Goal: Task Accomplishment & Management: Manage account settings

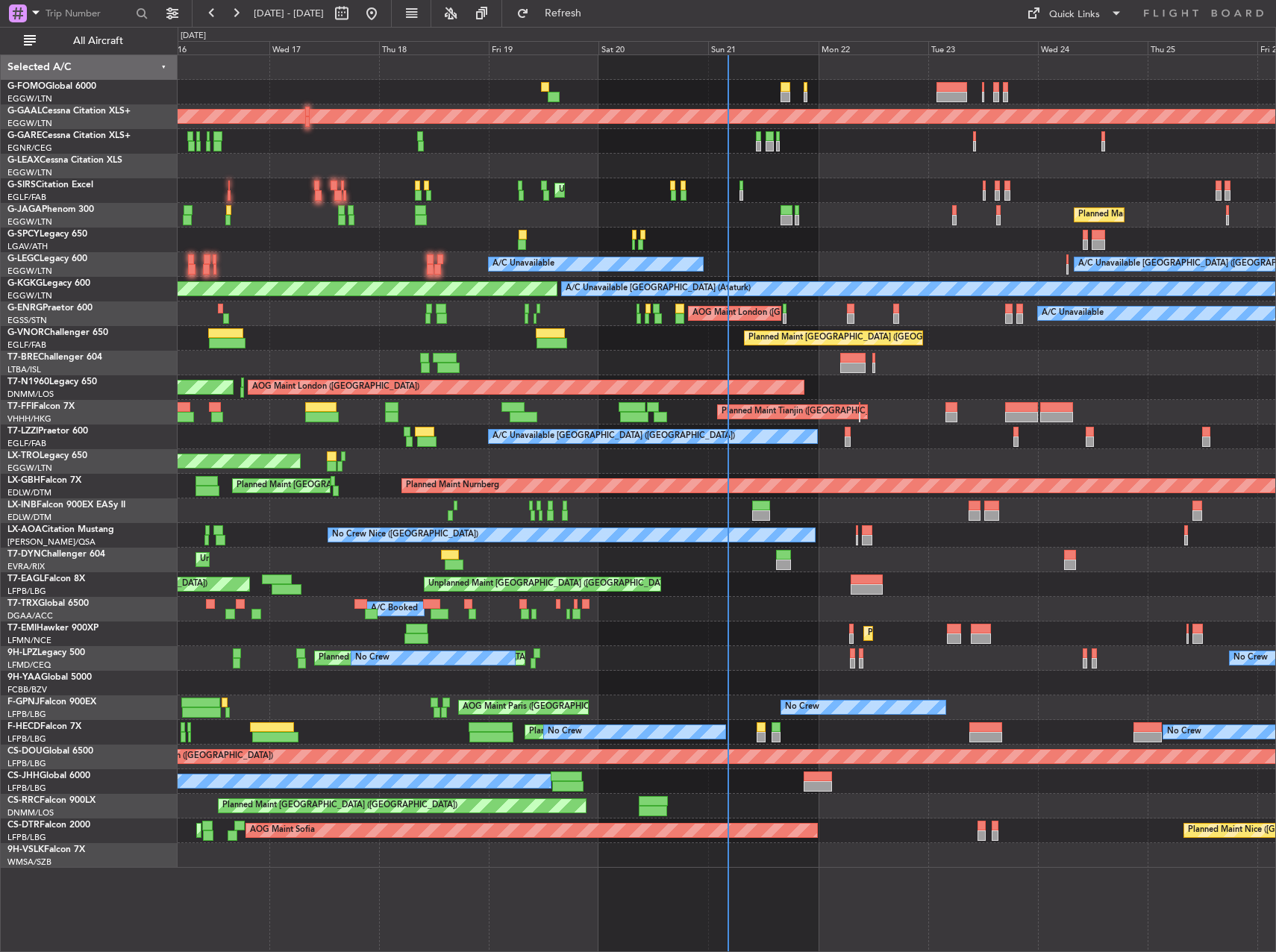
click at [823, 171] on div at bounding box center [726, 166] width 1098 height 25
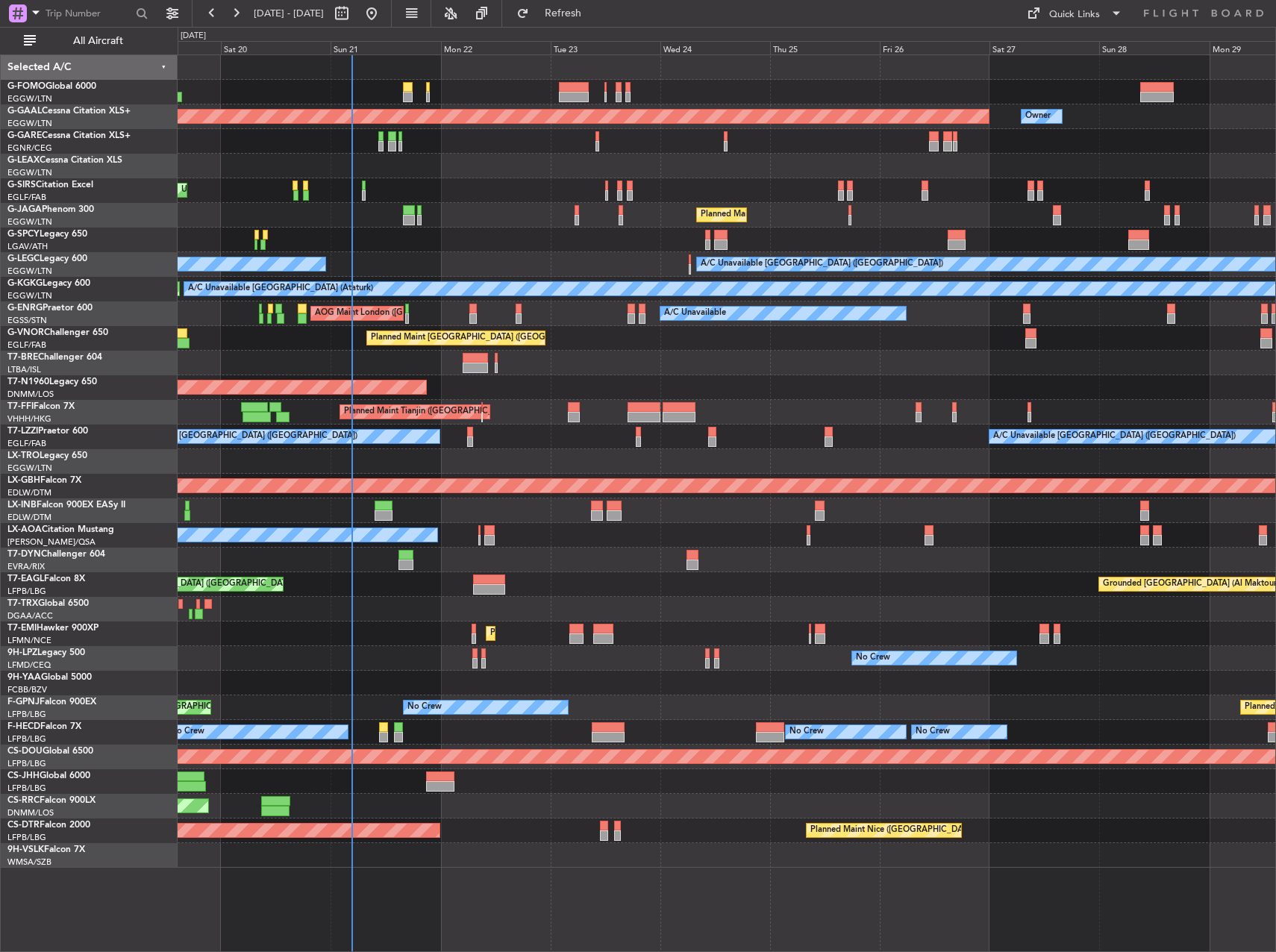
click at [413, 158] on div at bounding box center [726, 166] width 1098 height 25
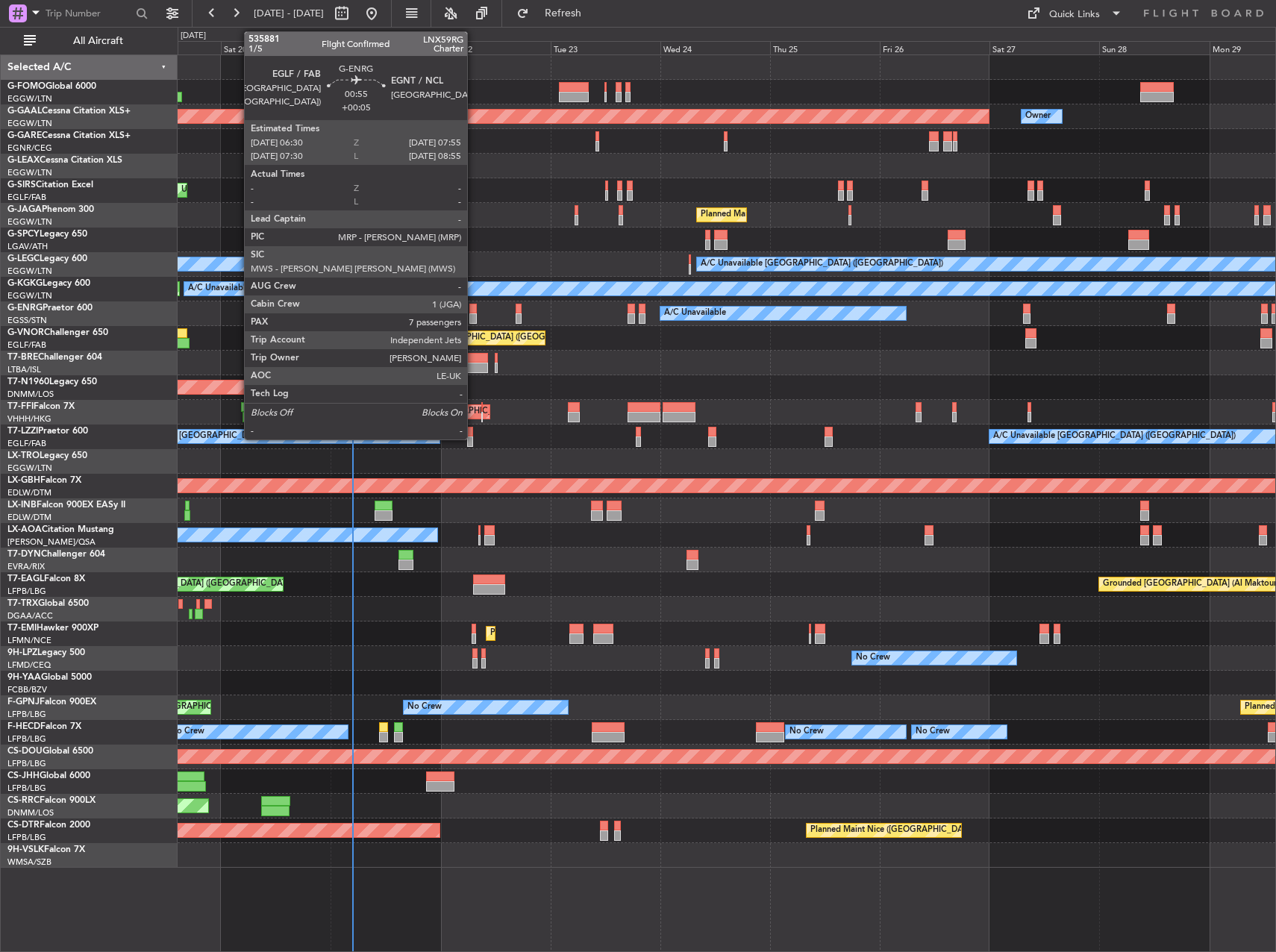
click at [474, 317] on div at bounding box center [472, 318] width 7 height 11
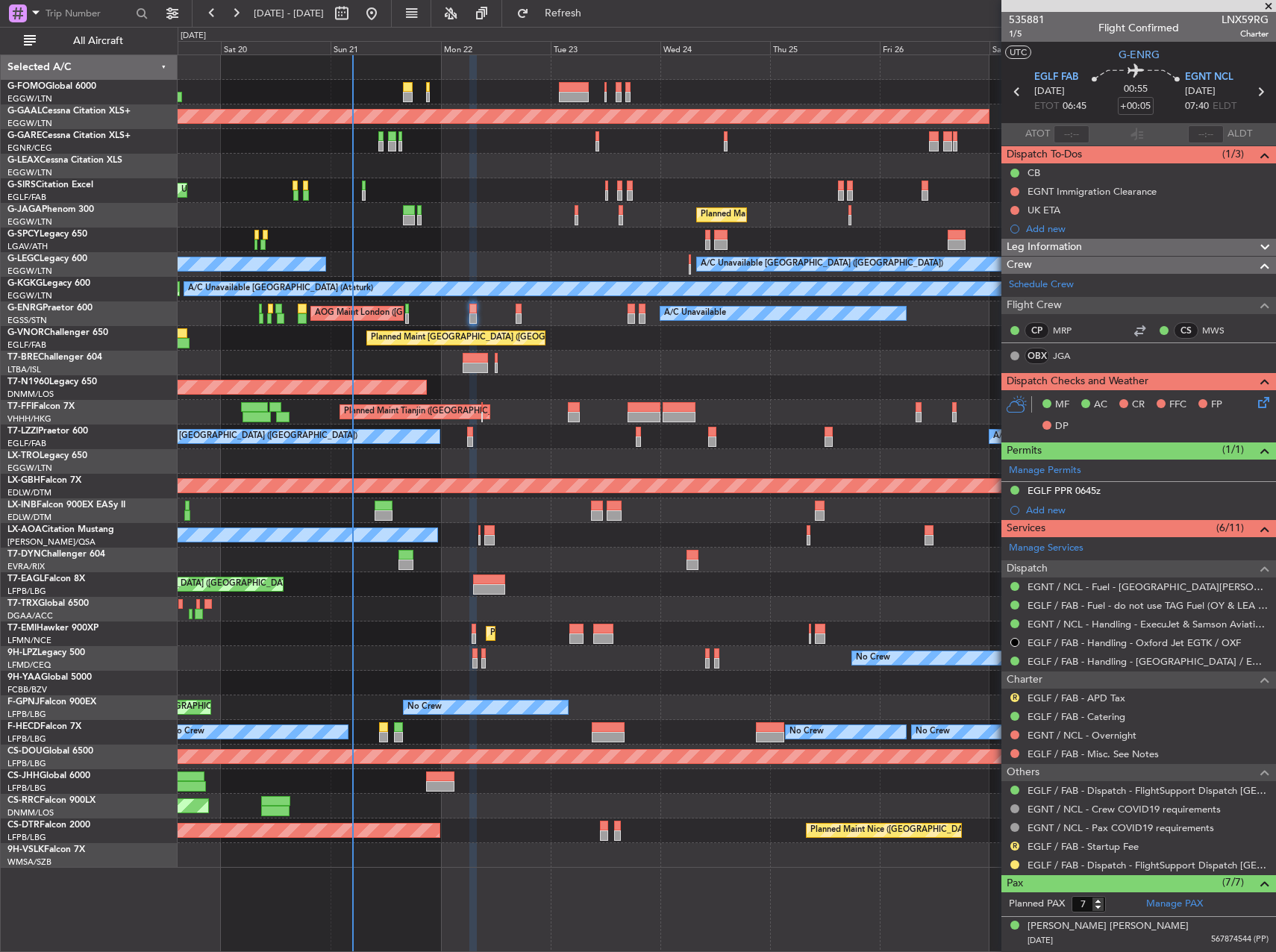
click at [1177, 238] on div "Leg Information Flight Released By... Is ETOPS Trial Flight Plan PSU // 20SEP /…" at bounding box center [1138, 247] width 275 height 18
click at [1174, 242] on div "Leg Information" at bounding box center [1138, 247] width 275 height 17
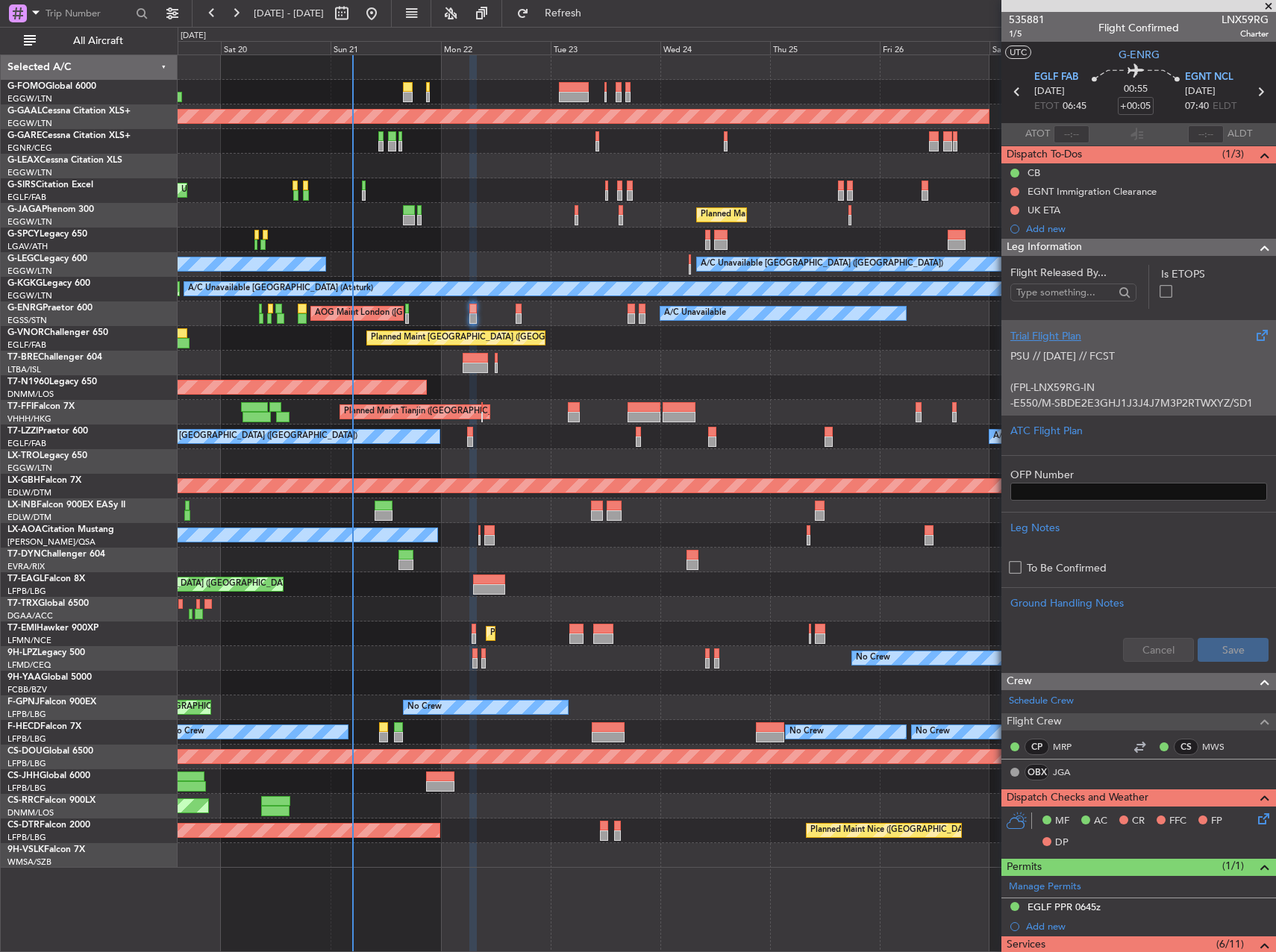
click at [1169, 401] on p "-E550/M-SBDE2E3GHJ1J3J4J7M3P2RTWXYZ/SD1" at bounding box center [1138, 404] width 257 height 16
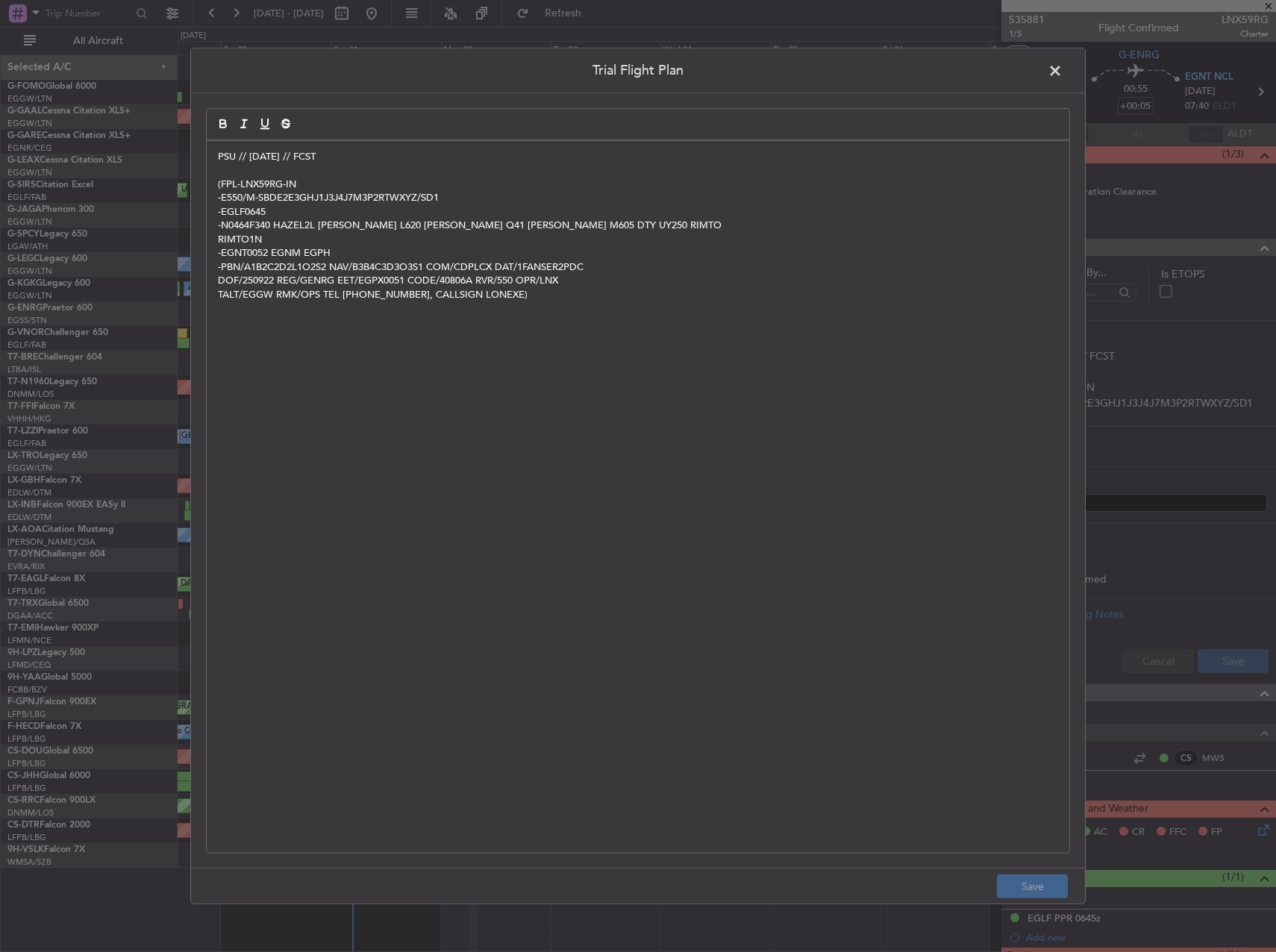
click at [216, 159] on div "PSU // 20SEP // FCST (FPL-LNX59RG-IN -E550/M-SBDE2E3GHJ1J3J4J7M3P2RTWXYZ/SD1 -E…" at bounding box center [638, 497] width 863 height 712
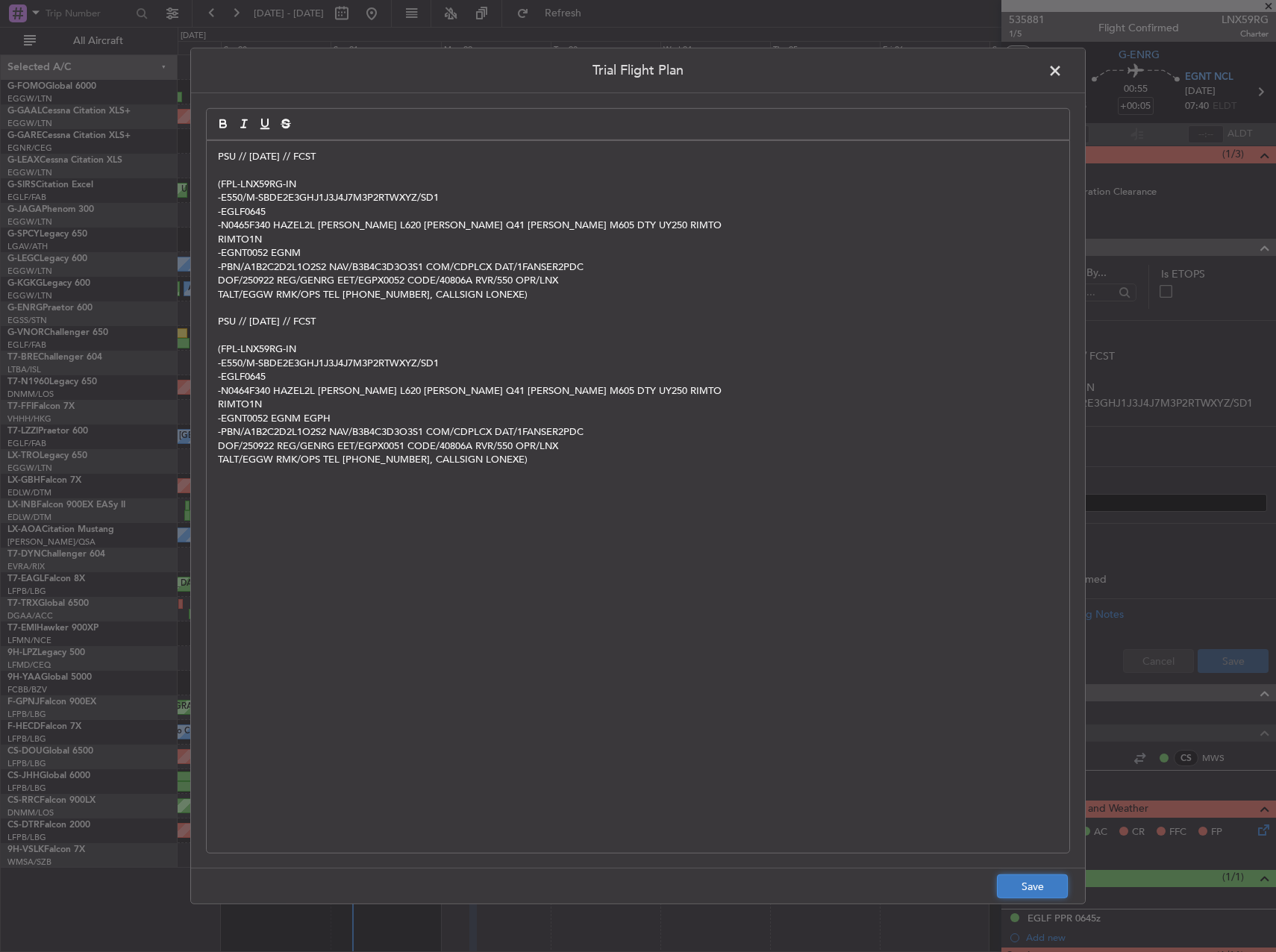
click at [1015, 890] on button "Save" at bounding box center [1033, 887] width 71 height 24
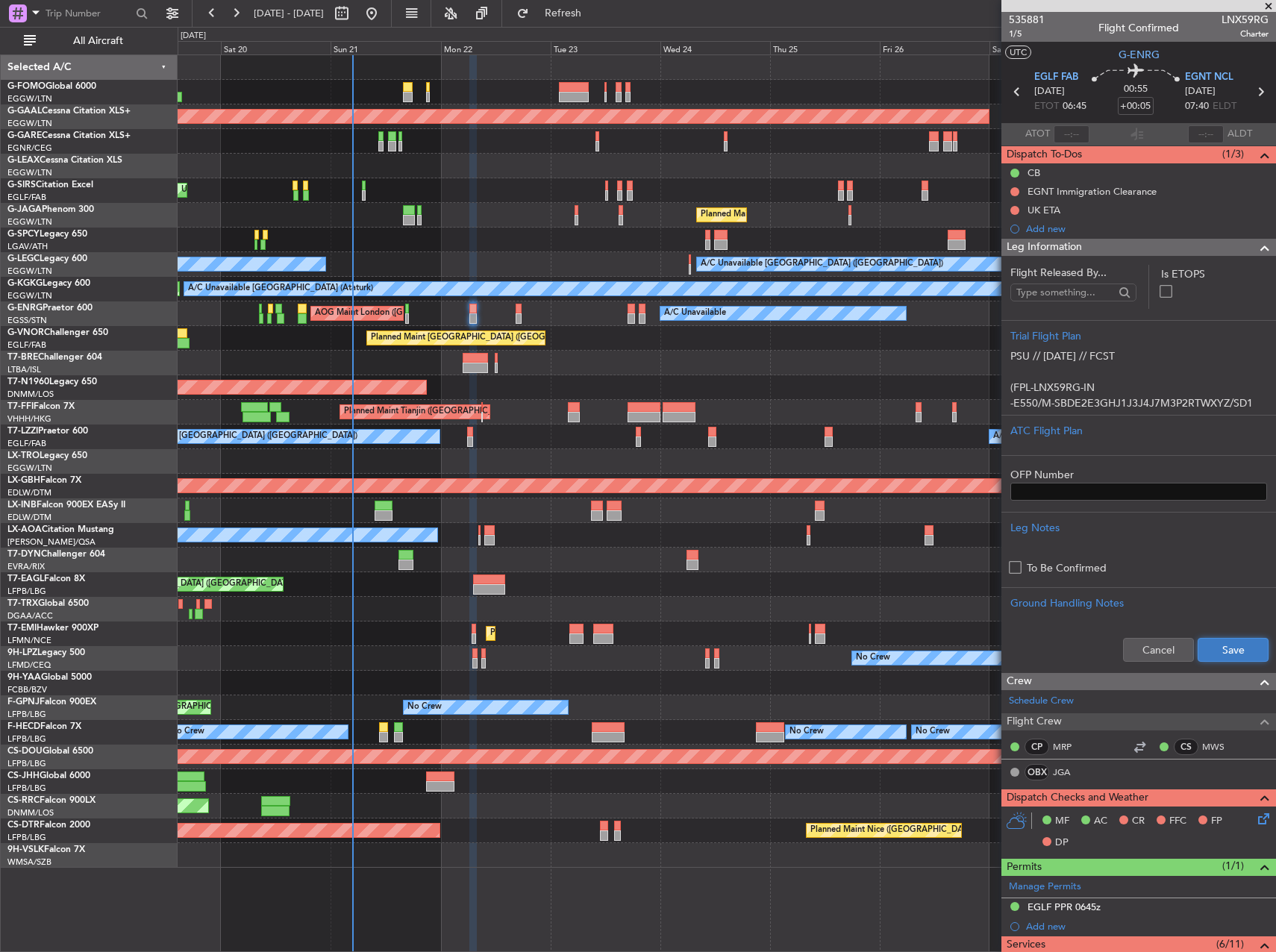
click at [1217, 654] on button "Save" at bounding box center [1233, 651] width 71 height 24
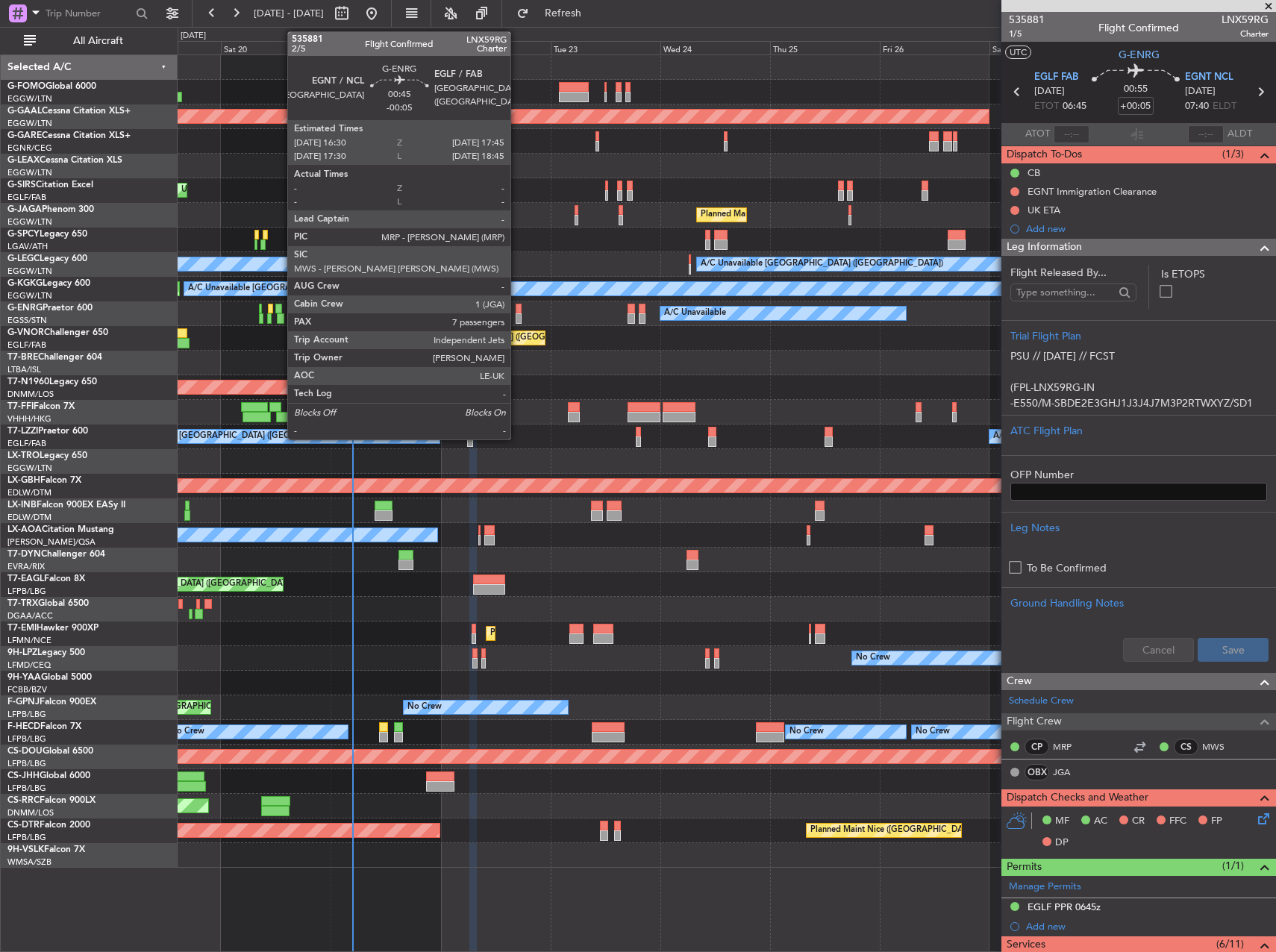
click at [518, 322] on div at bounding box center [519, 318] width 6 height 11
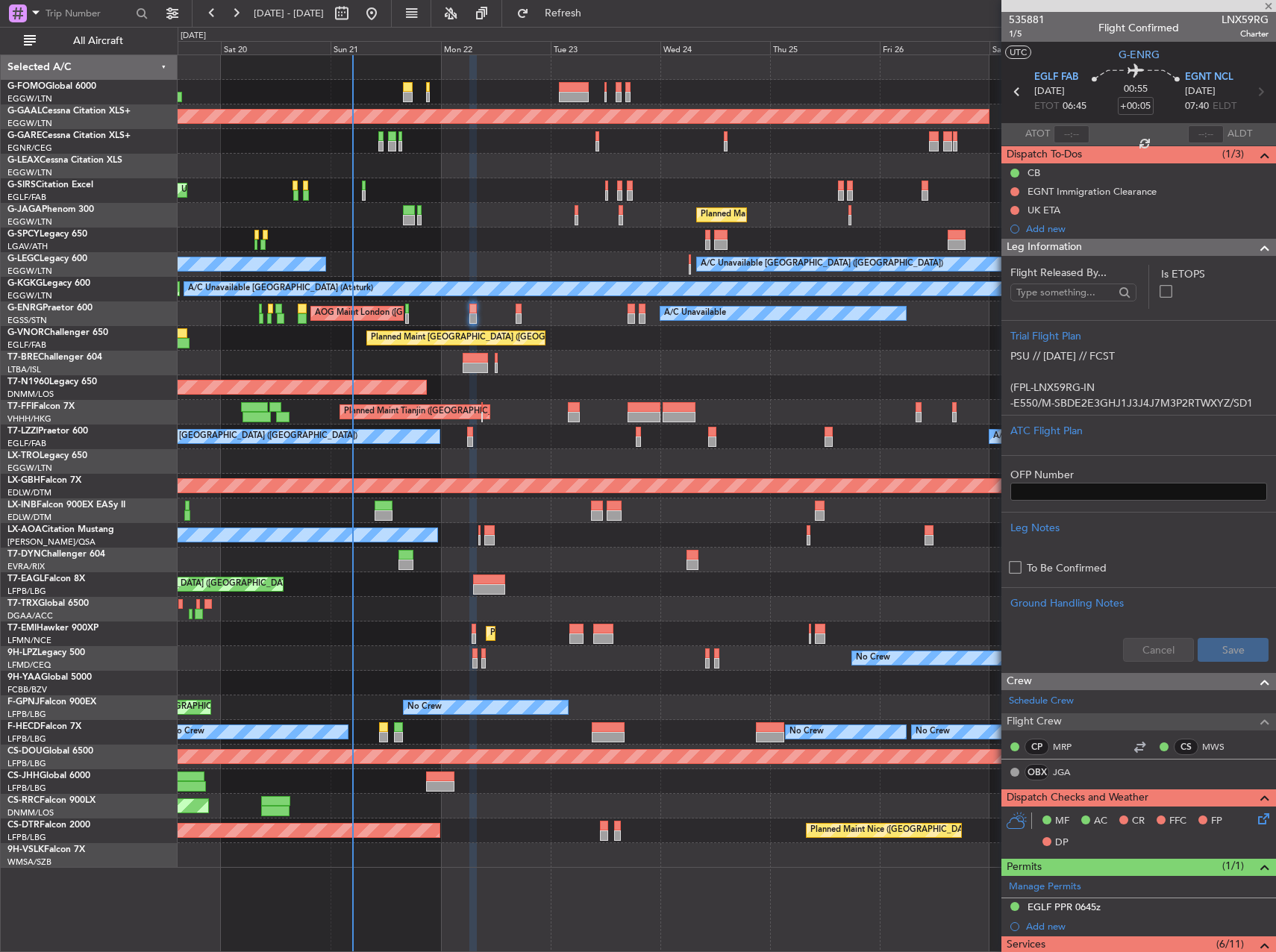
type input "-00:05"
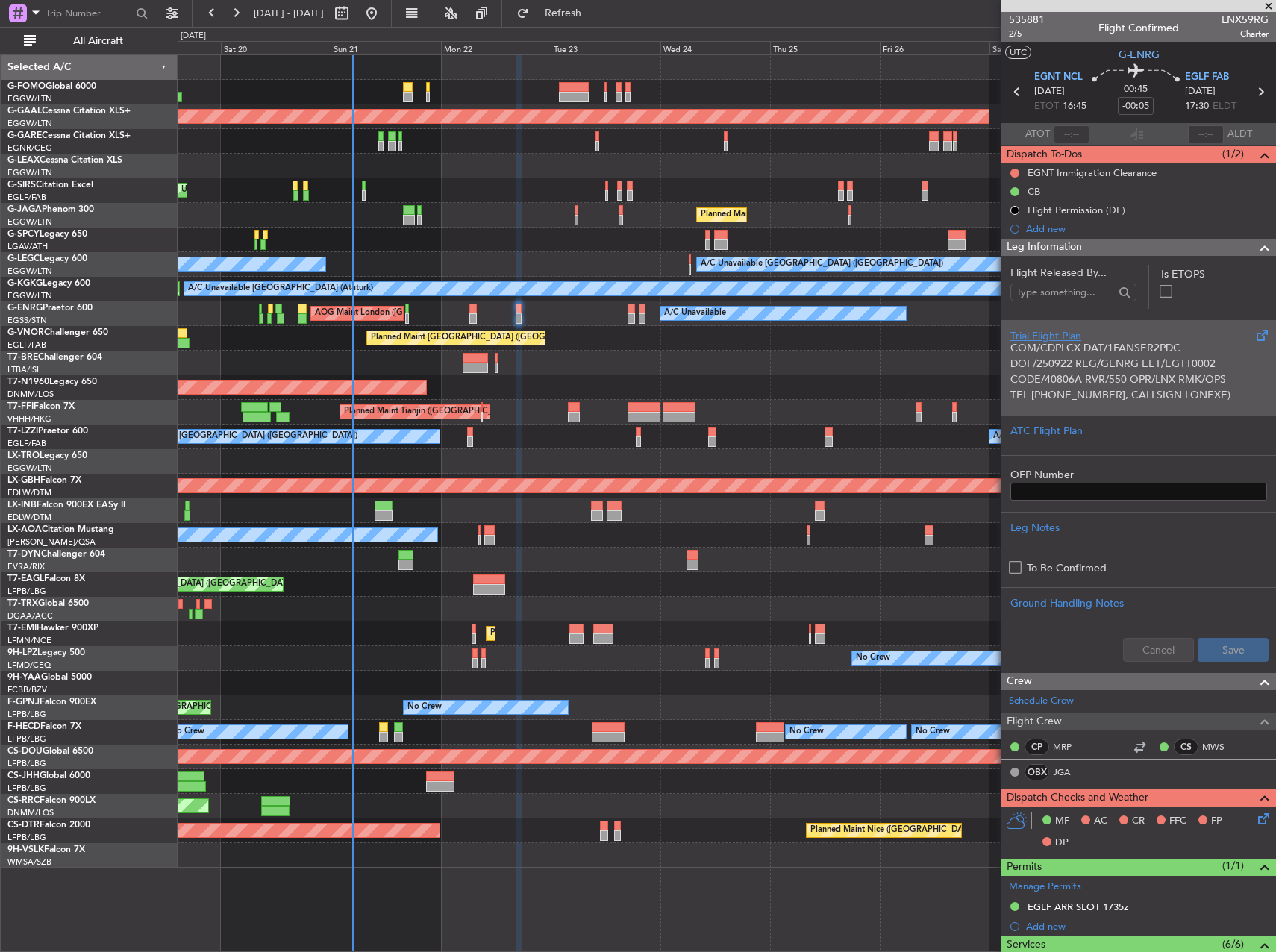
click at [1169, 369] on p "DOF/250922 REG/GENRG EET/EGTT0002 CODE/40806A RVR/550 OPR/LNX RMK/OPS" at bounding box center [1138, 372] width 257 height 32
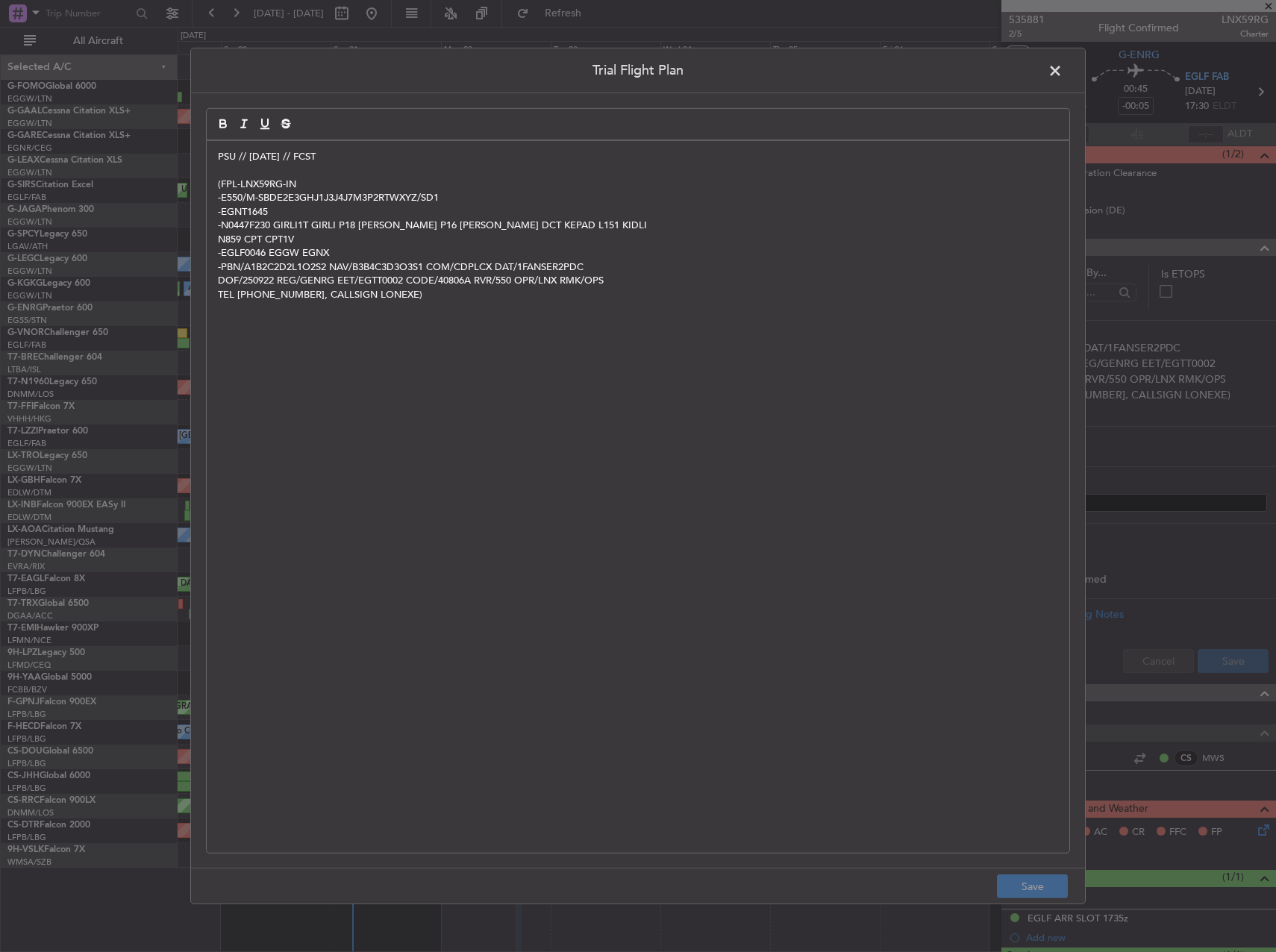
click at [209, 158] on div "PSU // 20SEP // FCST (FPL-LNX59RG-IN -E550/M-SBDE2E3GHJ1J3J4J7M3P2RTWXYZ/SD1 -E…" at bounding box center [638, 497] width 863 height 712
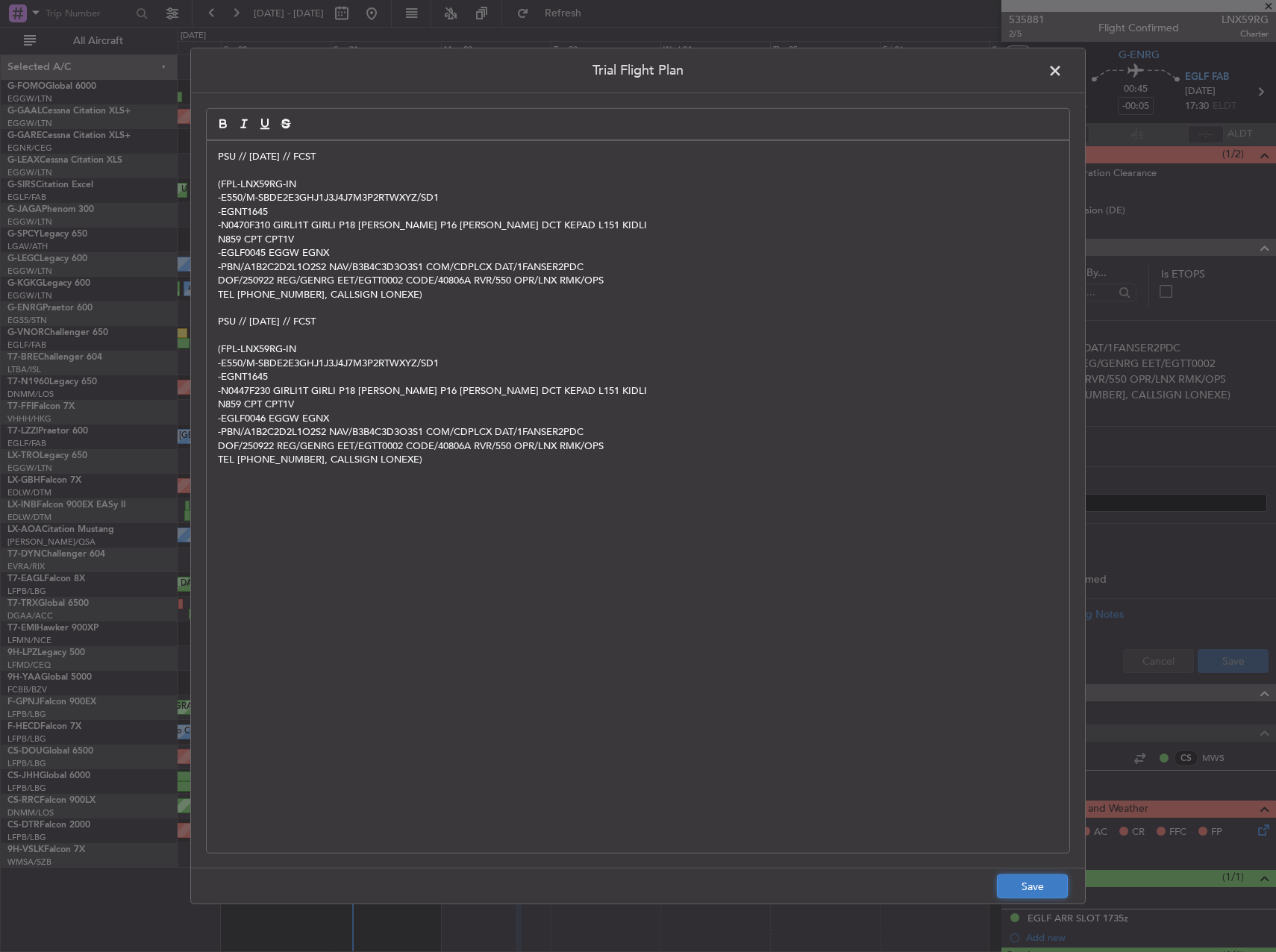
click at [1031, 886] on button "Save" at bounding box center [1033, 887] width 71 height 24
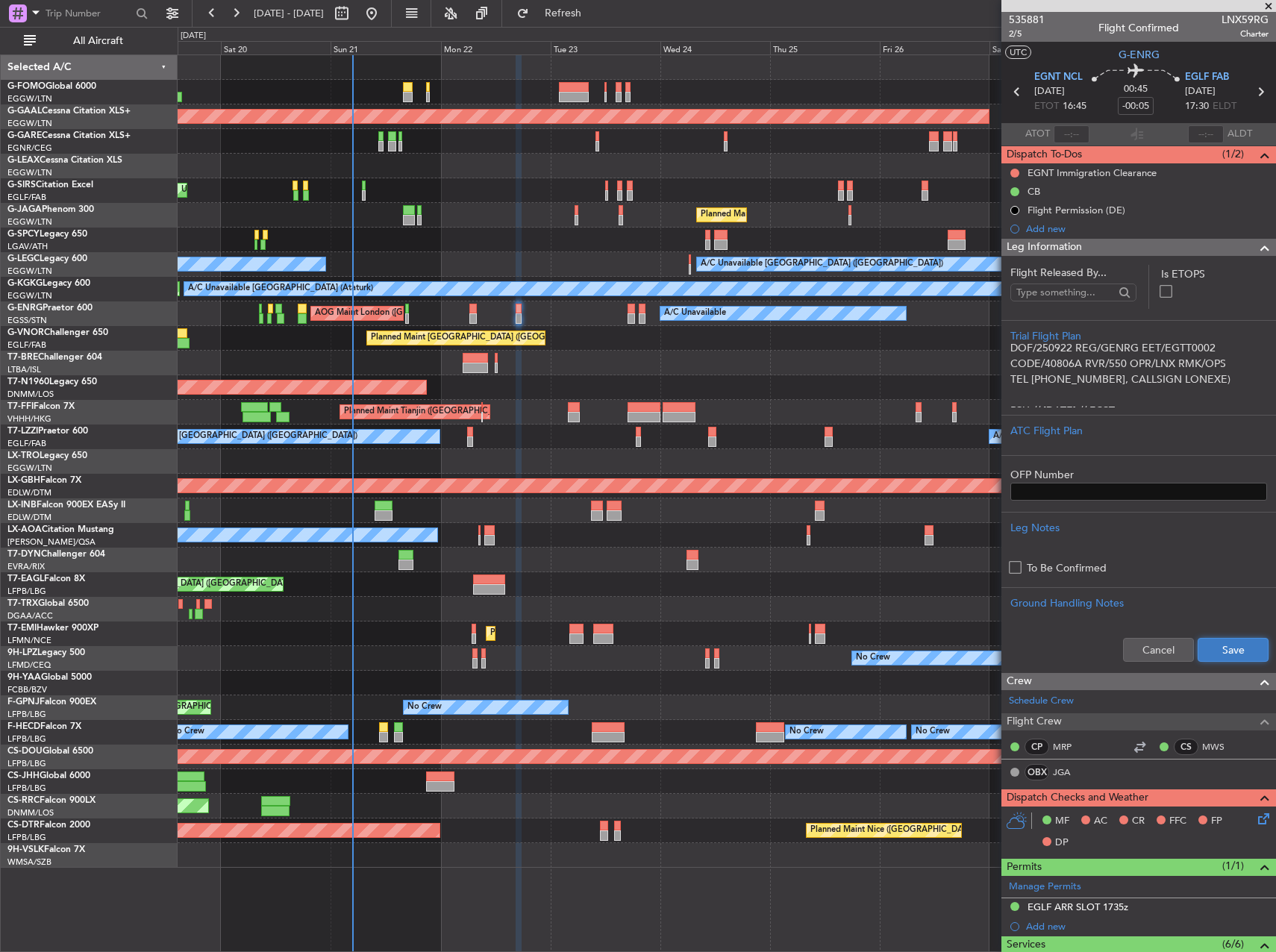
click at [1237, 651] on button "Save" at bounding box center [1233, 651] width 71 height 24
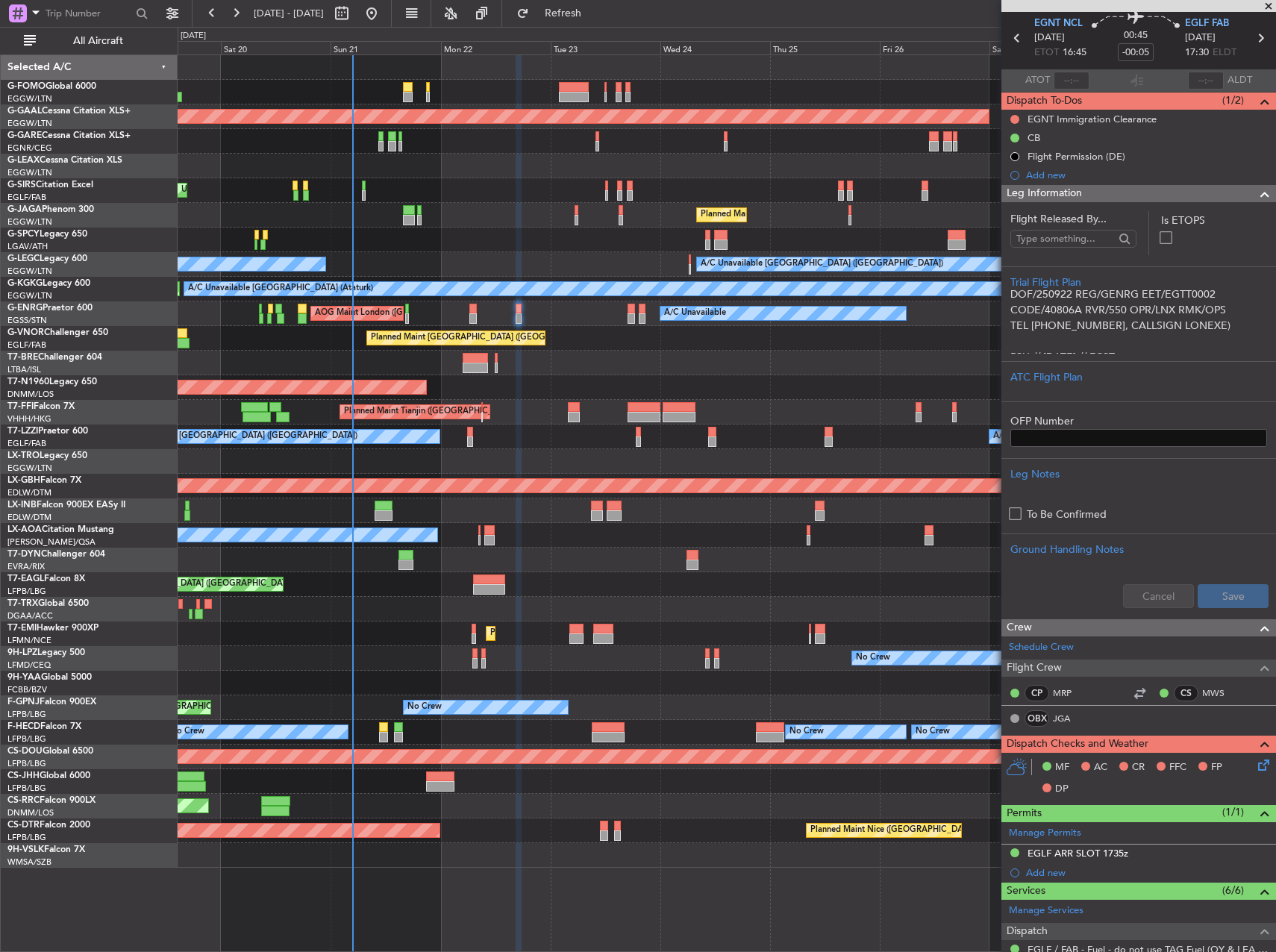
scroll to position [74, 0]
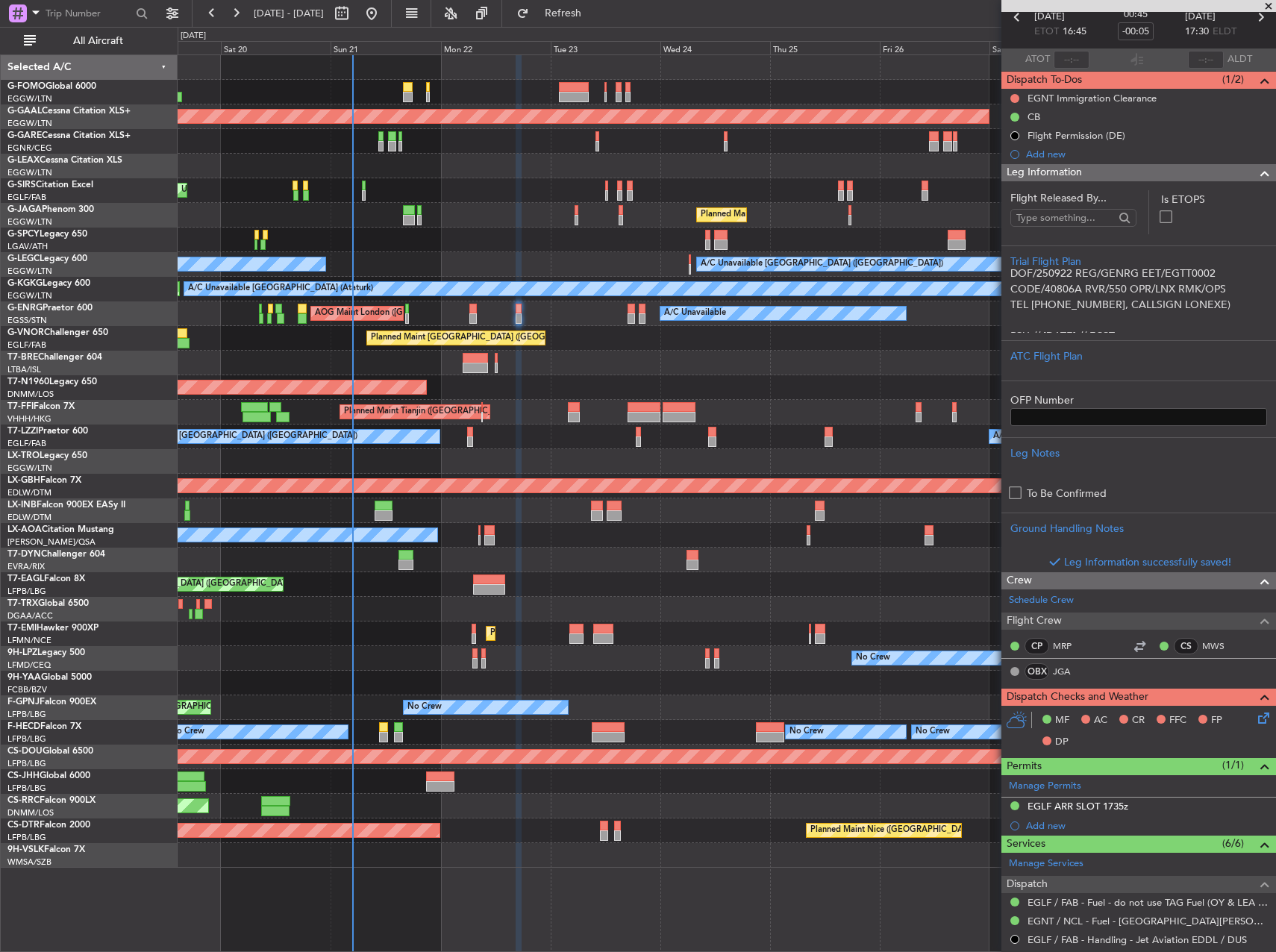
click at [1255, 720] on icon at bounding box center [1261, 716] width 12 height 12
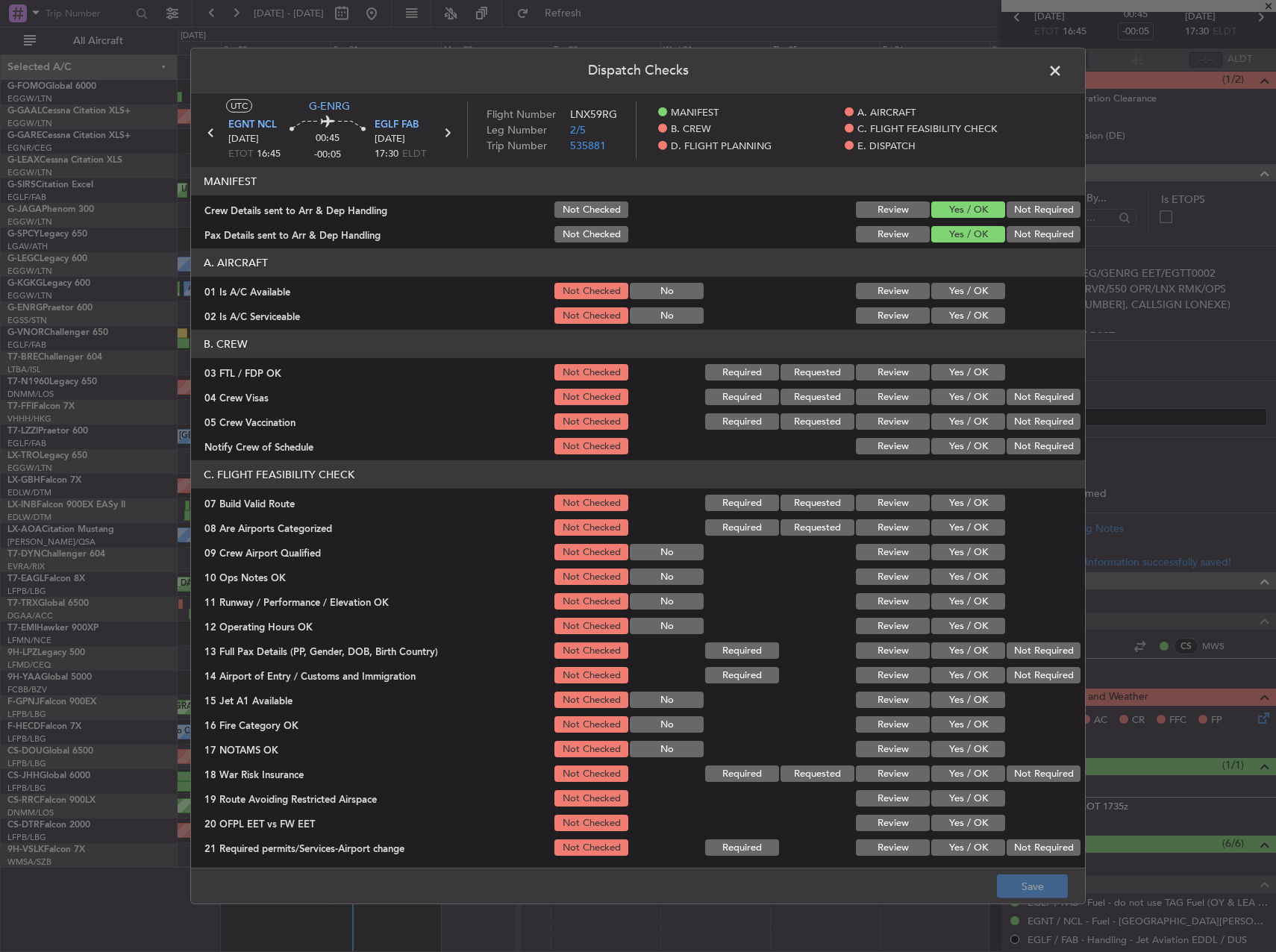
click at [949, 298] on button "Yes / OK" at bounding box center [968, 291] width 74 height 17
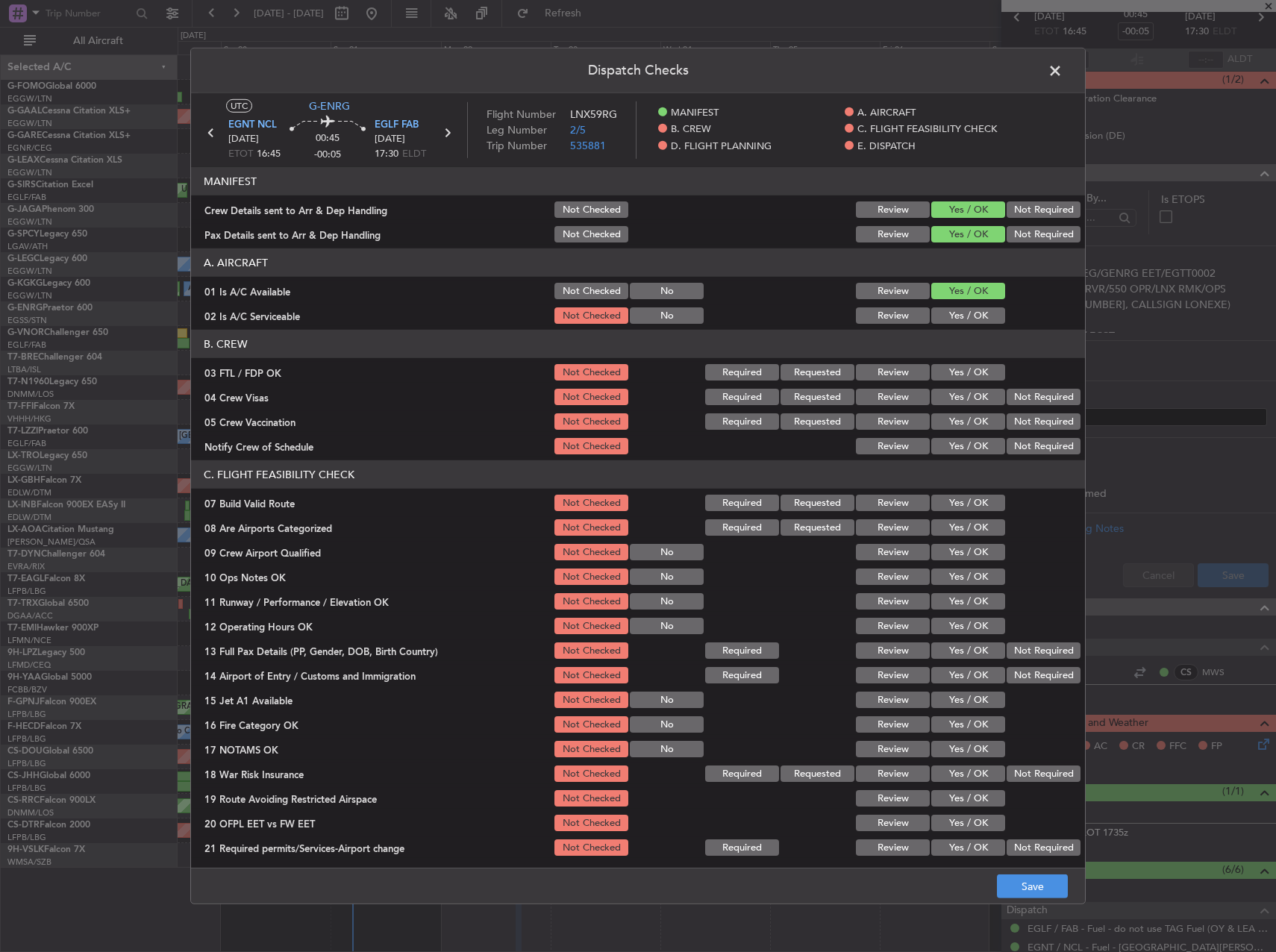
drag, startPoint x: 956, startPoint y: 315, endPoint x: 956, endPoint y: 410, distance: 95.0
click at [956, 316] on button "Yes / OK" at bounding box center [968, 315] width 74 height 17
click at [959, 503] on button "Yes / OK" at bounding box center [968, 503] width 74 height 17
click at [963, 563] on div "Yes / OK" at bounding box center [967, 551] width 75 height 21
click at [963, 582] on button "Yes / OK" at bounding box center [968, 577] width 74 height 17
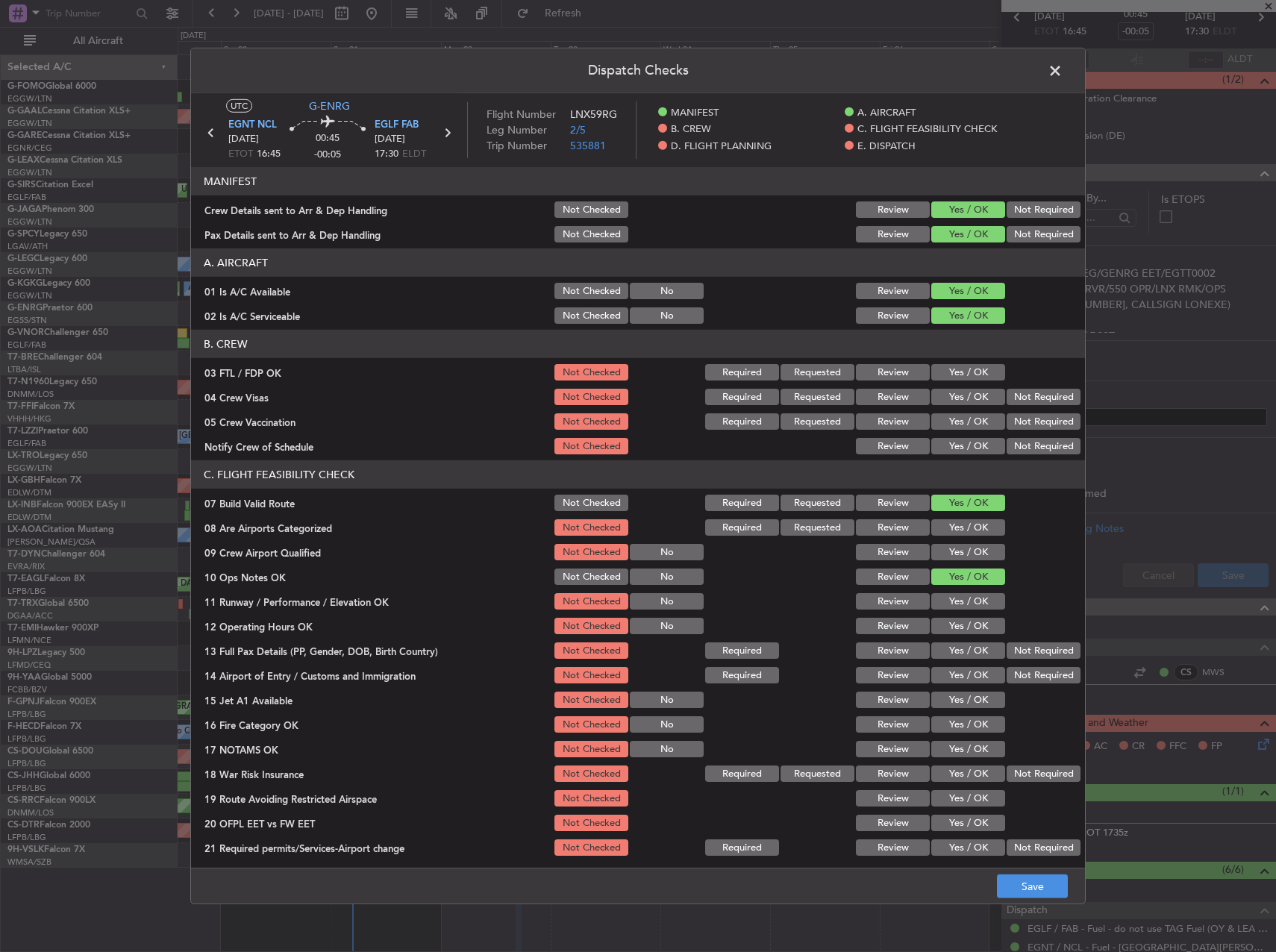
click at [963, 605] on button "Yes / OK" at bounding box center [968, 601] width 74 height 17
drag, startPoint x: 965, startPoint y: 624, endPoint x: 968, endPoint y: 645, distance: 21.2
click at [965, 624] on button "Yes / OK" at bounding box center [968, 626] width 74 height 17
drag, startPoint x: 968, startPoint y: 645, endPoint x: 971, endPoint y: 670, distance: 25.2
click at [968, 647] on button "Yes / OK" at bounding box center [968, 651] width 74 height 17
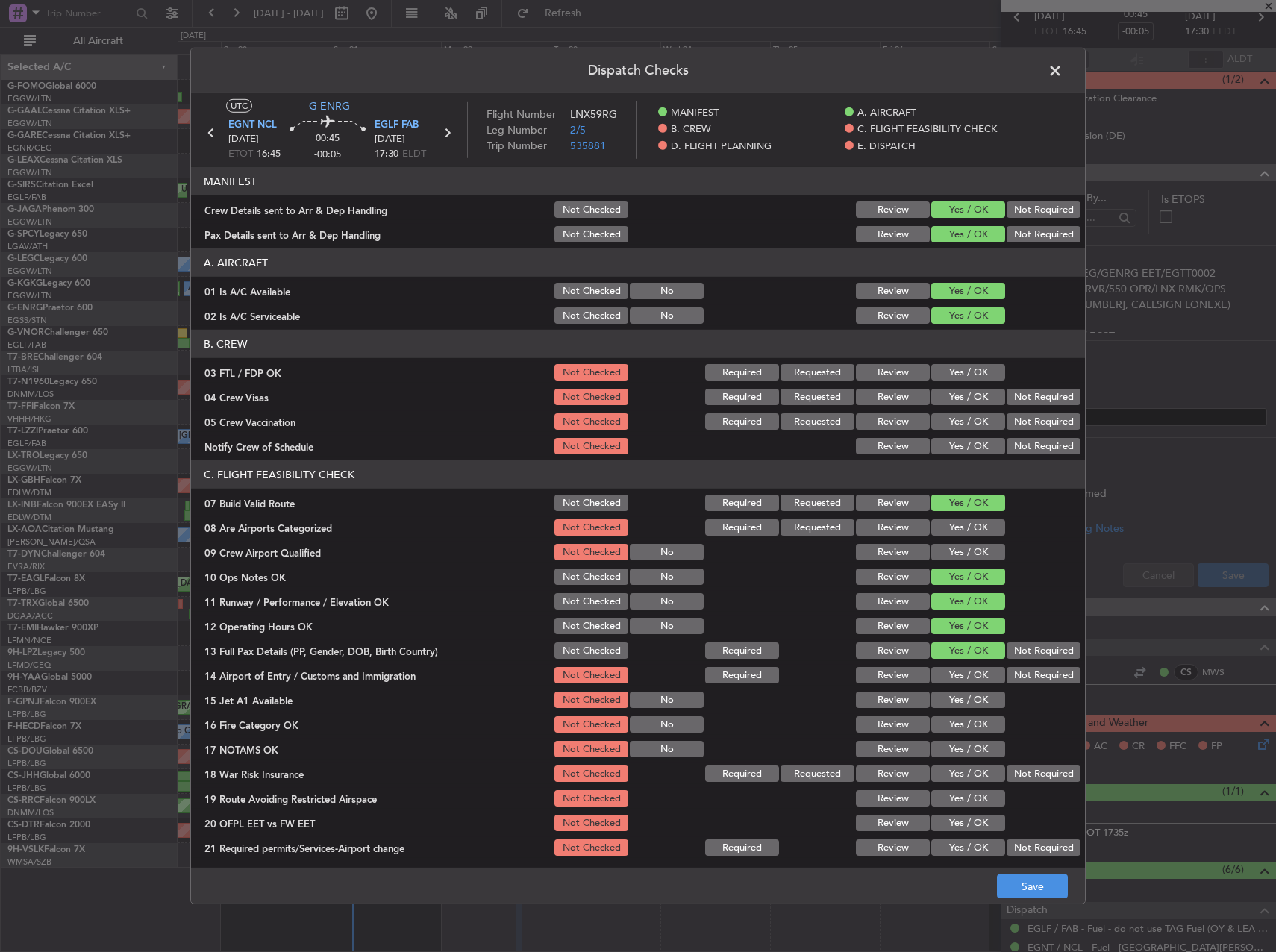
click at [972, 673] on button "Yes / OK" at bounding box center [968, 675] width 74 height 17
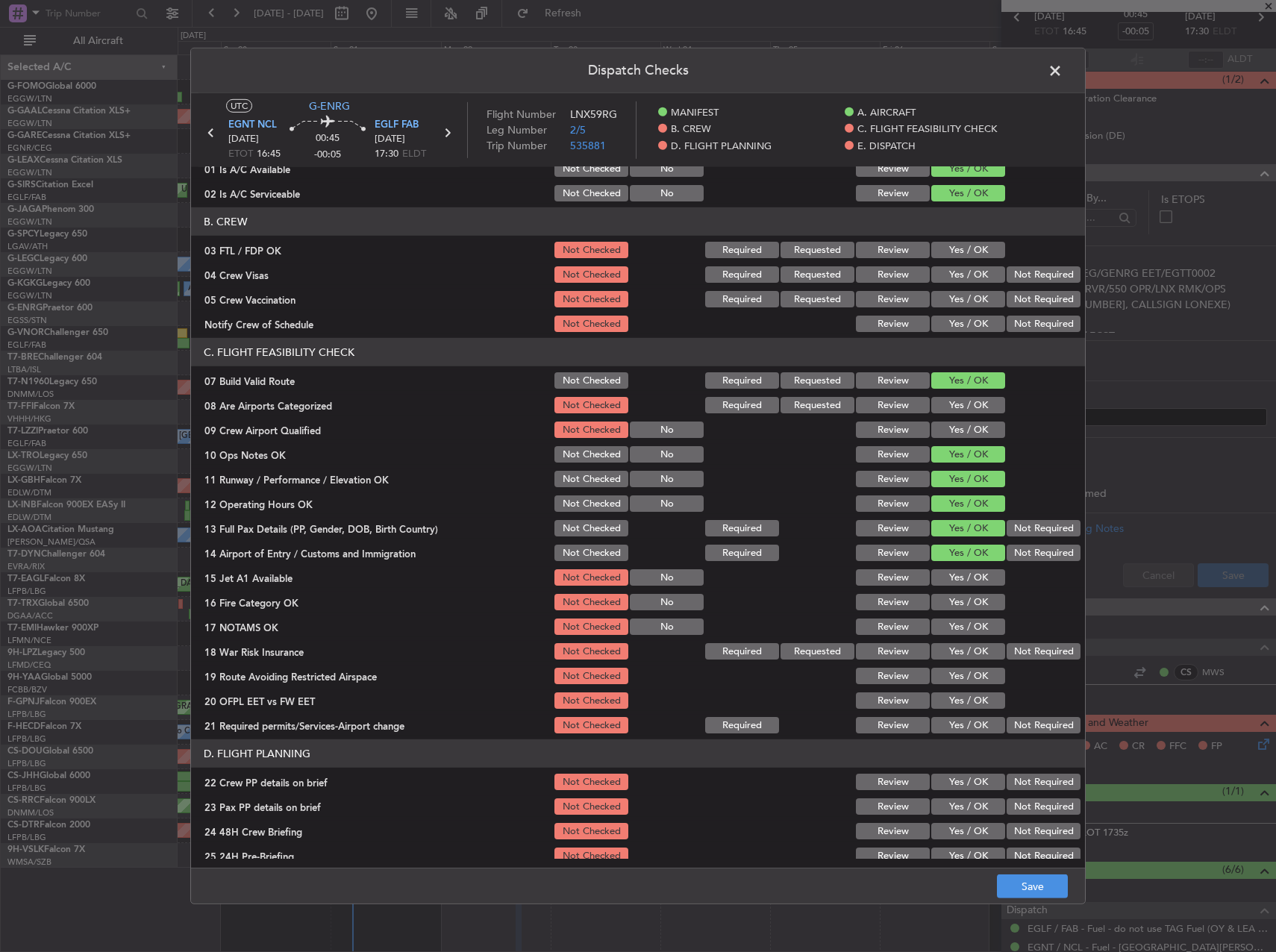
scroll to position [224, 0]
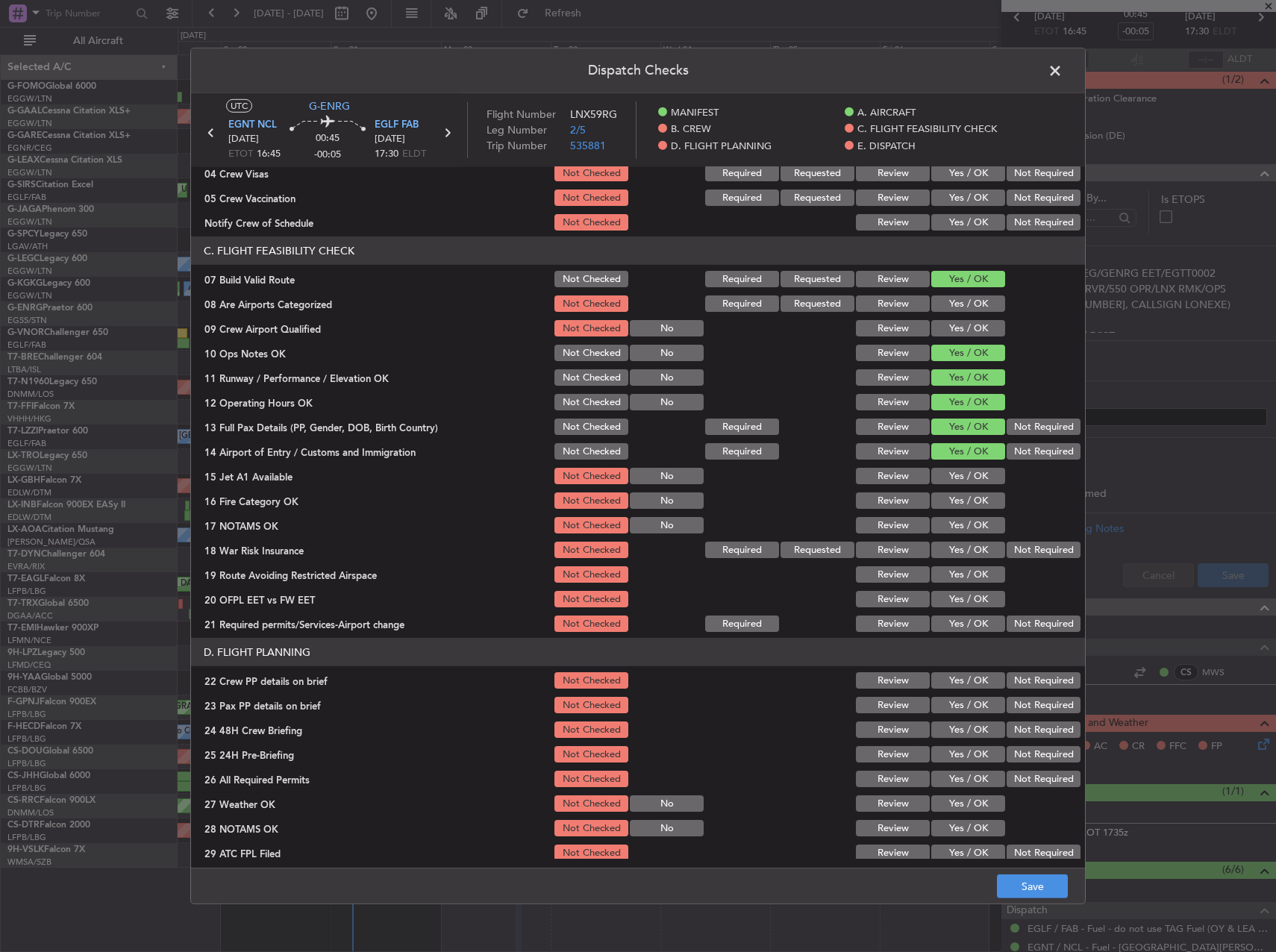
click at [968, 482] on button "Yes / OK" at bounding box center [968, 476] width 74 height 17
click at [966, 511] on div "Yes / OK" at bounding box center [967, 501] width 75 height 21
click at [963, 504] on button "Yes / OK" at bounding box center [968, 501] width 74 height 17
click at [959, 527] on button "Yes / OK" at bounding box center [968, 526] width 74 height 17
click at [962, 572] on button "Yes / OK" at bounding box center [968, 574] width 74 height 17
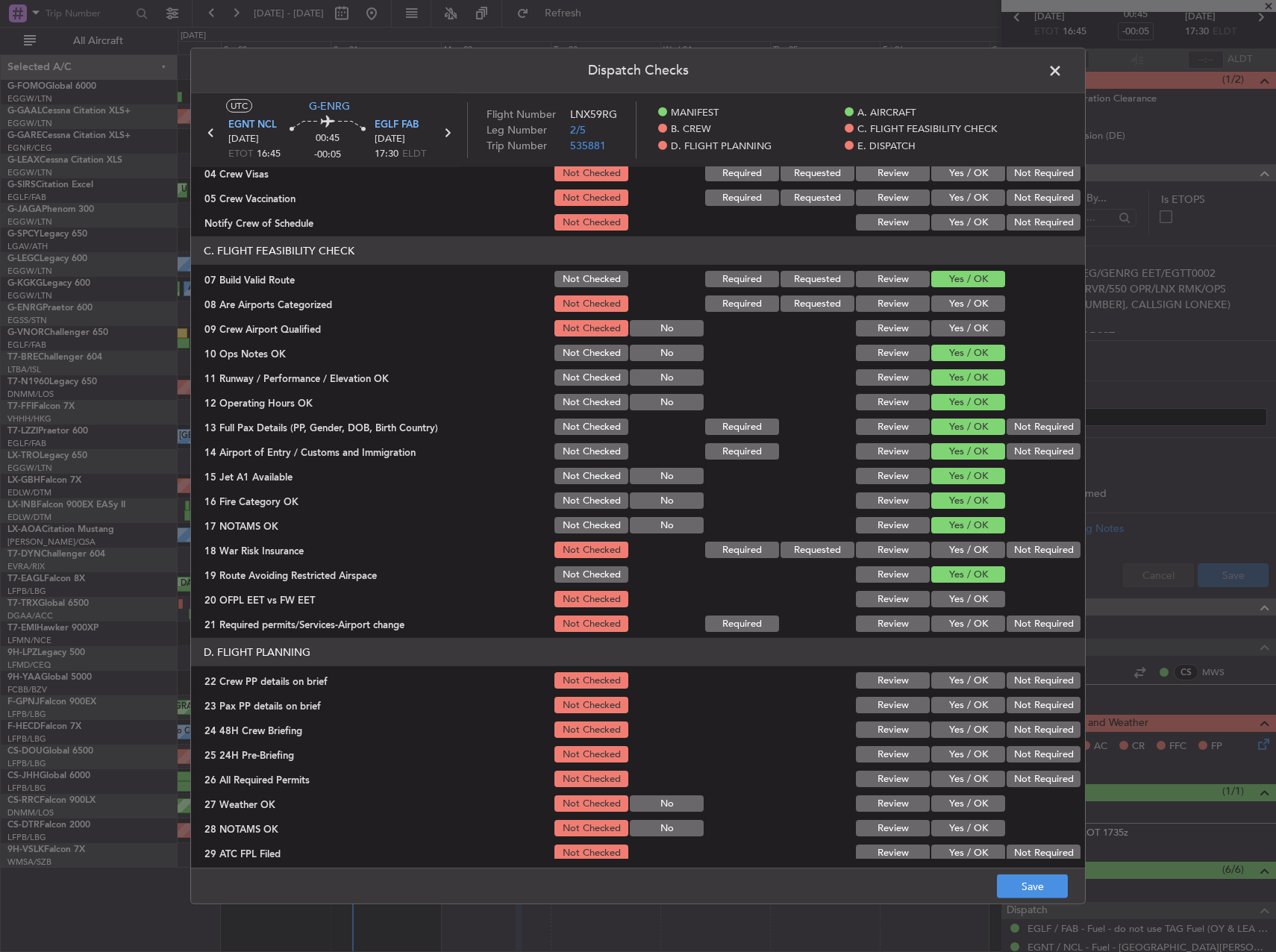
click at [971, 606] on button "Yes / OK" at bounding box center [968, 599] width 74 height 17
click at [972, 625] on button "Yes / OK" at bounding box center [968, 624] width 74 height 17
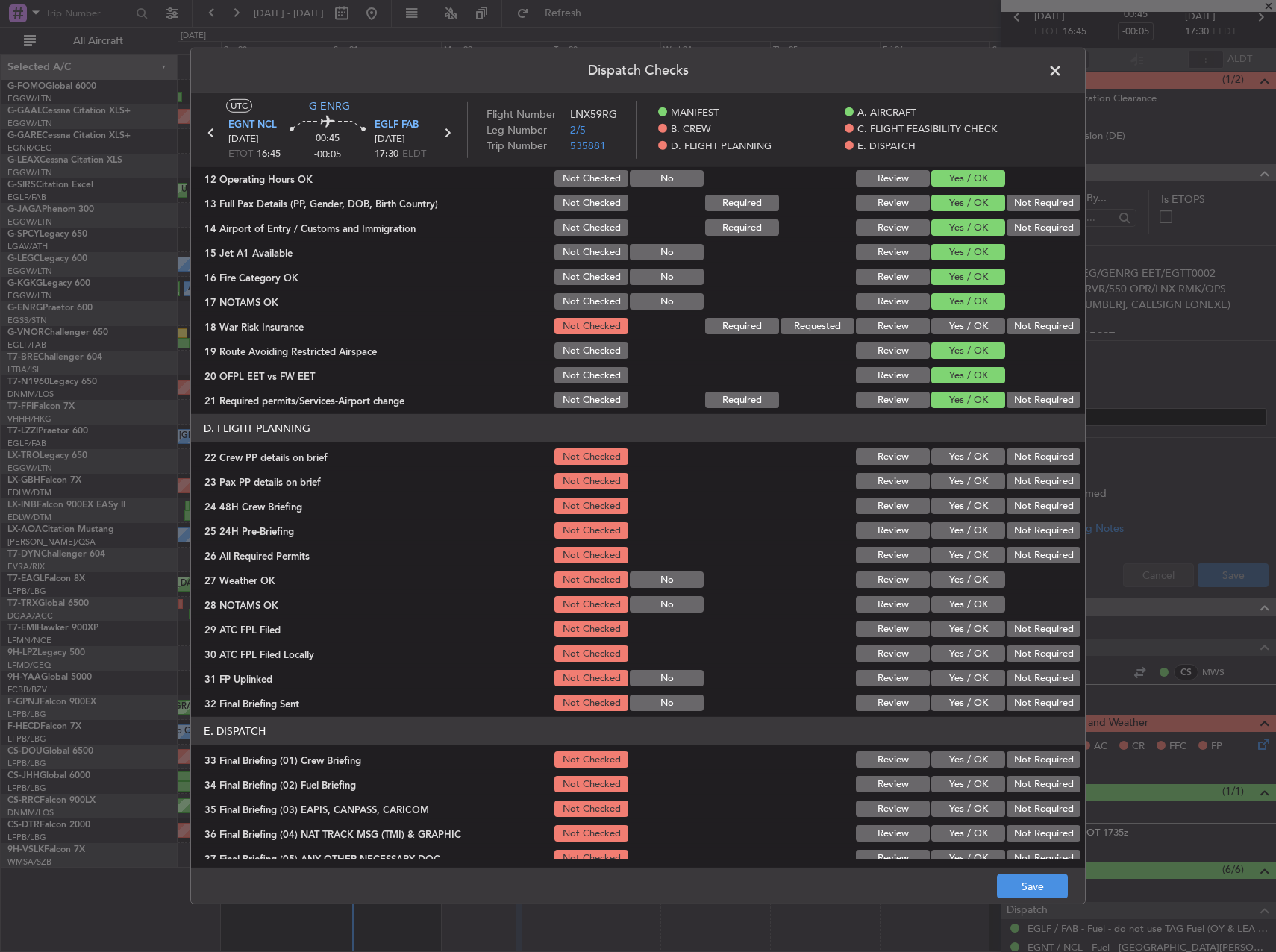
click at [952, 454] on button "Yes / OK" at bounding box center [968, 456] width 74 height 17
click at [952, 477] on button "Yes / OK" at bounding box center [968, 481] width 74 height 17
click at [954, 494] on section "D. FLIGHT PLANNING 22 Crew PP details on brief Not Checked Review Yes / OK Not …" at bounding box center [638, 564] width 894 height 299
click at [957, 505] on button "Yes / OK" at bounding box center [968, 506] width 74 height 17
click at [1021, 525] on button "Not Required" at bounding box center [1043, 531] width 74 height 17
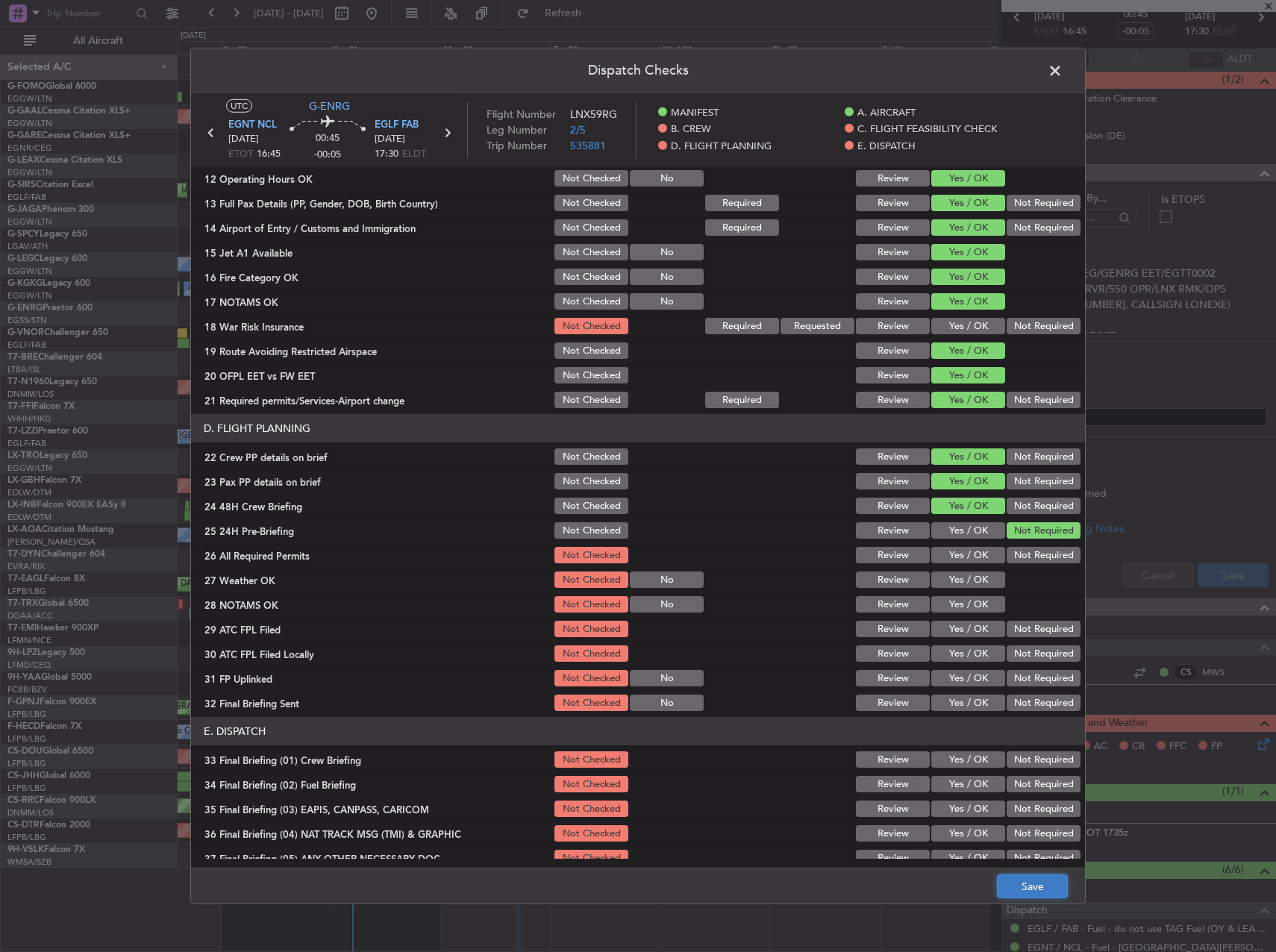
click at [1038, 886] on button "Save" at bounding box center [1033, 887] width 71 height 24
click at [1041, 72] on header "Dispatch Checks" at bounding box center [638, 70] width 894 height 45
click at [1063, 75] on span at bounding box center [1063, 74] width 0 height 30
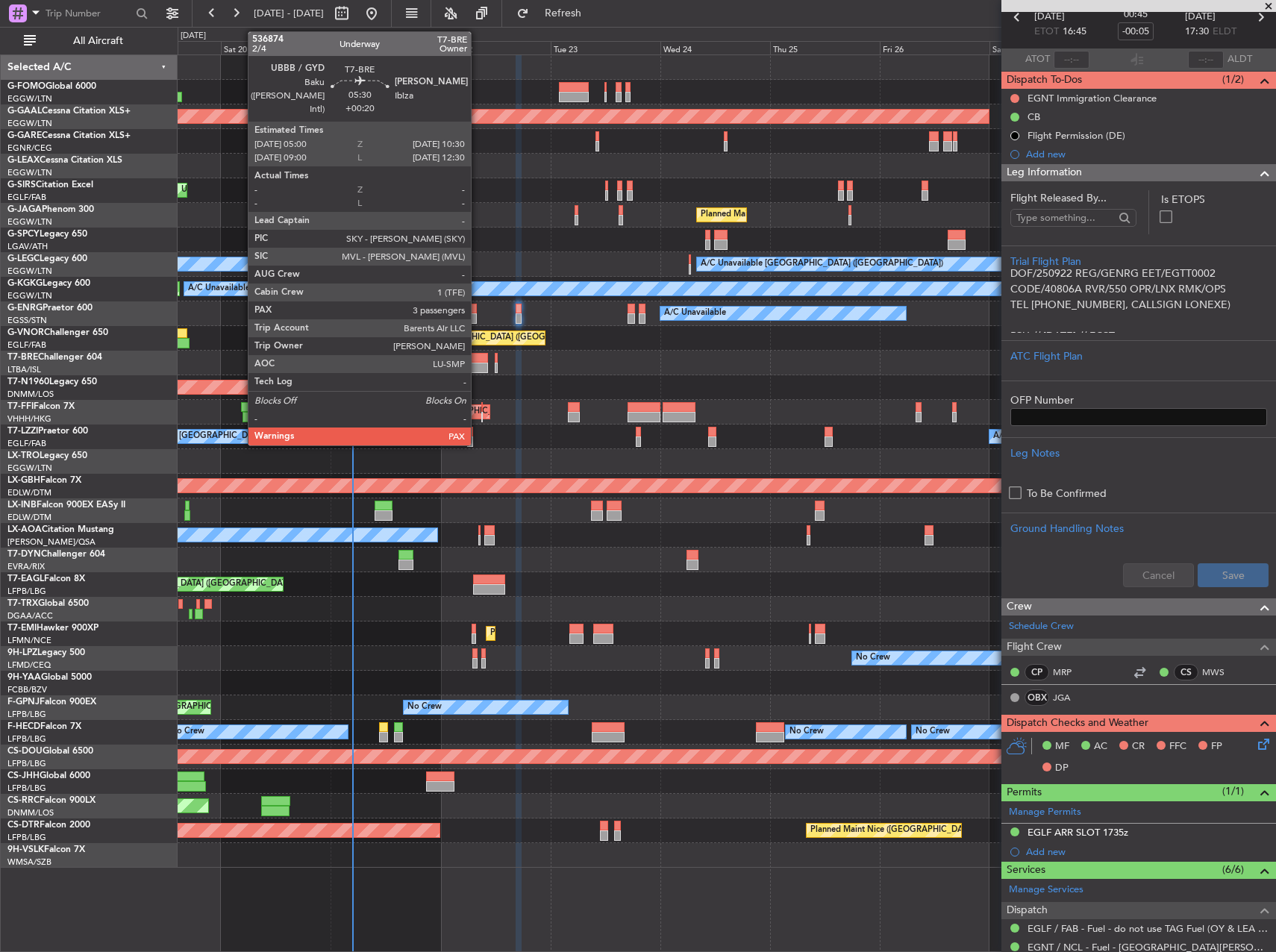
click at [478, 362] on div at bounding box center [476, 358] width 26 height 11
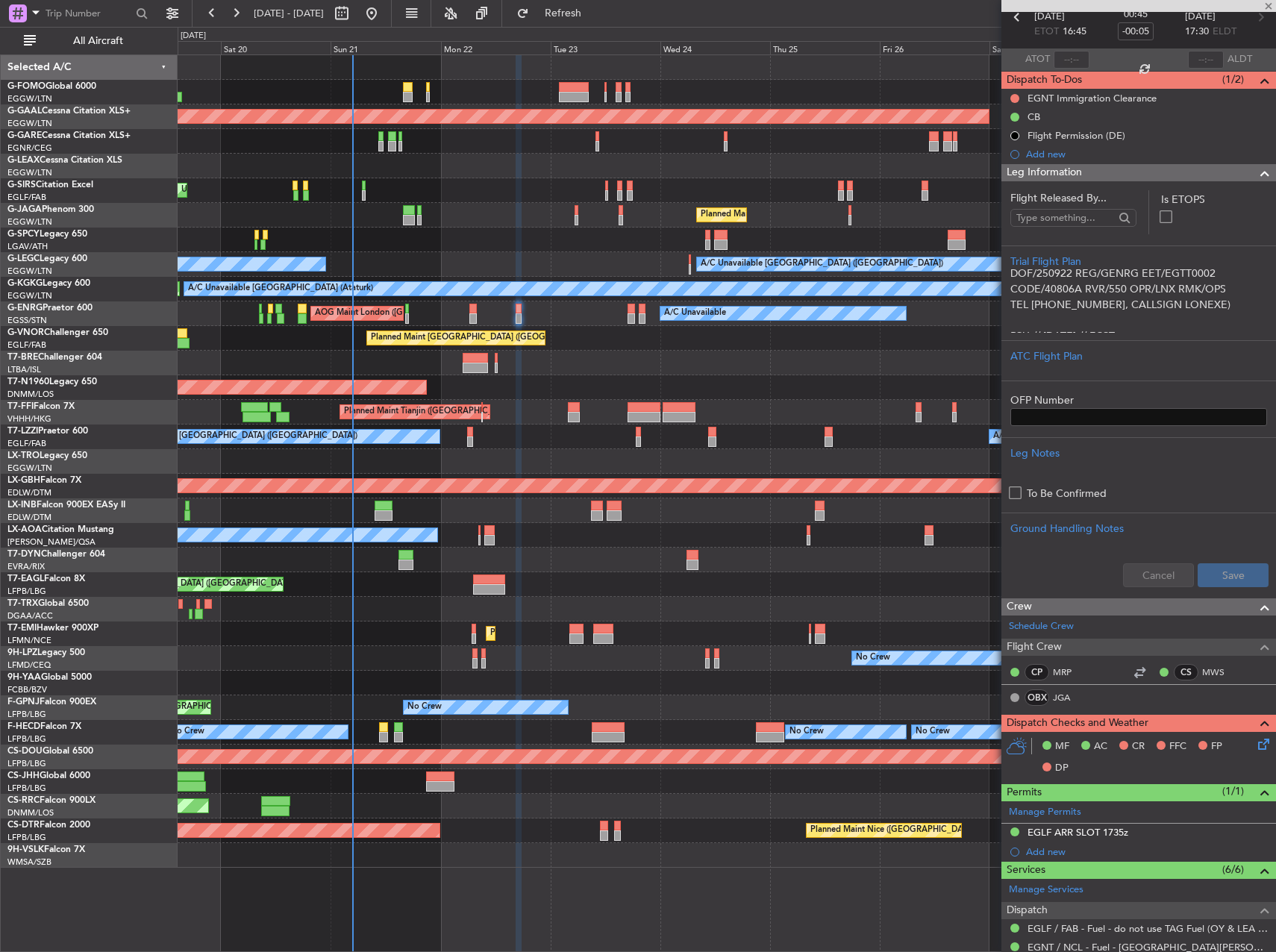
type input "+00:20"
type input "3"
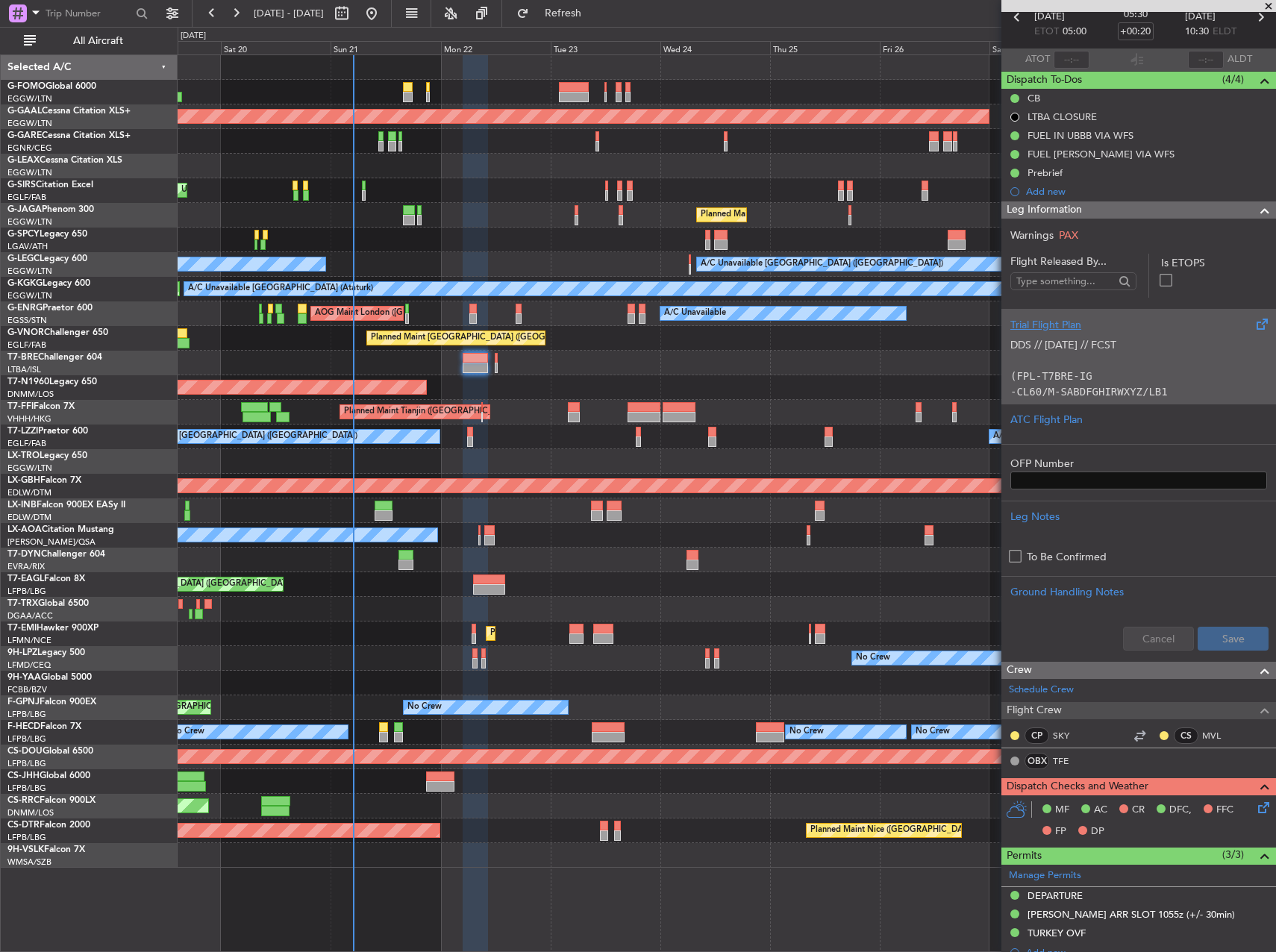
scroll to position [0, 0]
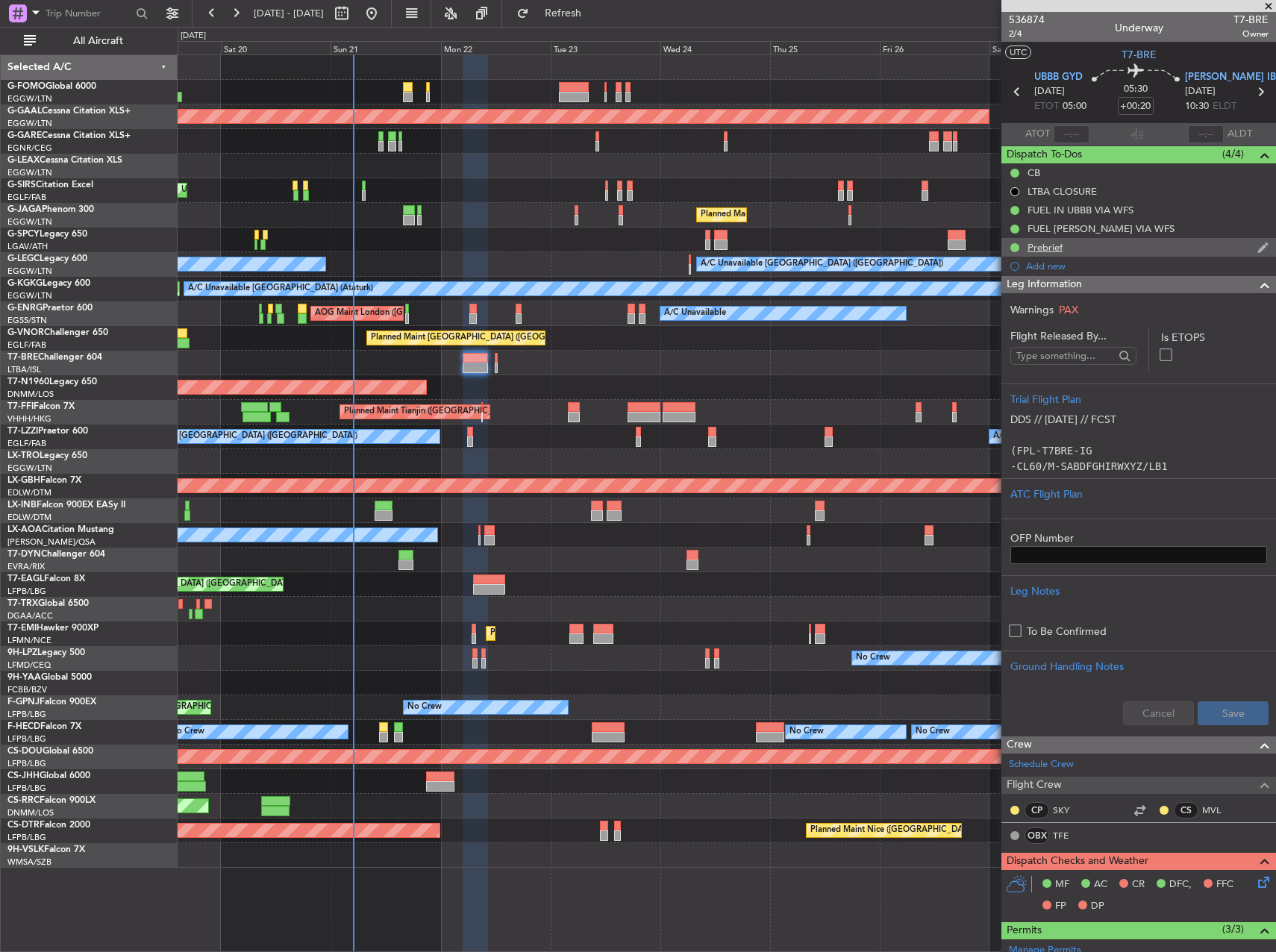
click at [1154, 243] on div "Prebrief" at bounding box center [1138, 247] width 275 height 19
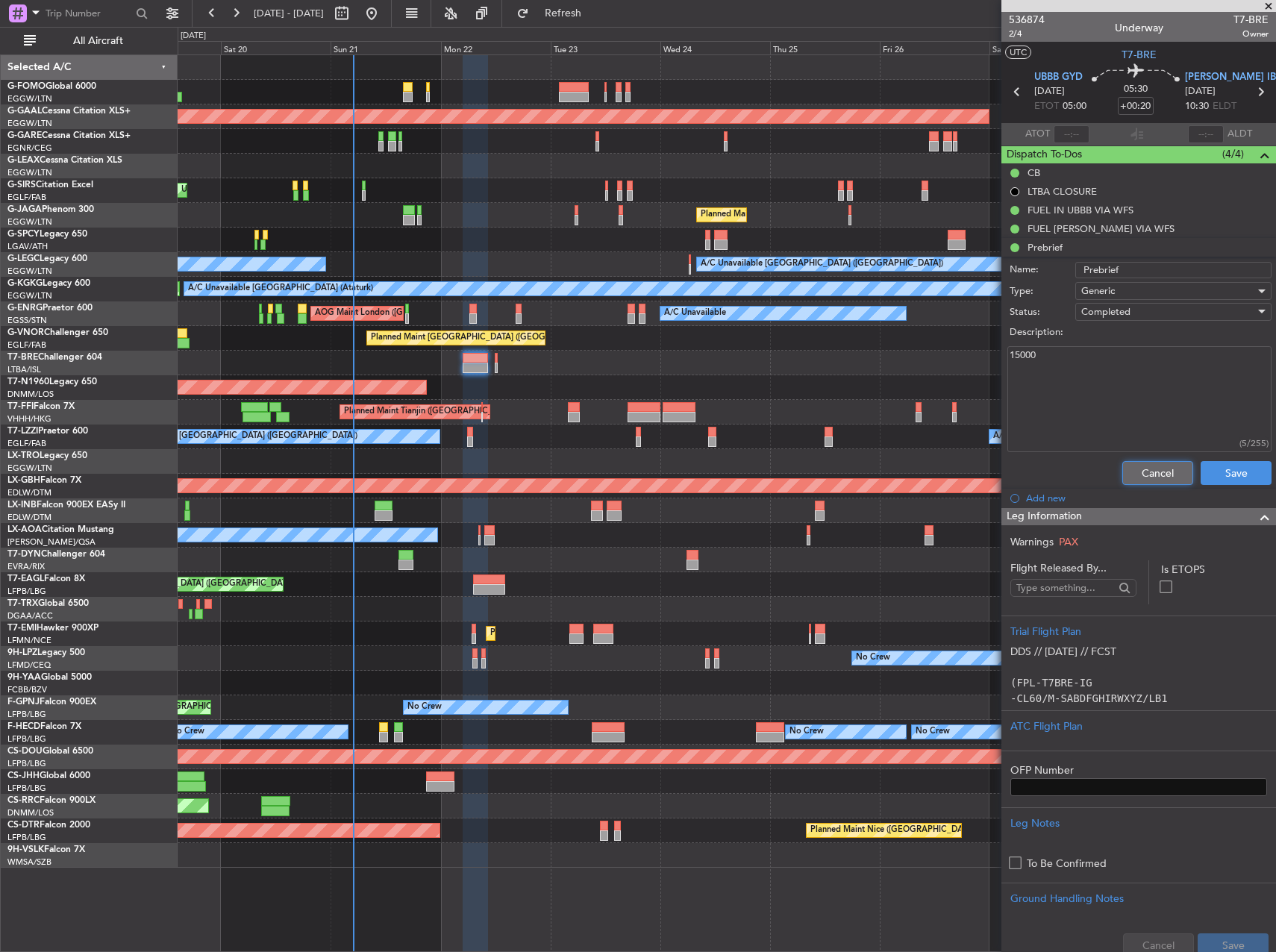
click at [1135, 475] on button "Cancel" at bounding box center [1158, 473] width 71 height 24
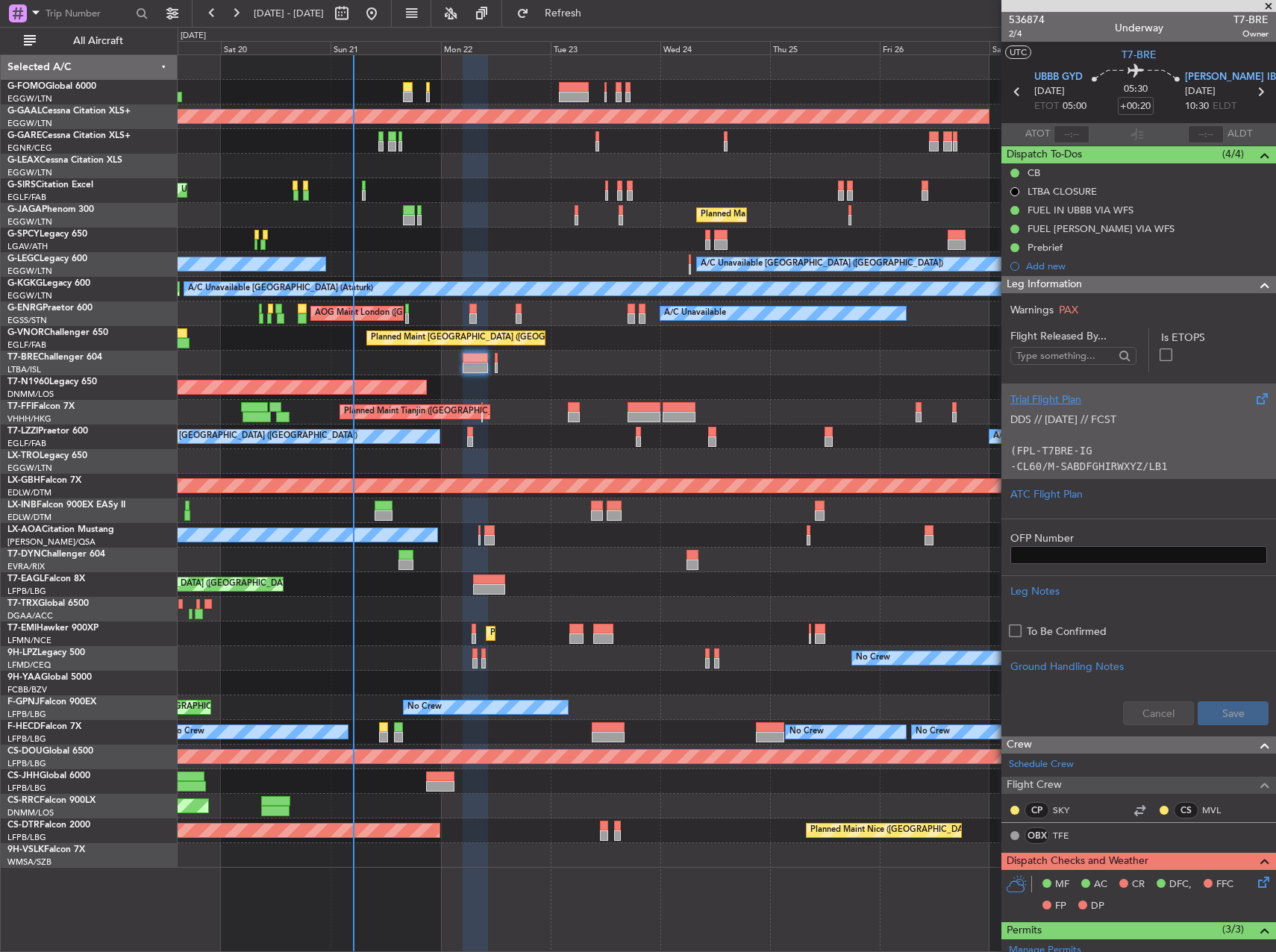
click at [1161, 447] on p "(FPL-T7BRE-IG" at bounding box center [1138, 451] width 257 height 16
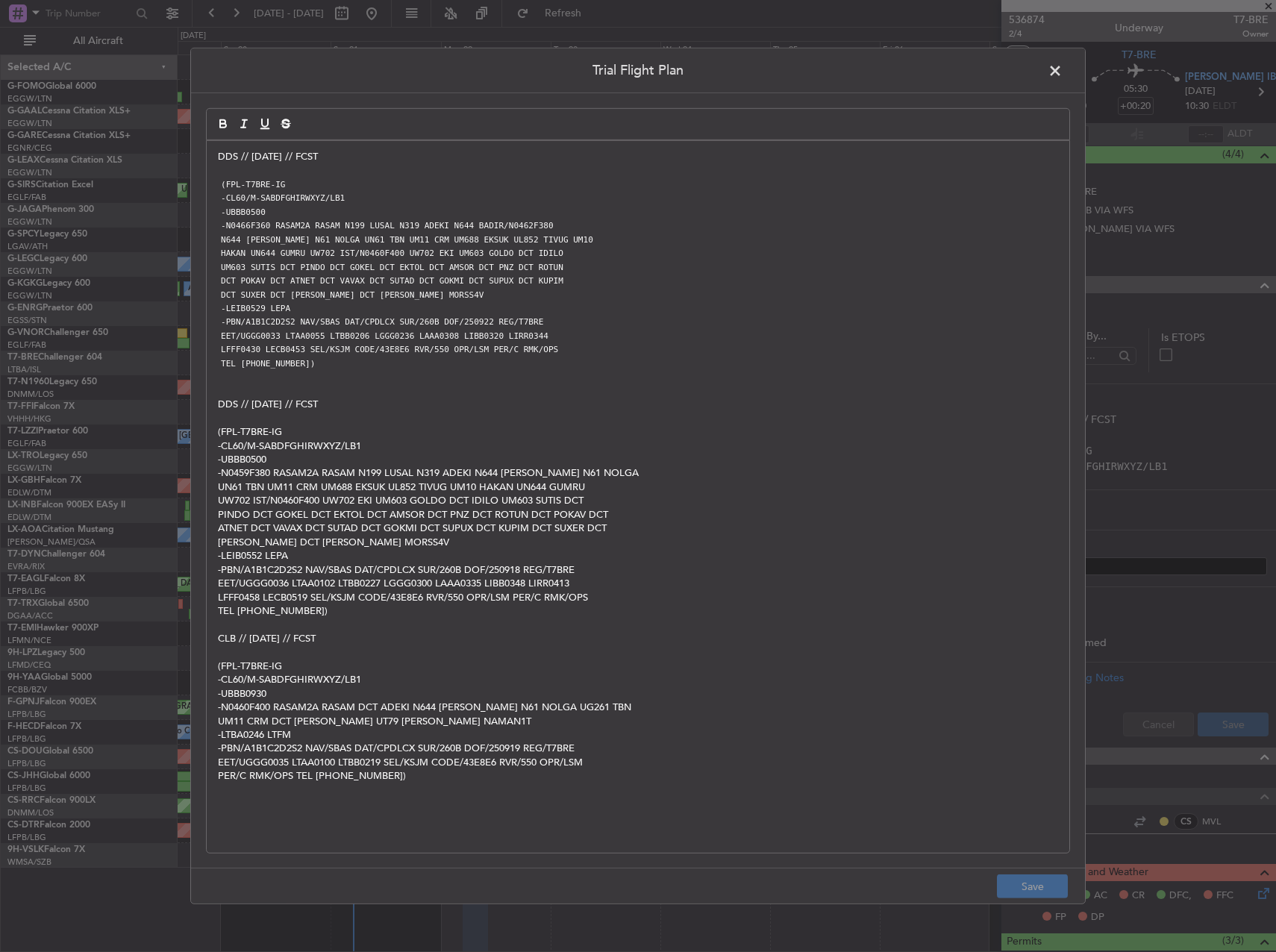
click at [221, 156] on p "DDS // [DATE] // FCST" at bounding box center [638, 157] width 841 height 14
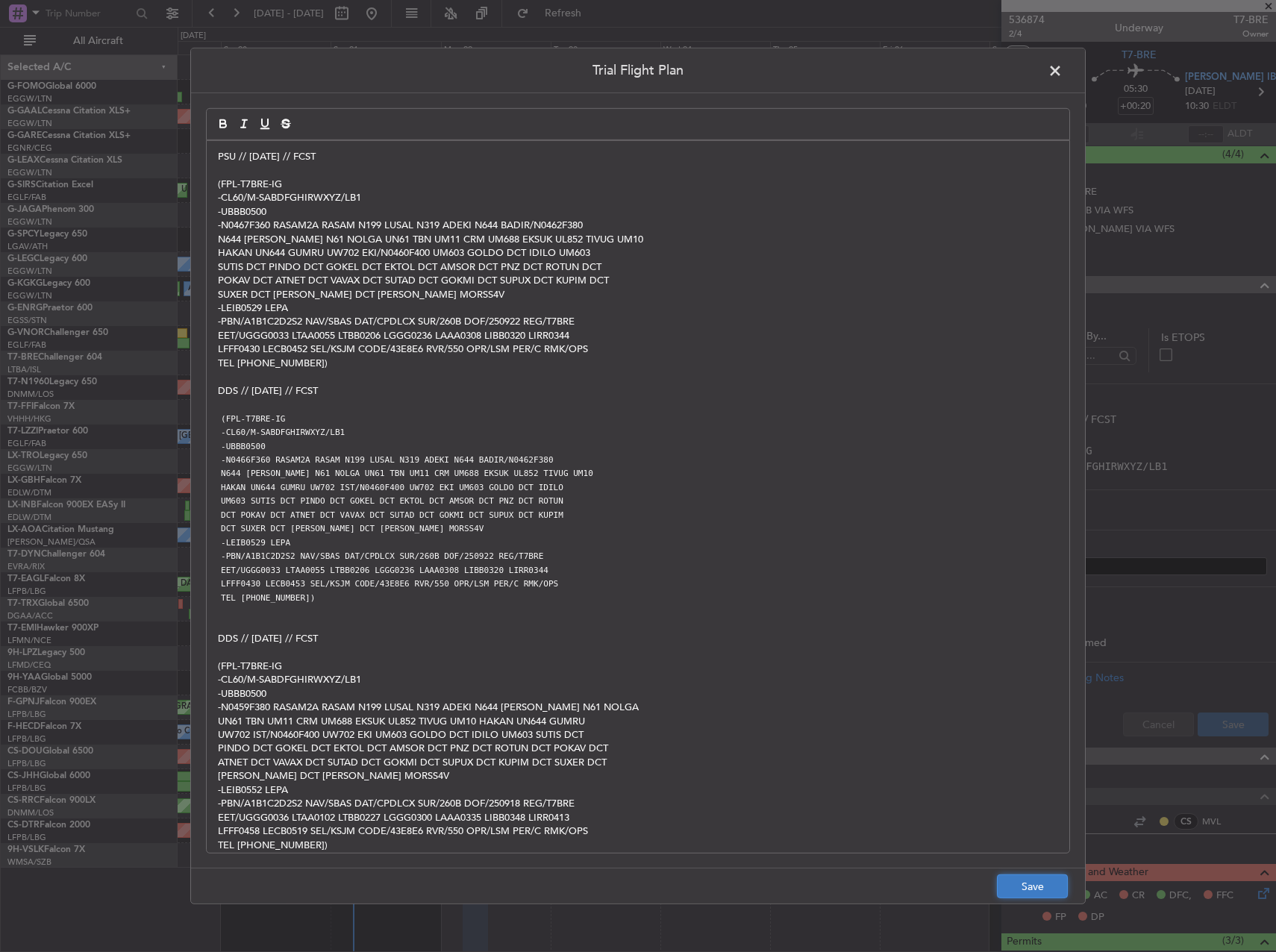
click at [1033, 877] on button "Save" at bounding box center [1033, 887] width 71 height 24
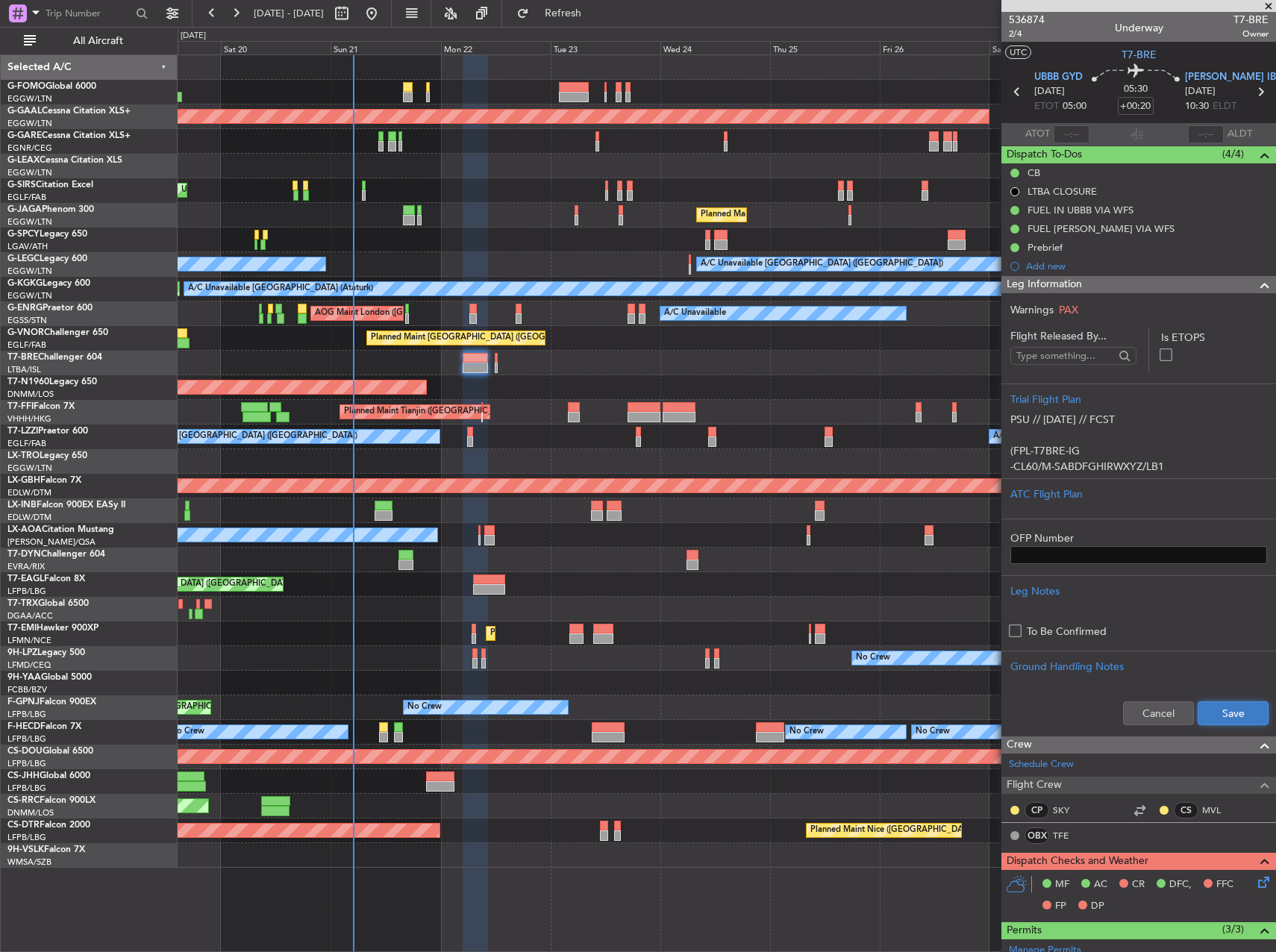
click at [1218, 712] on button "Save" at bounding box center [1233, 714] width 71 height 24
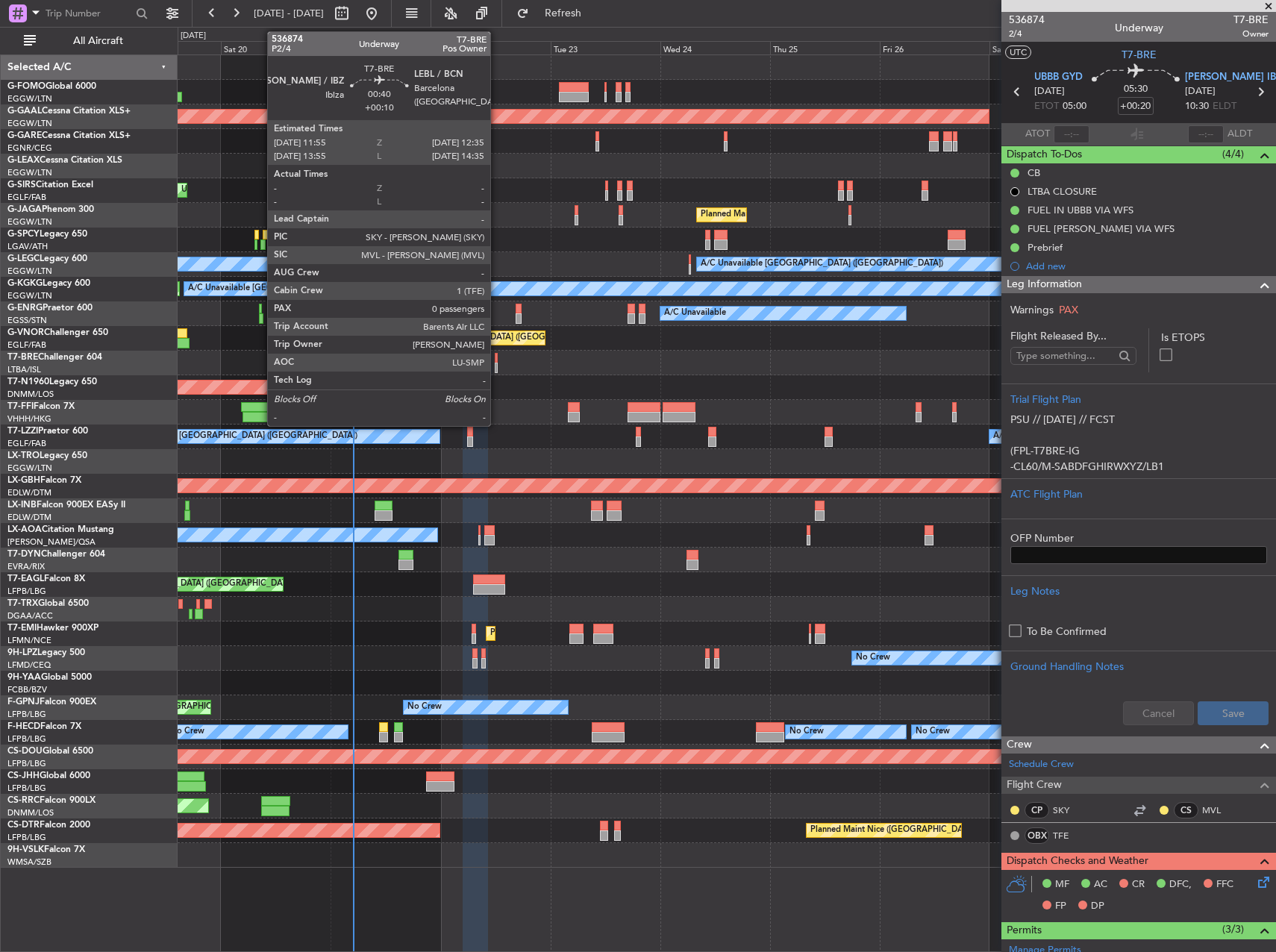
click at [497, 370] on div at bounding box center [497, 368] width 4 height 11
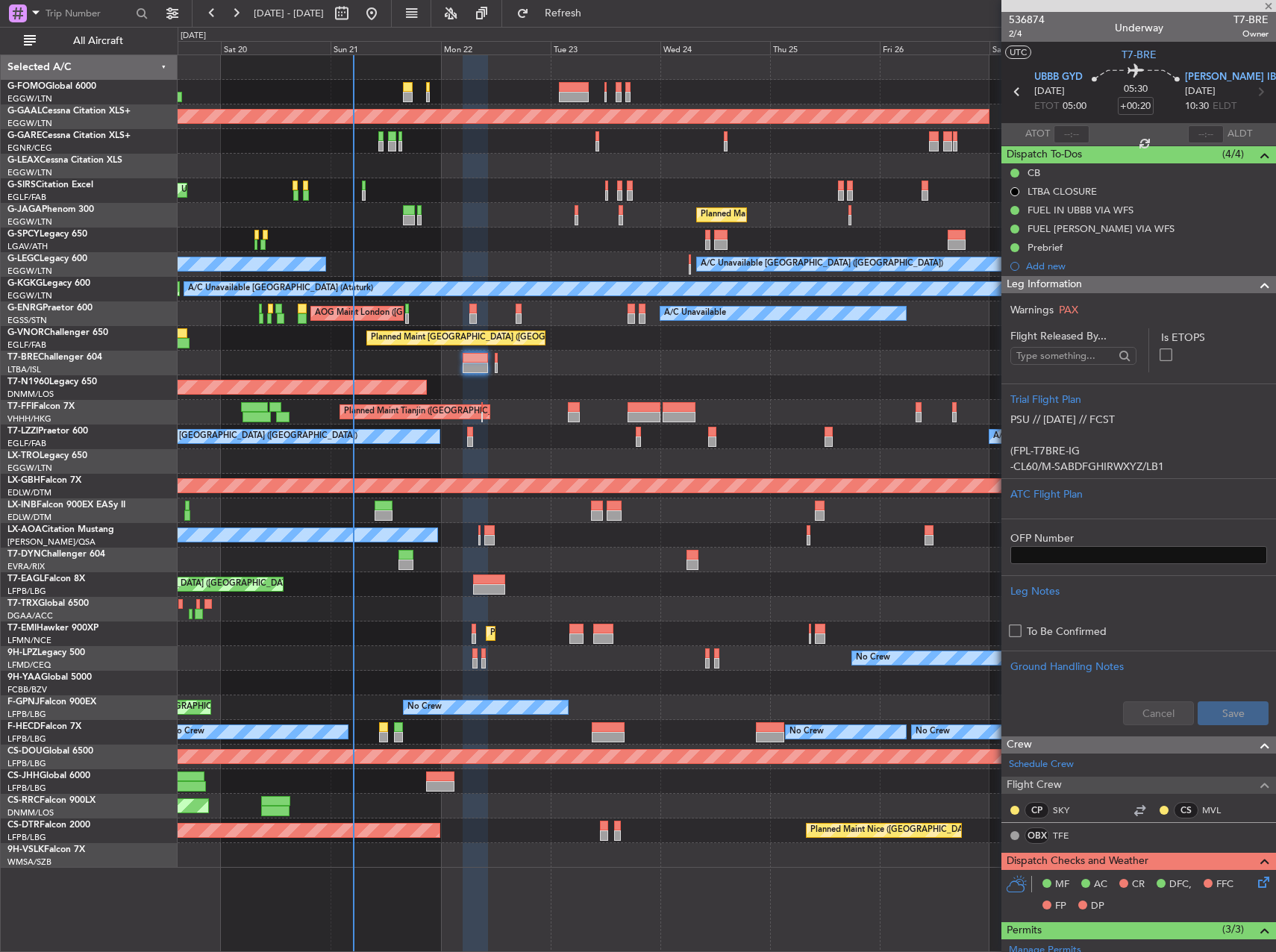
type input "+00:10"
type input "0"
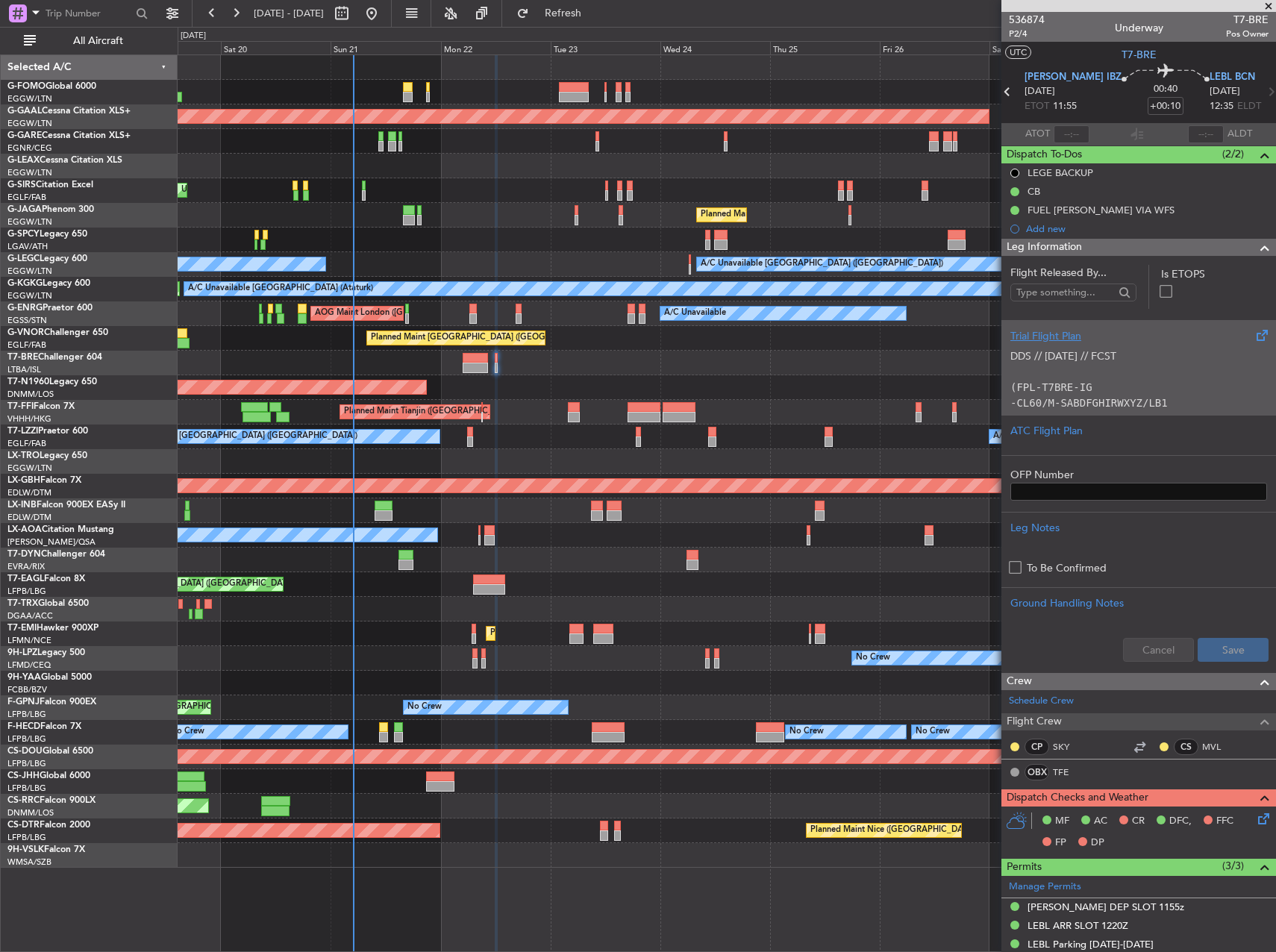
click at [1134, 378] on p at bounding box center [1138, 372] width 257 height 16
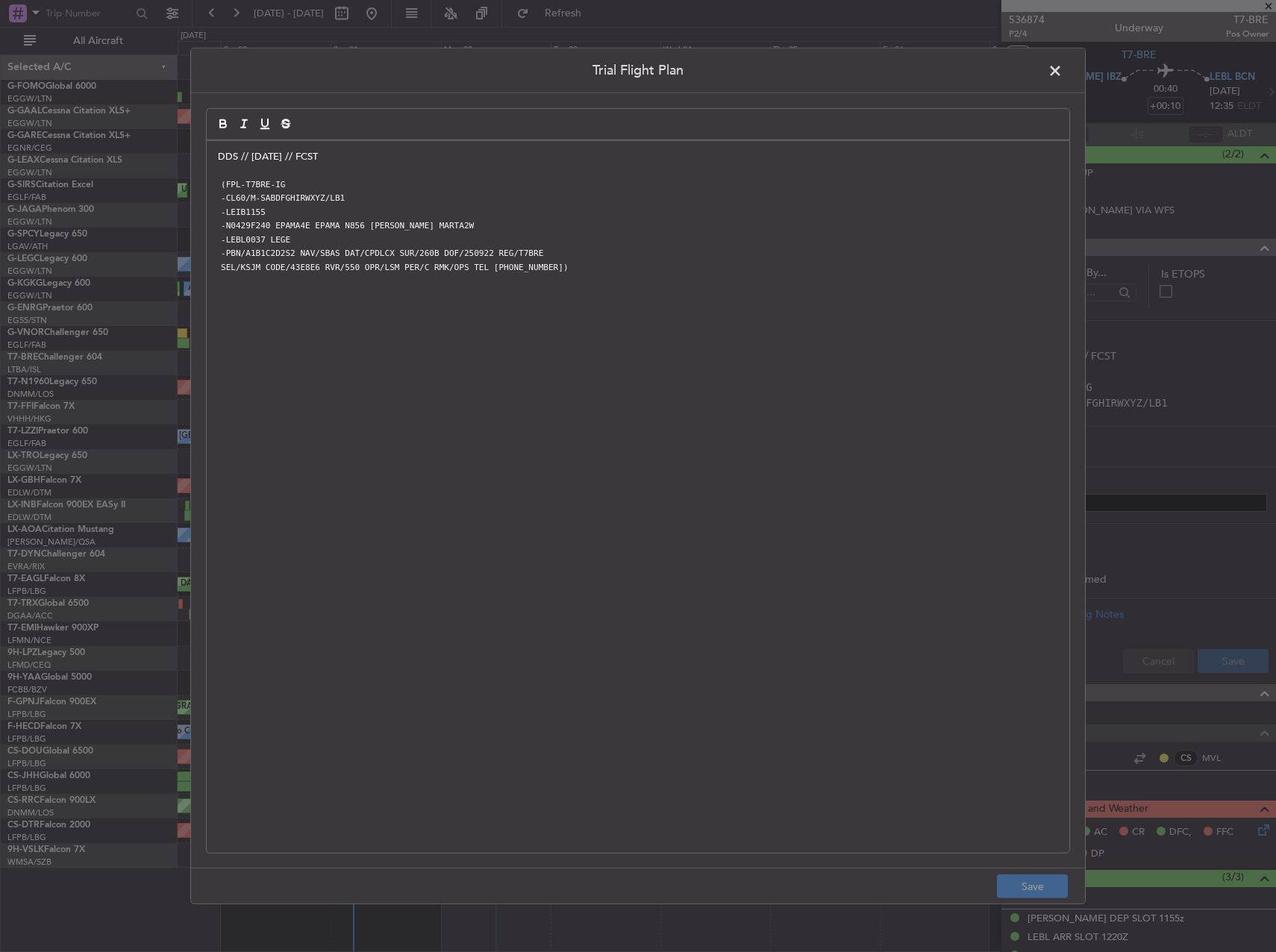
click at [210, 156] on div "DDS // 20SEP // FCST (FPL-T7BRE-IG -CL60/M-SABDFGHIRWXYZ/LB1 -LEIB1155 -N0429F2…" at bounding box center [638, 497] width 863 height 712
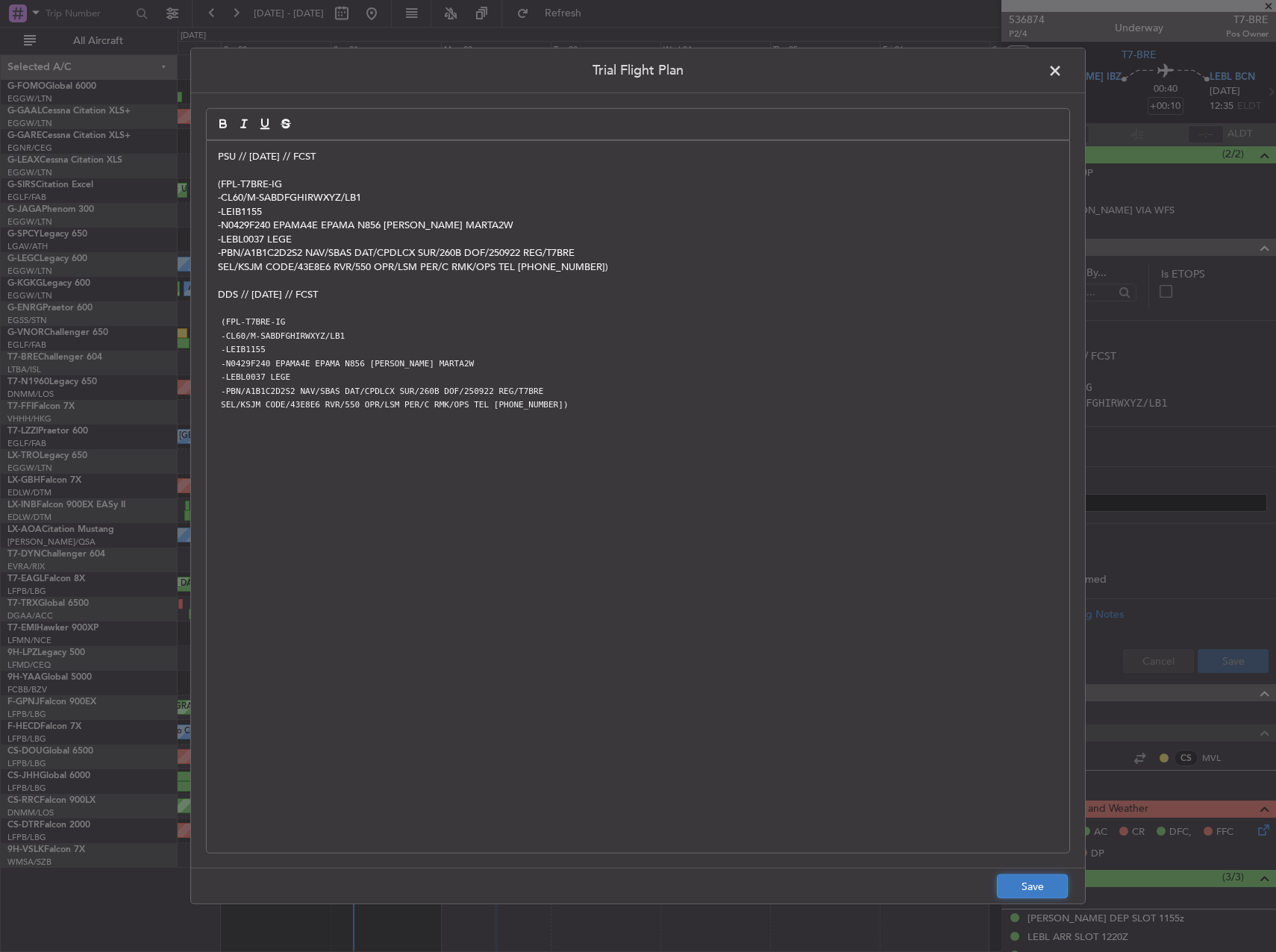
click at [1056, 881] on button "Save" at bounding box center [1033, 887] width 71 height 24
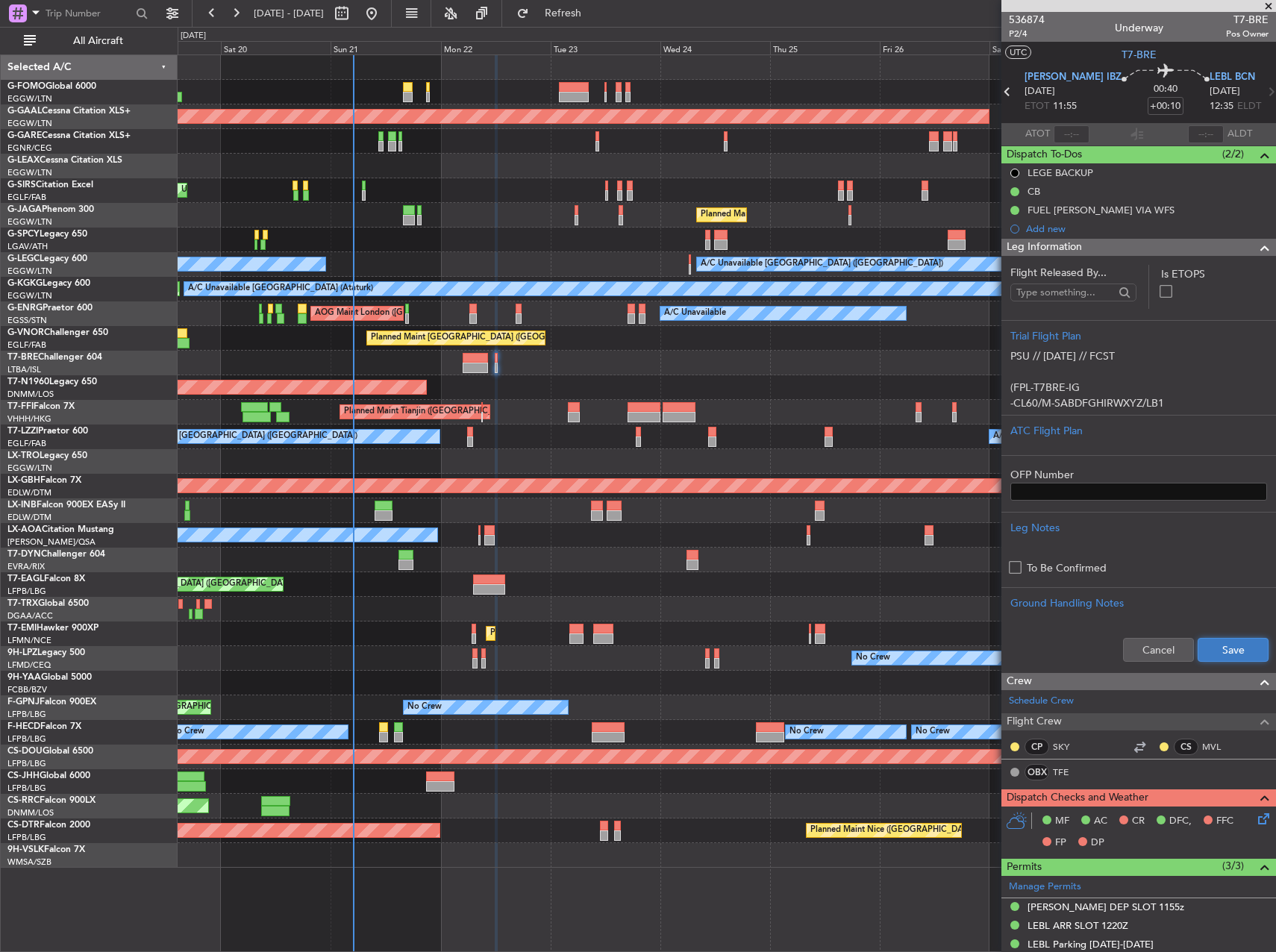
click at [1230, 648] on button "Save" at bounding box center [1233, 651] width 71 height 24
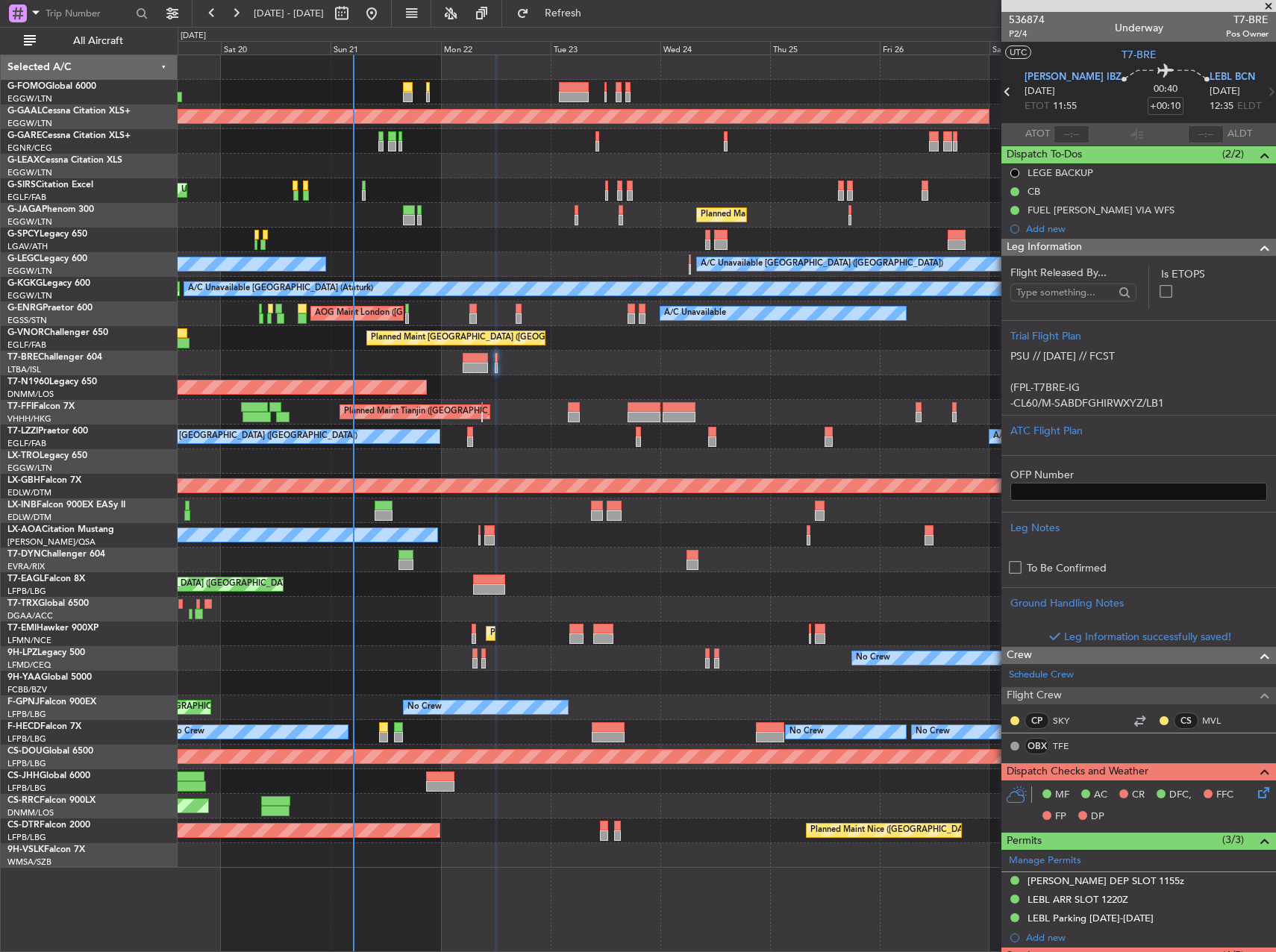
click at [874, 563] on div at bounding box center [726, 560] width 1098 height 25
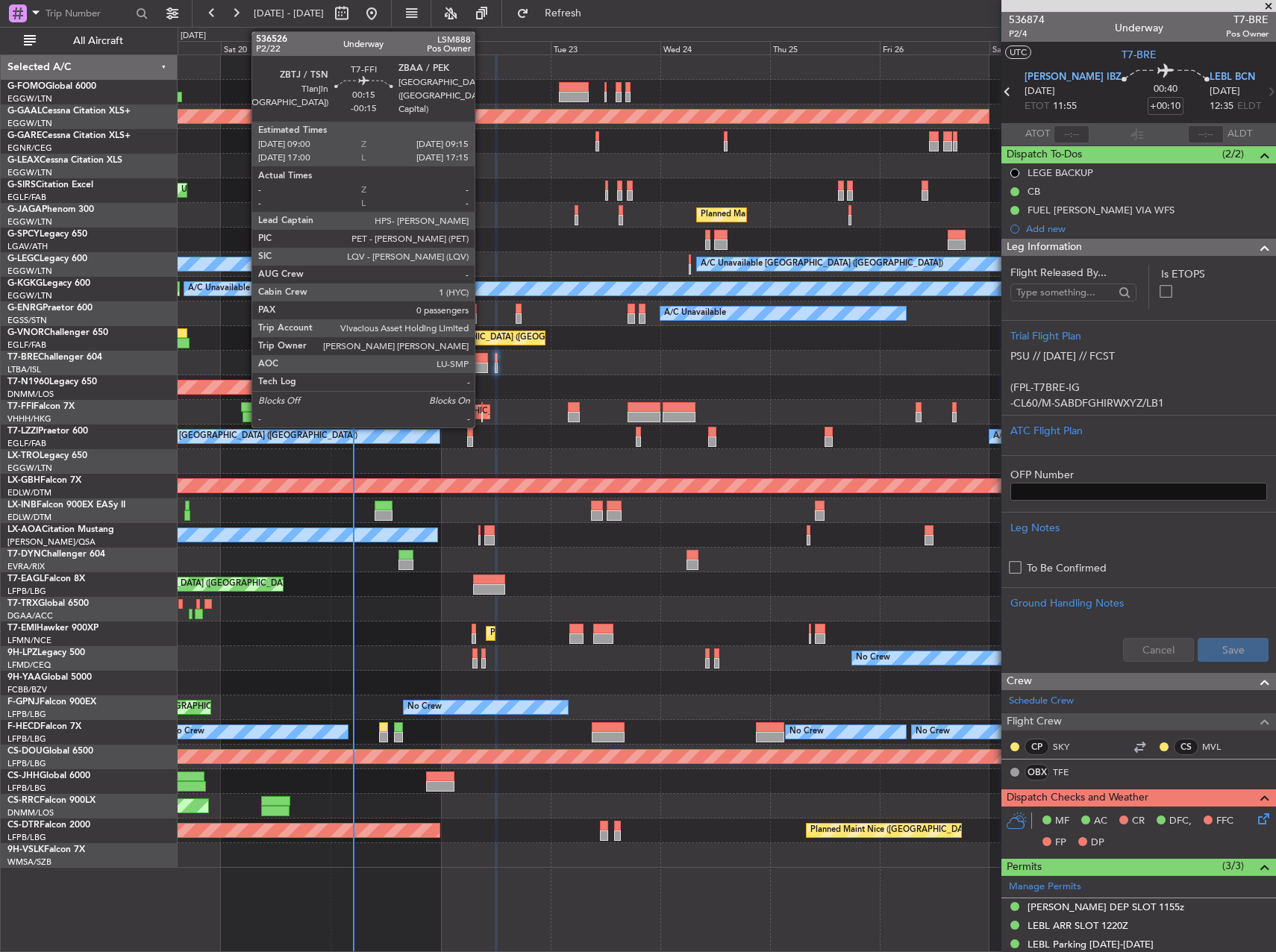
click at [482, 409] on div at bounding box center [483, 408] width 2 height 11
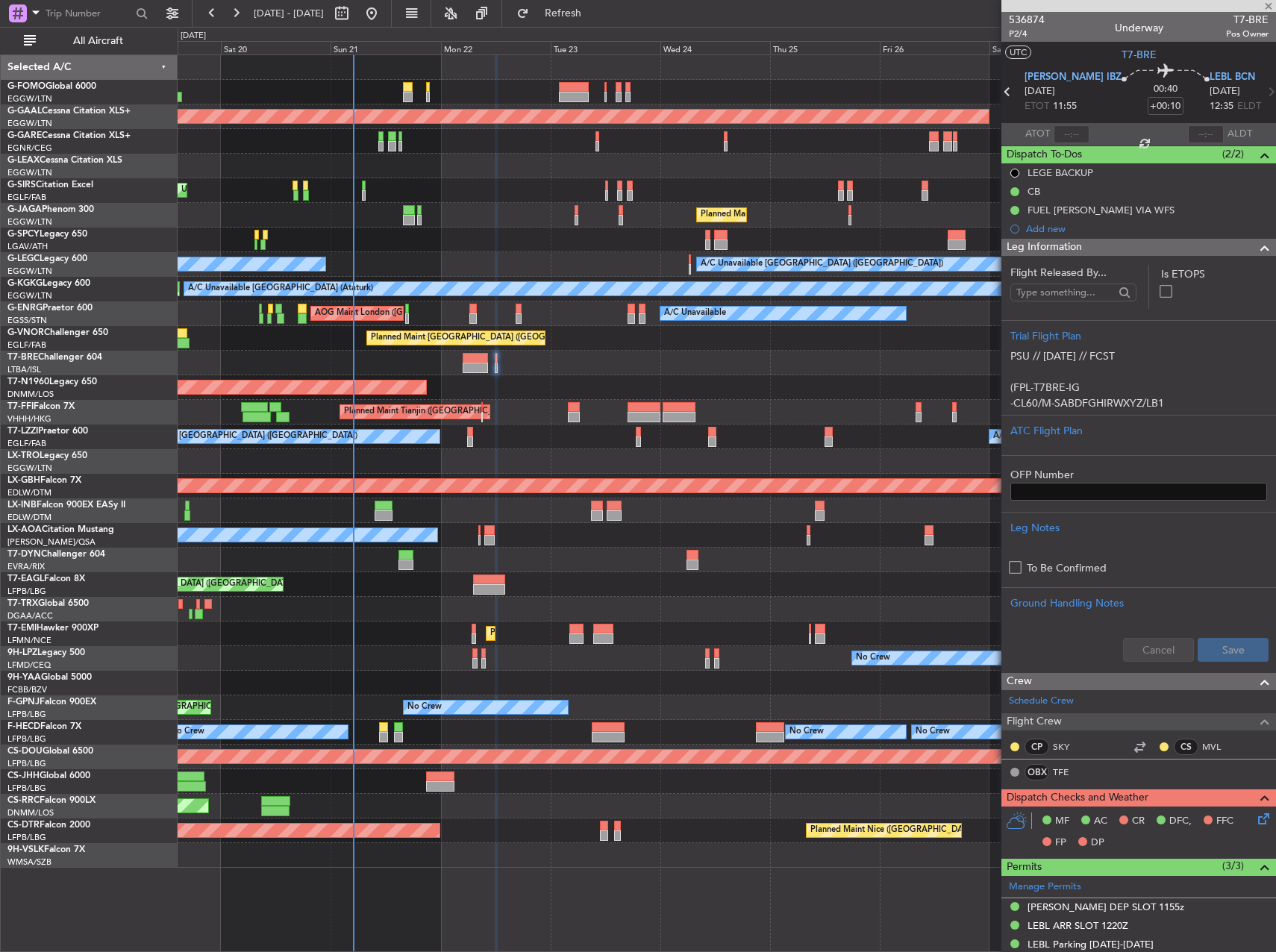
type input "-00:15"
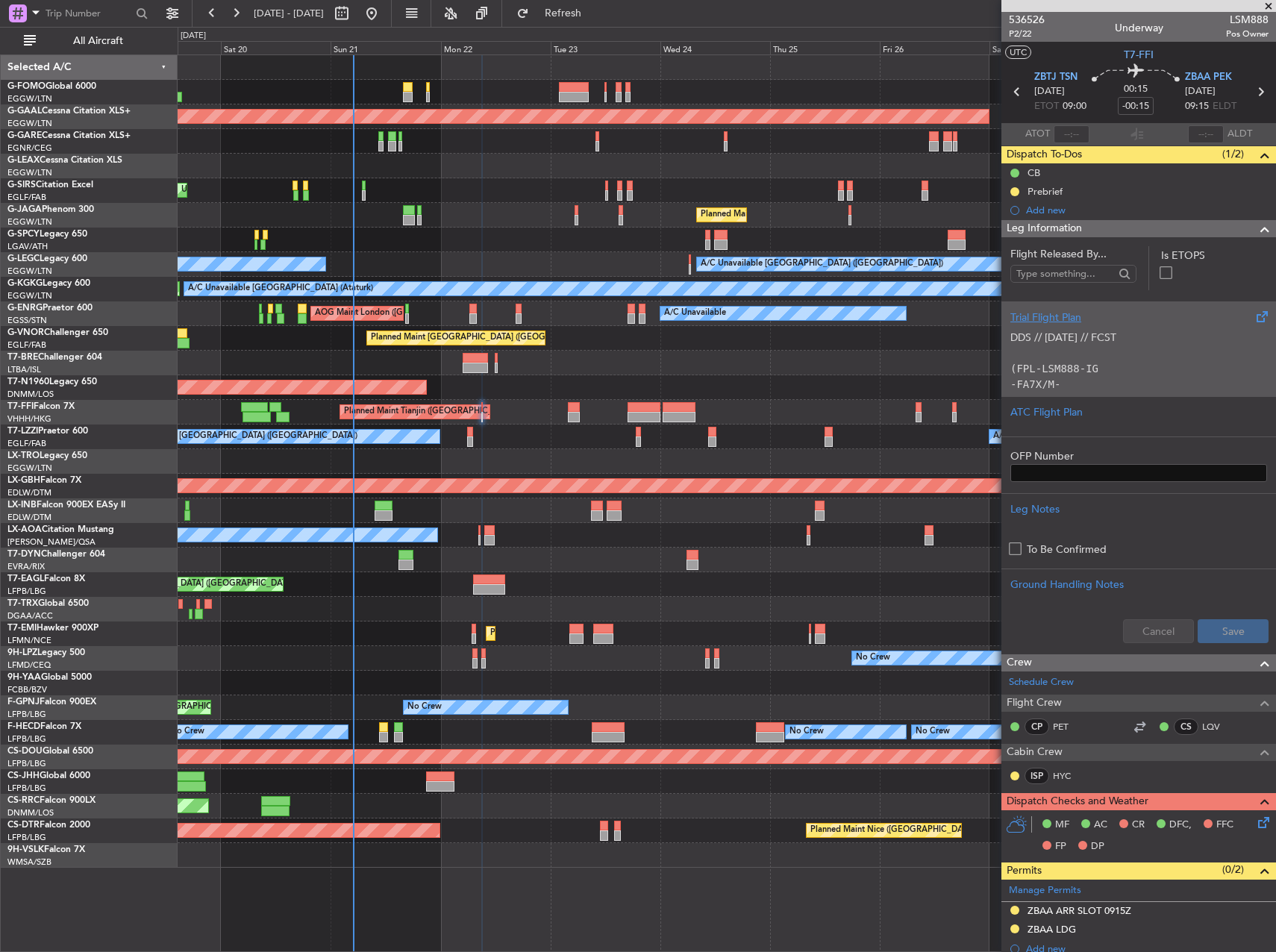
click at [1138, 358] on div "DDS // 20SEP // FCST (FPL-LSM888-IG -FA7X/M-SBDE1E2E3FGHIJ3J4J7M3P2RWXYZ/LB1D1 …" at bounding box center [1138, 357] width 257 height 63
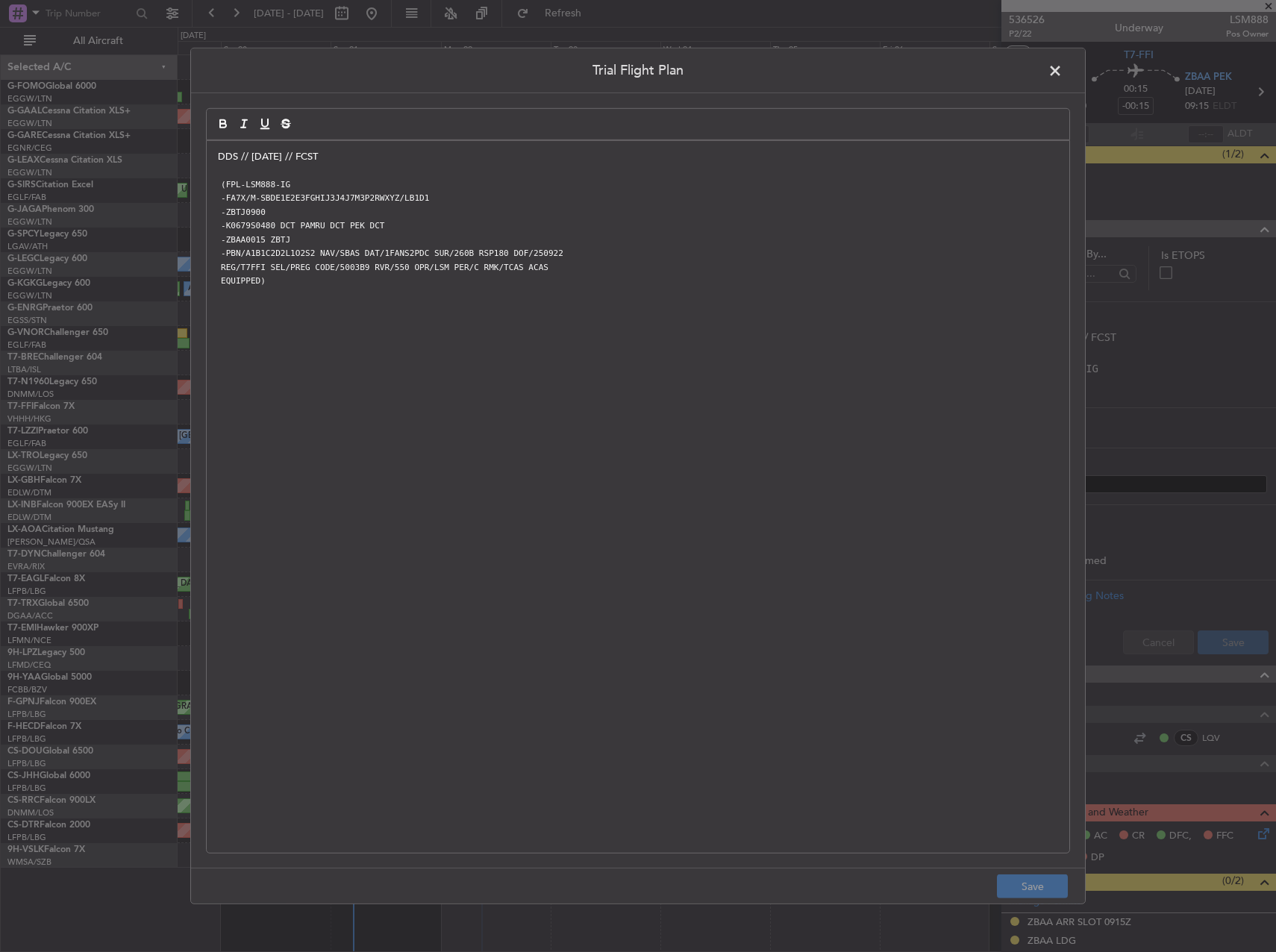
click at [222, 162] on p "DDS // [DATE] // FCST" at bounding box center [638, 157] width 841 height 14
click at [218, 161] on p "DDS // [DATE] // FCST" at bounding box center [638, 157] width 841 height 14
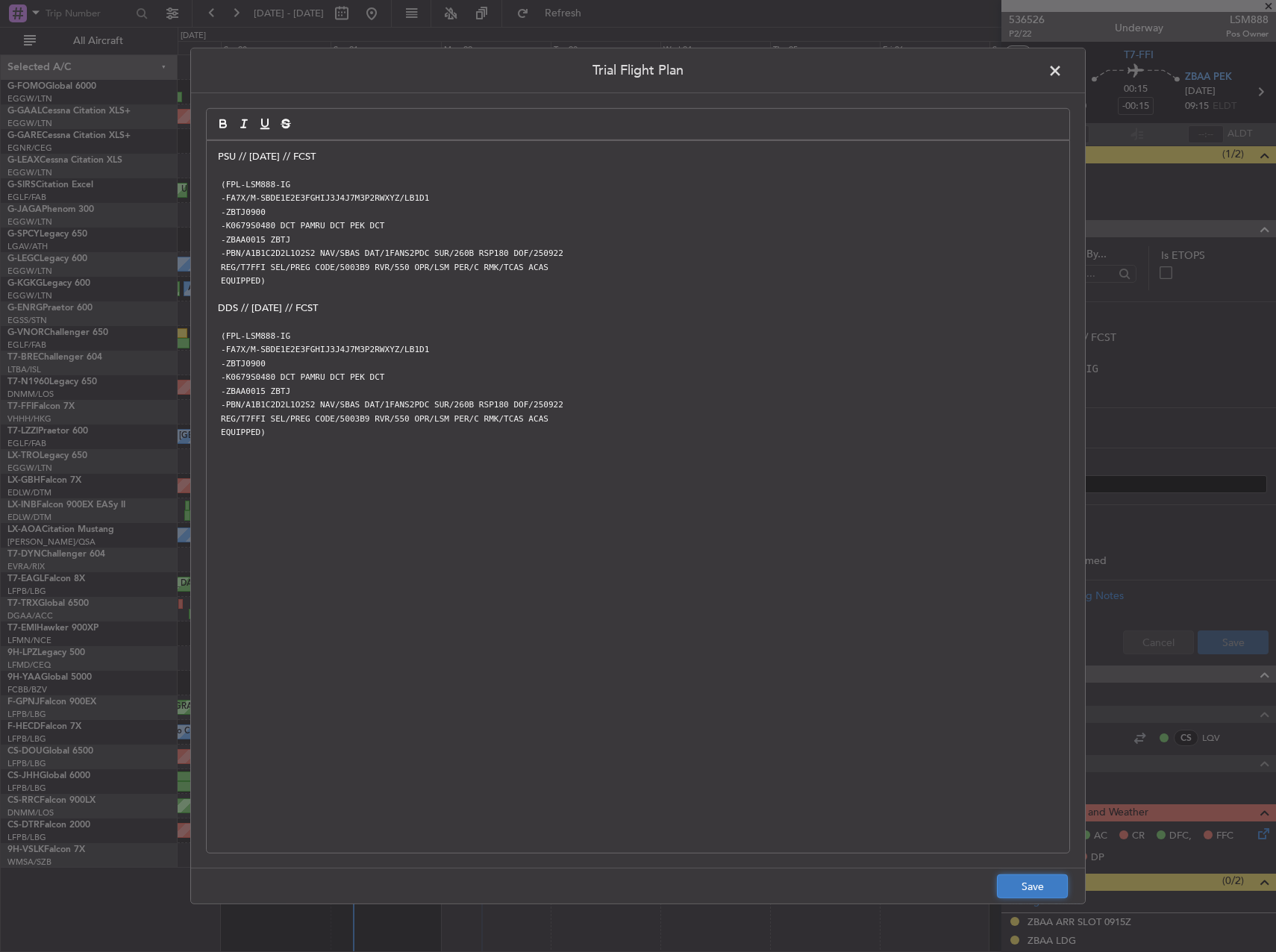
click at [1034, 880] on button "Save" at bounding box center [1033, 887] width 71 height 24
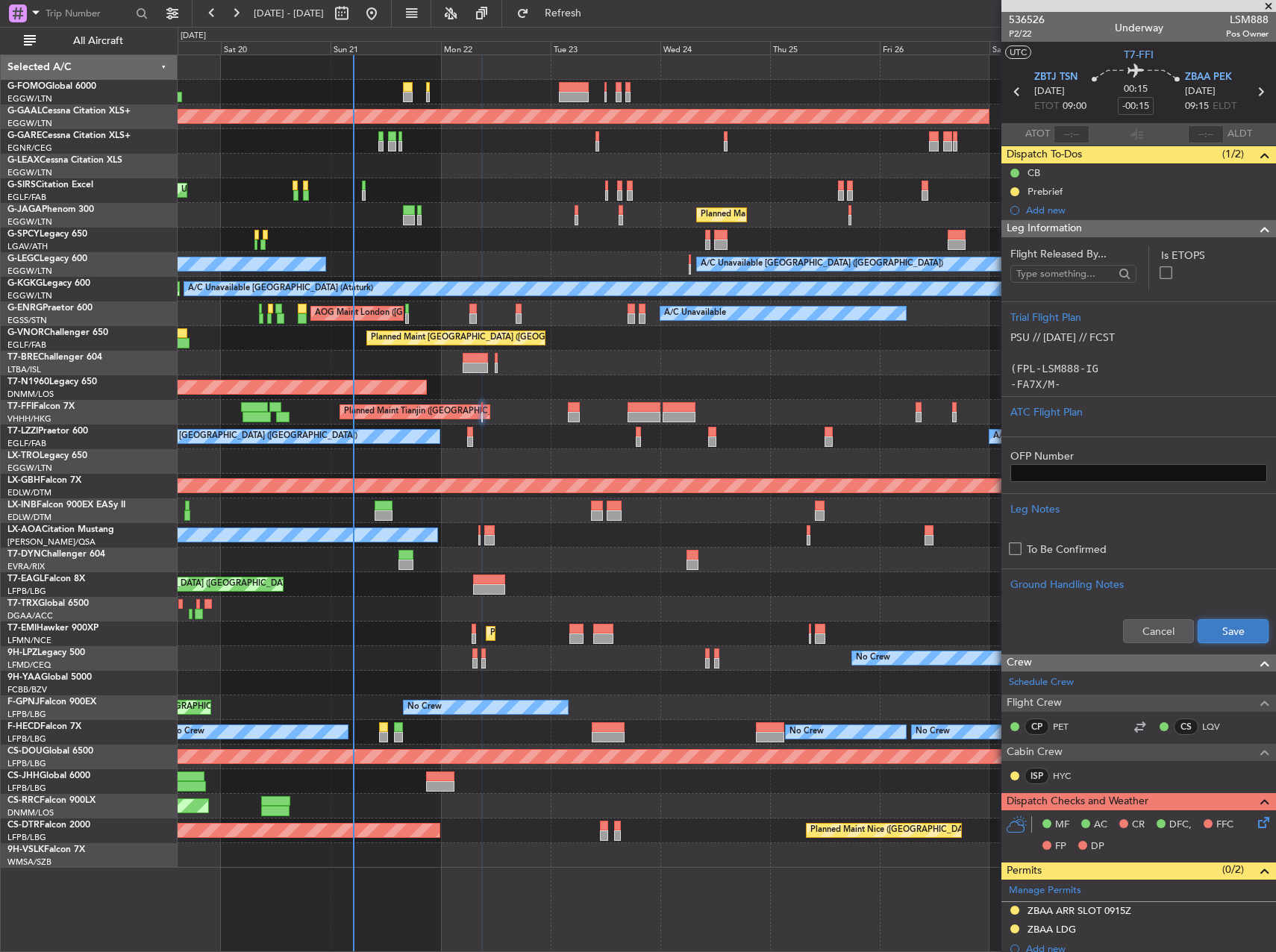
click at [1228, 630] on button "Save" at bounding box center [1233, 632] width 71 height 24
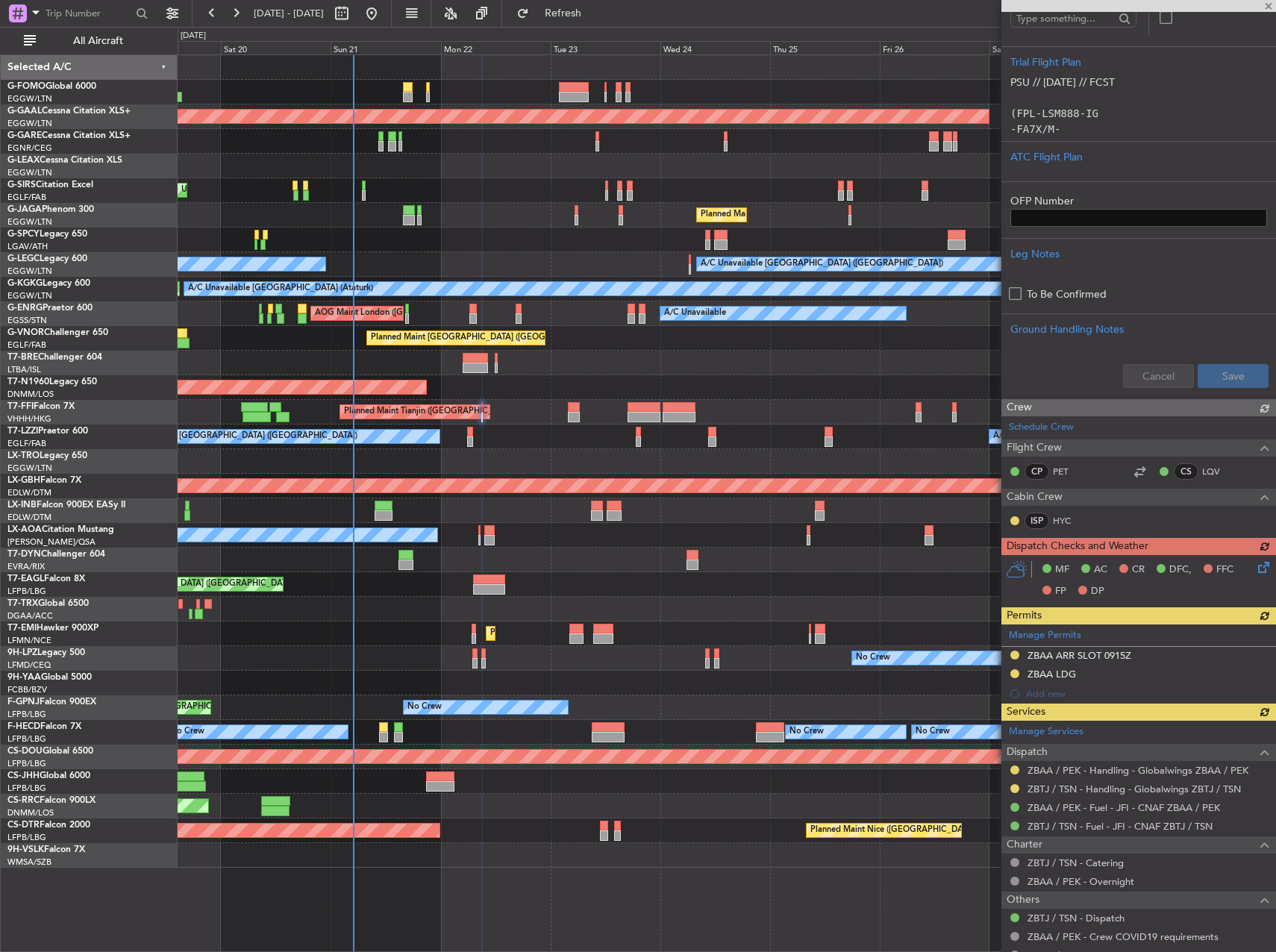
scroll to position [309, 0]
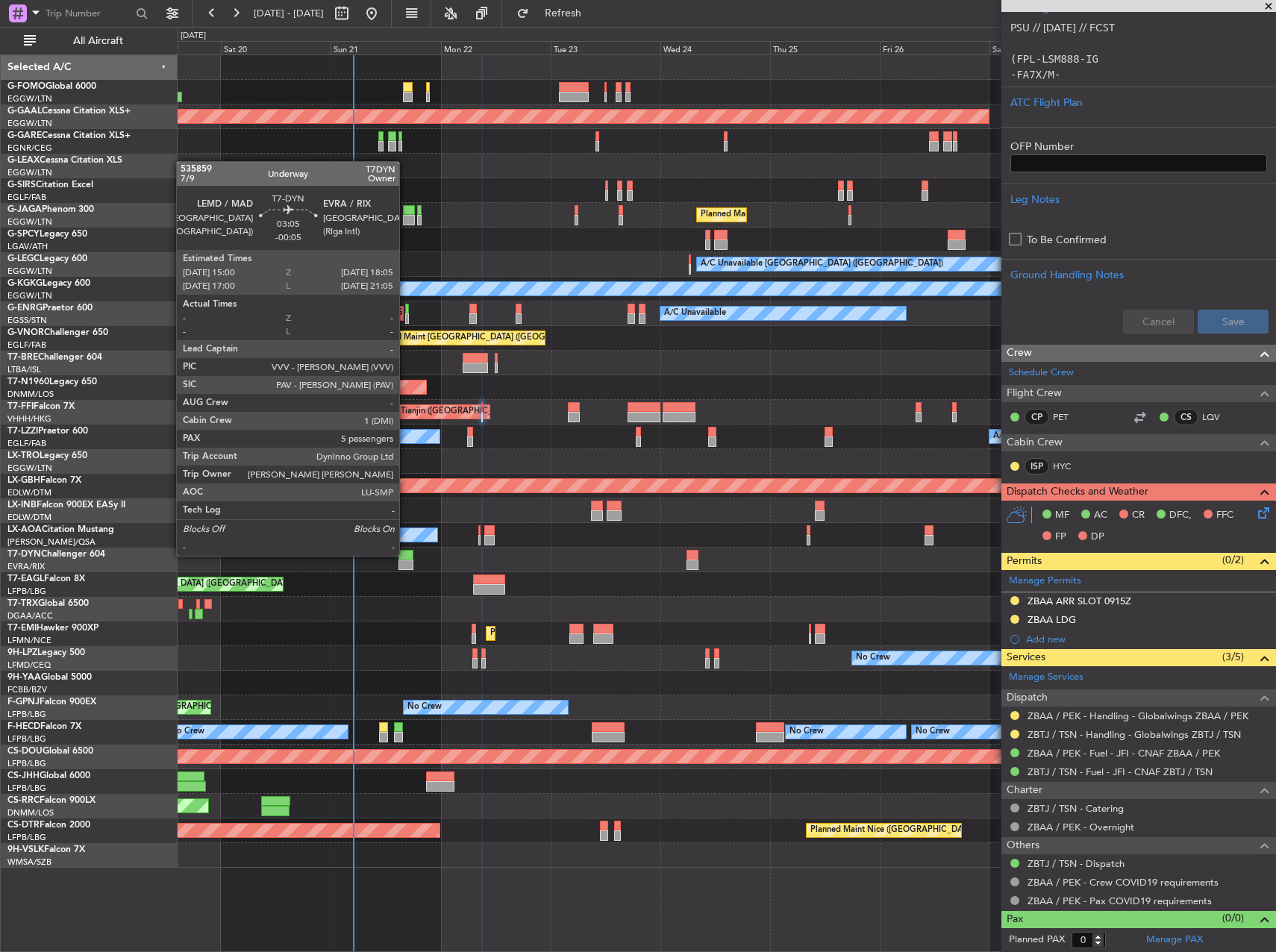
click at [406, 554] on div at bounding box center [406, 555] width 14 height 11
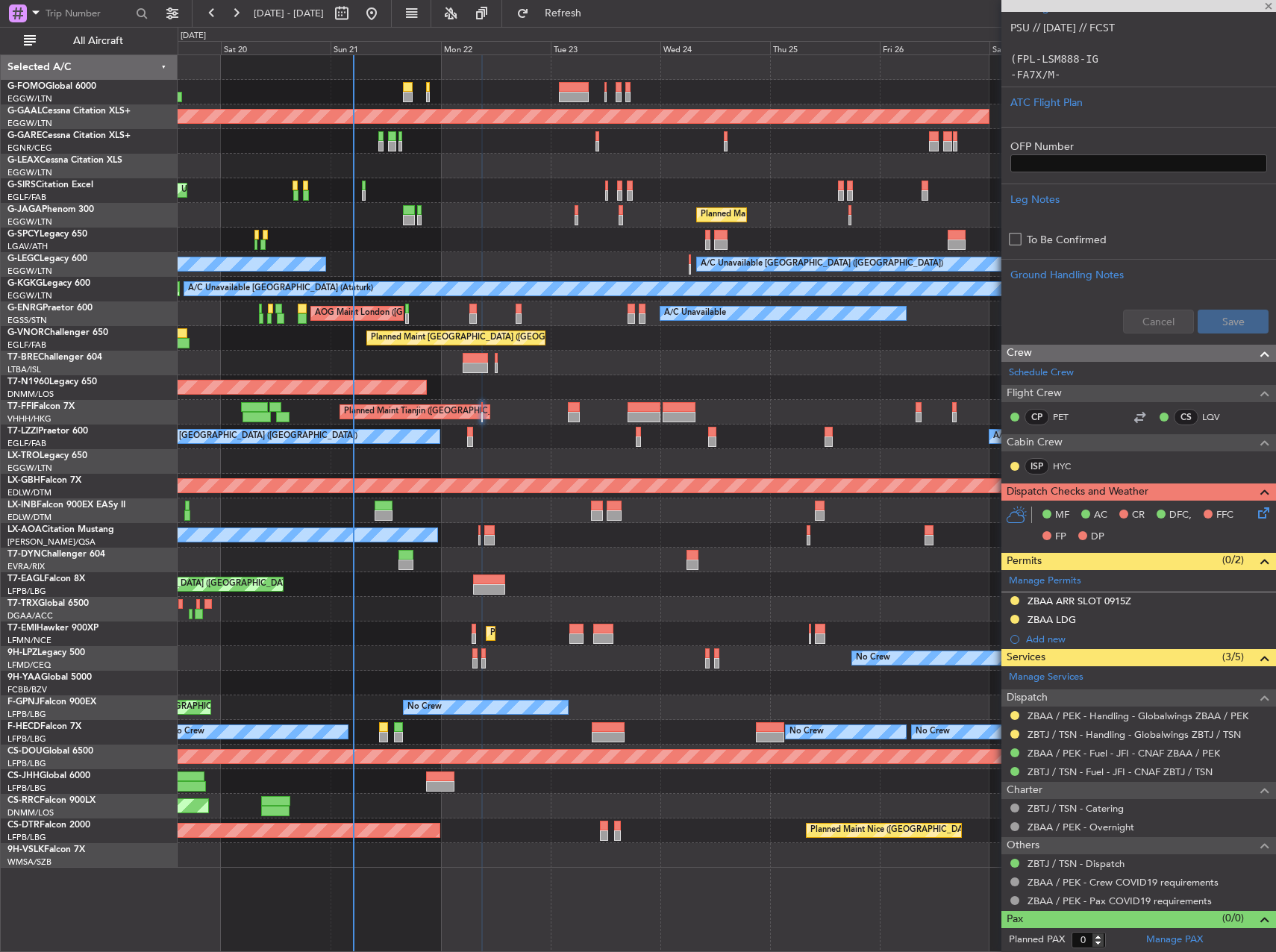
type input "-00:05"
type input "5"
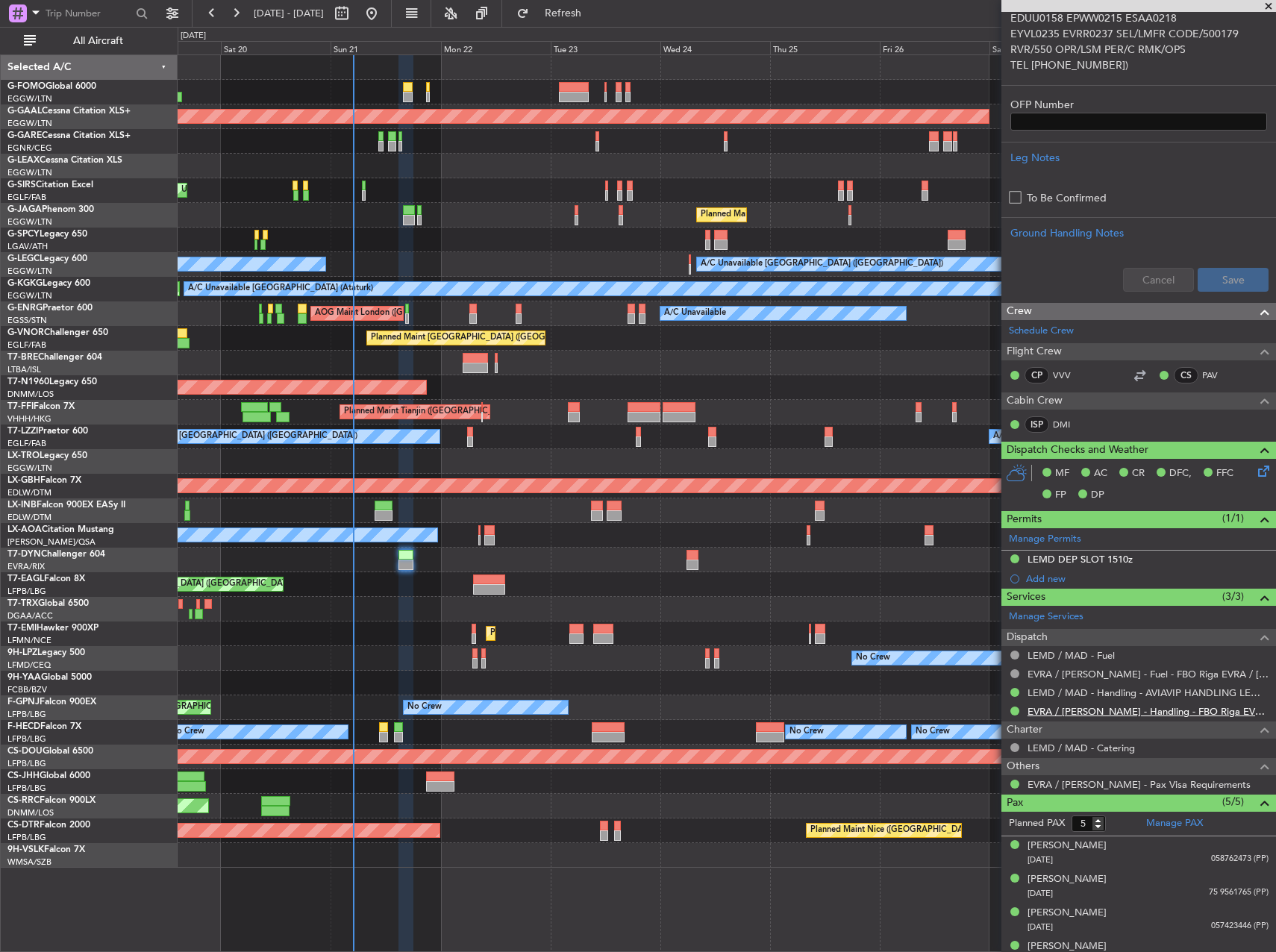
scroll to position [523, 0]
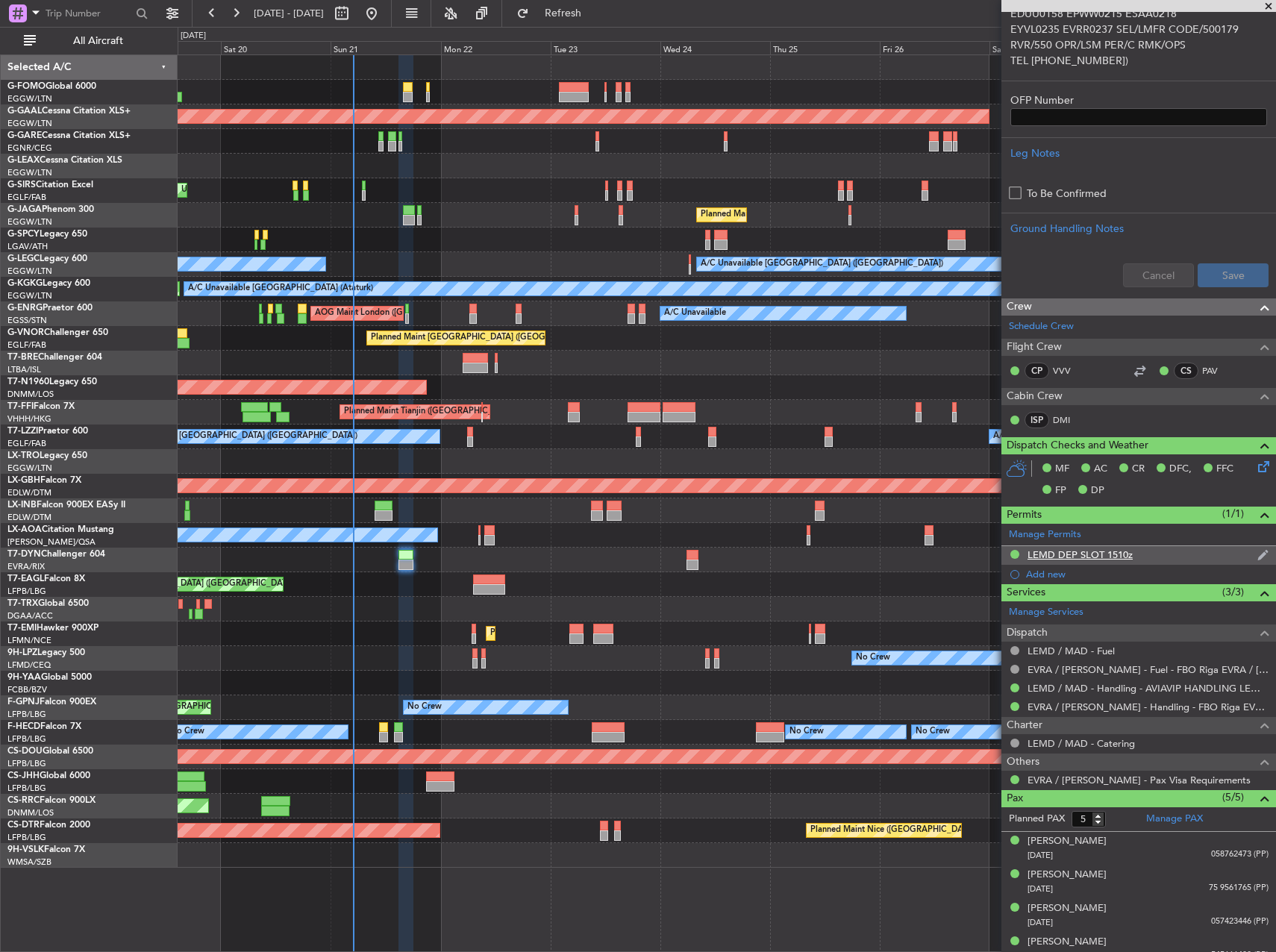
click at [1118, 554] on div "LEMD DEP SLOT 1510z" at bounding box center [1081, 554] width 105 height 13
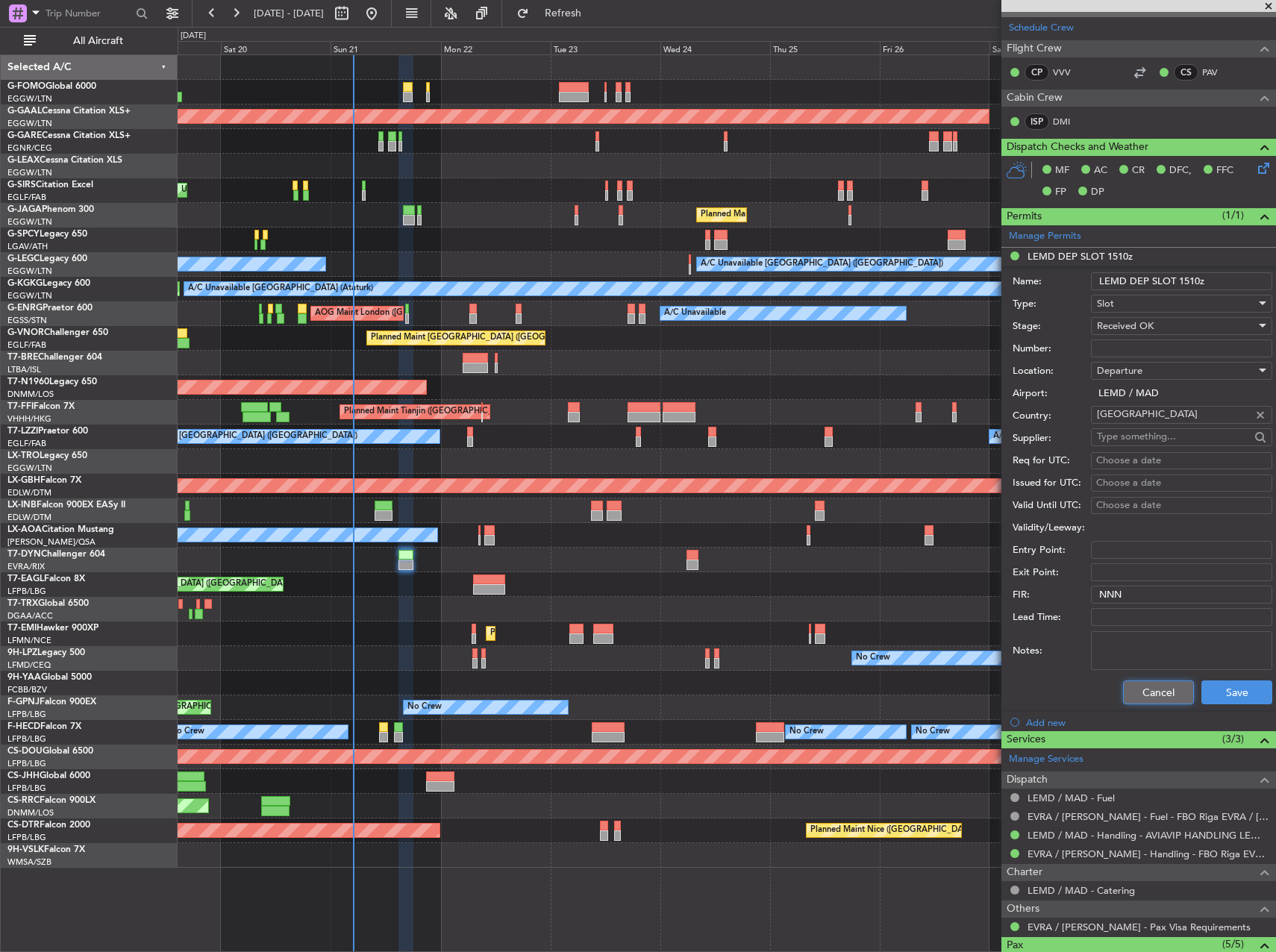
click at [1144, 684] on button "Cancel" at bounding box center [1159, 693] width 71 height 24
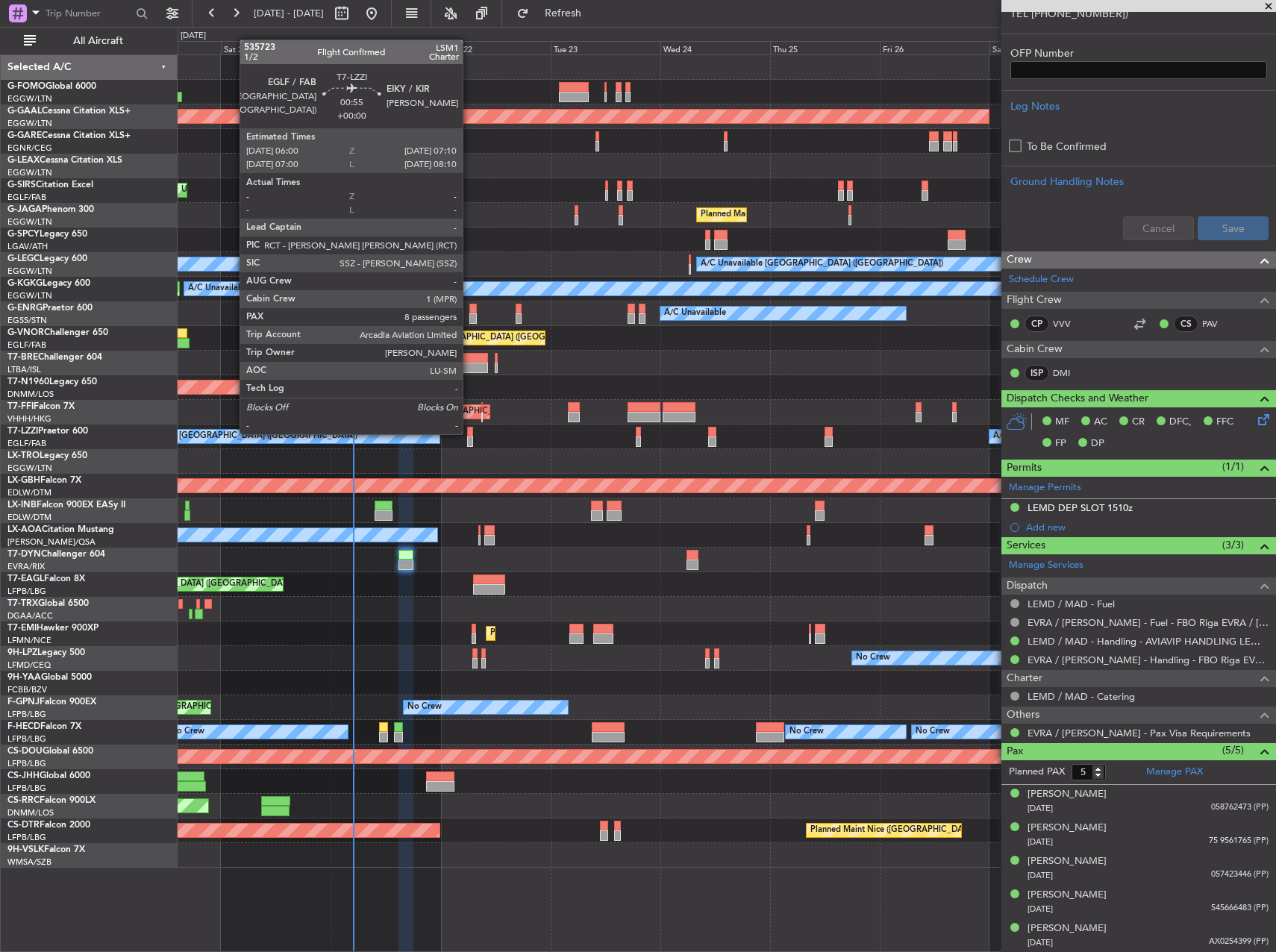
click at [469, 433] on div at bounding box center [470, 432] width 6 height 11
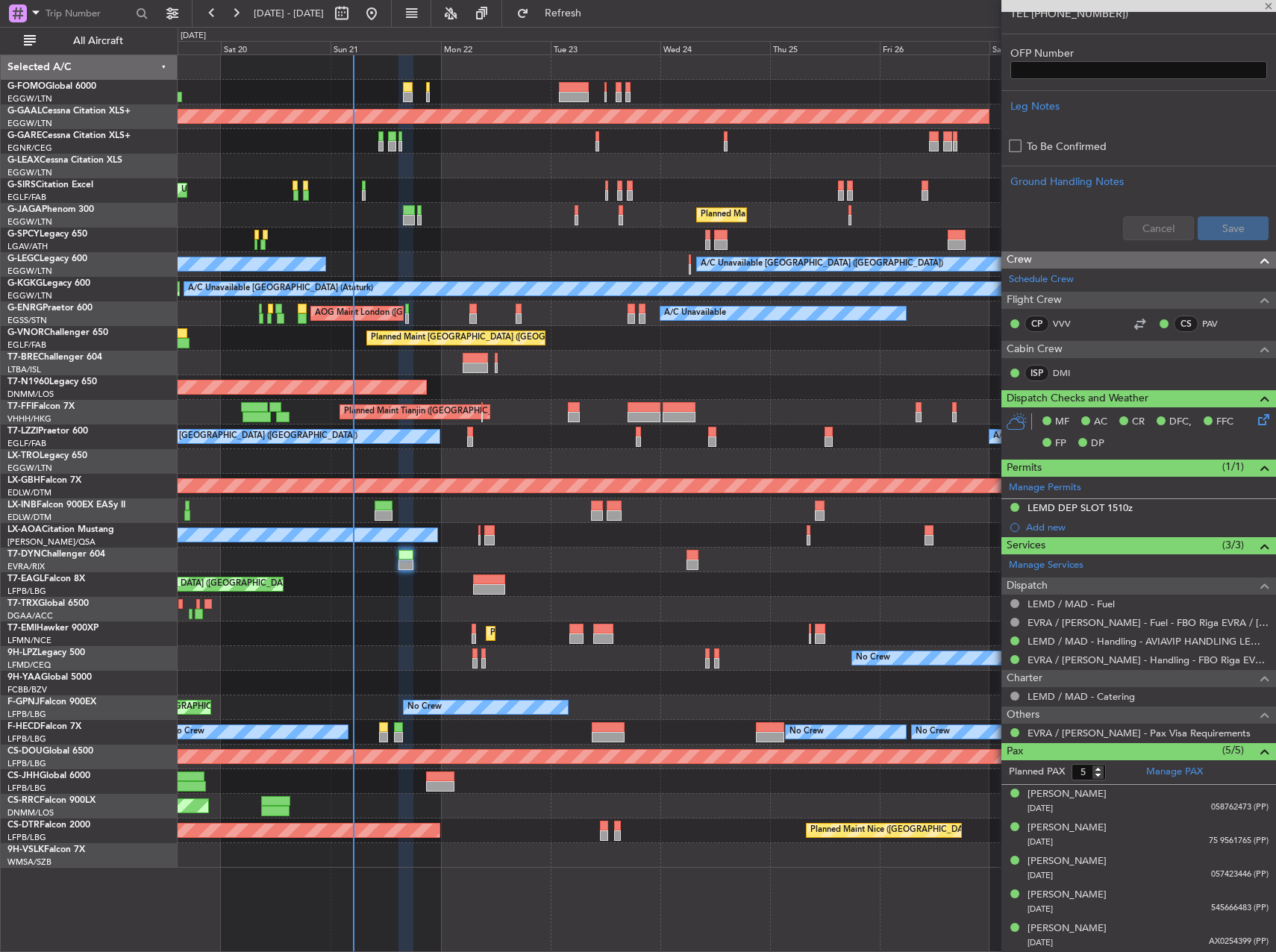
type input "8"
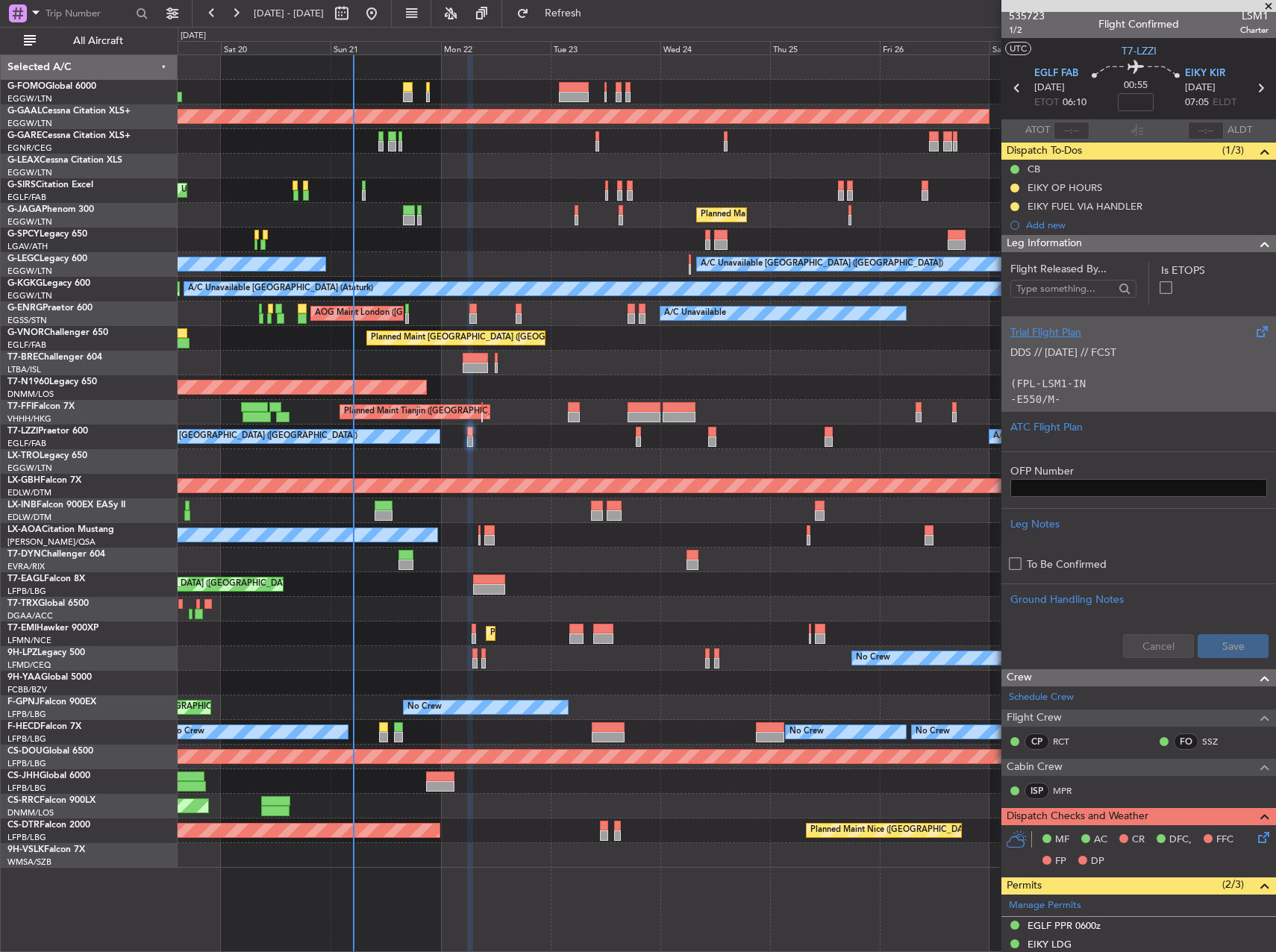
scroll to position [0, 0]
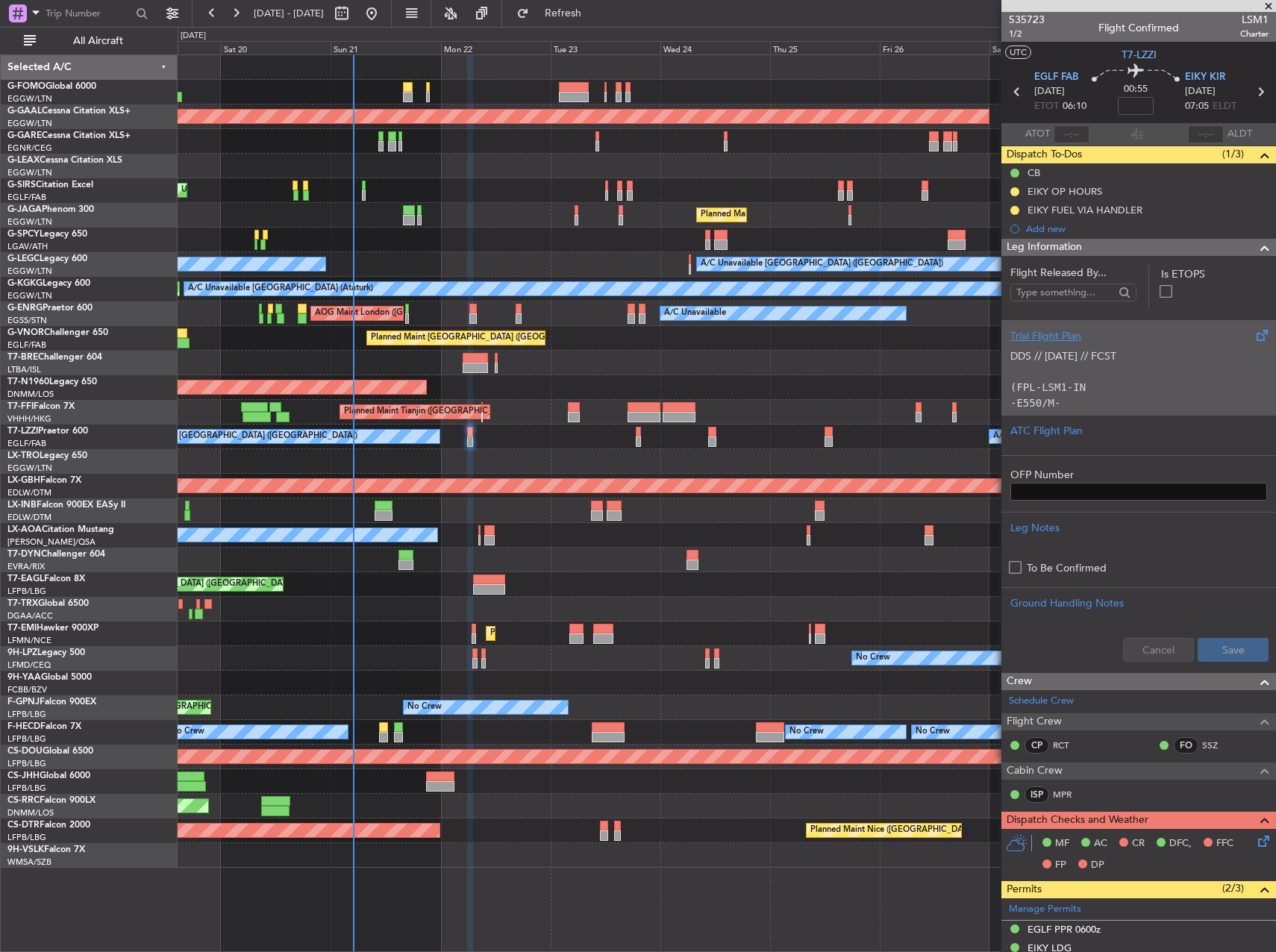
click at [1112, 382] on p "(FPL-LSM1-IN" at bounding box center [1138, 388] width 257 height 16
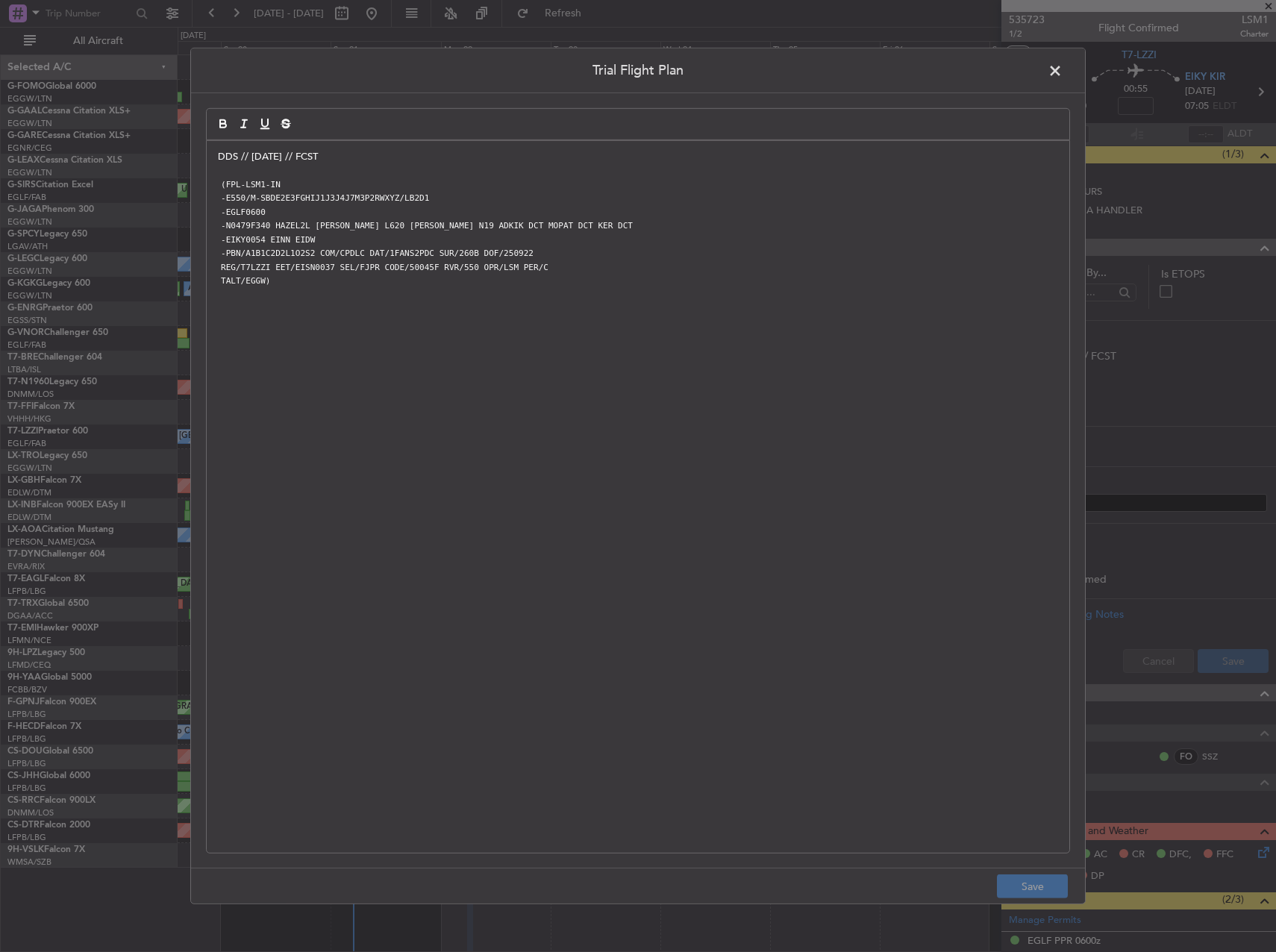
click at [210, 152] on div "DDS // 20SEP // FCST (FPL-LSM1-IN -E550/M-SBDE2E3FGHIJ1J3J4J7M3P2RWXYZ/LB2D1 -E…" at bounding box center [638, 497] width 863 height 712
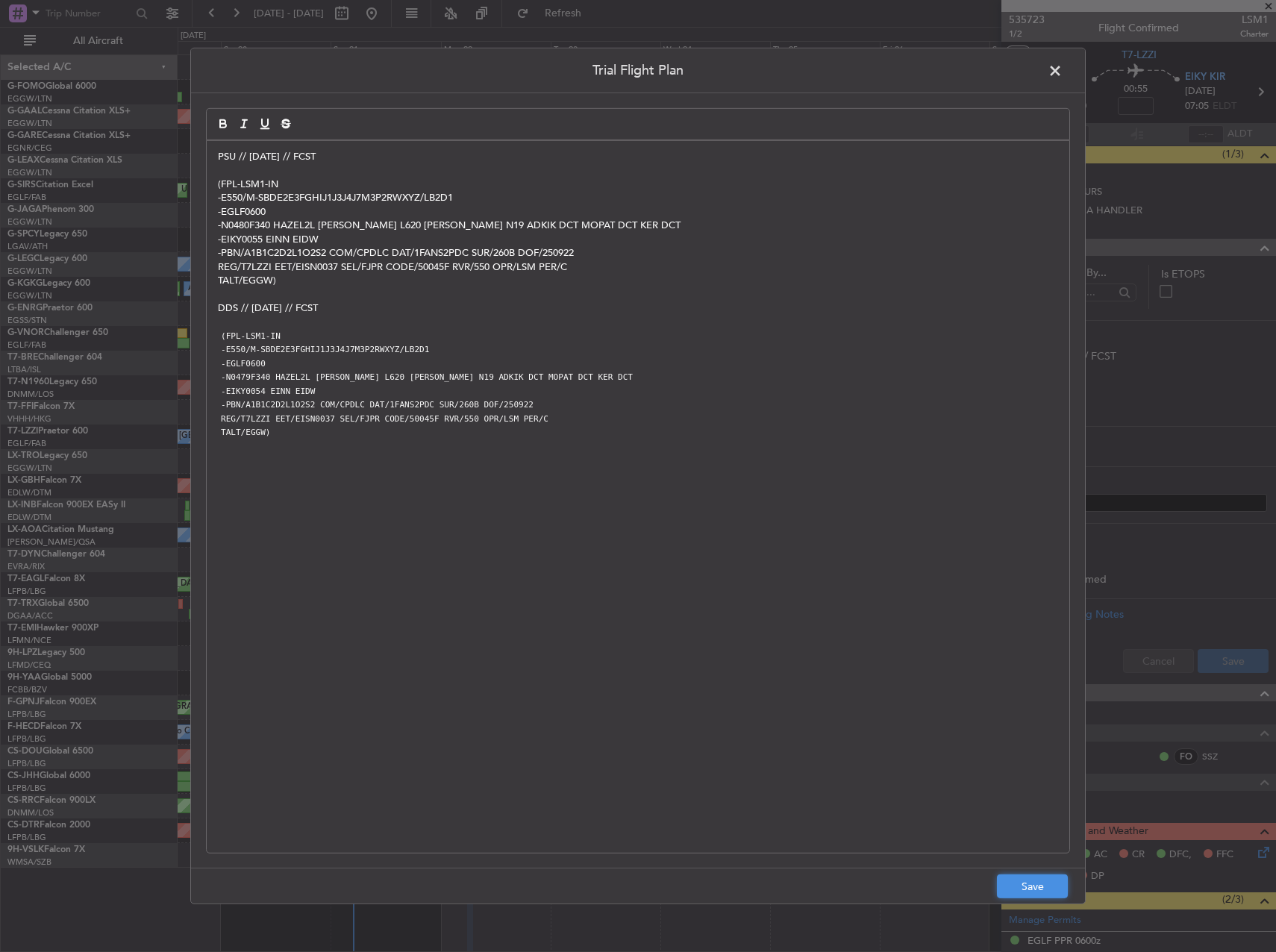
click at [1022, 883] on button "Save" at bounding box center [1033, 887] width 71 height 24
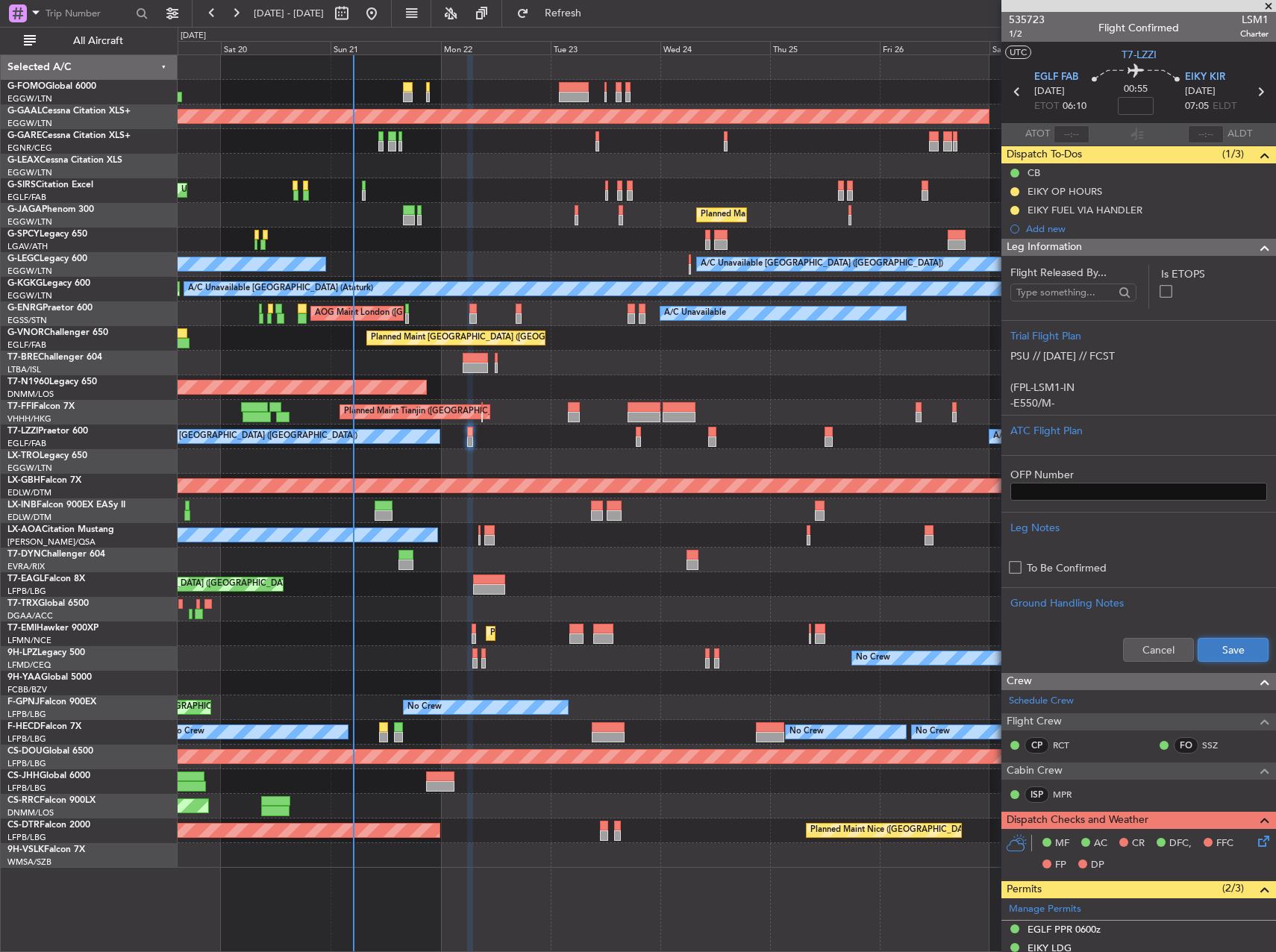
click at [1218, 650] on button "Save" at bounding box center [1233, 651] width 71 height 24
click at [670, 558] on div at bounding box center [726, 560] width 1098 height 25
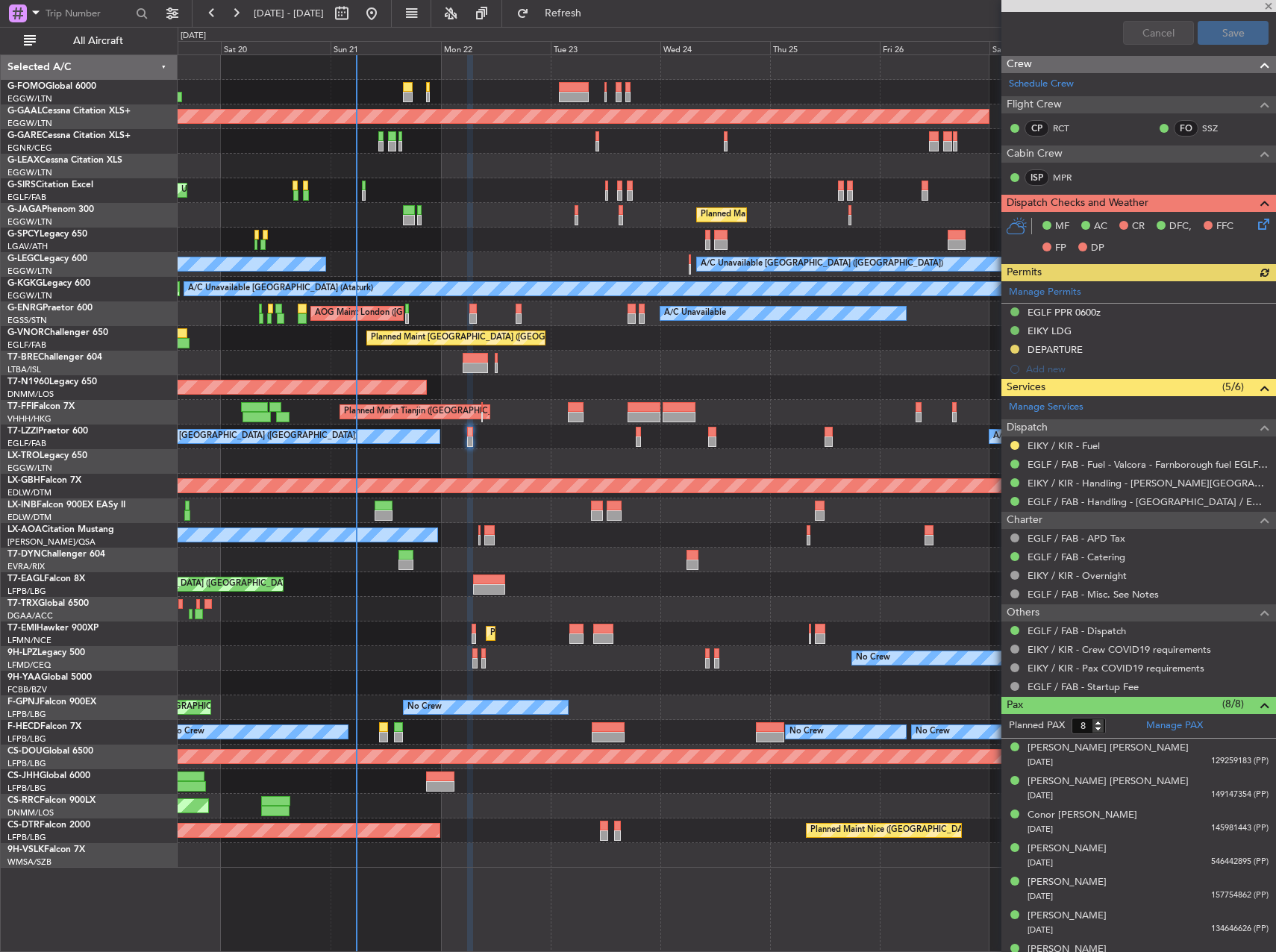
scroll to position [671, 0]
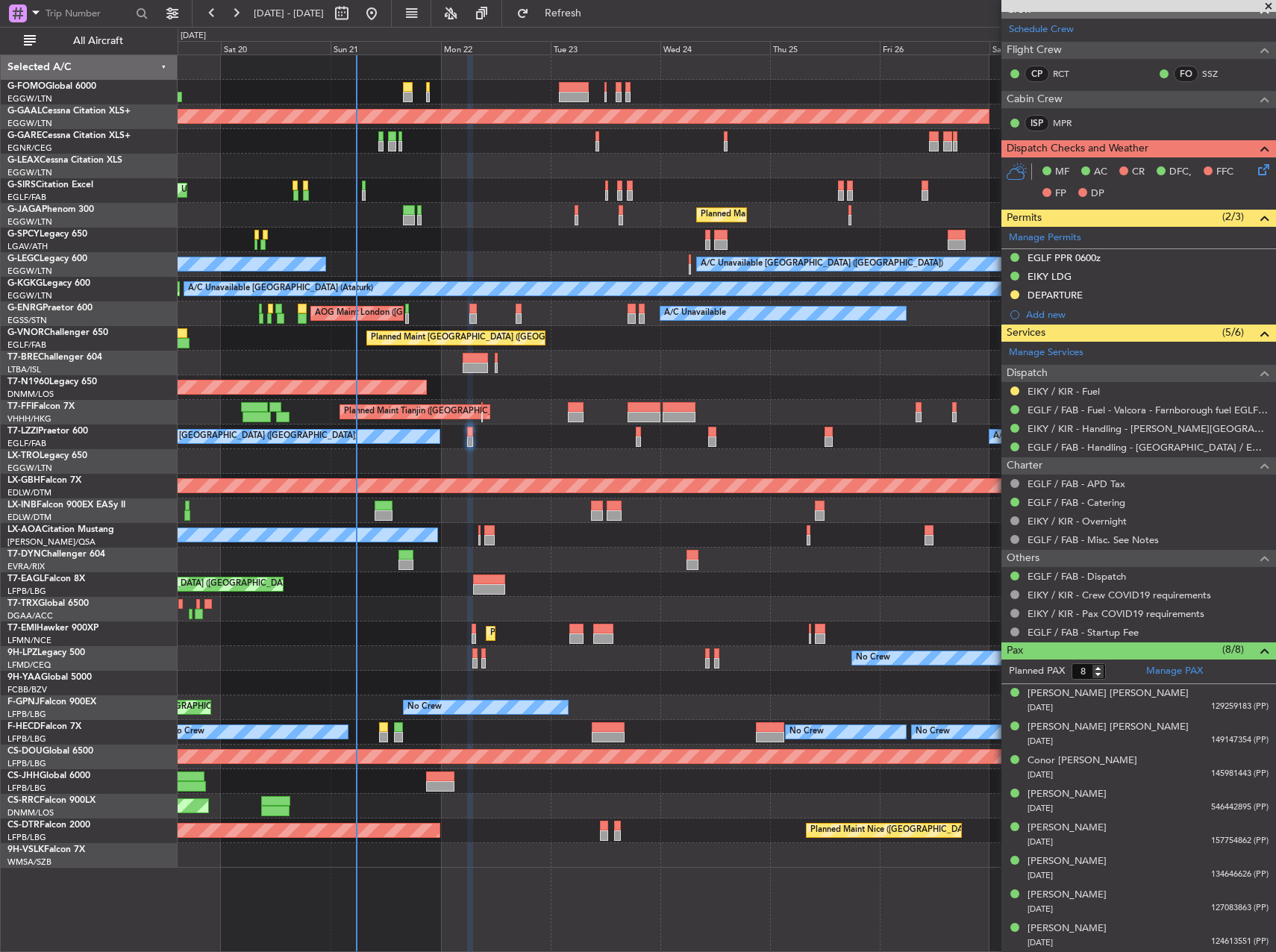
click at [499, 445] on div "A/C Unavailable London (Farnborough) Unplanned Maint London (Farnborough) A/C U…" at bounding box center [726, 436] width 1098 height 25
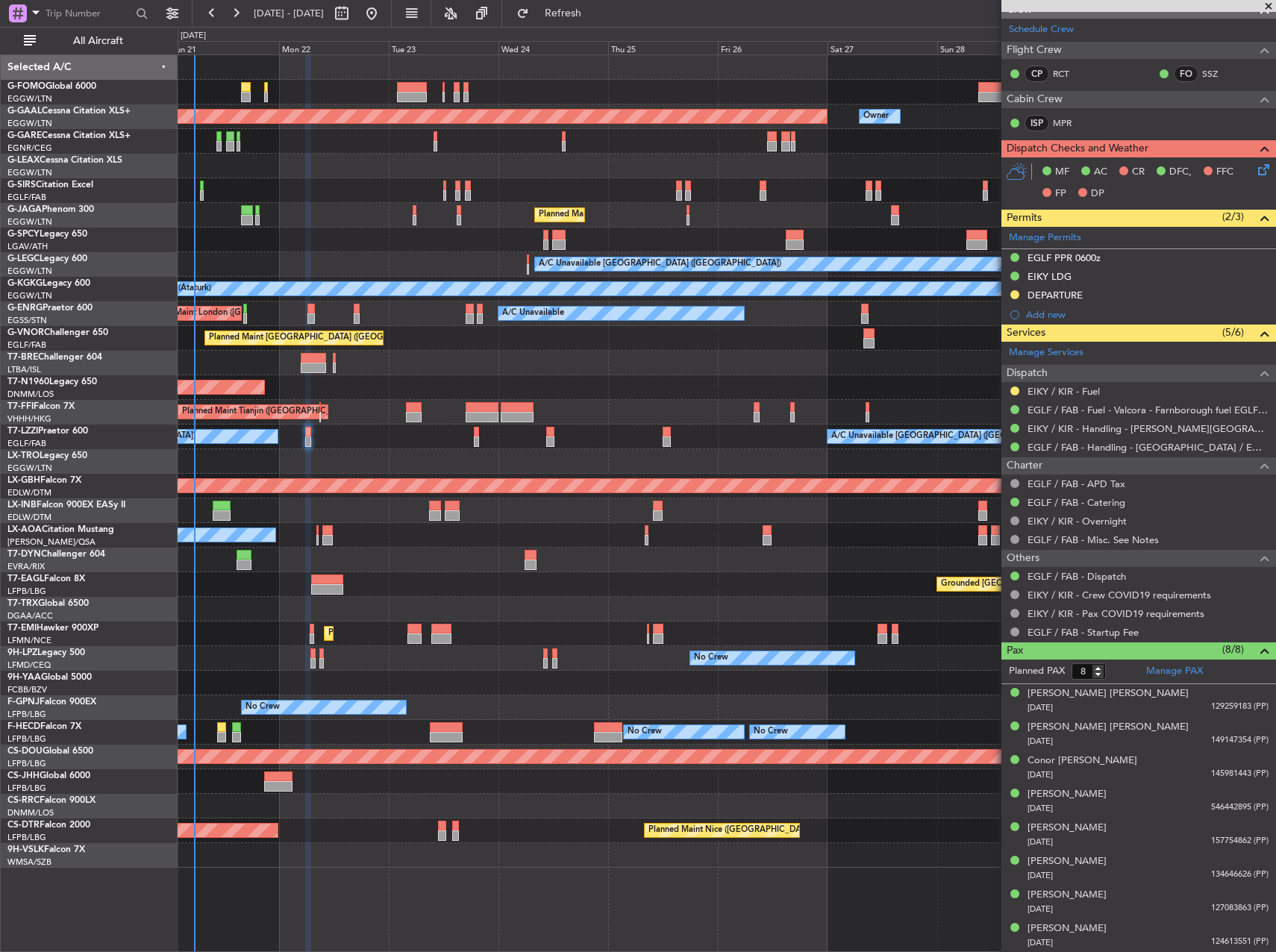
click at [459, 457] on div at bounding box center [726, 461] width 1098 height 25
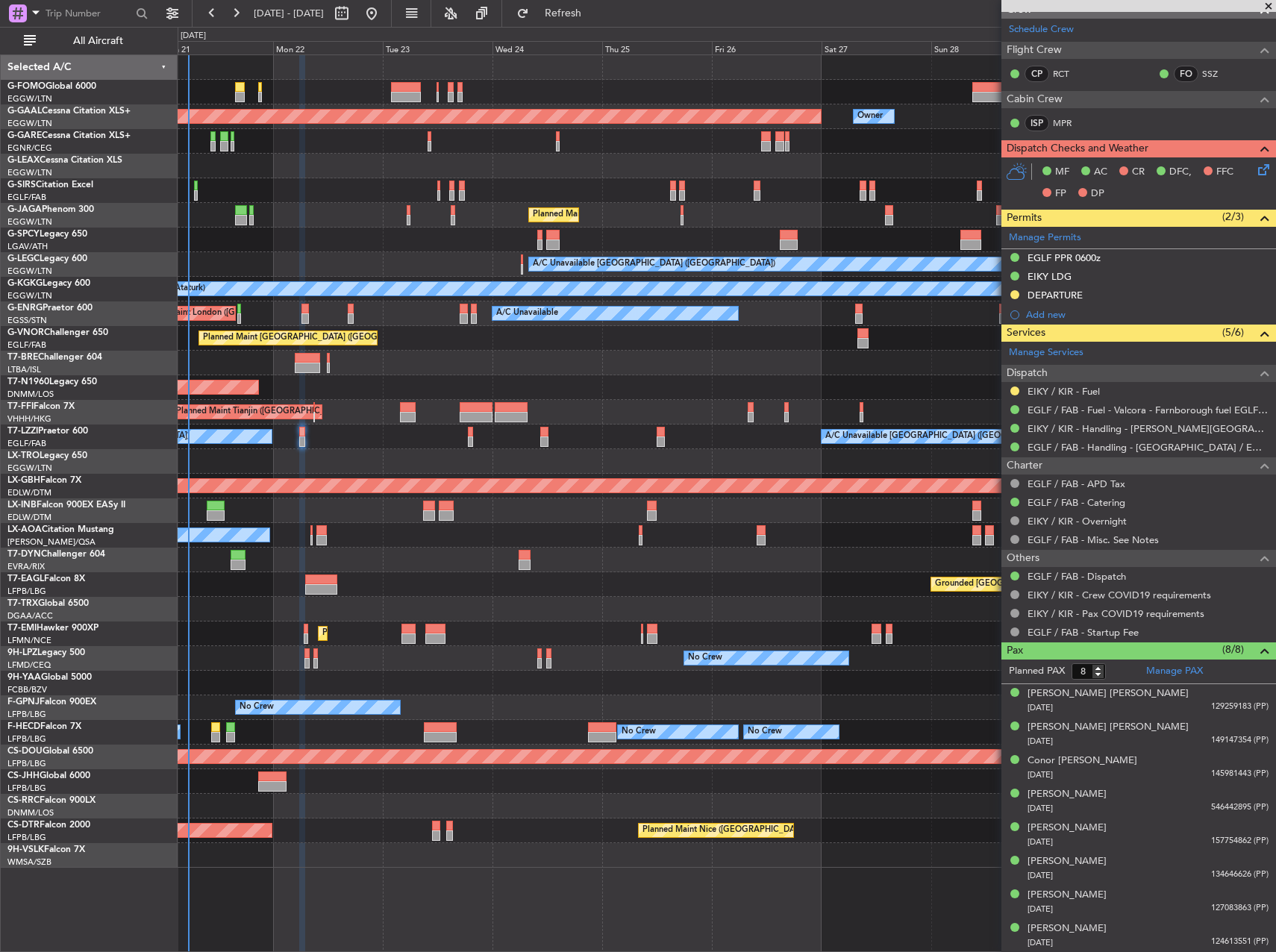
click at [444, 447] on div "A/C Unavailable London (Farnborough) A/C Unavailable London (Farnborough) Unpla…" at bounding box center [726, 436] width 1098 height 25
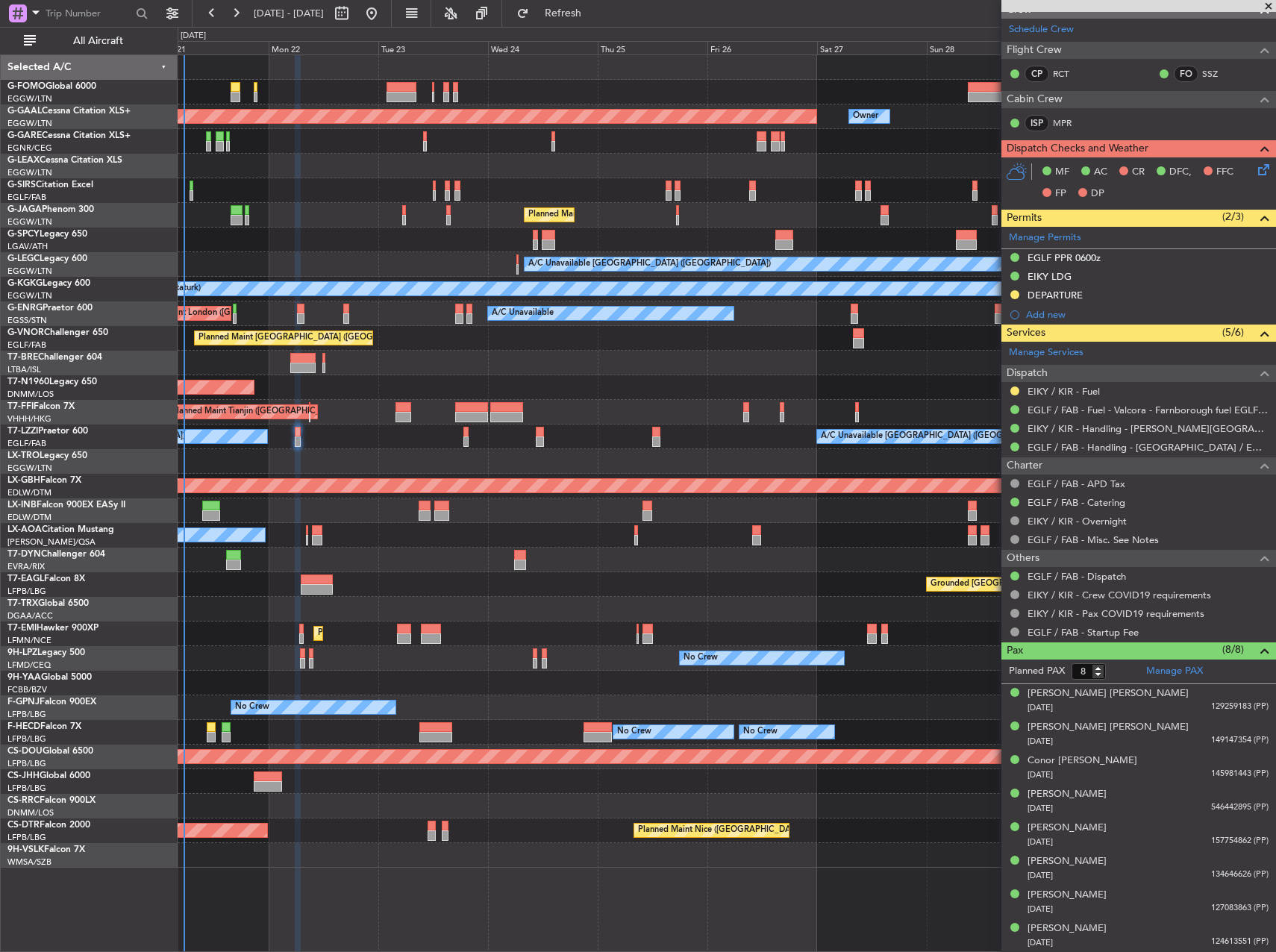
click at [447, 448] on div "A/C Unavailable London (Farnborough) A/C Unavailable London (Farnborough) Unpla…" at bounding box center [726, 436] width 1098 height 25
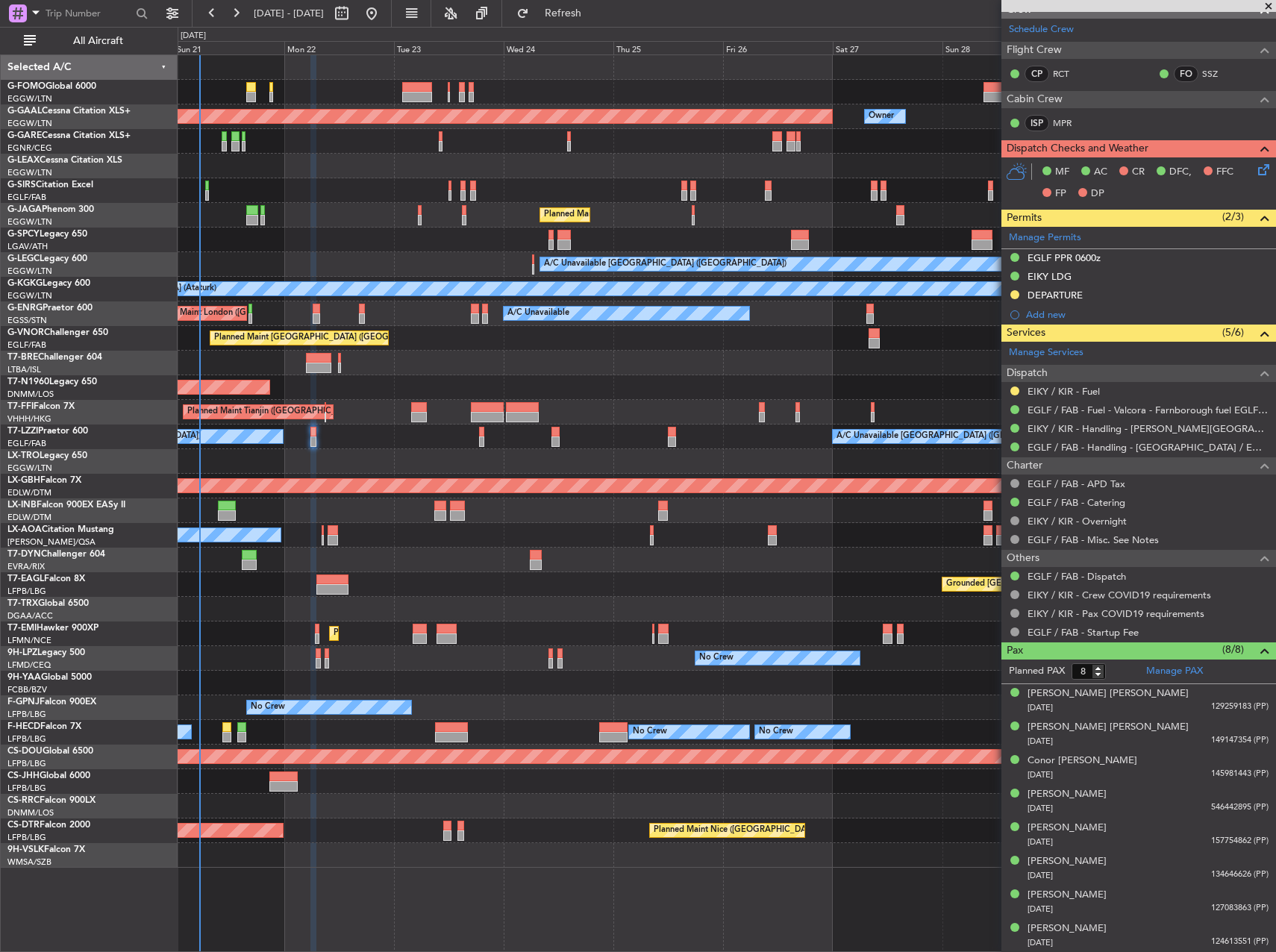
click at [463, 446] on div "A/C Unavailable London (Farnborough) A/C Unavailable London (Farnborough) Unpla…" at bounding box center [726, 436] width 1098 height 25
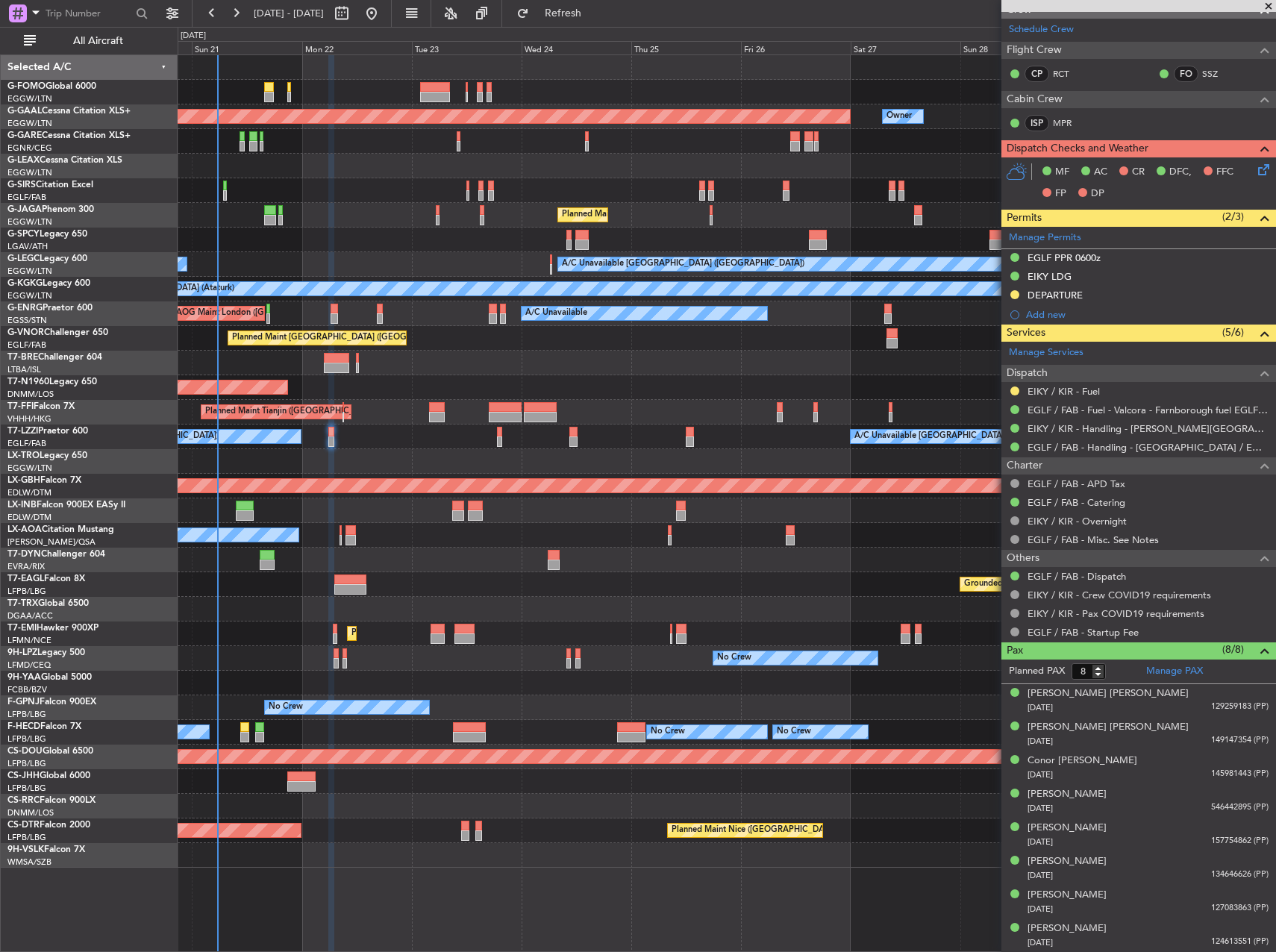
click at [361, 439] on div "A/C Unavailable London (Farnborough) A/C Unavailable London (Farnborough) Unpla…" at bounding box center [726, 436] width 1098 height 25
click at [113, 48] on button "All Aircraft" at bounding box center [89, 41] width 146 height 24
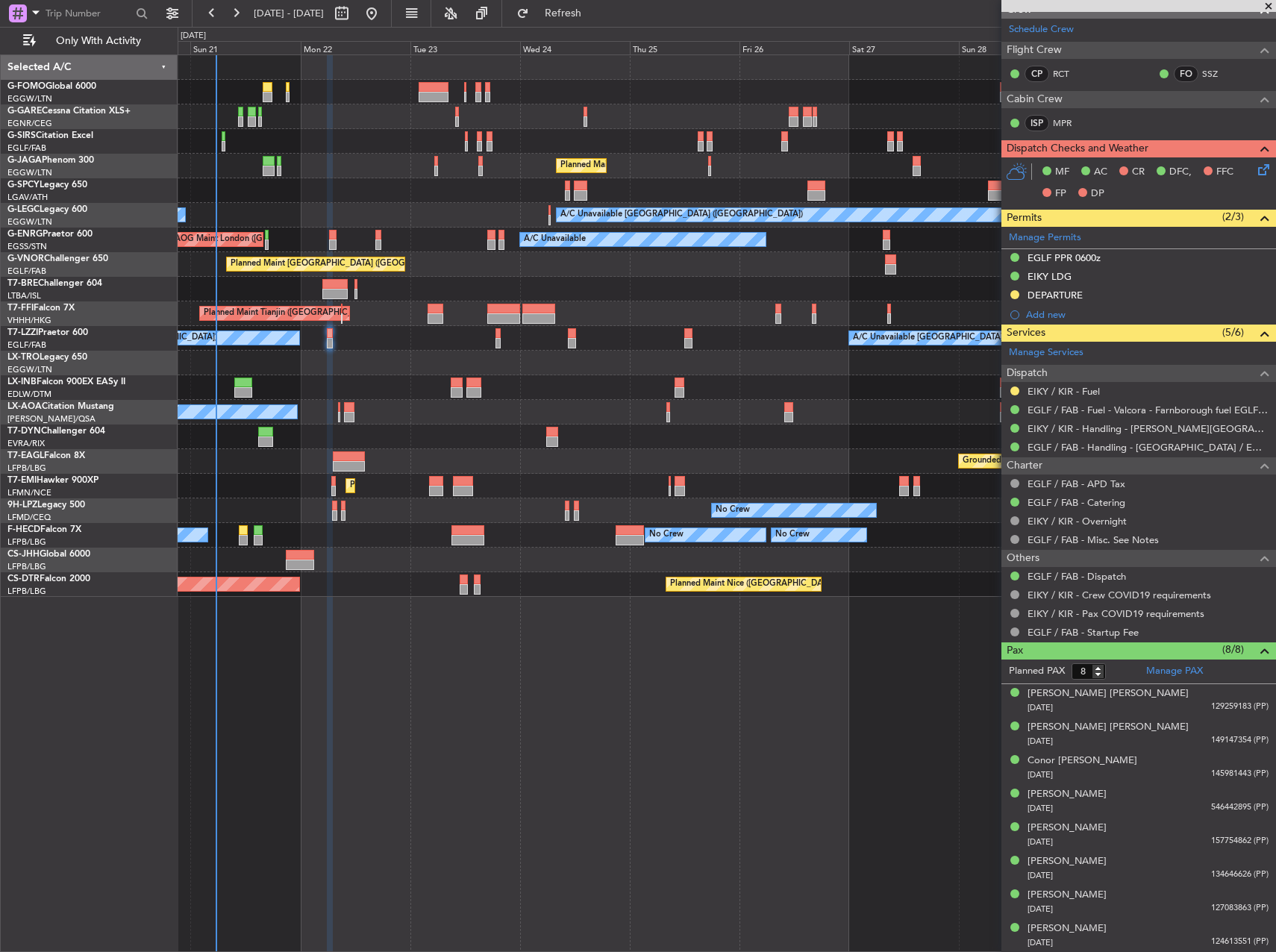
click at [303, 346] on div "A/C Unavailable London (Farnborough) A/C Unavailable London (Farnborough) Unpla…" at bounding box center [726, 338] width 1098 height 25
click at [867, 429] on div at bounding box center [726, 436] width 1098 height 25
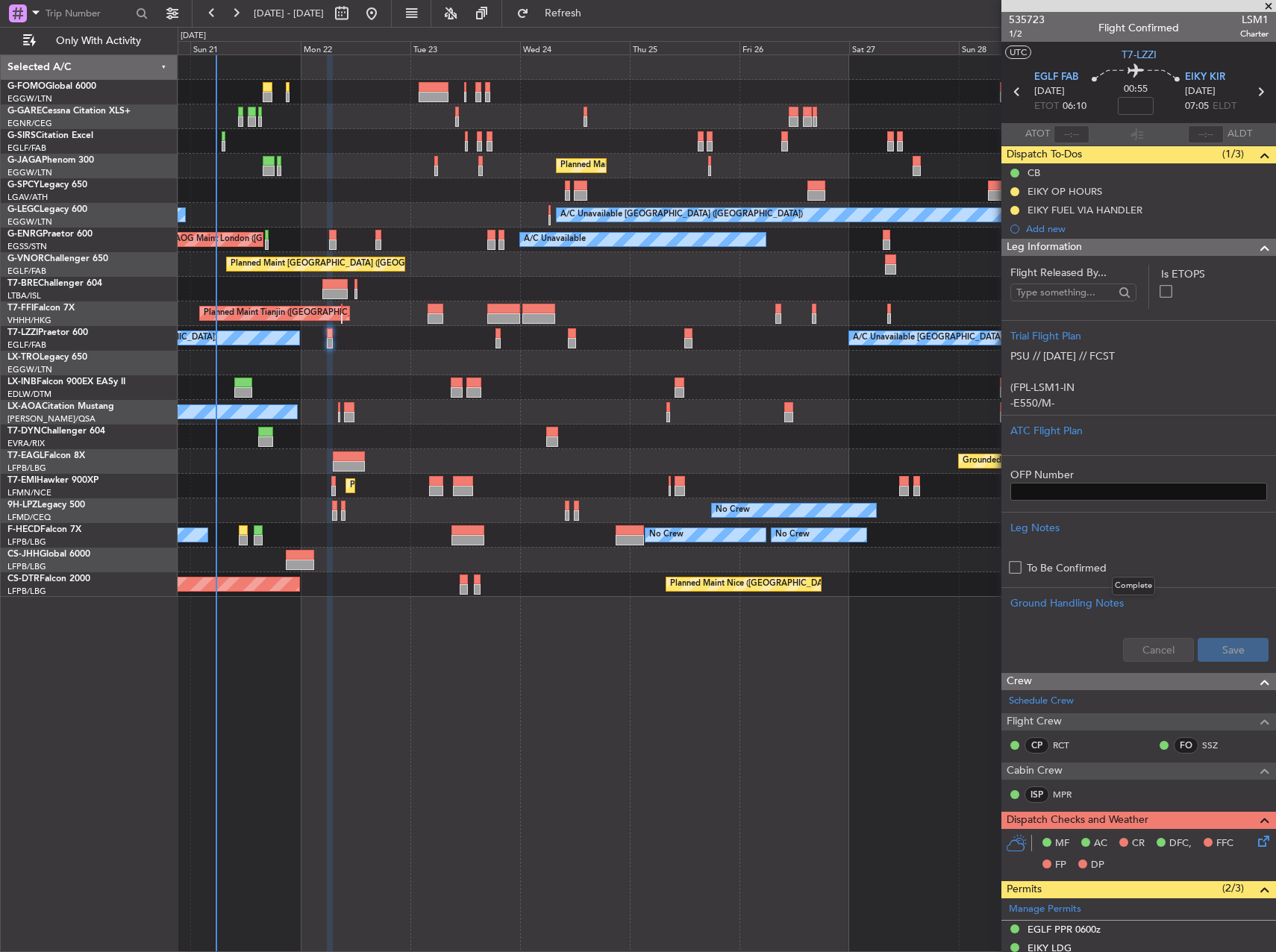
scroll to position [671, 0]
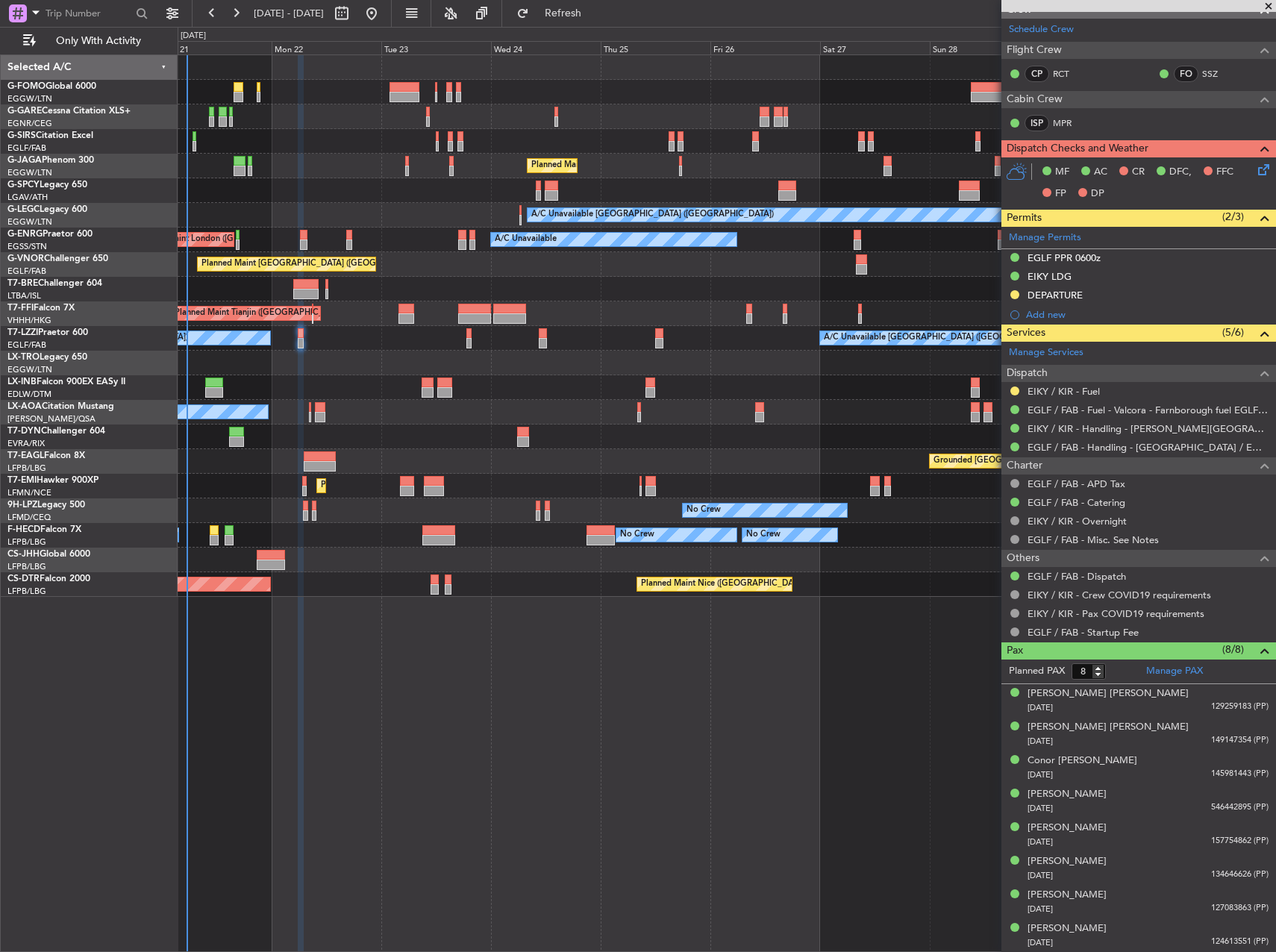
click at [684, 450] on div "Unplanned Maint [GEOGRAPHIC_DATA] ([GEOGRAPHIC_DATA]) Planned Maint [GEOGRAPHIC…" at bounding box center [726, 326] width 1098 height 541
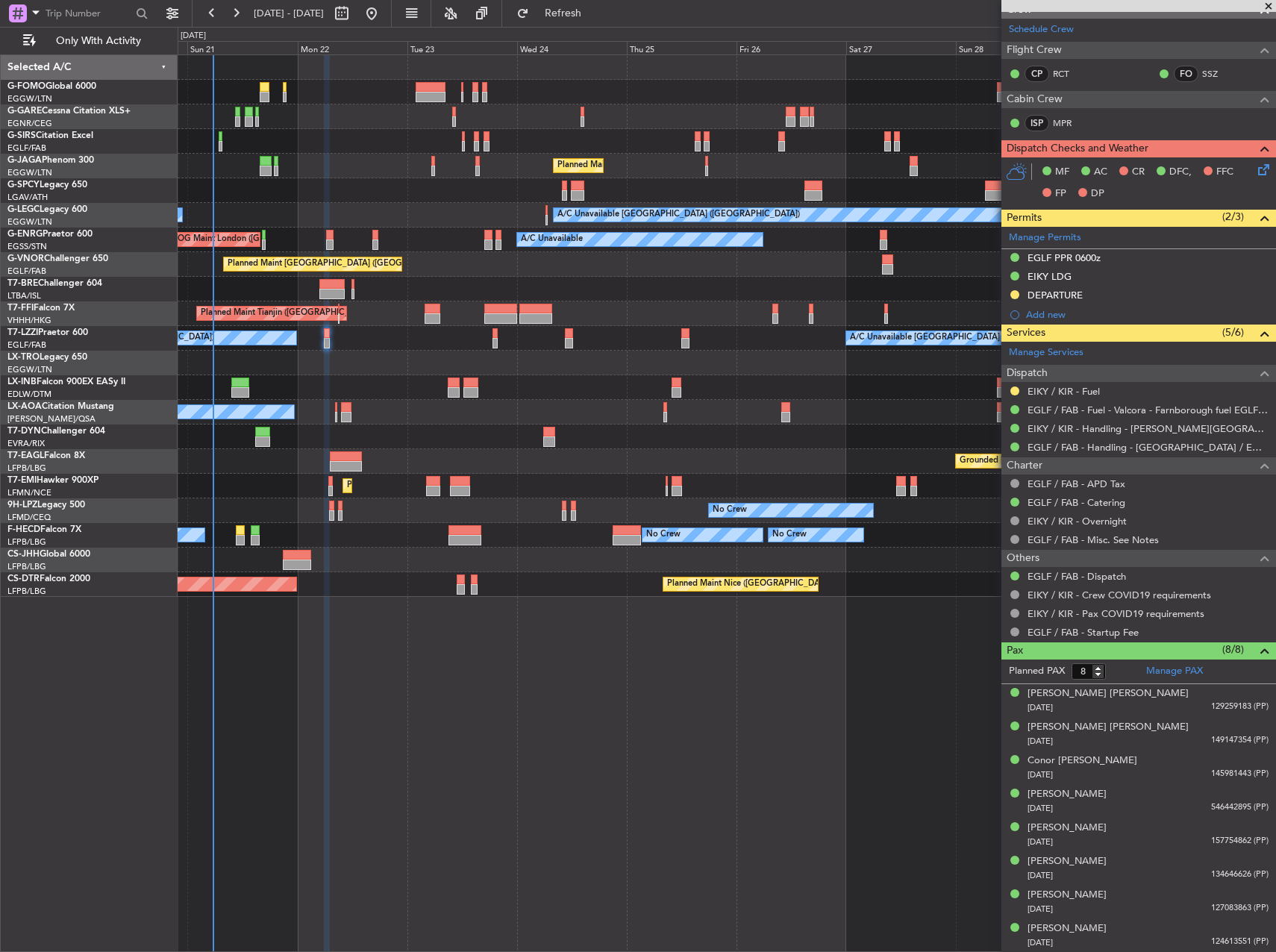
click at [258, 194] on div "Unplanned Maint [GEOGRAPHIC_DATA] ([GEOGRAPHIC_DATA]) Planned Maint [GEOGRAPHIC…" at bounding box center [726, 326] width 1098 height 541
click at [354, 671] on div "Unplanned Maint [GEOGRAPHIC_DATA] ([GEOGRAPHIC_DATA]) Planned Maint [GEOGRAPHIC…" at bounding box center [727, 504] width 1099 height 898
click at [749, 674] on div "Unplanned Maint [GEOGRAPHIC_DATA] ([GEOGRAPHIC_DATA]) Planned Maint [GEOGRAPHIC…" at bounding box center [727, 504] width 1099 height 898
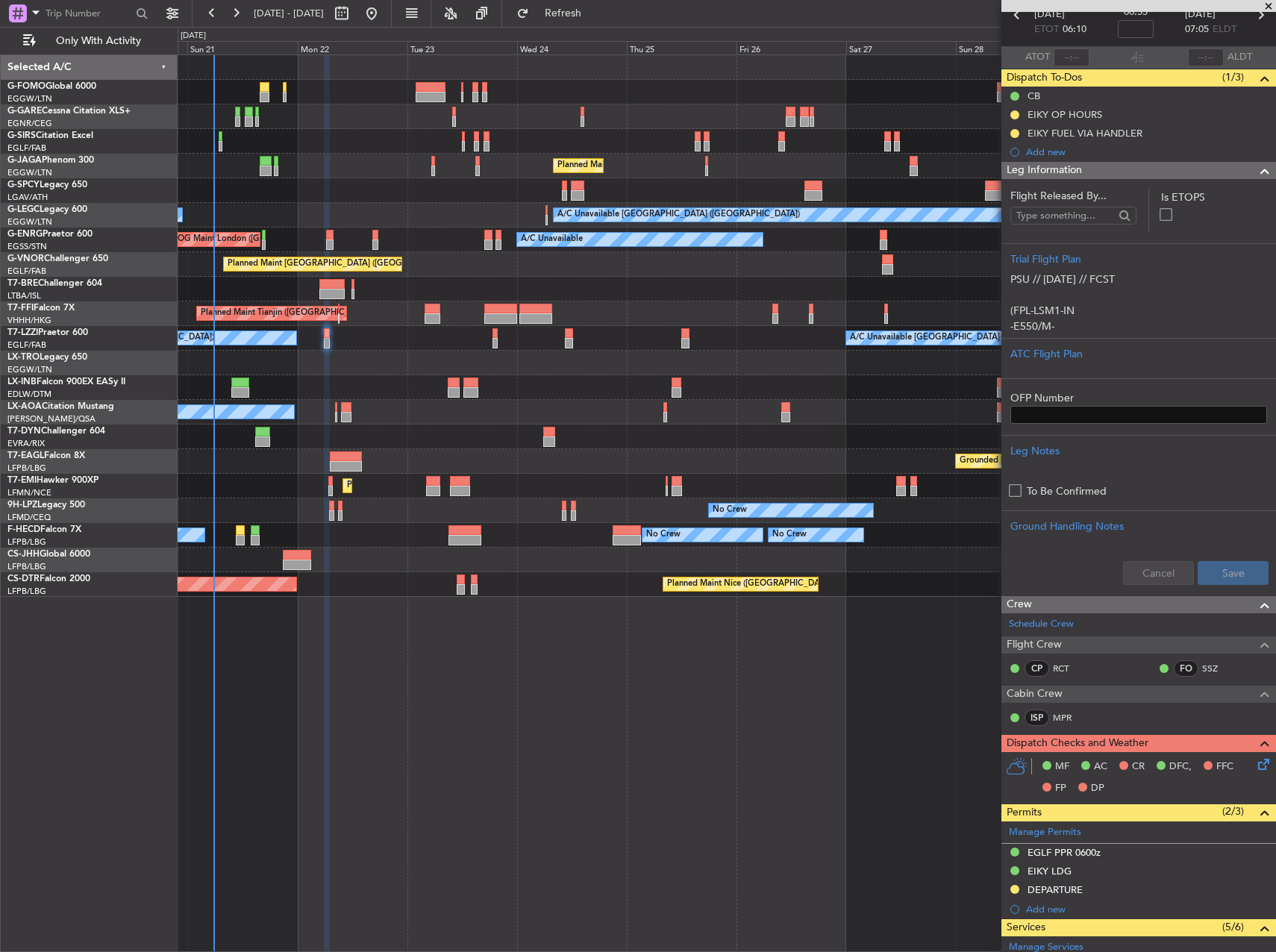
scroll to position [74, 0]
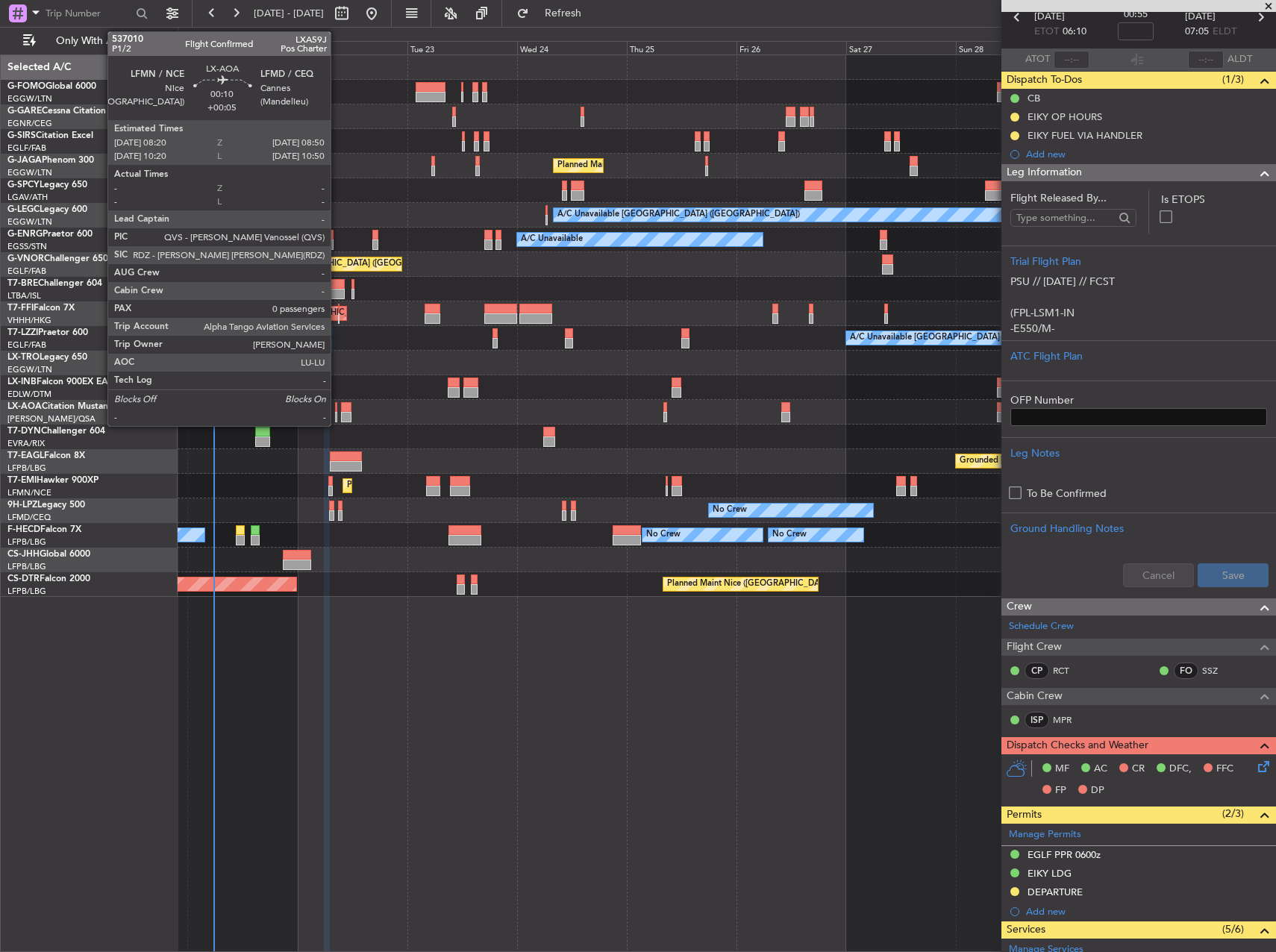
click at [337, 412] on div at bounding box center [336, 408] width 3 height 11
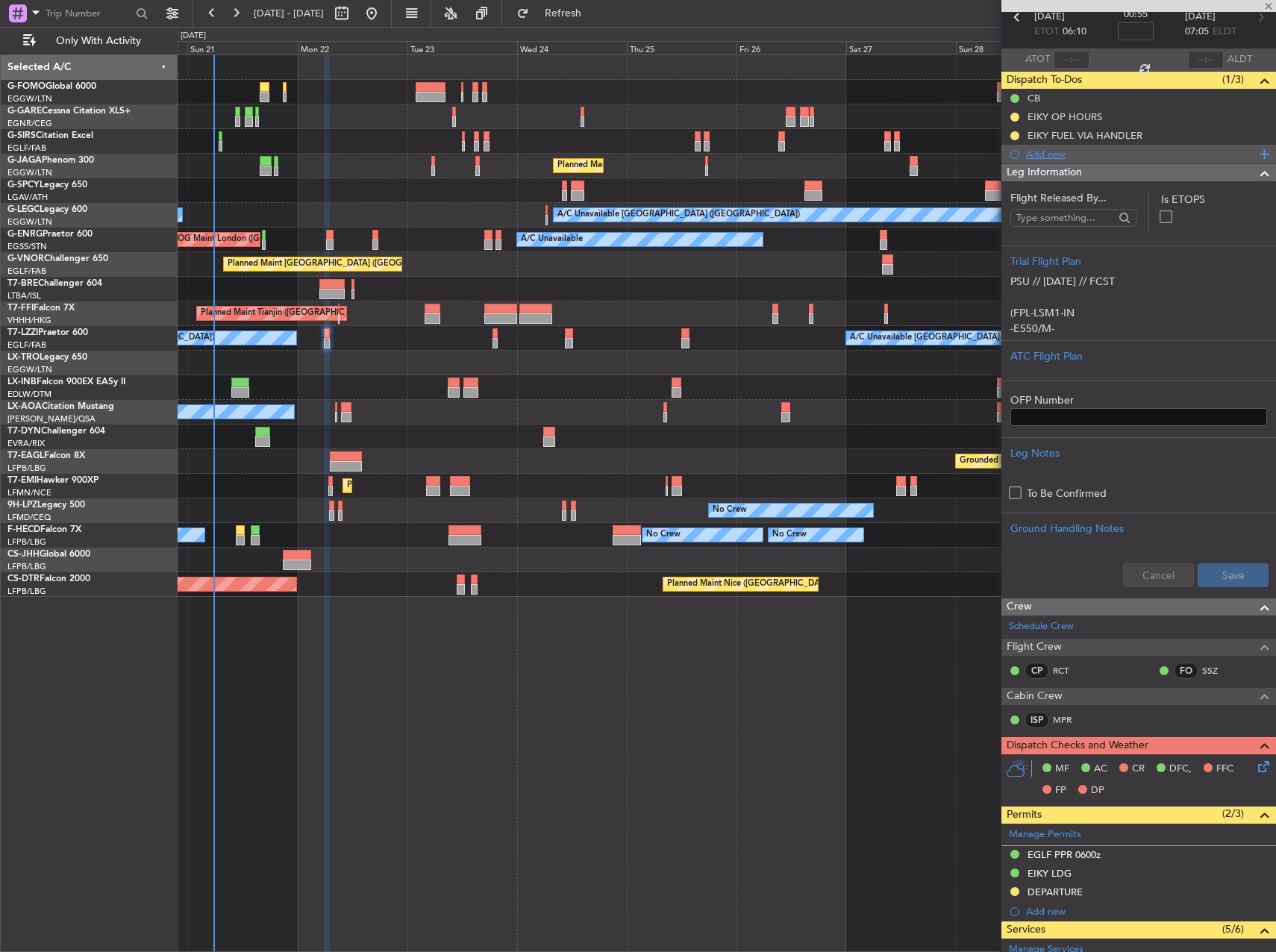
type input "+00:05"
type input "0"
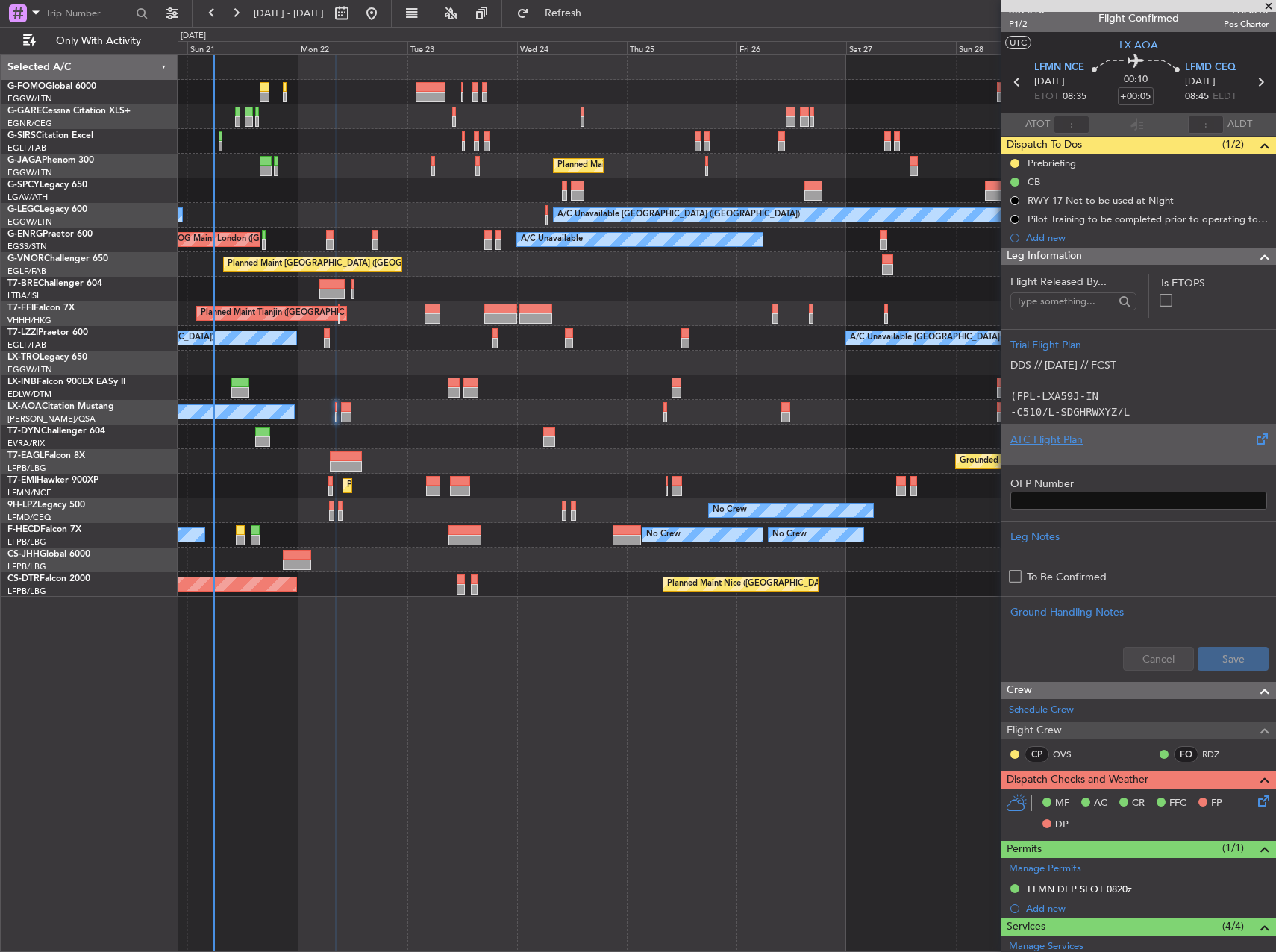
scroll to position [0, 0]
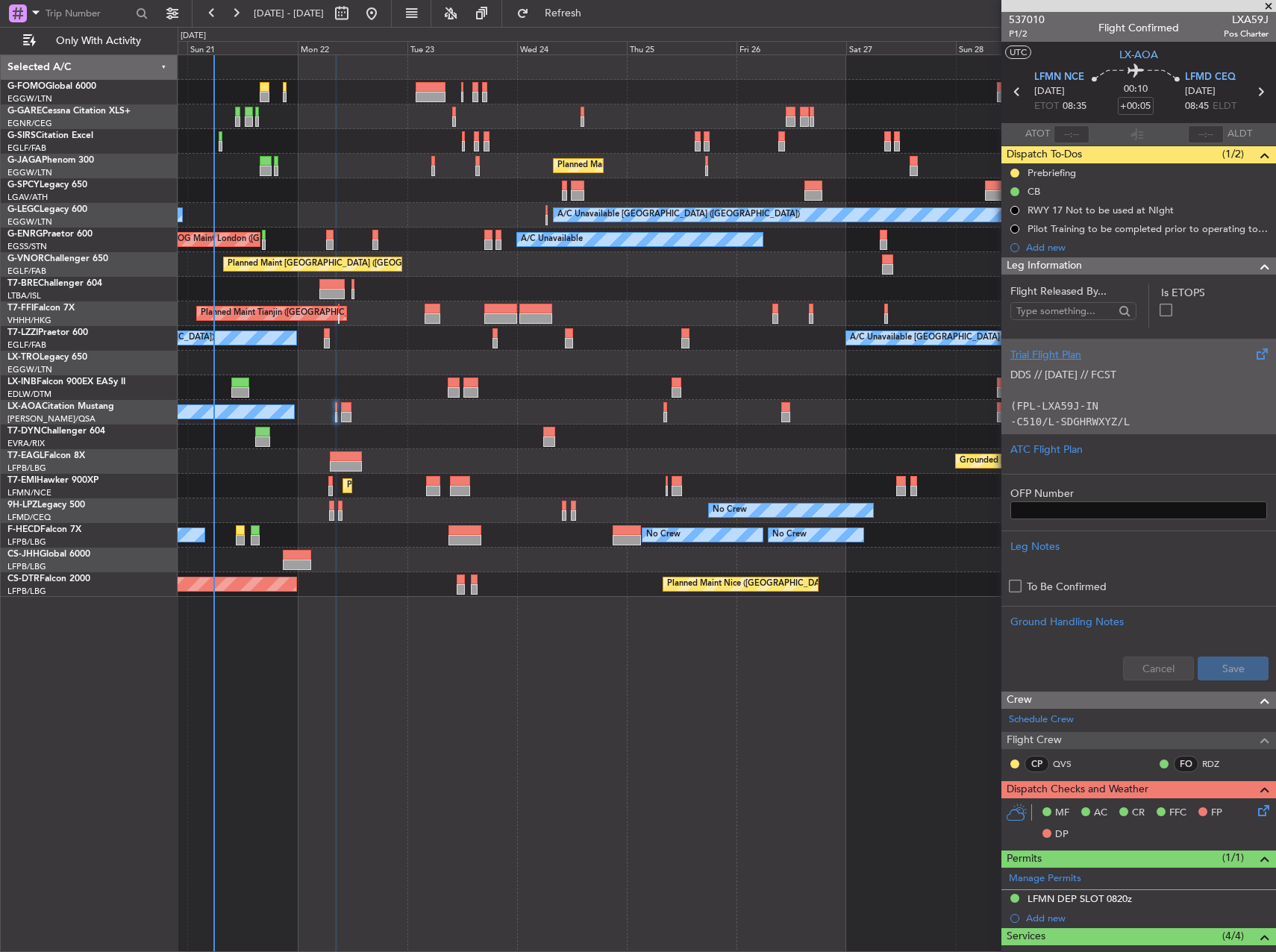
click at [1140, 410] on p "(FPL-LXA59J-IN" at bounding box center [1138, 407] width 257 height 16
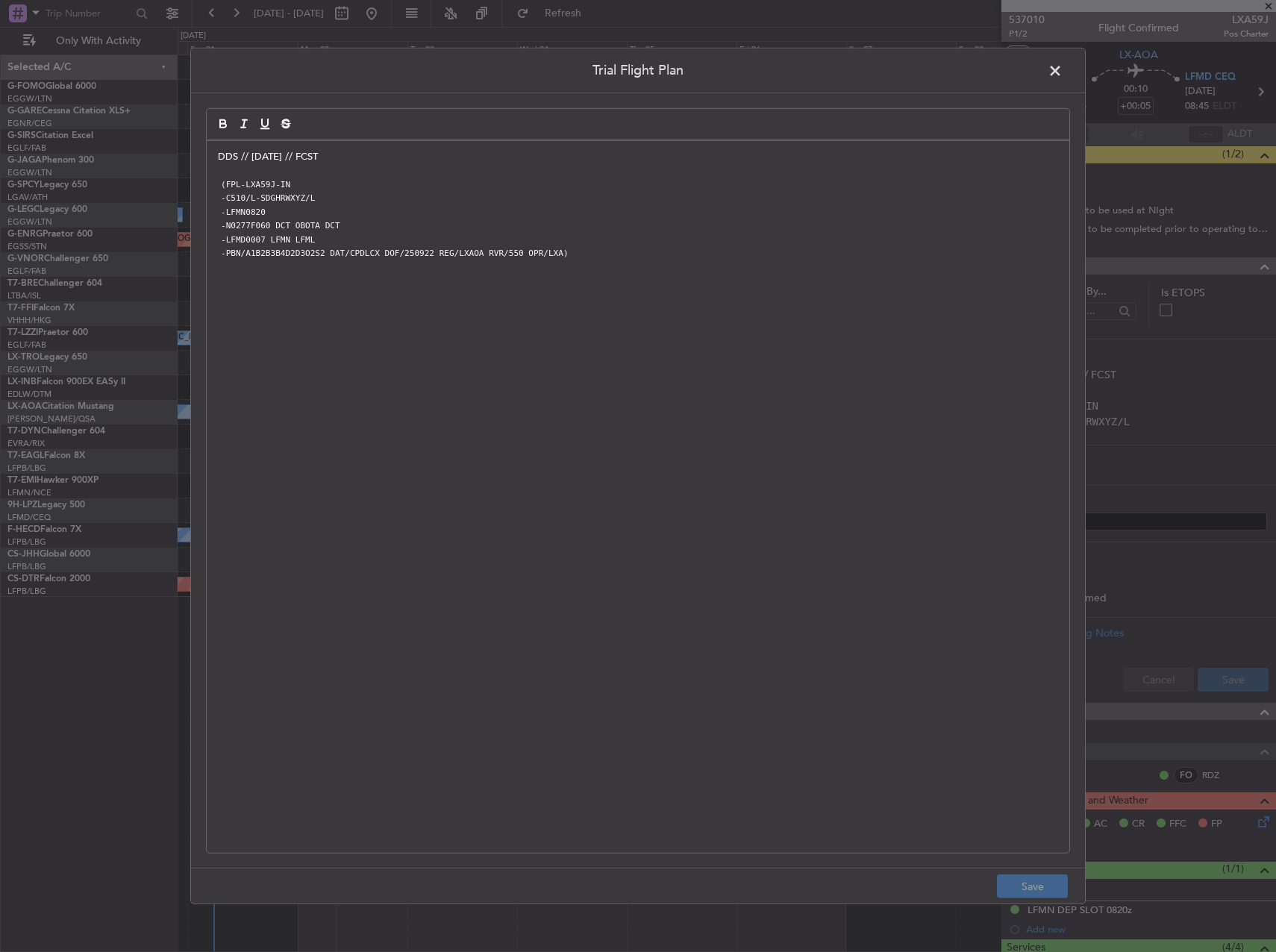
click at [218, 157] on p "DDS // [DATE] // FCST" at bounding box center [638, 157] width 841 height 14
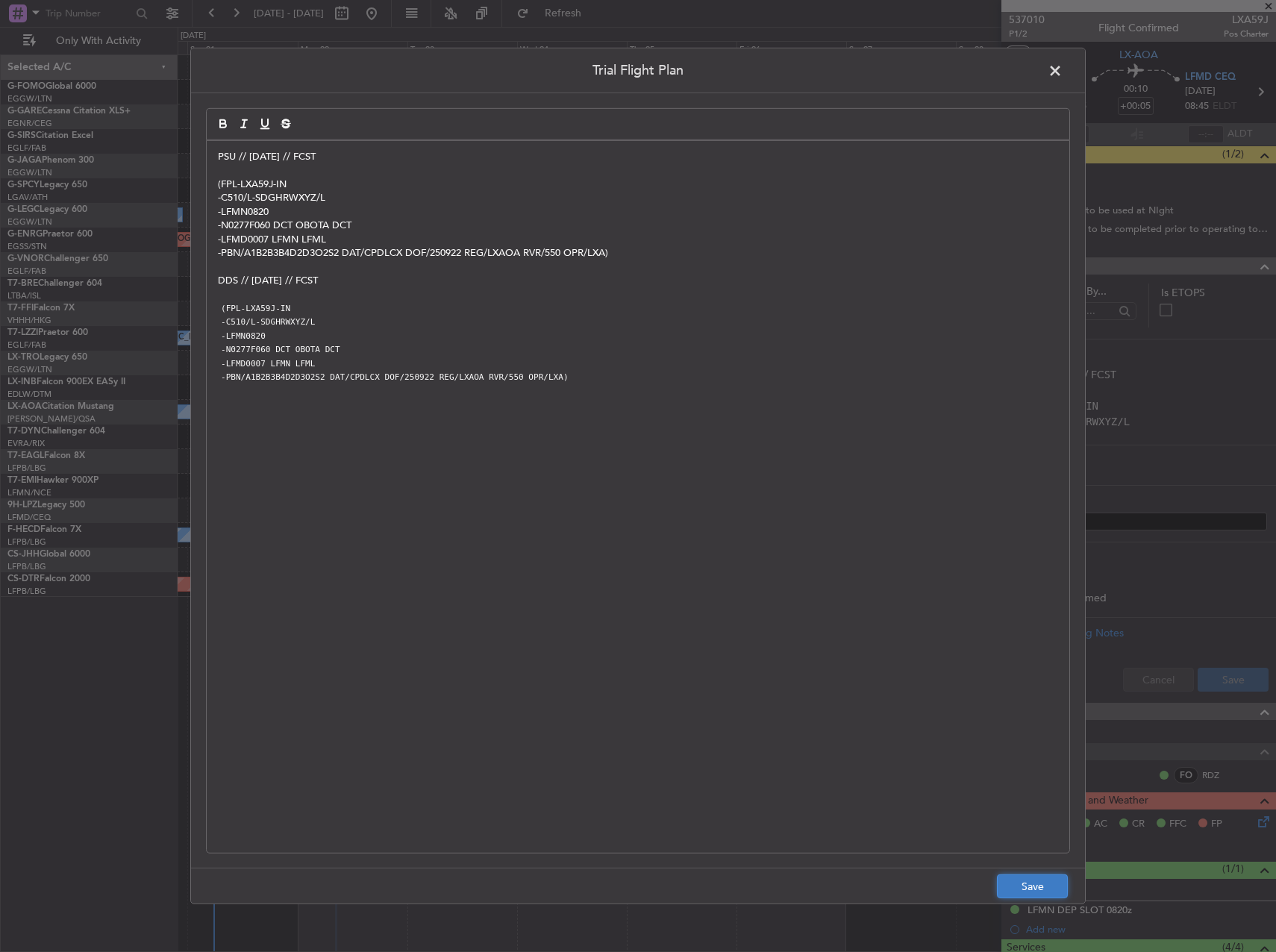
click at [1025, 887] on button "Save" at bounding box center [1033, 887] width 71 height 24
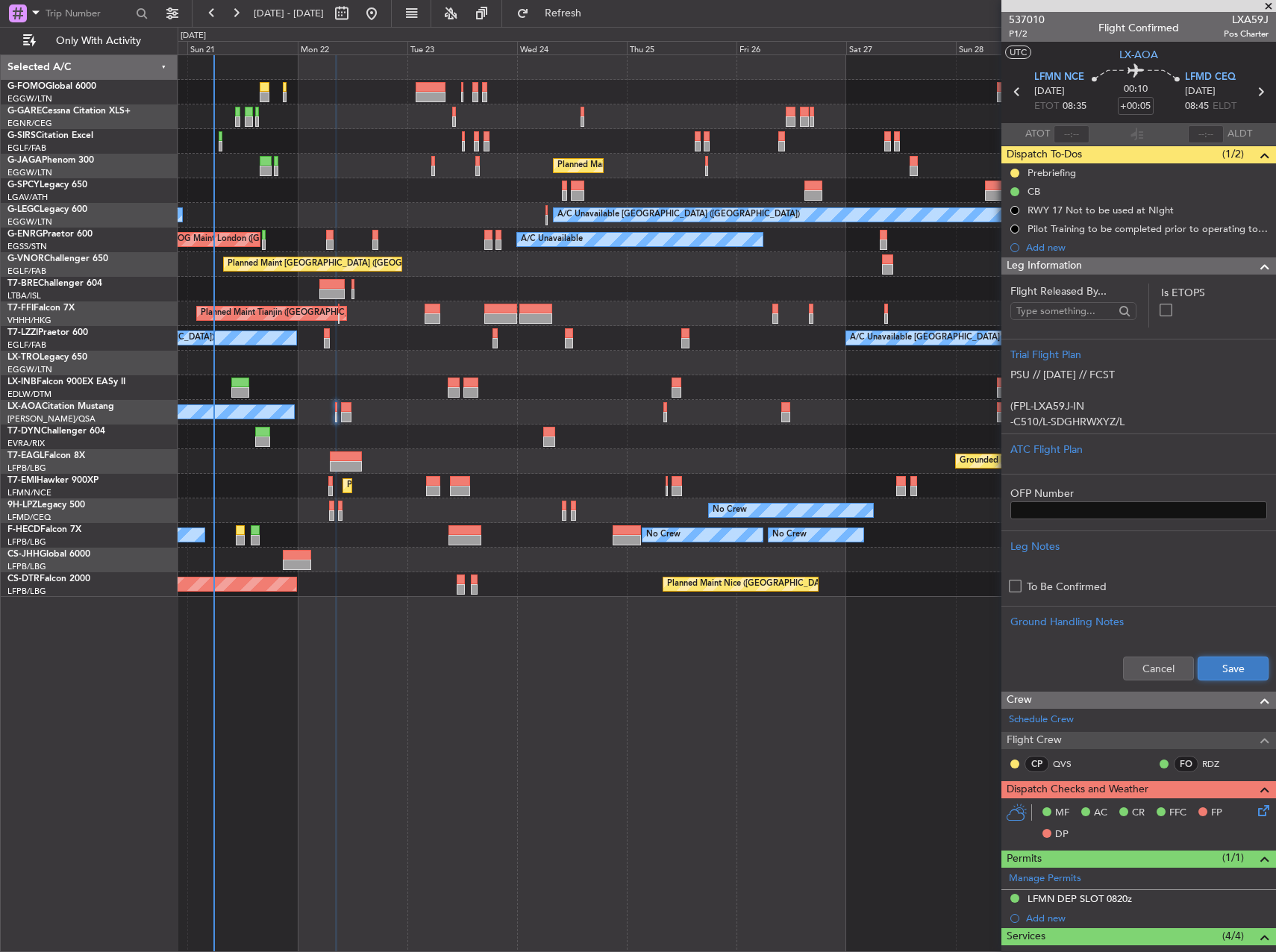
click at [1222, 662] on button "Save" at bounding box center [1233, 668] width 71 height 24
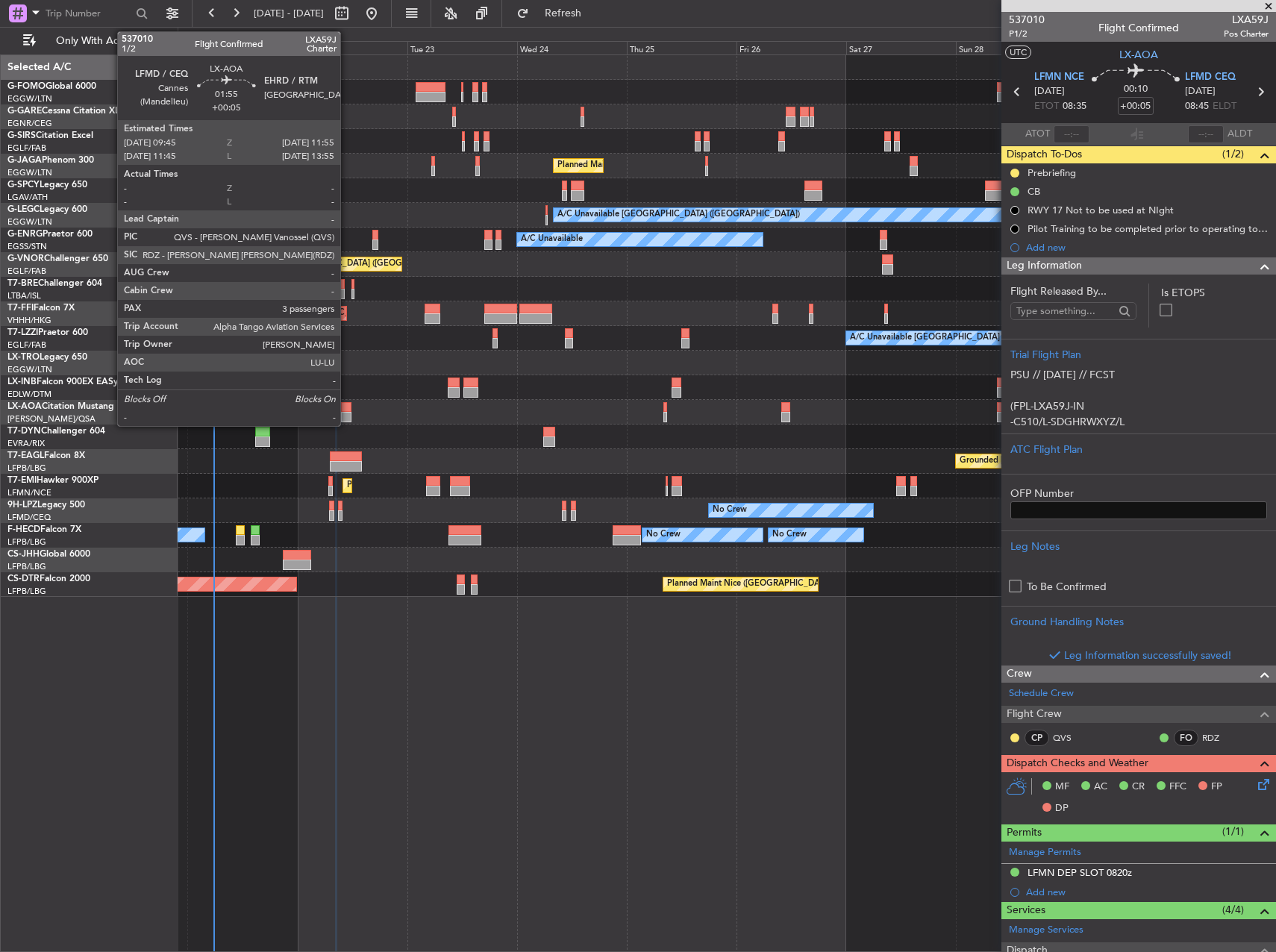
click at [345, 416] on div at bounding box center [346, 417] width 11 height 11
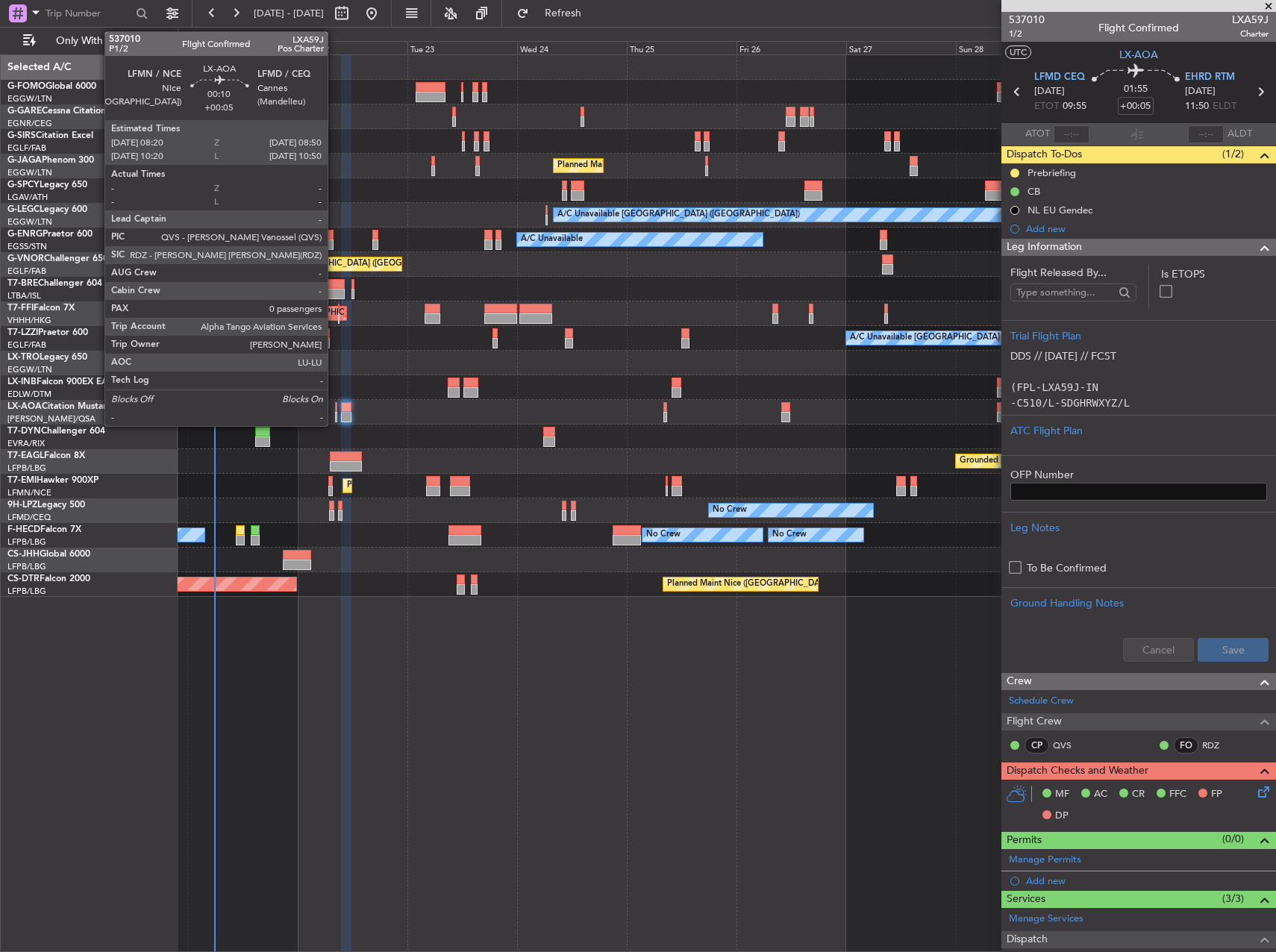
click at [335, 410] on div at bounding box center [336, 408] width 3 height 11
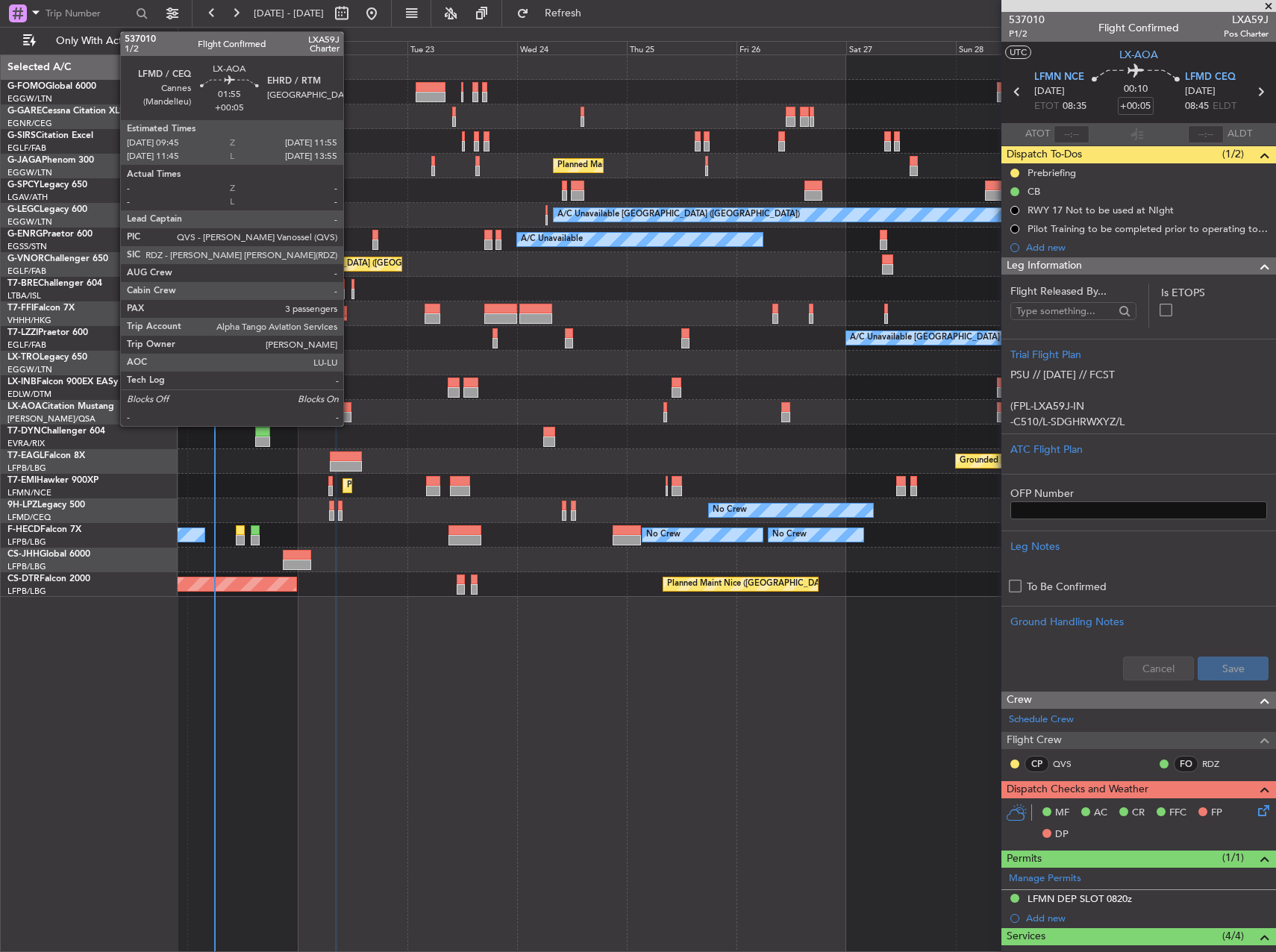
click at [350, 409] on div at bounding box center [346, 408] width 11 height 11
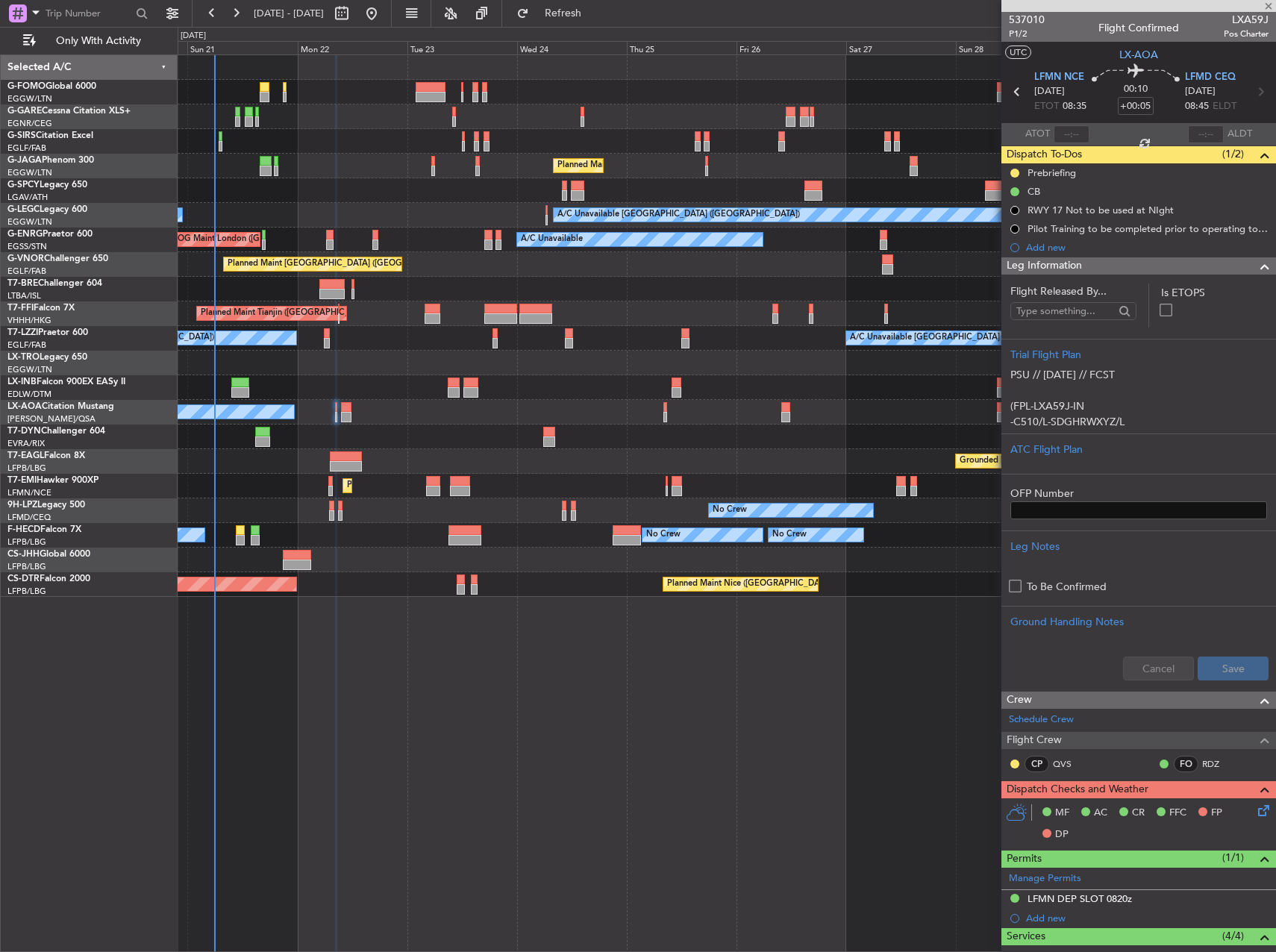
type input "3"
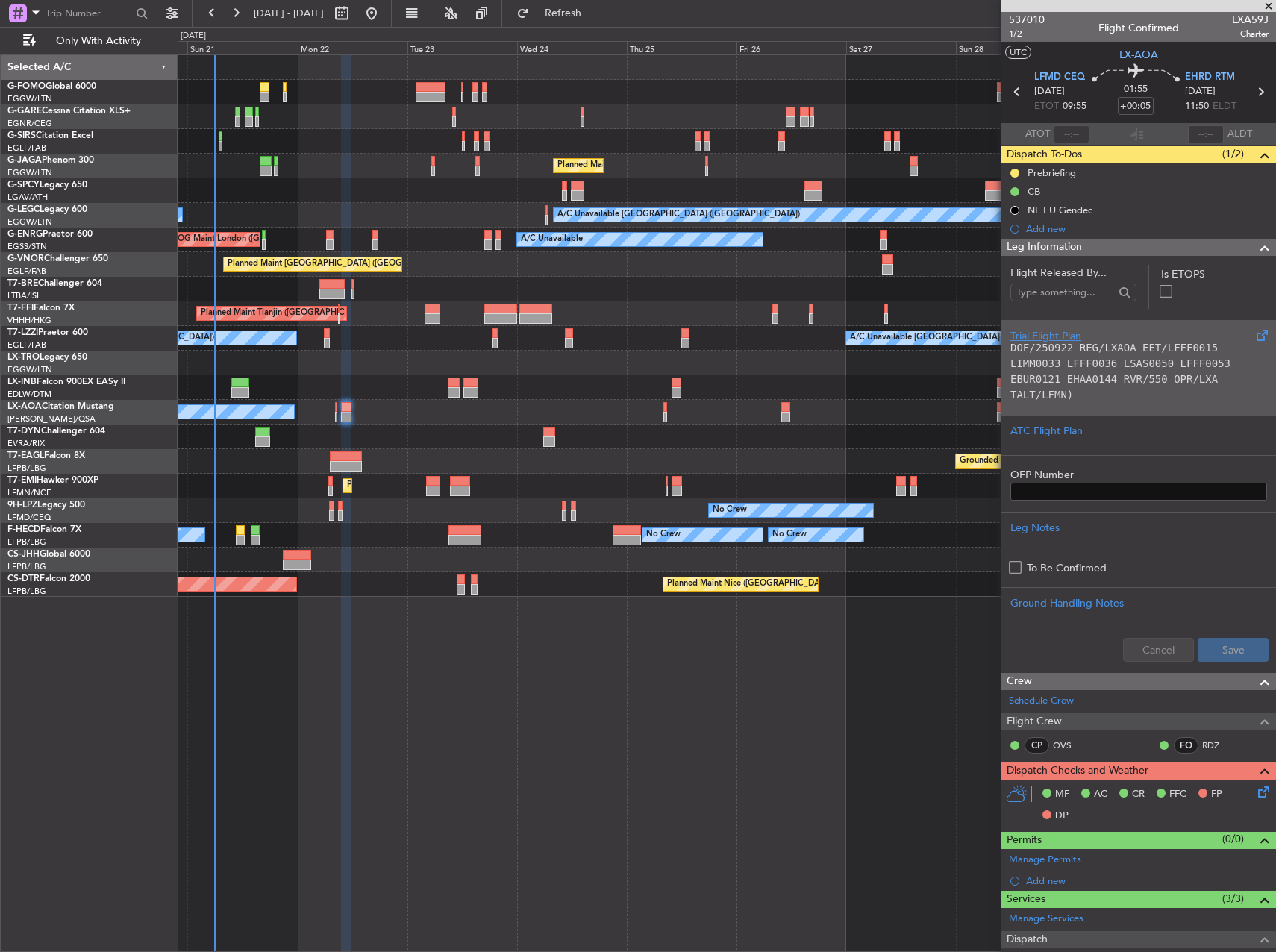
click at [1153, 388] on p "TALT/LFMN)" at bounding box center [1138, 396] width 257 height 16
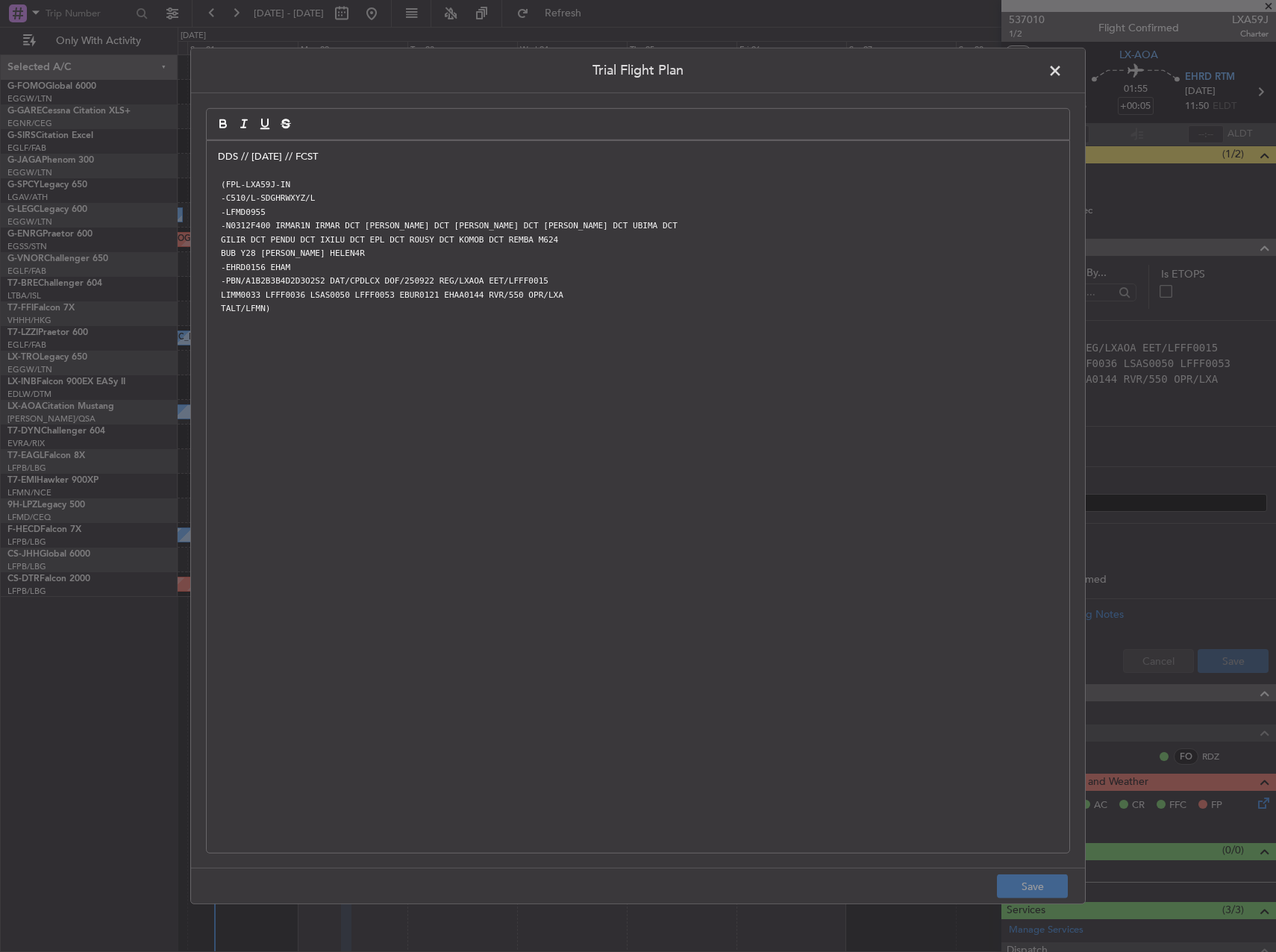
click at [216, 157] on div "DDS // [DATE] // FCST (FPL-LXA59J-IN -C510/L-SDGHRWXYZ/L -LFMD0955 -N0312F400 I…" at bounding box center [638, 497] width 863 height 712
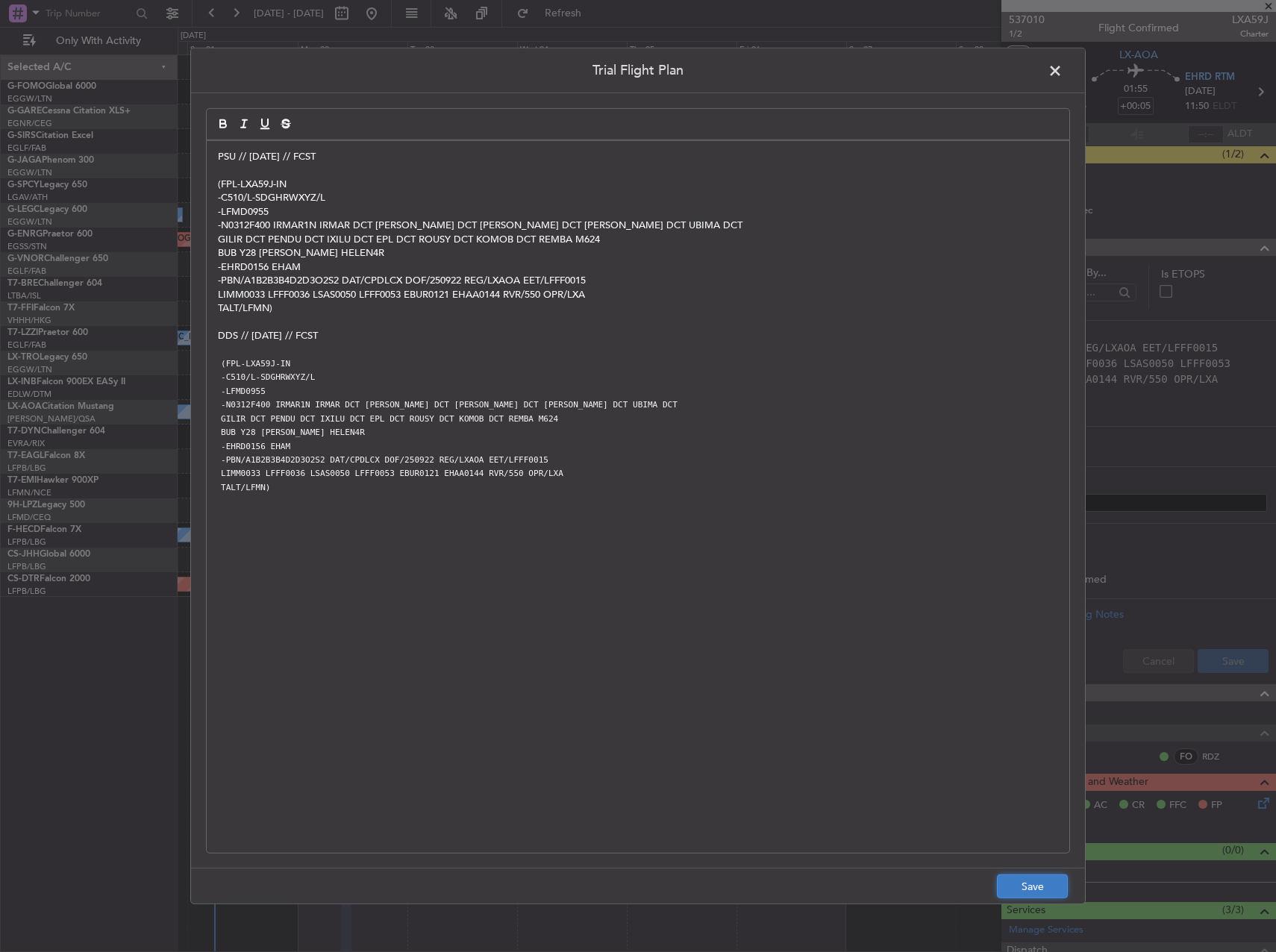
click at [1009, 879] on button "Save" at bounding box center [1033, 887] width 71 height 24
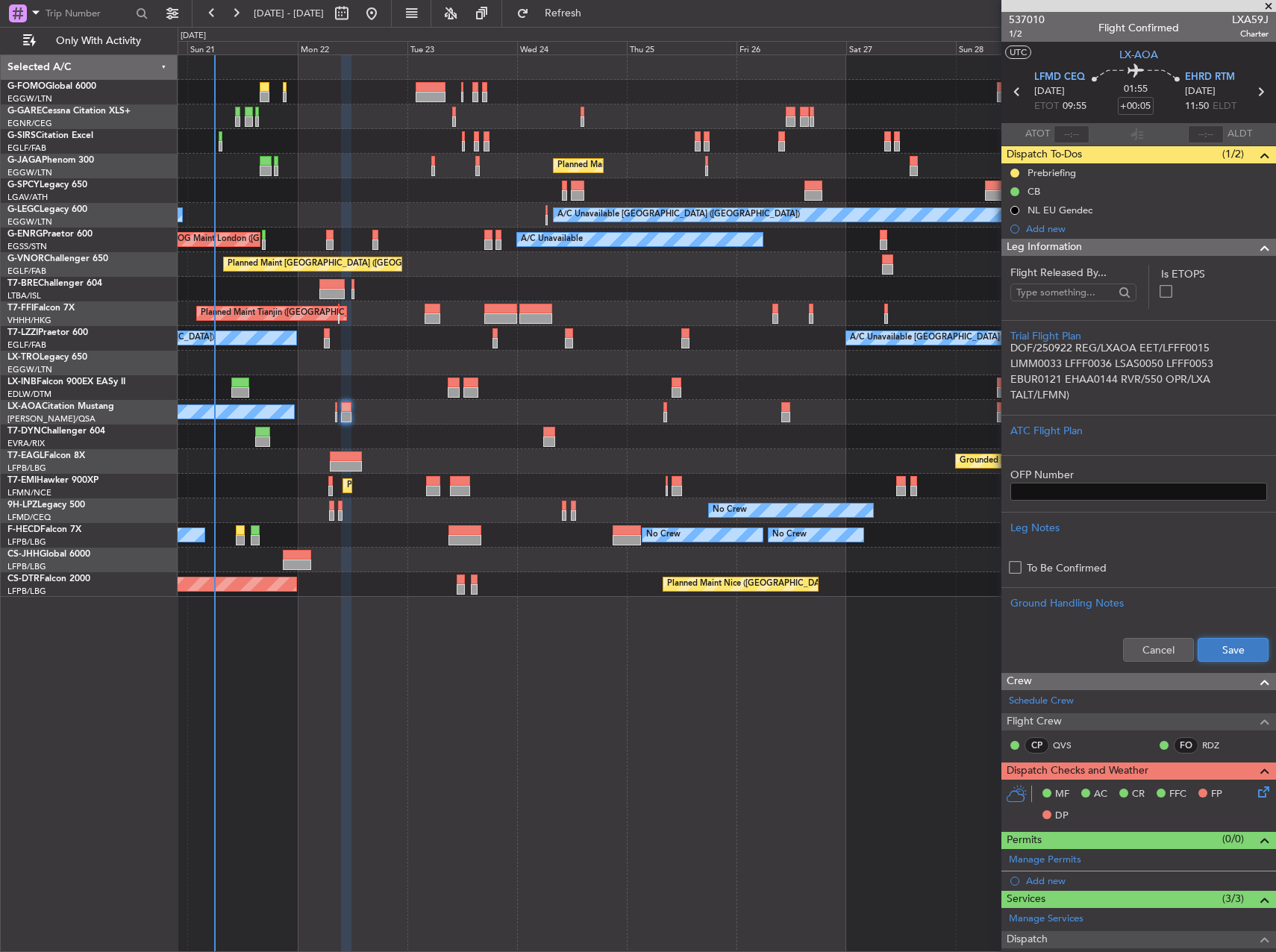
click at [1223, 648] on button "Save" at bounding box center [1233, 651] width 71 height 24
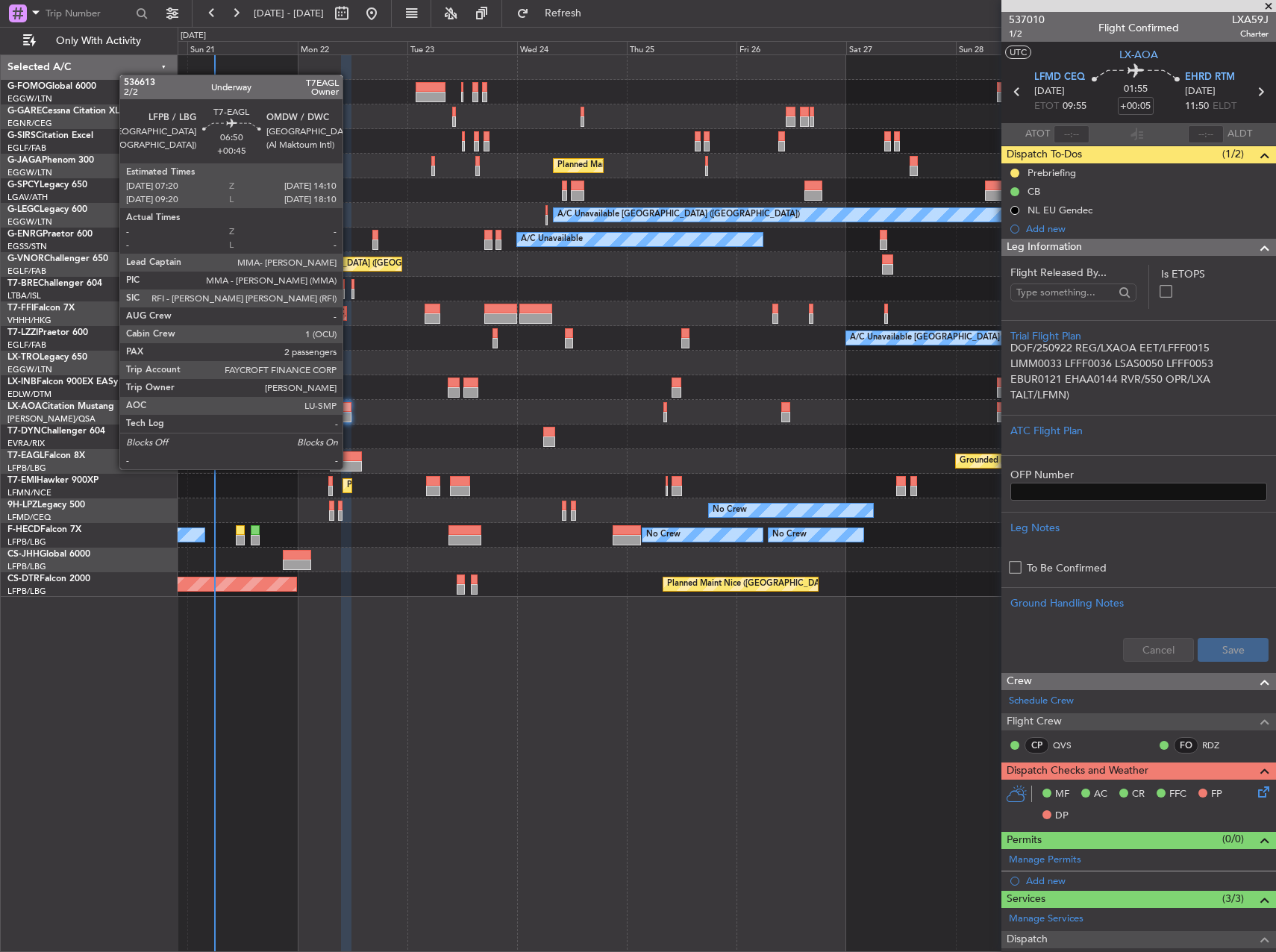
click at [349, 468] on div at bounding box center [346, 466] width 32 height 11
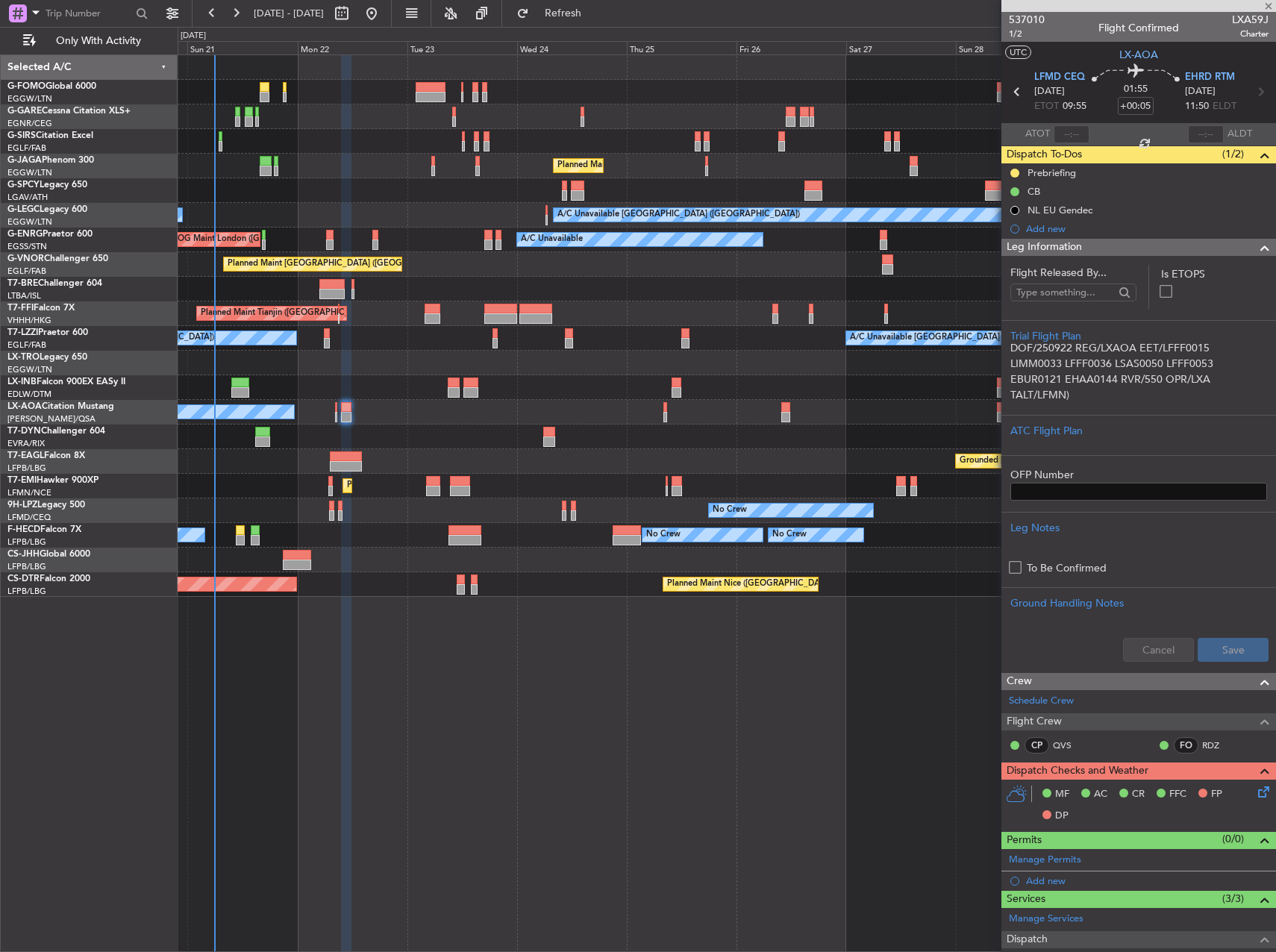
type input "+00:45"
type input "2"
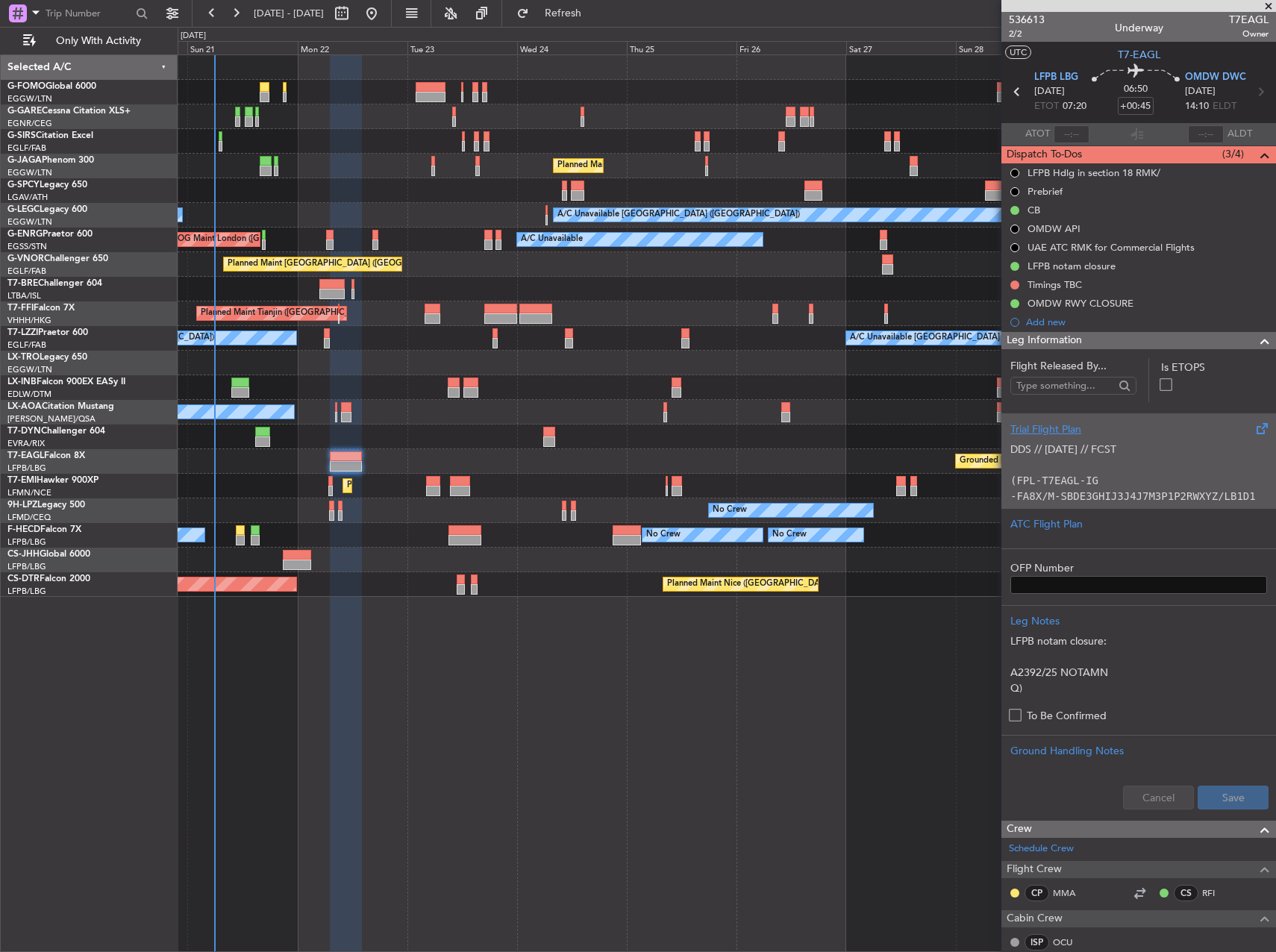
click at [1165, 475] on p "(FPL-T7EAGL-IG" at bounding box center [1138, 481] width 257 height 16
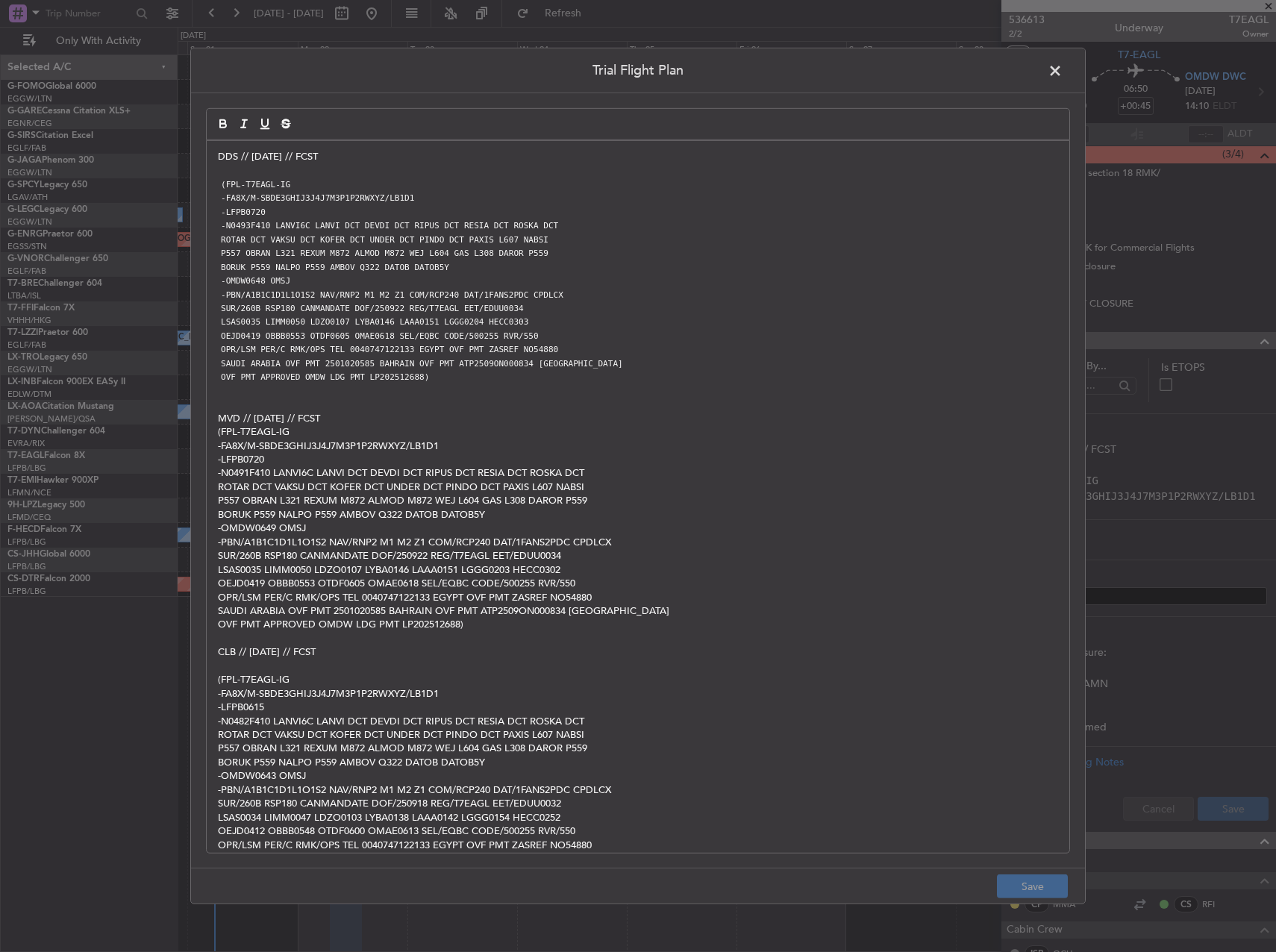
click at [217, 159] on div "DDS // [DATE] // FCST (FPL-T7EAGL-IG -FA8X/M-SBDE3GHIJ3J4J7M3P1P2RWXYZ/LB1D1 -L…" at bounding box center [638, 497] width 863 height 712
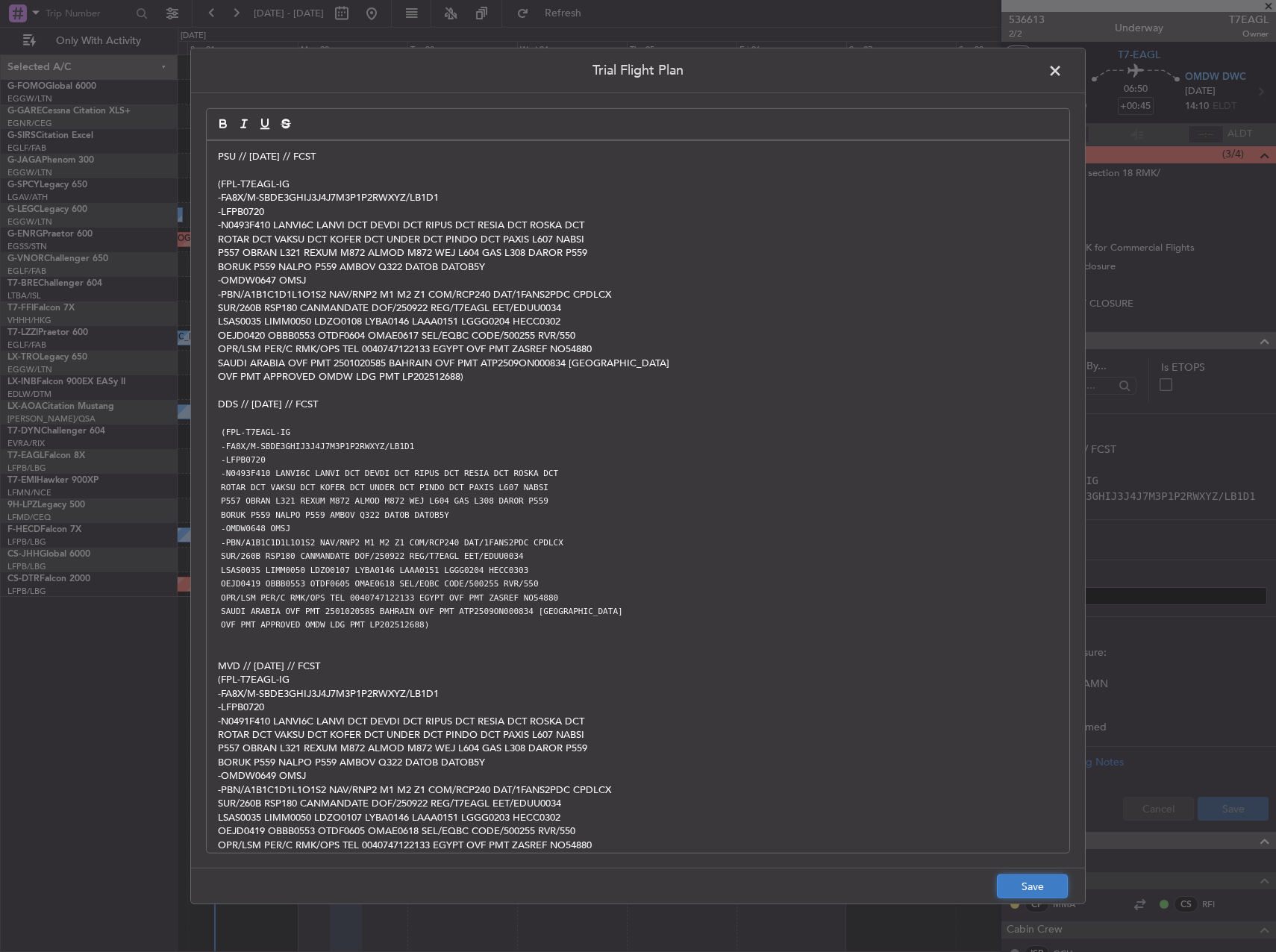
click at [1041, 884] on button "Save" at bounding box center [1033, 887] width 71 height 24
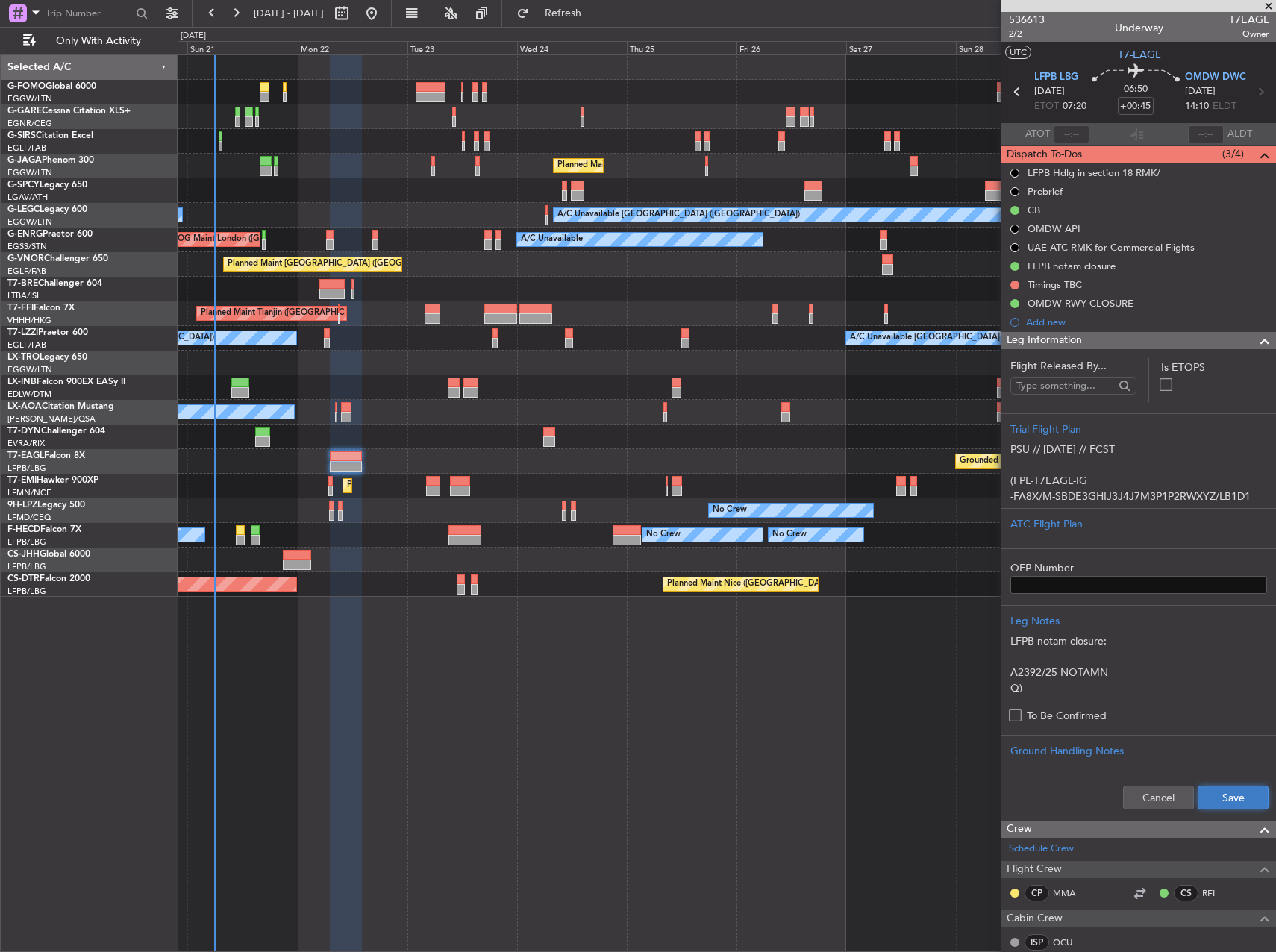
click at [1218, 796] on button "Save" at bounding box center [1233, 798] width 71 height 24
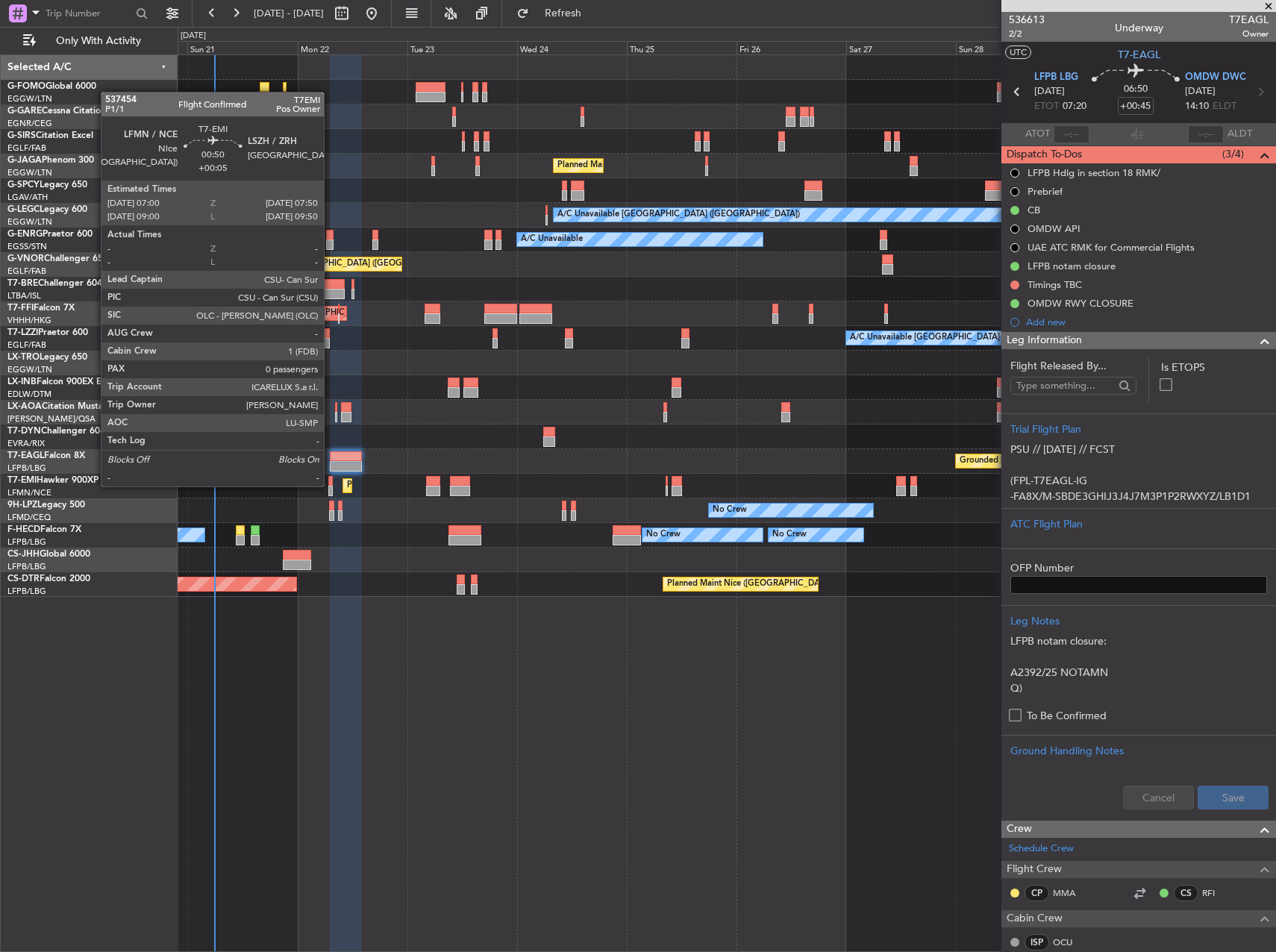
click at [330, 485] on div at bounding box center [330, 481] width 5 height 11
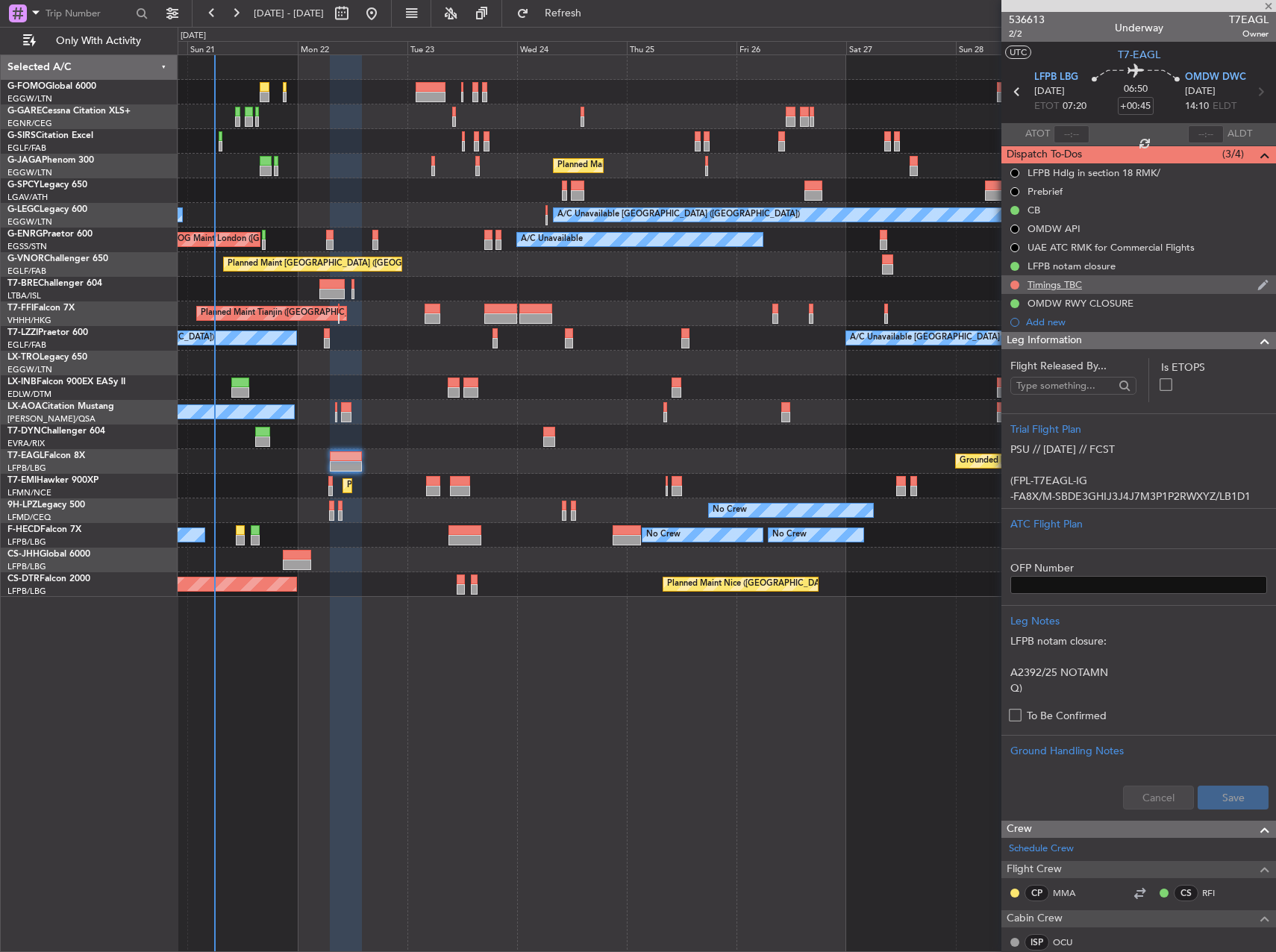
type input "+00:05"
type input "0"
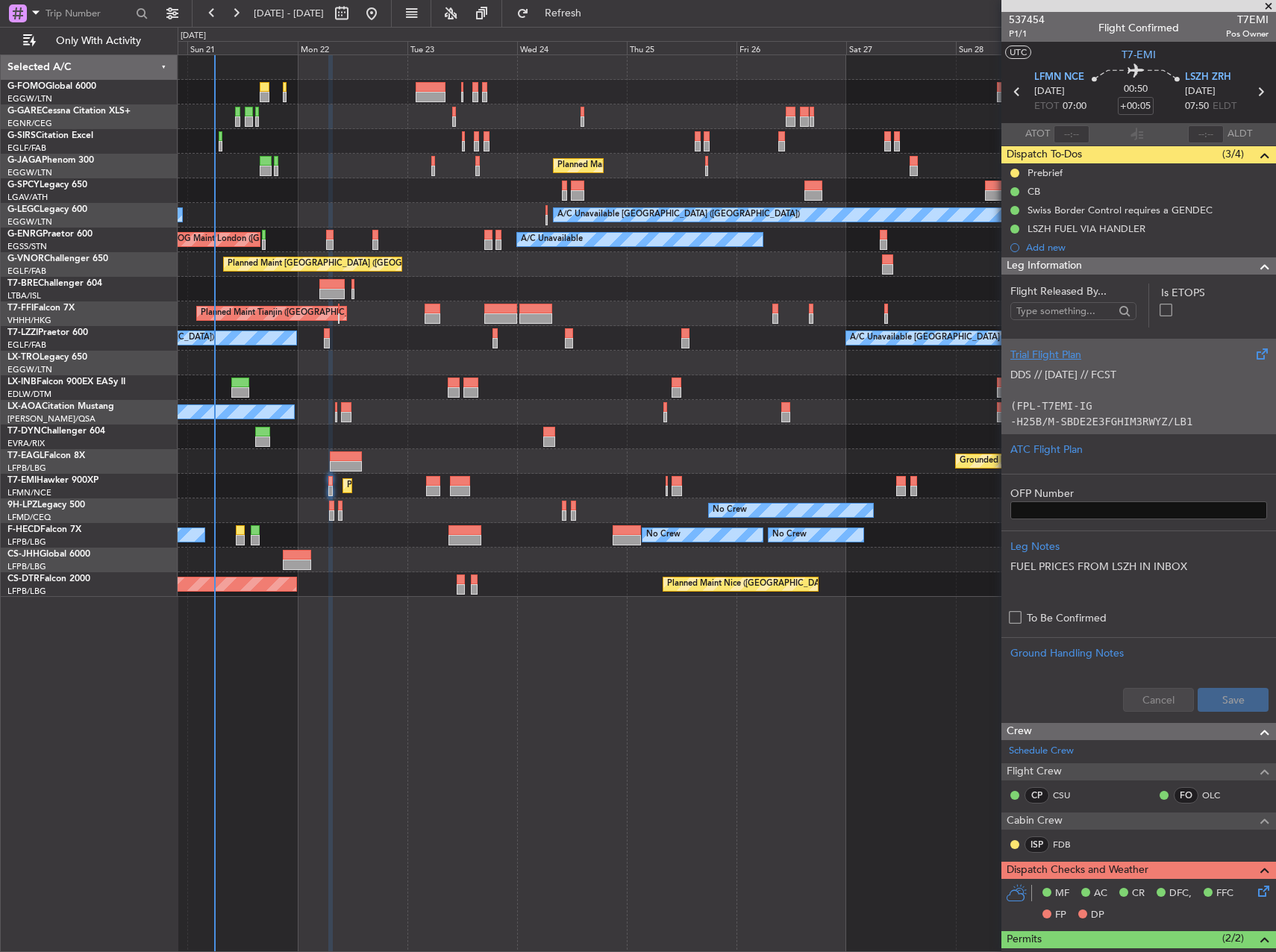
click at [1154, 417] on code "-H25B/M-SBDE2E3FGHIM3RWYZ/LB1" at bounding box center [1102, 421] width 182 height 12
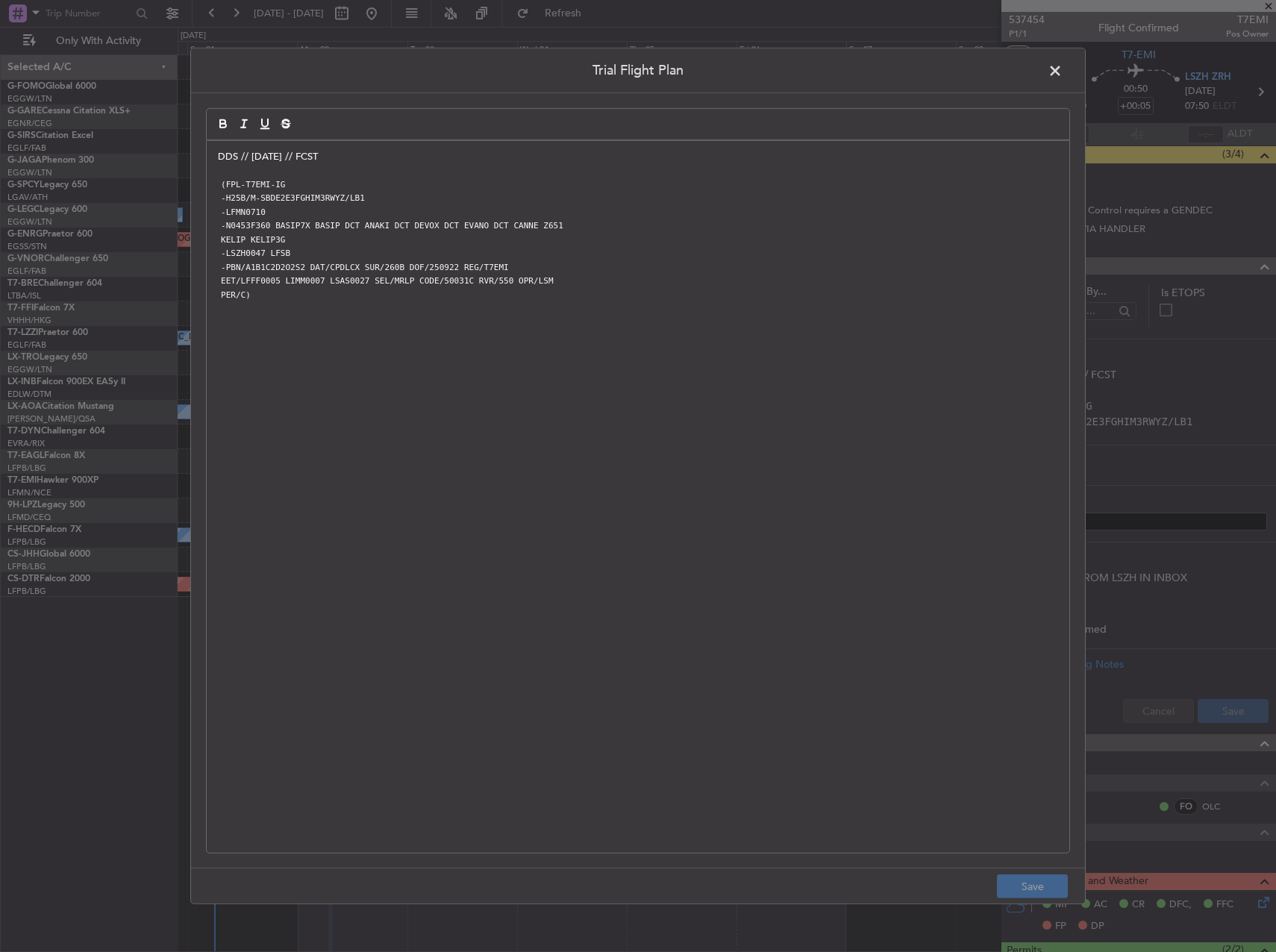
click at [218, 159] on p "DDS // [DATE] // FCST" at bounding box center [638, 157] width 841 height 14
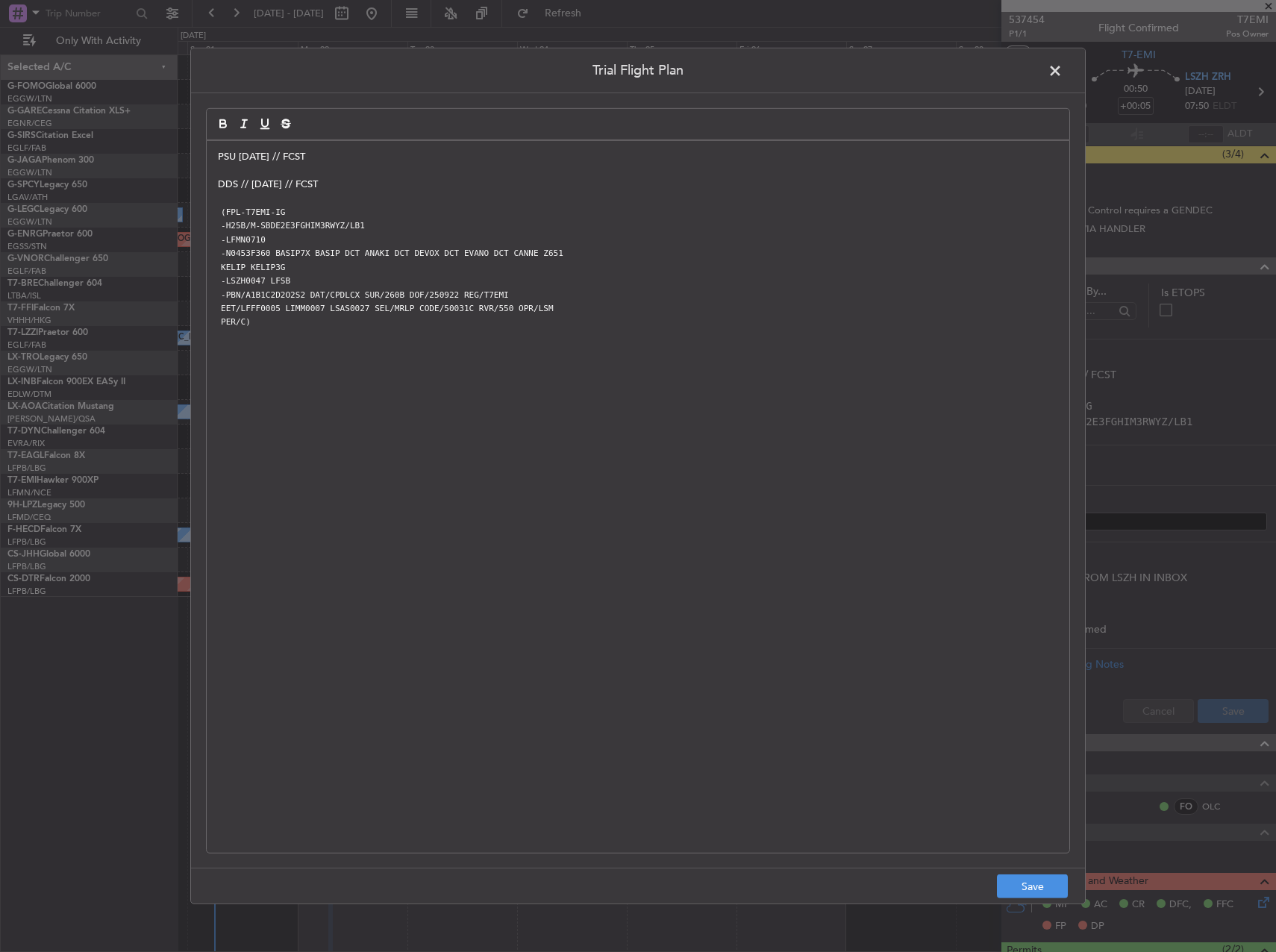
click at [236, 158] on p "PSU [DATE] // FCST" at bounding box center [638, 157] width 841 height 14
click at [331, 161] on p "PSU // [DATE] // FCST" at bounding box center [638, 157] width 841 height 14
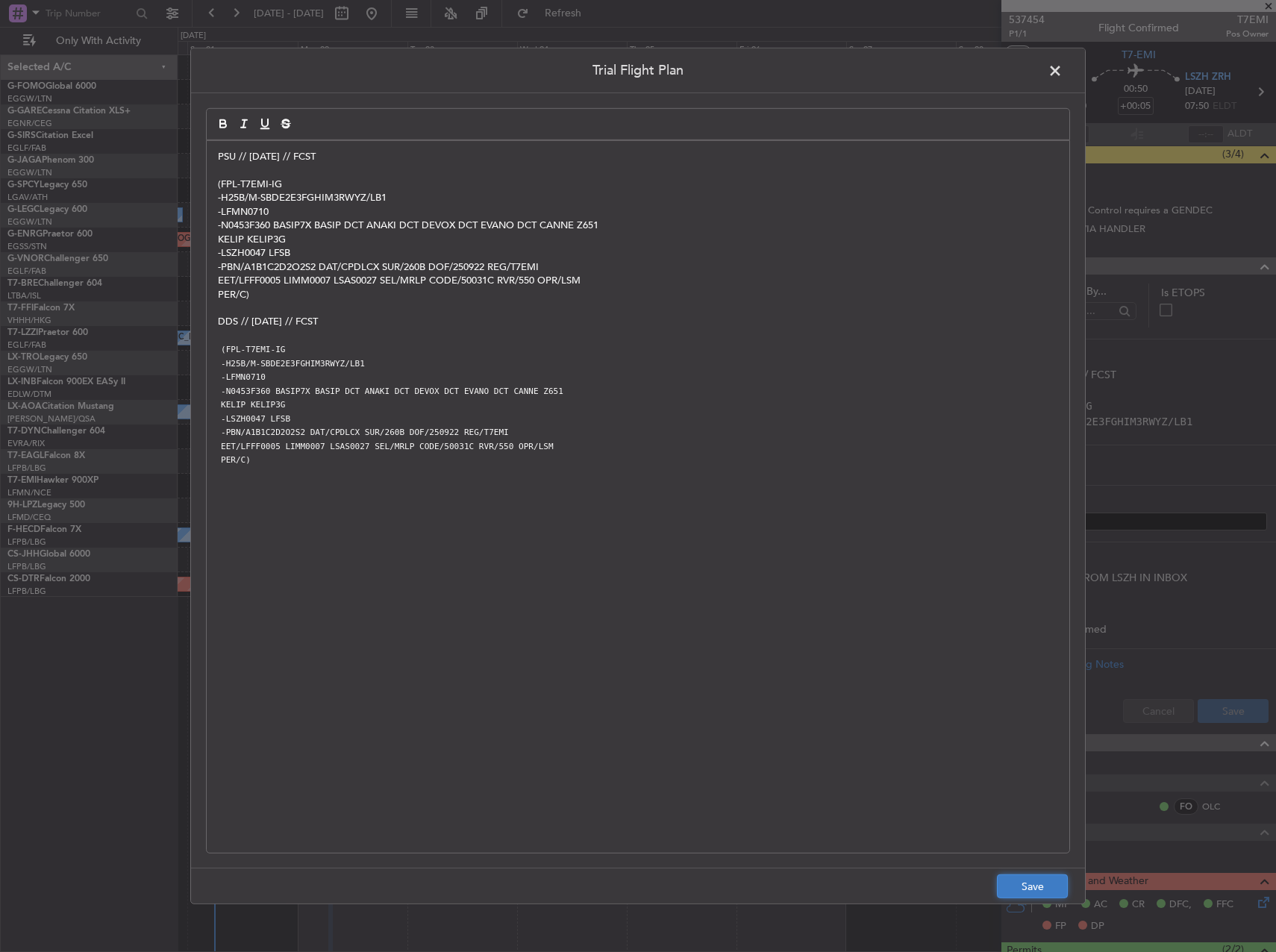
click at [1046, 892] on button "Save" at bounding box center [1033, 887] width 71 height 24
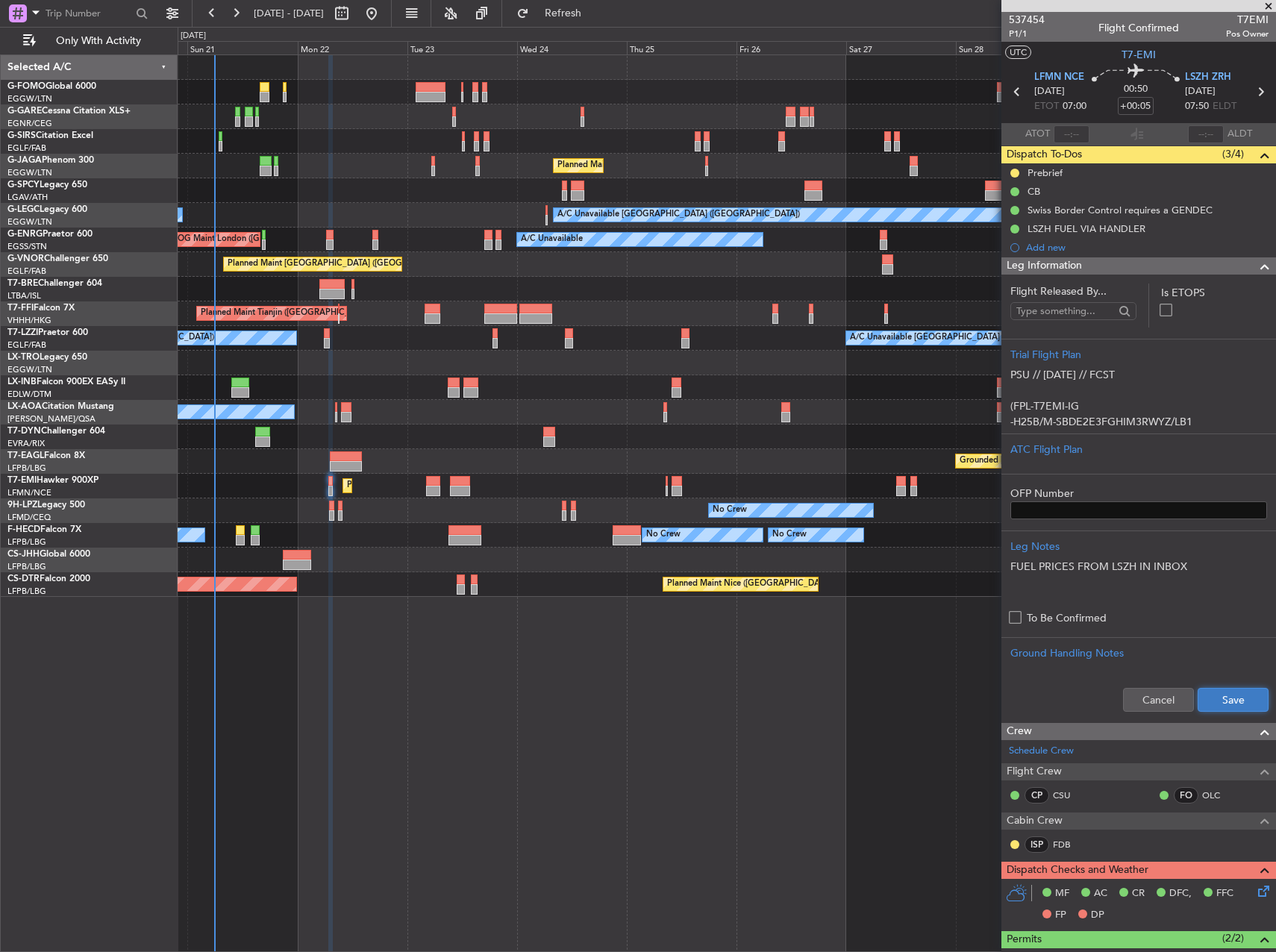
click at [1217, 708] on button "Save" at bounding box center [1233, 700] width 71 height 24
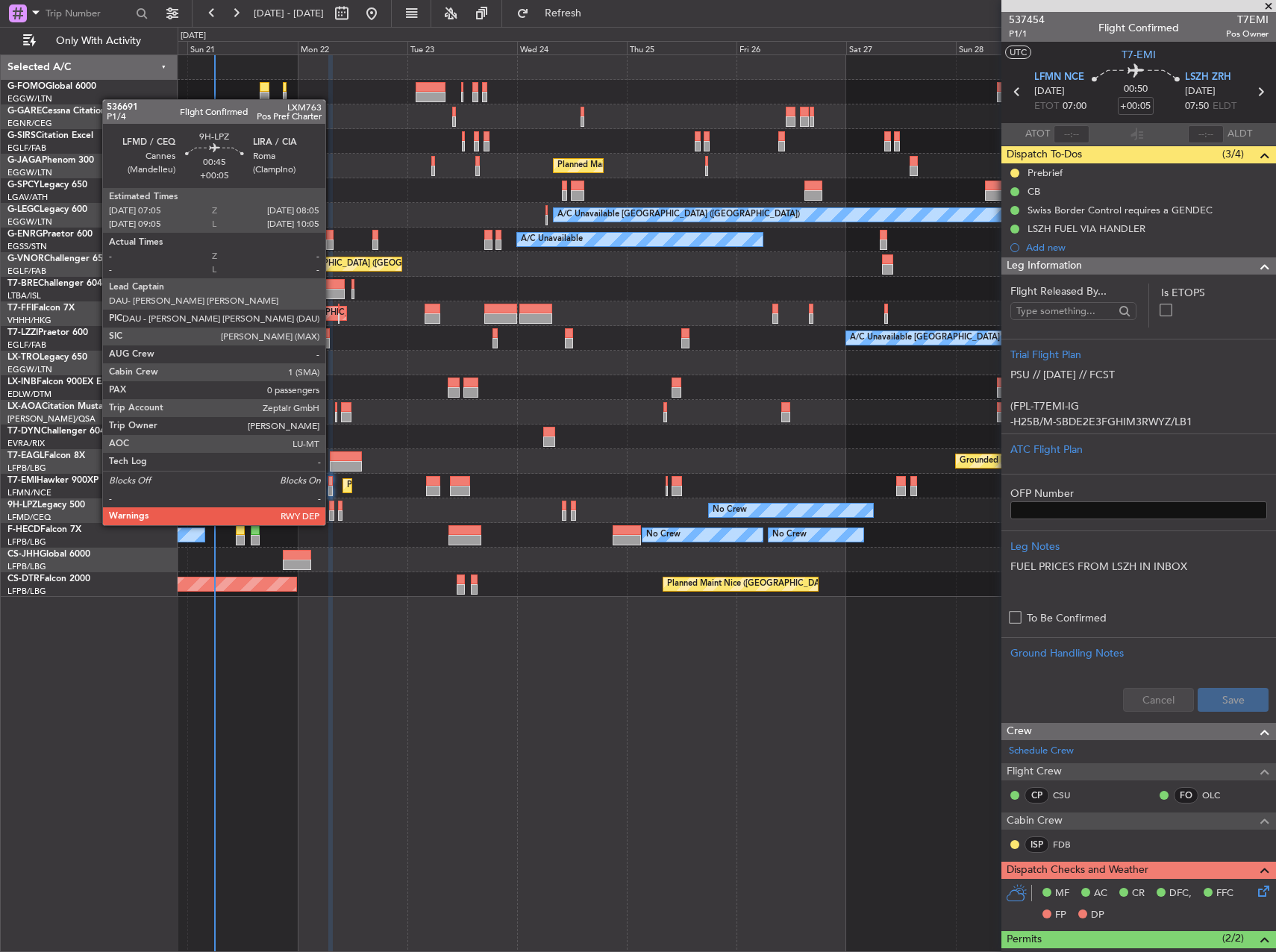
click at [332, 511] on div at bounding box center [331, 516] width 5 height 11
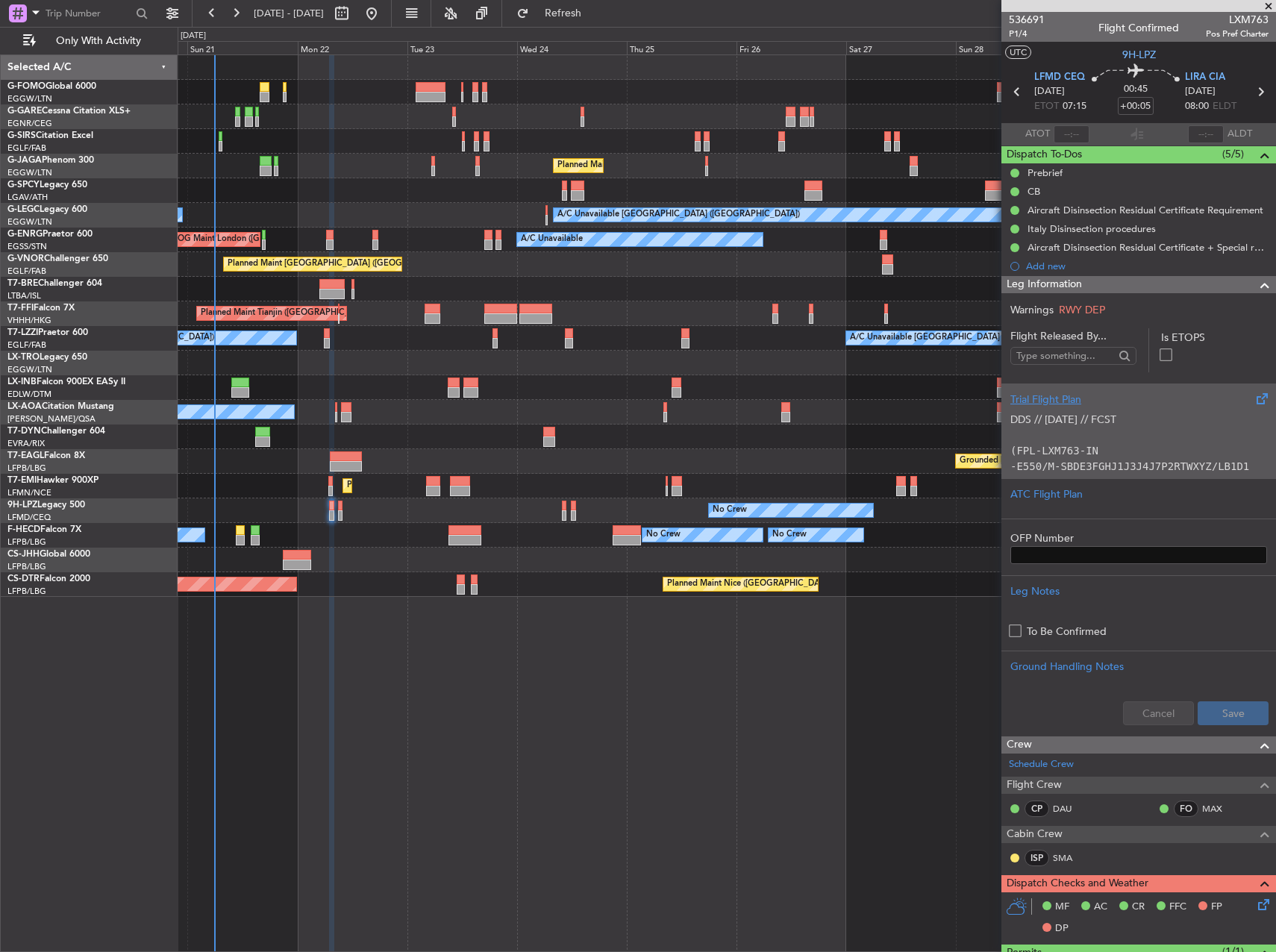
click at [1143, 418] on p "DDS // [DATE] // FCST" at bounding box center [1138, 420] width 257 height 16
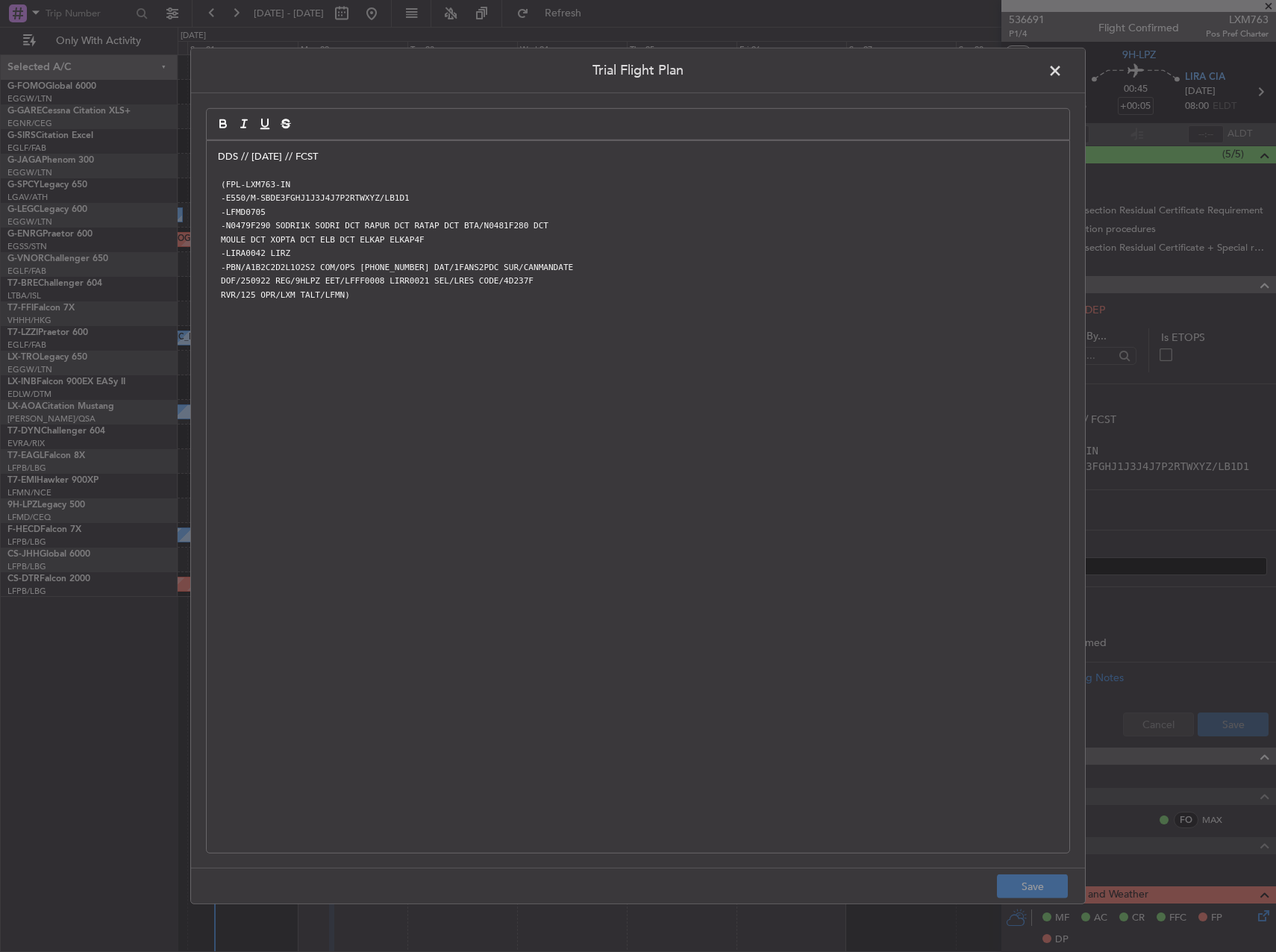
click at [222, 159] on p "DDS // [DATE] // FCST" at bounding box center [638, 157] width 841 height 14
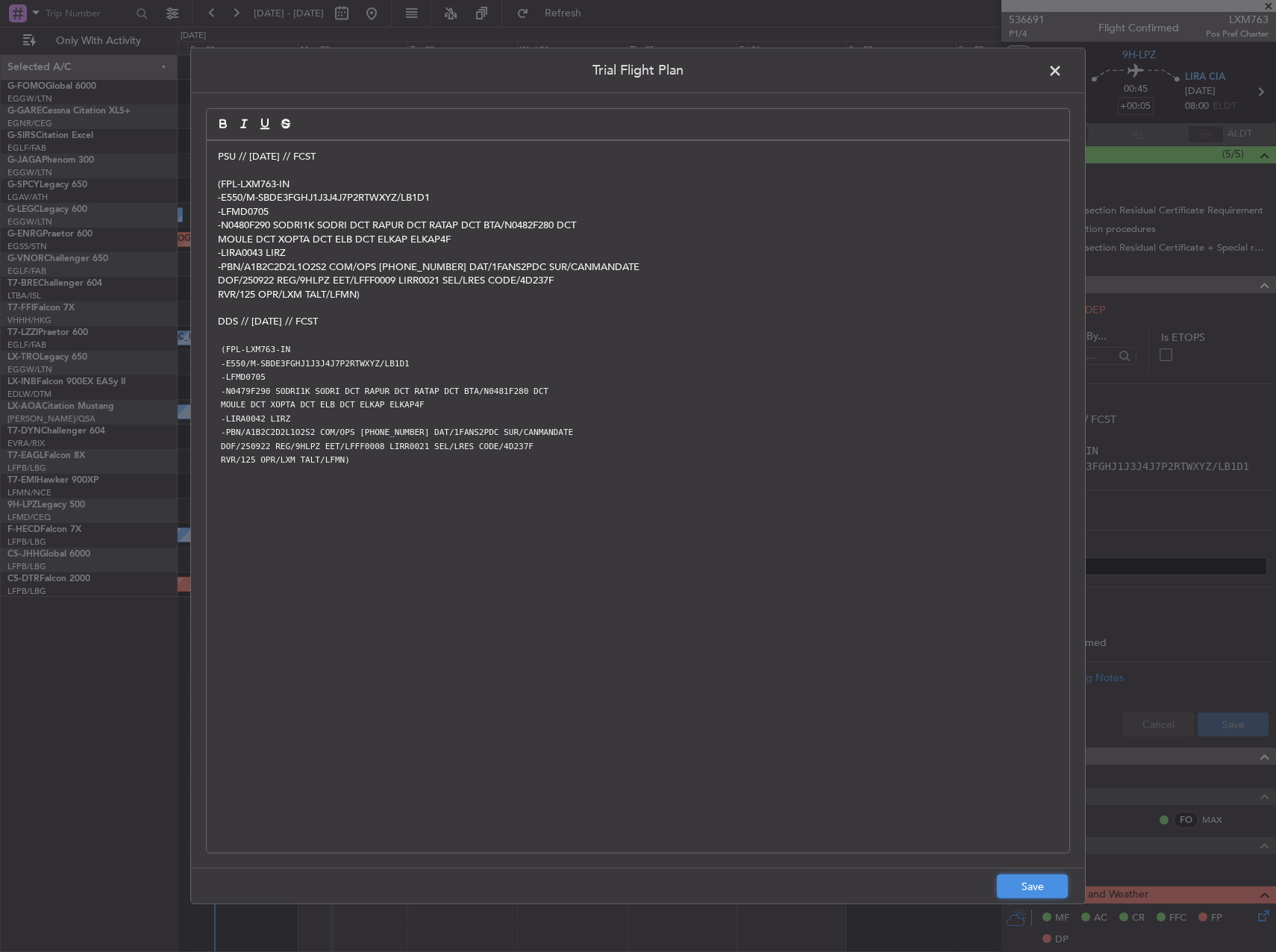
drag, startPoint x: 1047, startPoint y: 897, endPoint x: 1052, endPoint y: 884, distance: 13.9
click at [1047, 896] on button "Save" at bounding box center [1033, 887] width 71 height 24
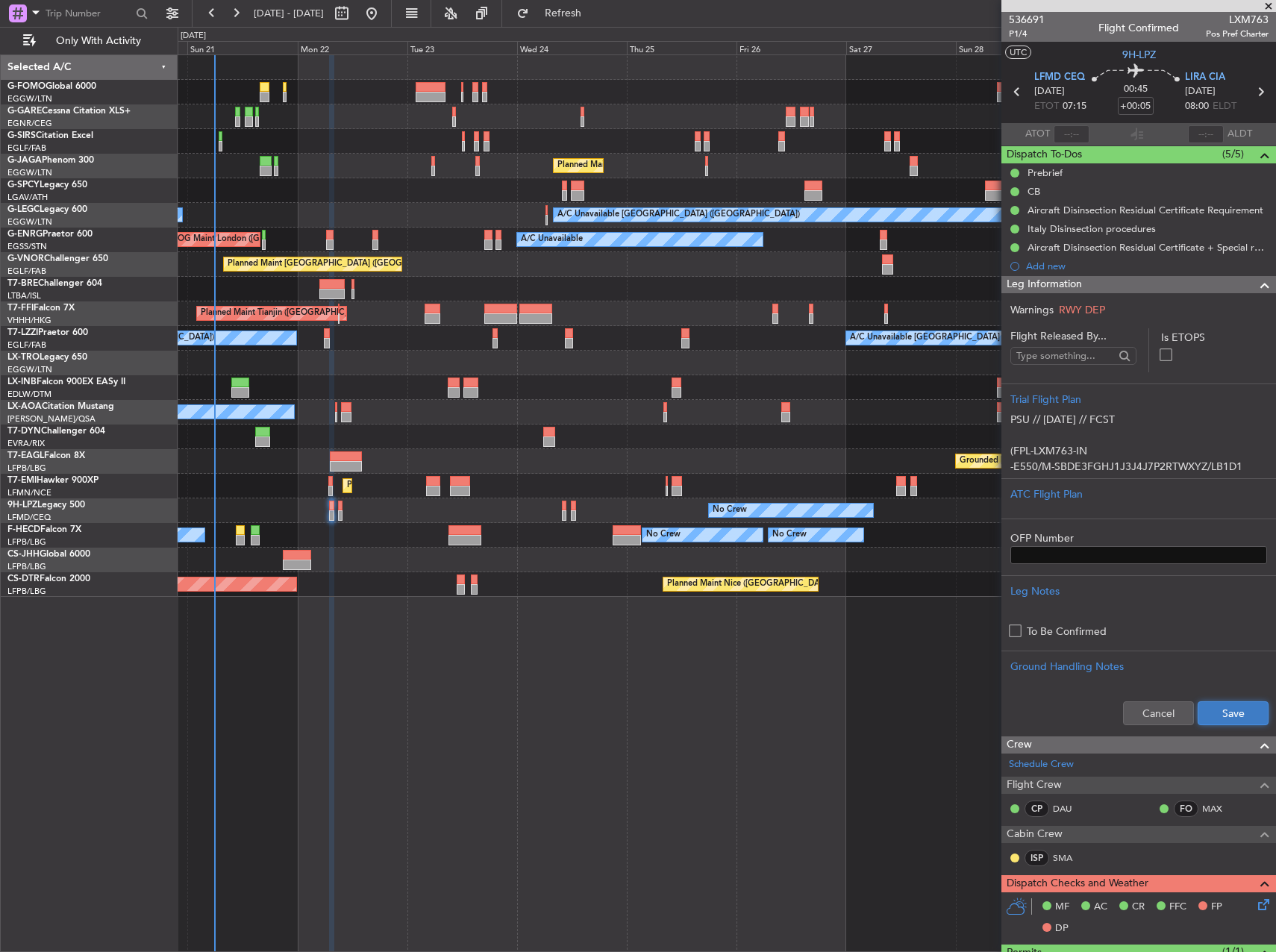
click at [1206, 711] on button "Save" at bounding box center [1233, 714] width 71 height 24
click at [1251, 93] on icon at bounding box center [1261, 92] width 20 height 20
type input "2"
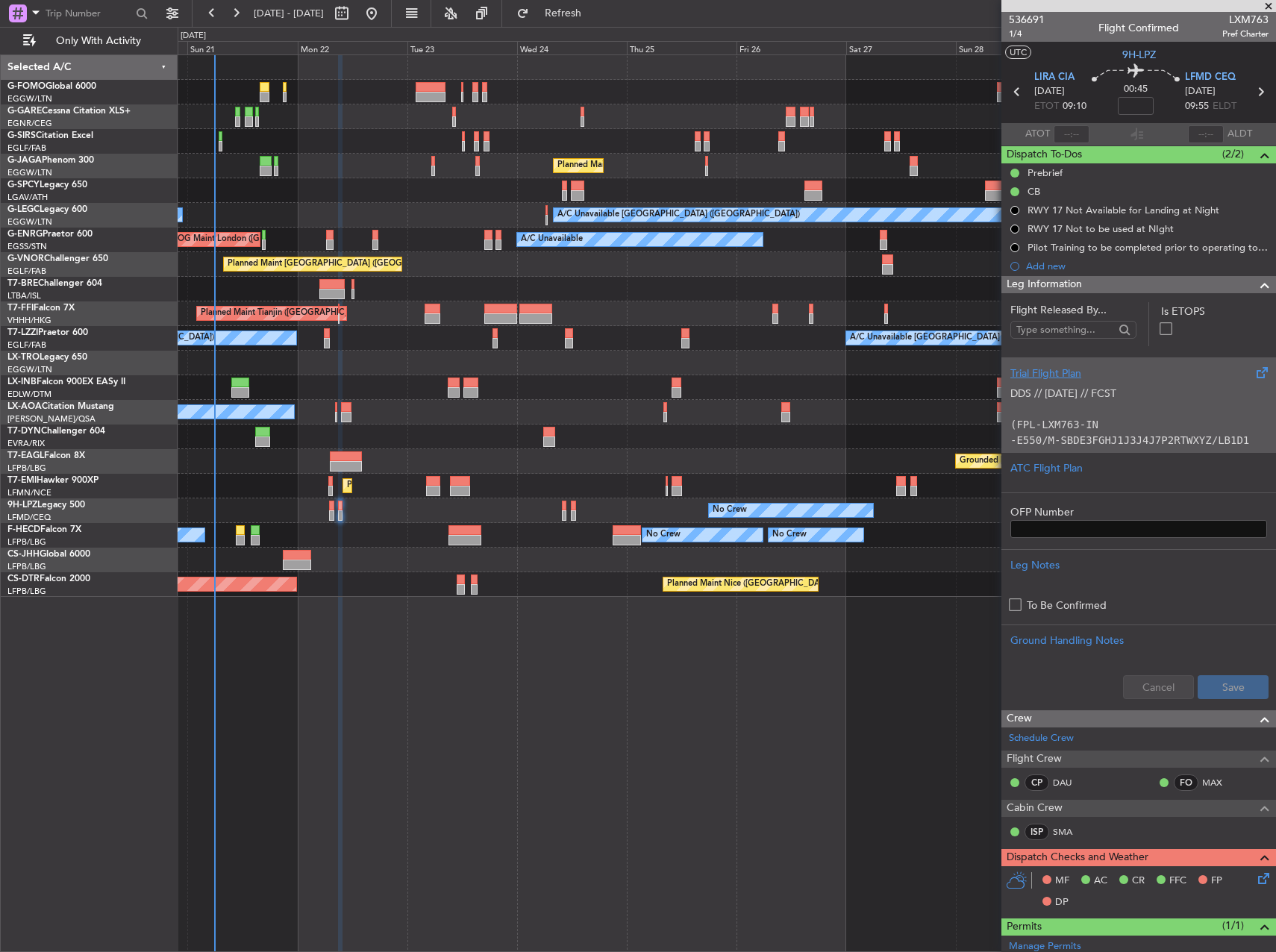
click at [1146, 415] on p at bounding box center [1138, 410] width 257 height 16
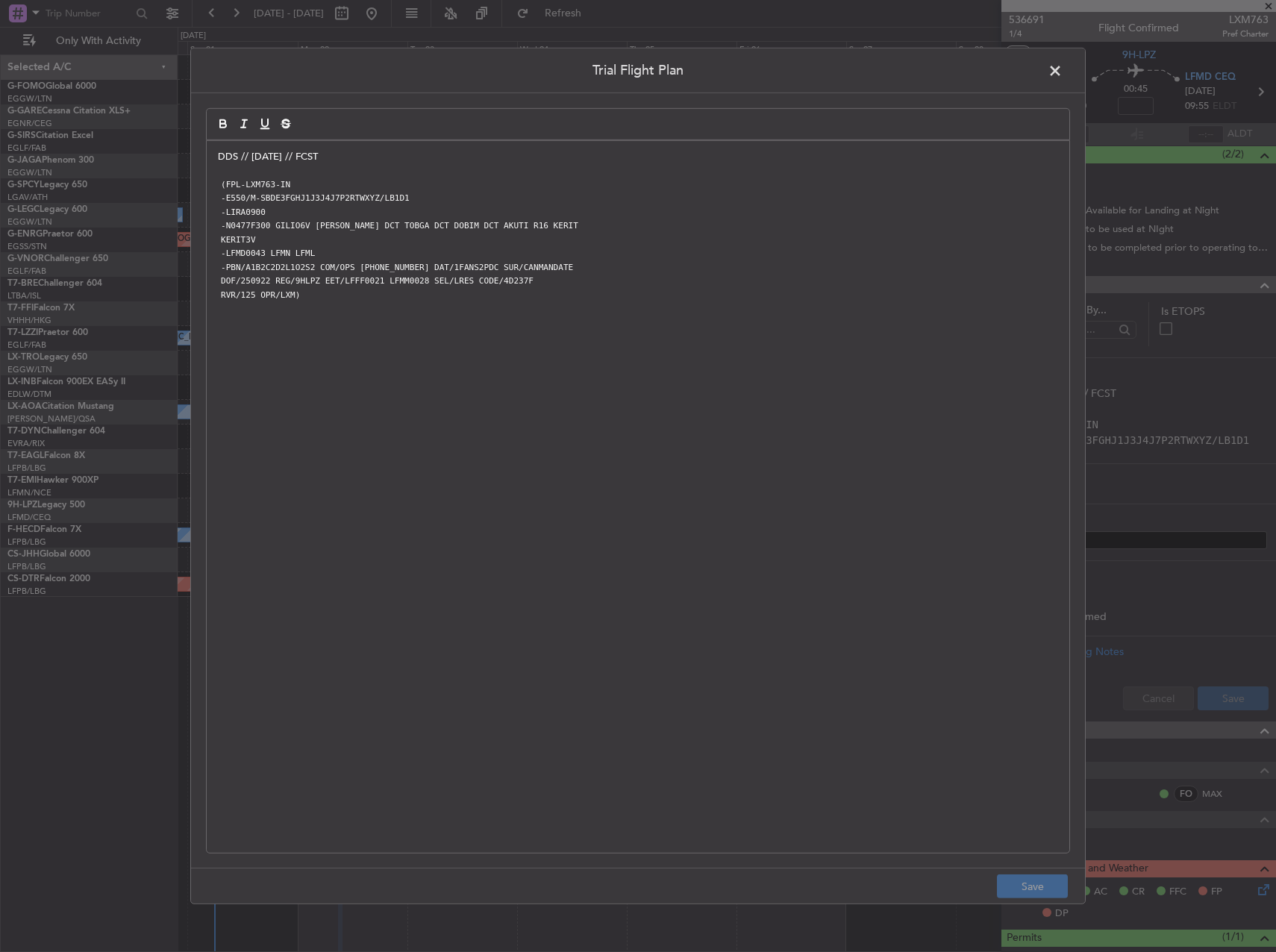
click at [216, 162] on div "DDS // [DATE] // FCST (FPL-LXM763-IN -E550/M-SBDE3FGHJ1J3J4J7P2RTWXYZ/LB1D1 -LI…" at bounding box center [638, 497] width 863 height 712
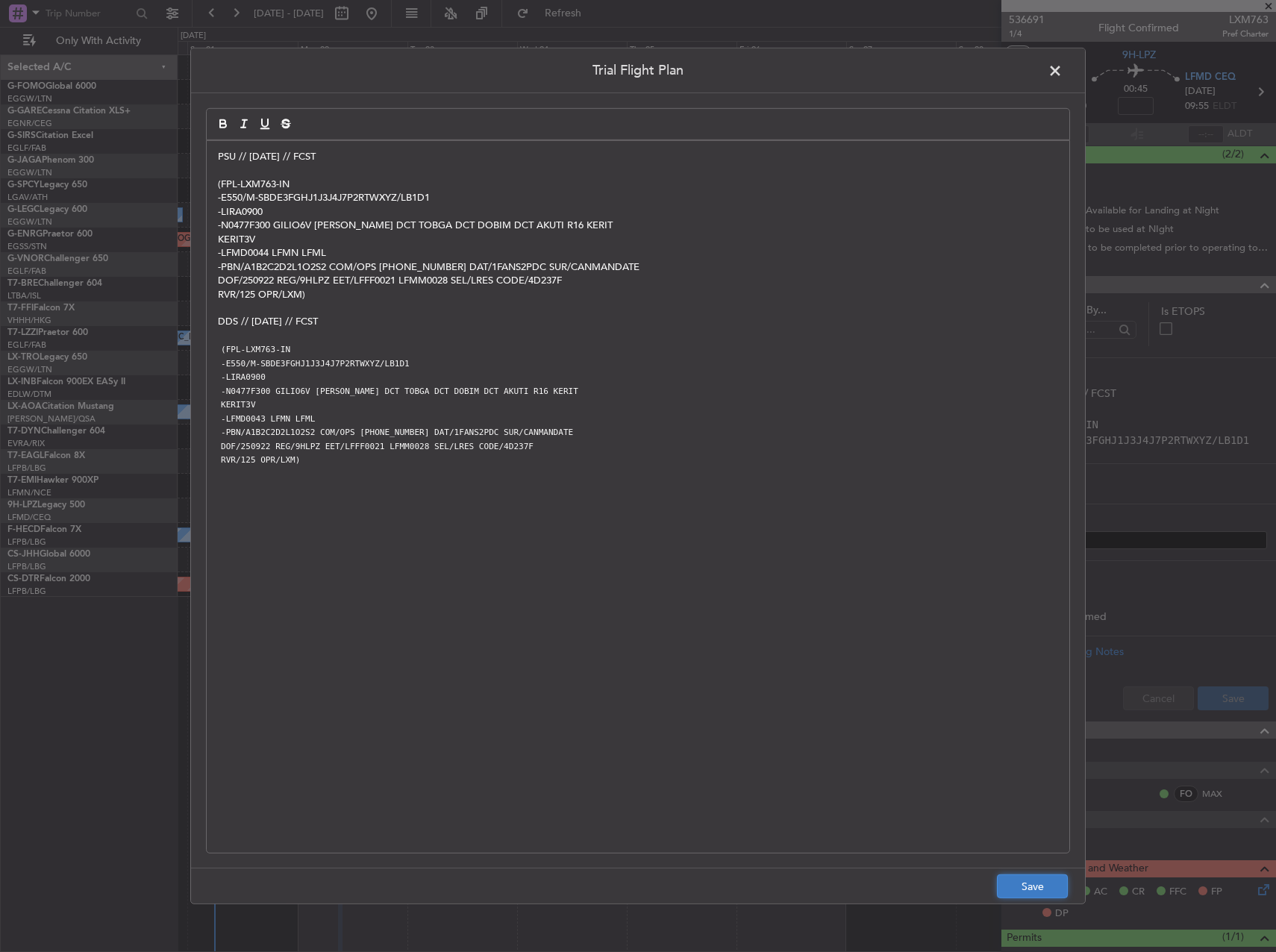
click at [1034, 890] on button "Save" at bounding box center [1033, 887] width 71 height 24
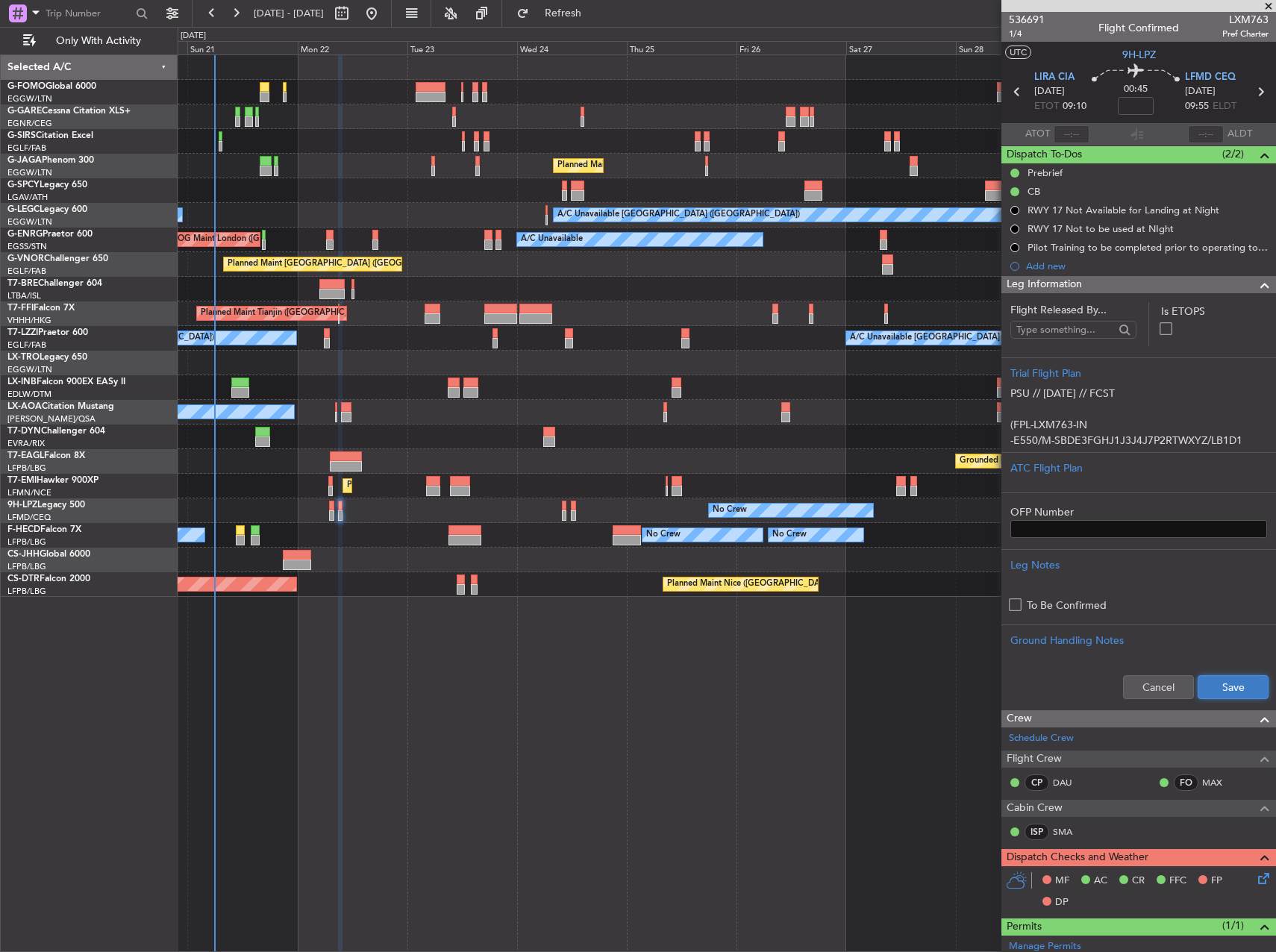
click at [1220, 696] on button "Save" at bounding box center [1233, 687] width 71 height 24
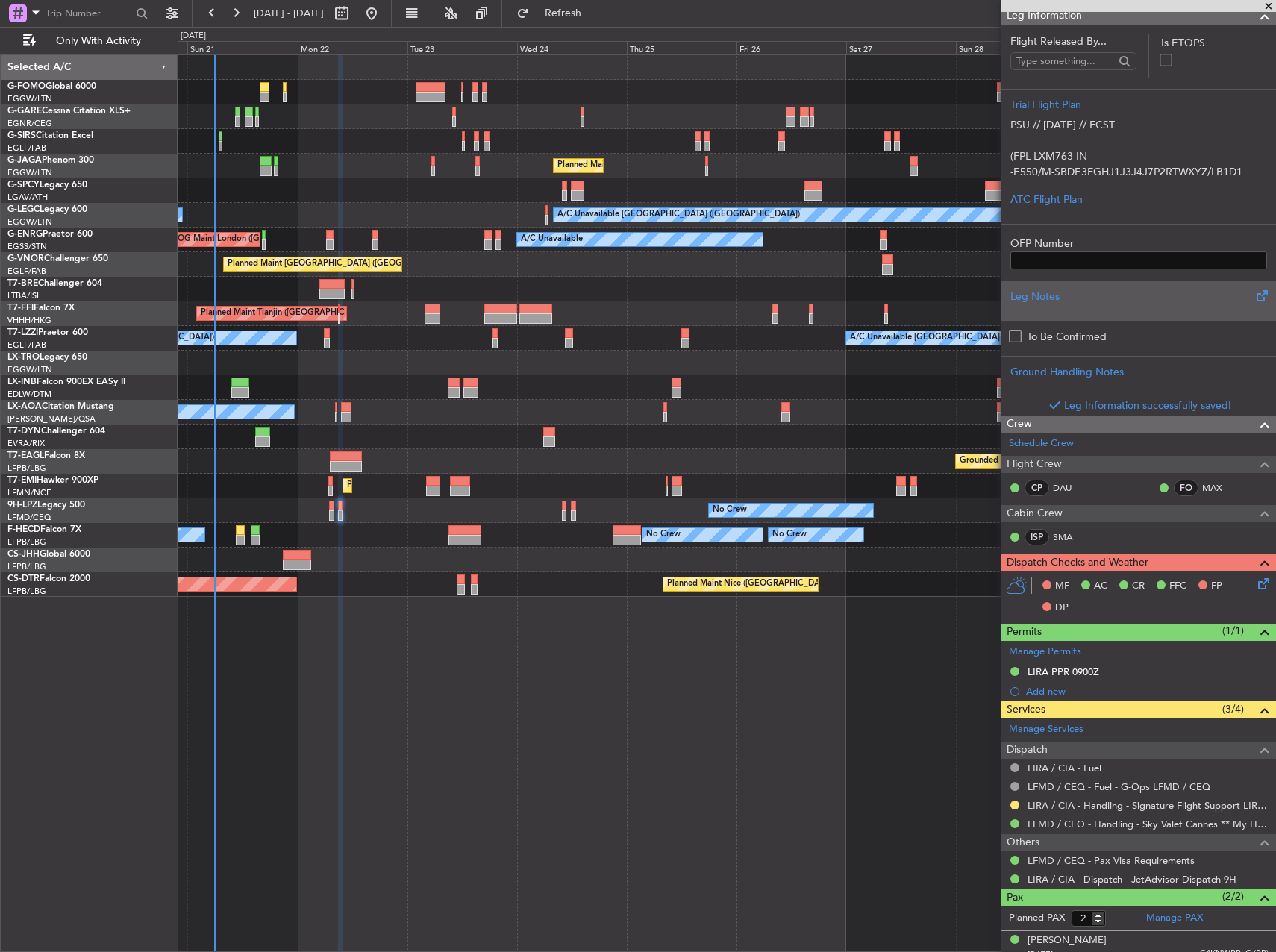
scroll to position [298, 0]
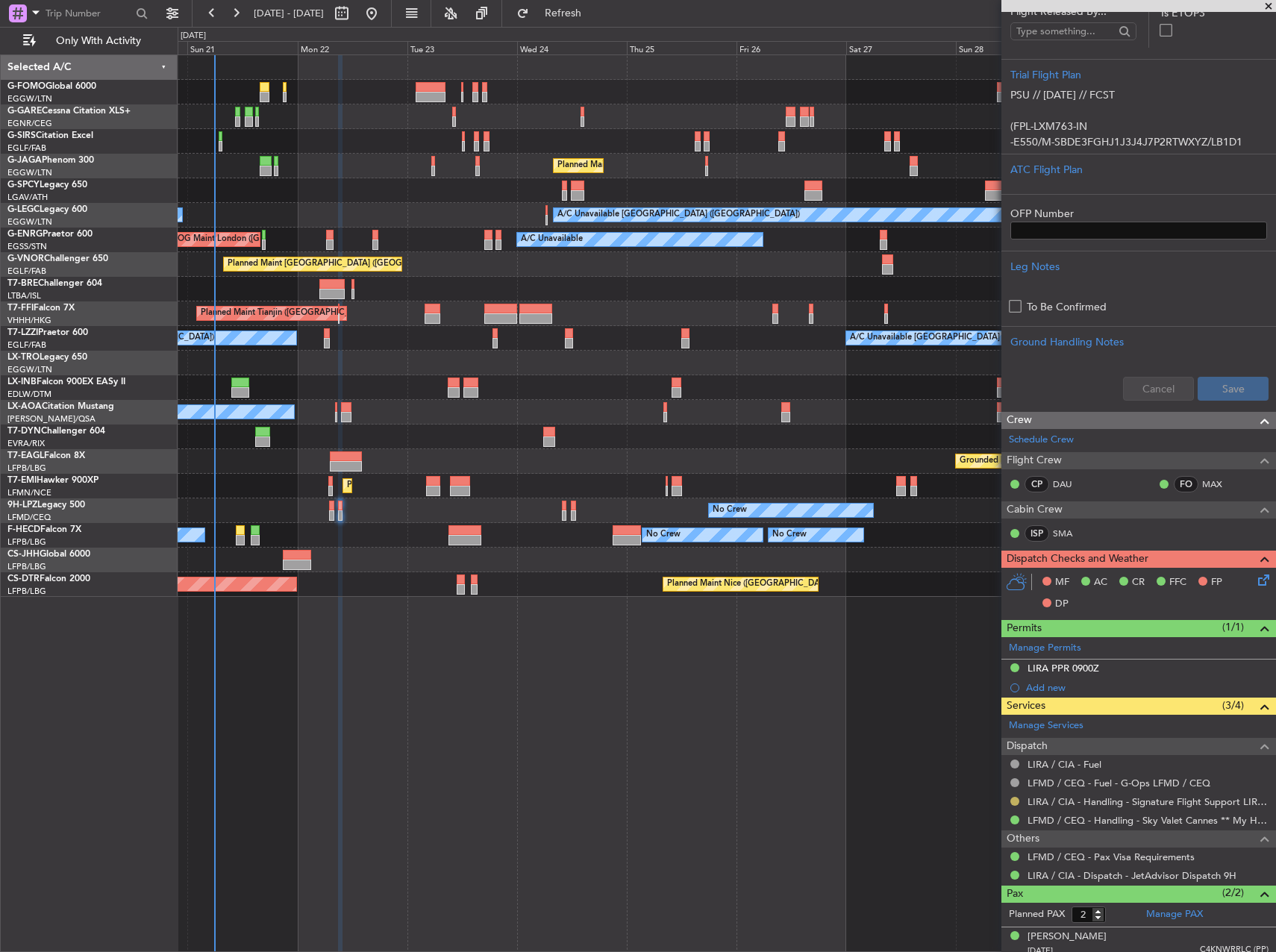
click at [1014, 774] on div "LFMD / CEQ - Fuel - G-Ops LFMD / CEQ" at bounding box center [1138, 783] width 275 height 19
click at [1014, 804] on div "Not Required" at bounding box center [1015, 806] width 58 height 19
click at [1016, 801] on button at bounding box center [1014, 801] width 9 height 9
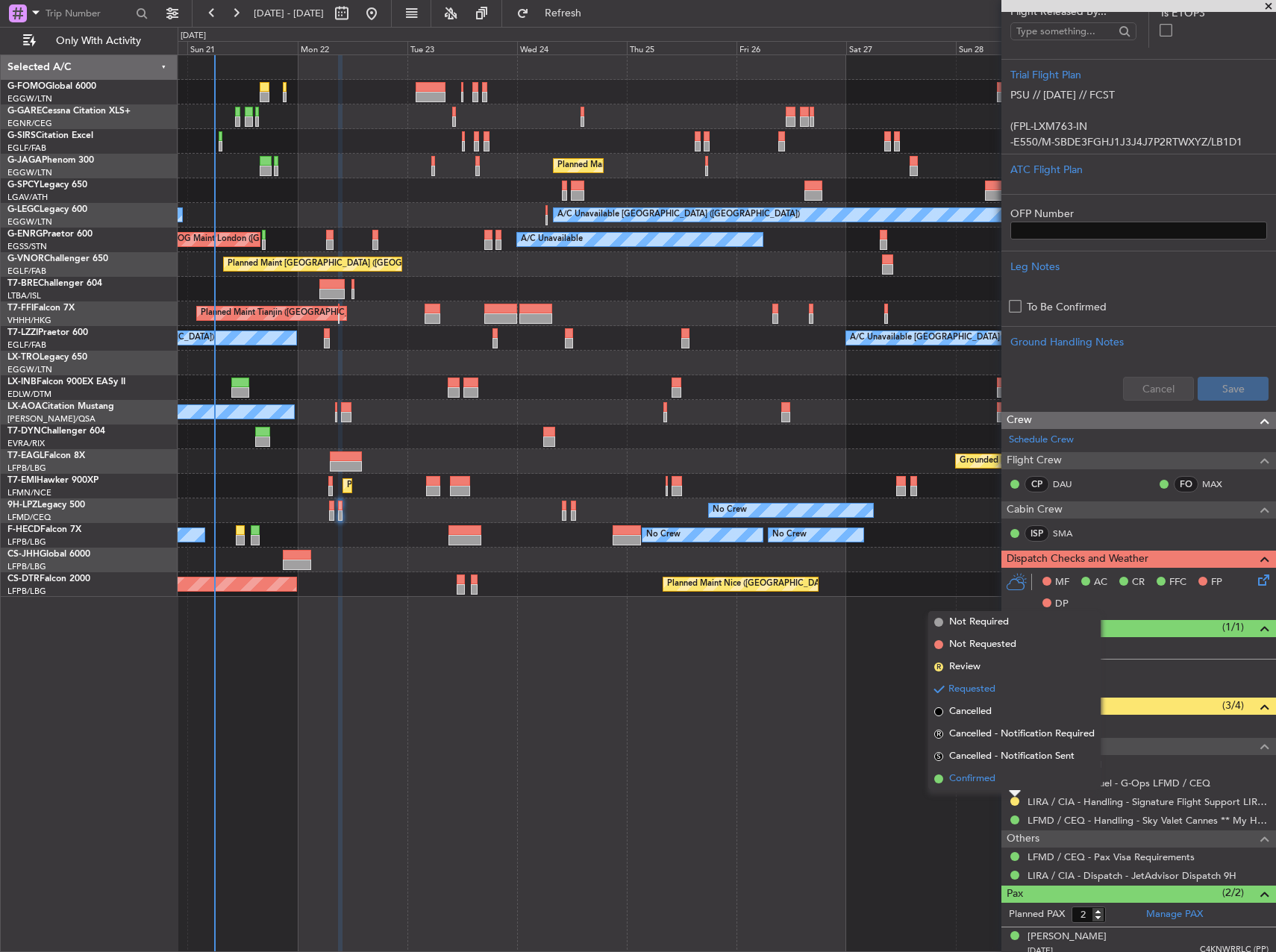
click at [994, 771] on li "Confirmed" at bounding box center [1014, 779] width 173 height 23
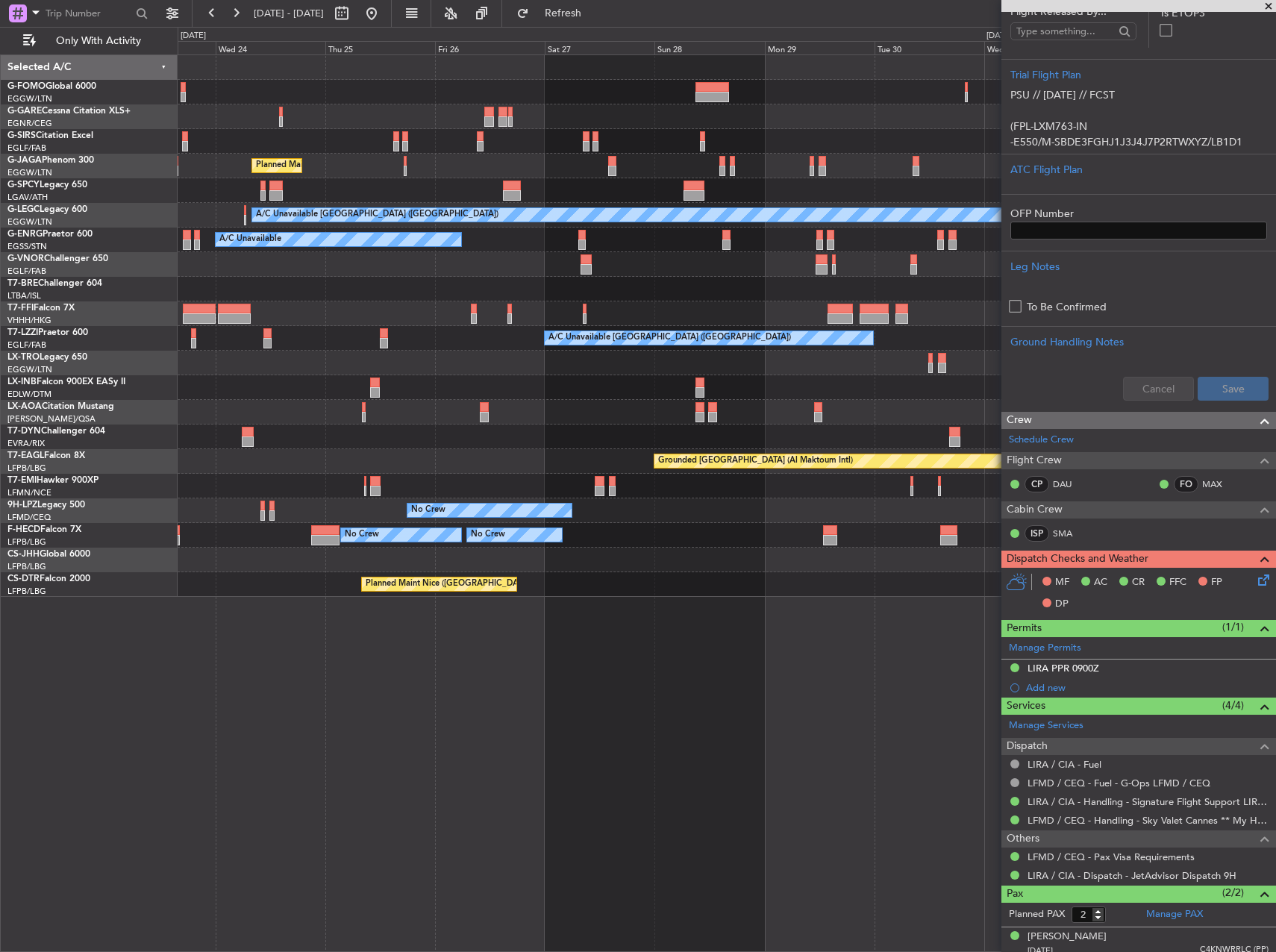
click at [412, 294] on div "Planned Maint [GEOGRAPHIC_DATA] ([GEOGRAPHIC_DATA]) A/C Unavailable [GEOGRAPHIC…" at bounding box center [726, 326] width 1098 height 541
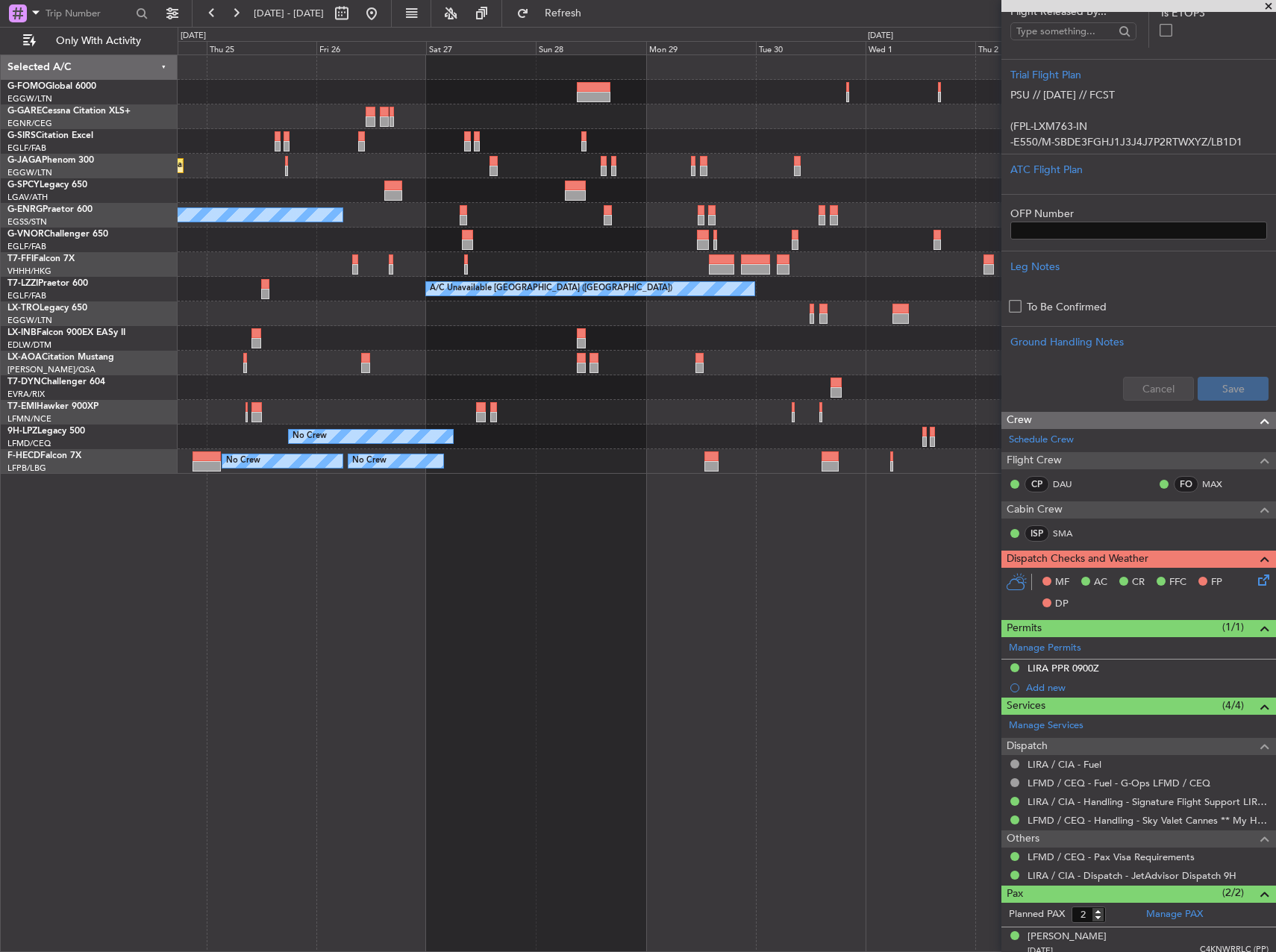
click at [384, 20] on button at bounding box center [372, 14] width 24 height 24
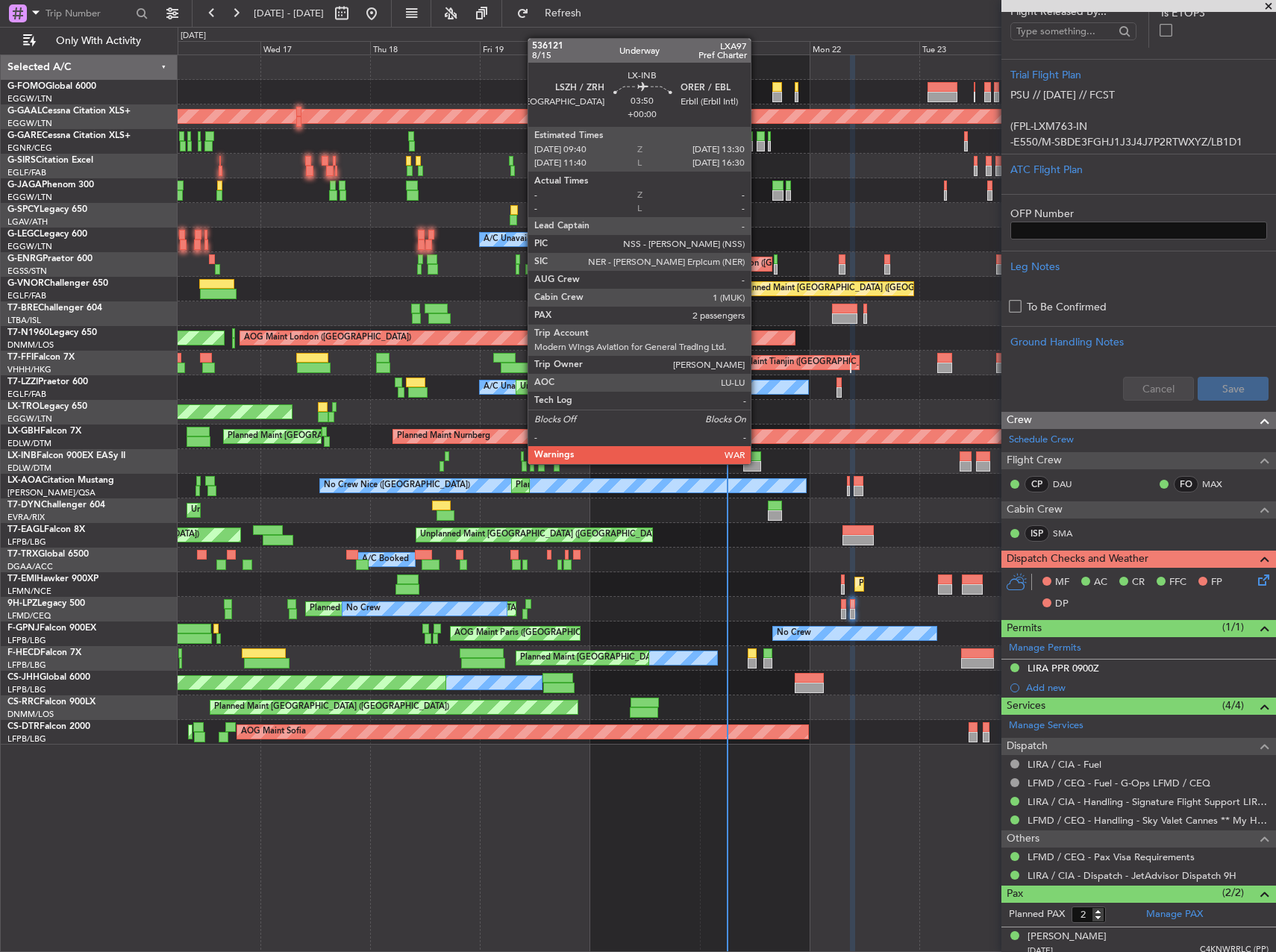
click at [757, 463] on div at bounding box center [753, 466] width 18 height 11
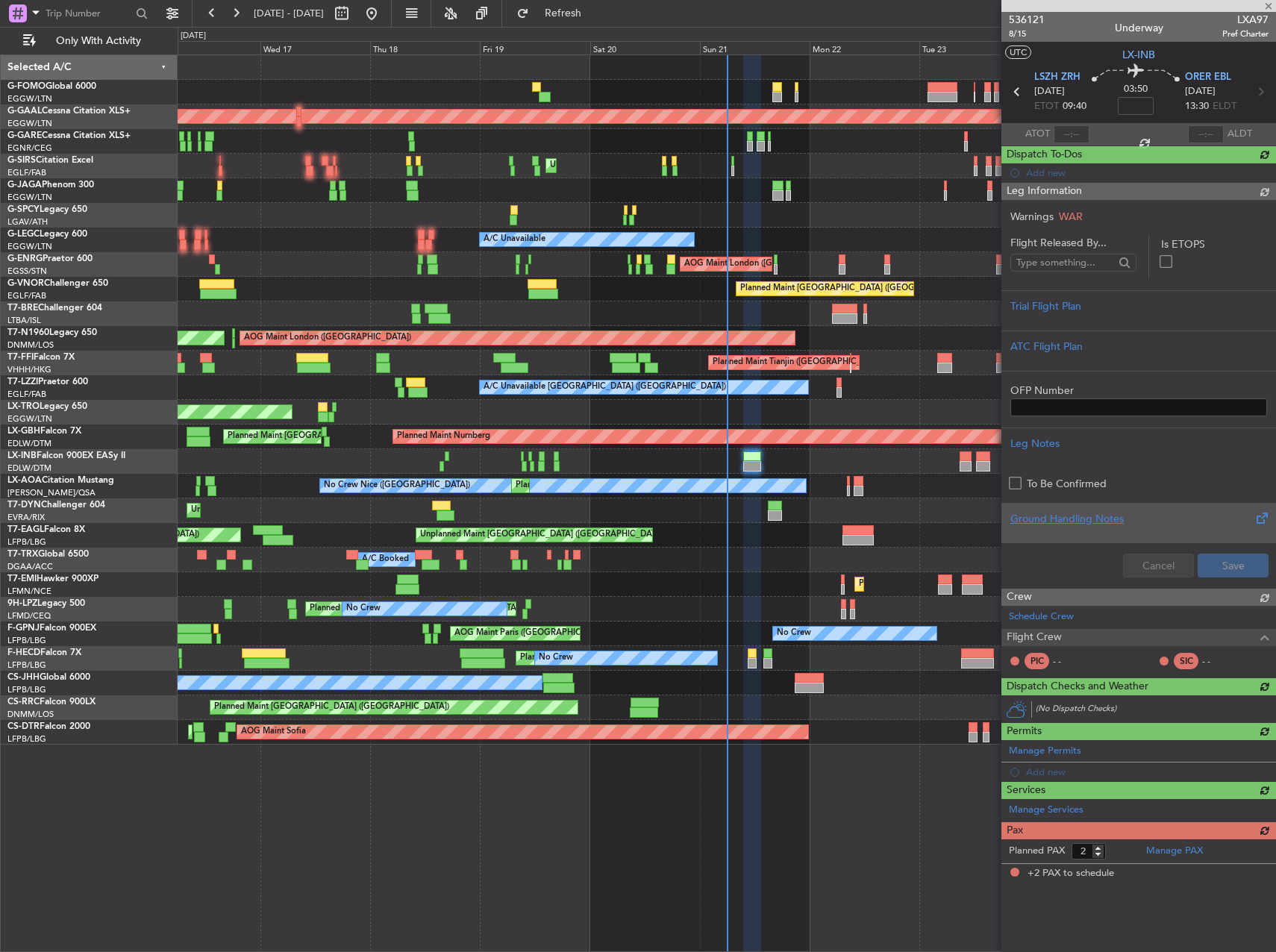
scroll to position [0, 0]
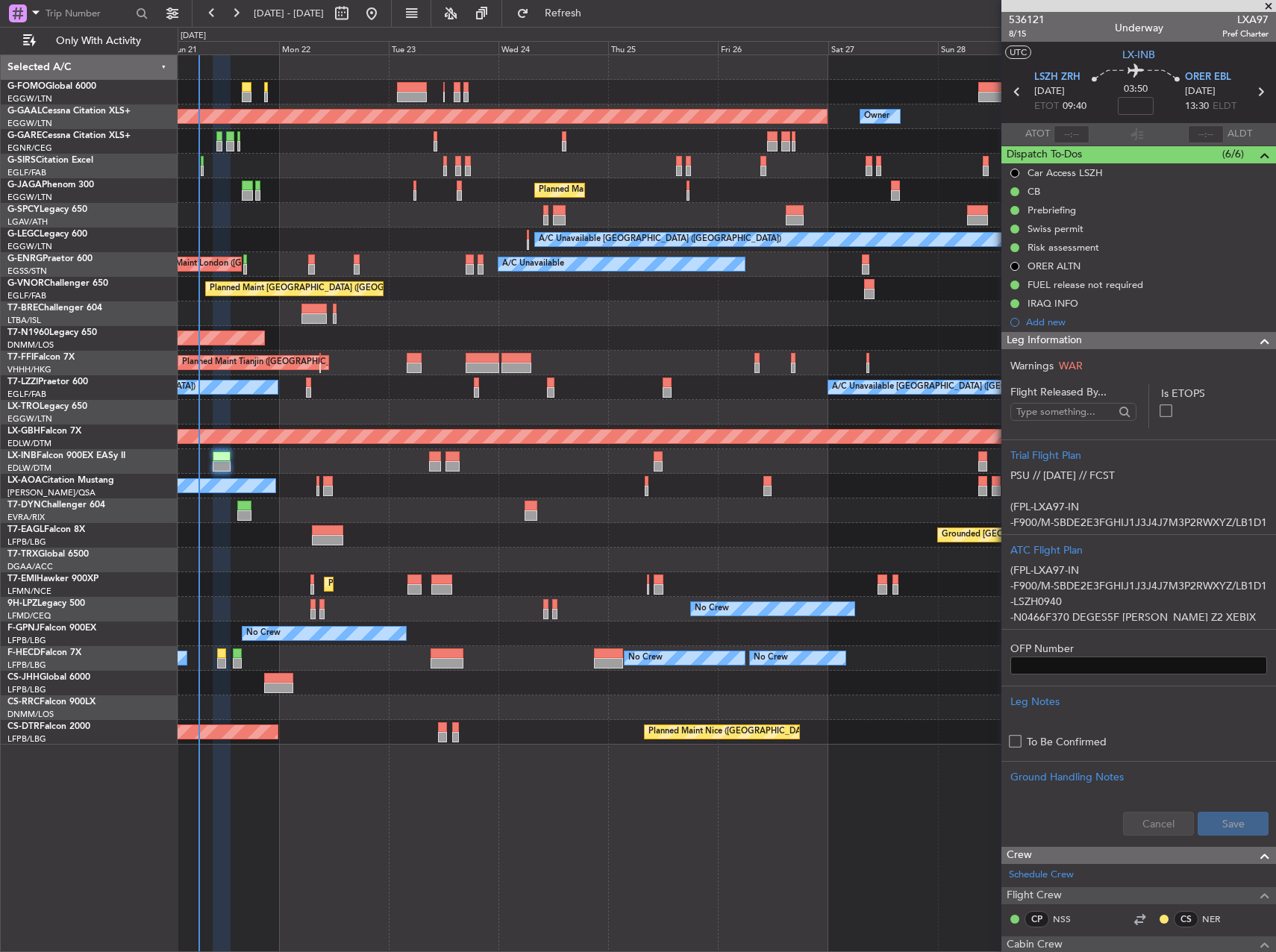
click at [323, 216] on div "Planned Maint Dusseldorf Owner Unplanned Maint [GEOGRAPHIC_DATA] ([GEOGRAPHIC_D…" at bounding box center [726, 401] width 1098 height 690
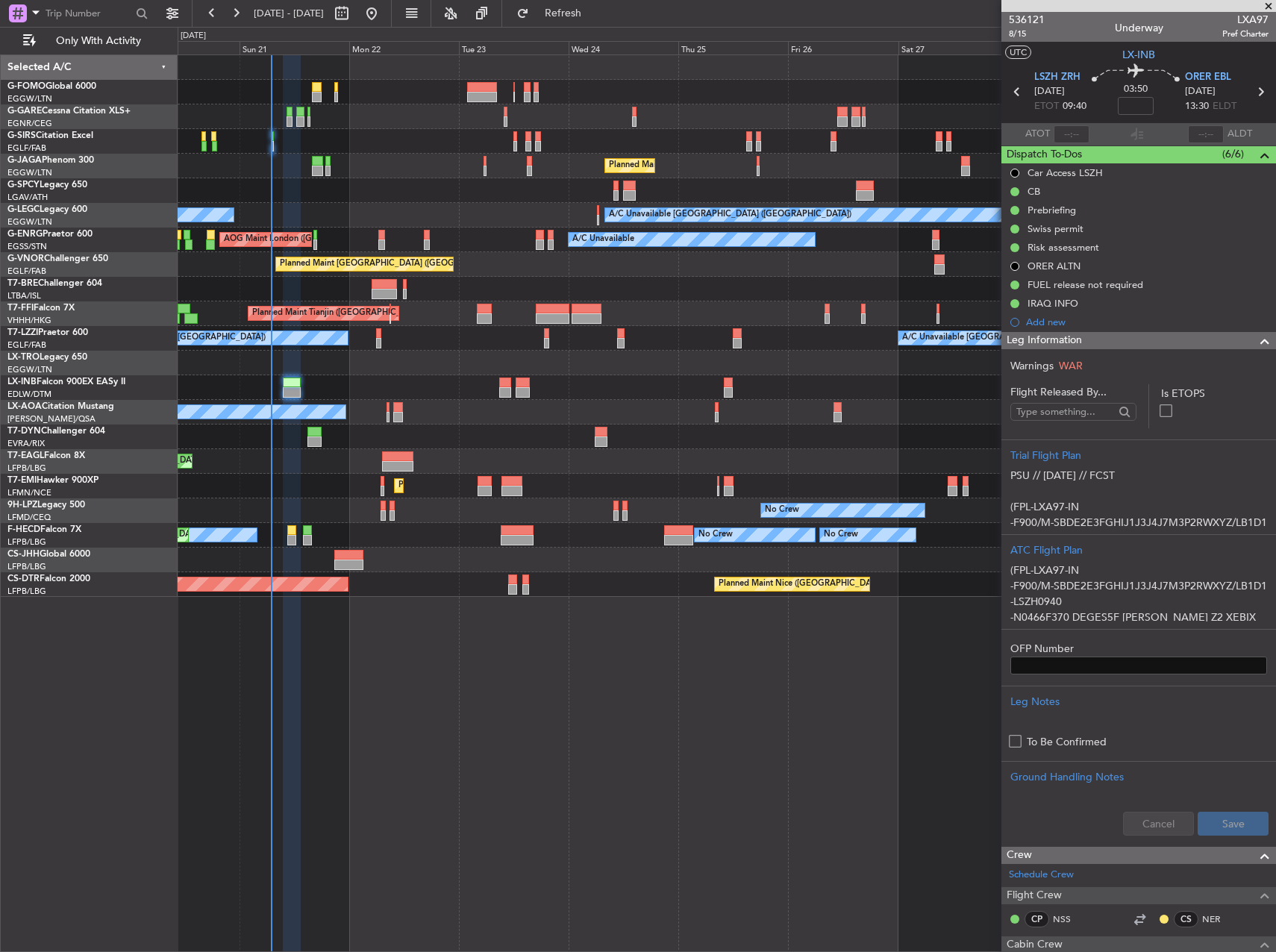
click at [562, 415] on div "No Crew Nice ([GEOGRAPHIC_DATA]) [GEOGRAPHIC_DATA] ([GEOGRAPHIC_DATA])" at bounding box center [726, 412] width 1098 height 25
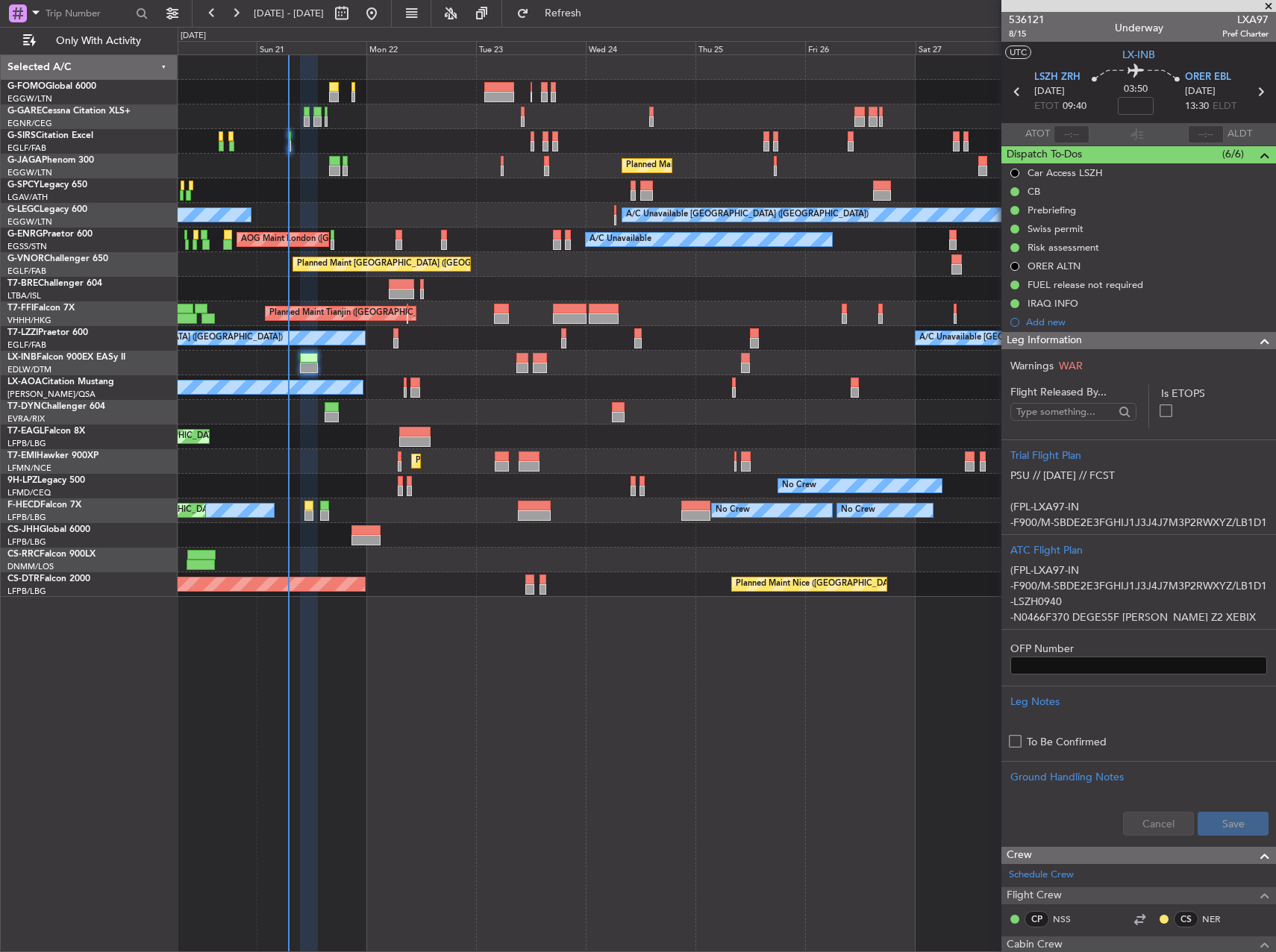
click at [547, 288] on div at bounding box center [726, 289] width 1098 height 25
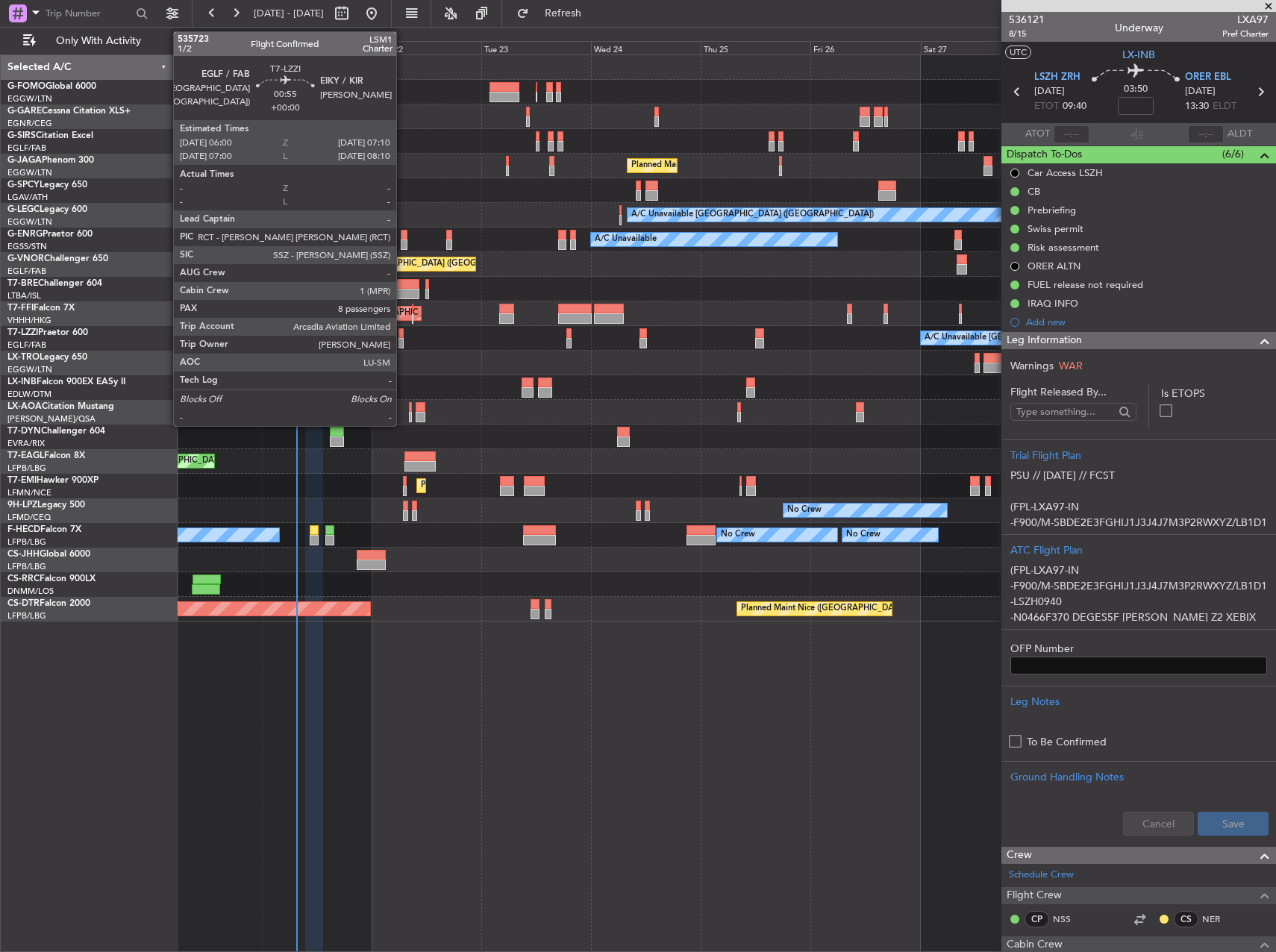
click at [403, 339] on div at bounding box center [402, 343] width 6 height 11
click at [403, 334] on div at bounding box center [402, 333] width 6 height 11
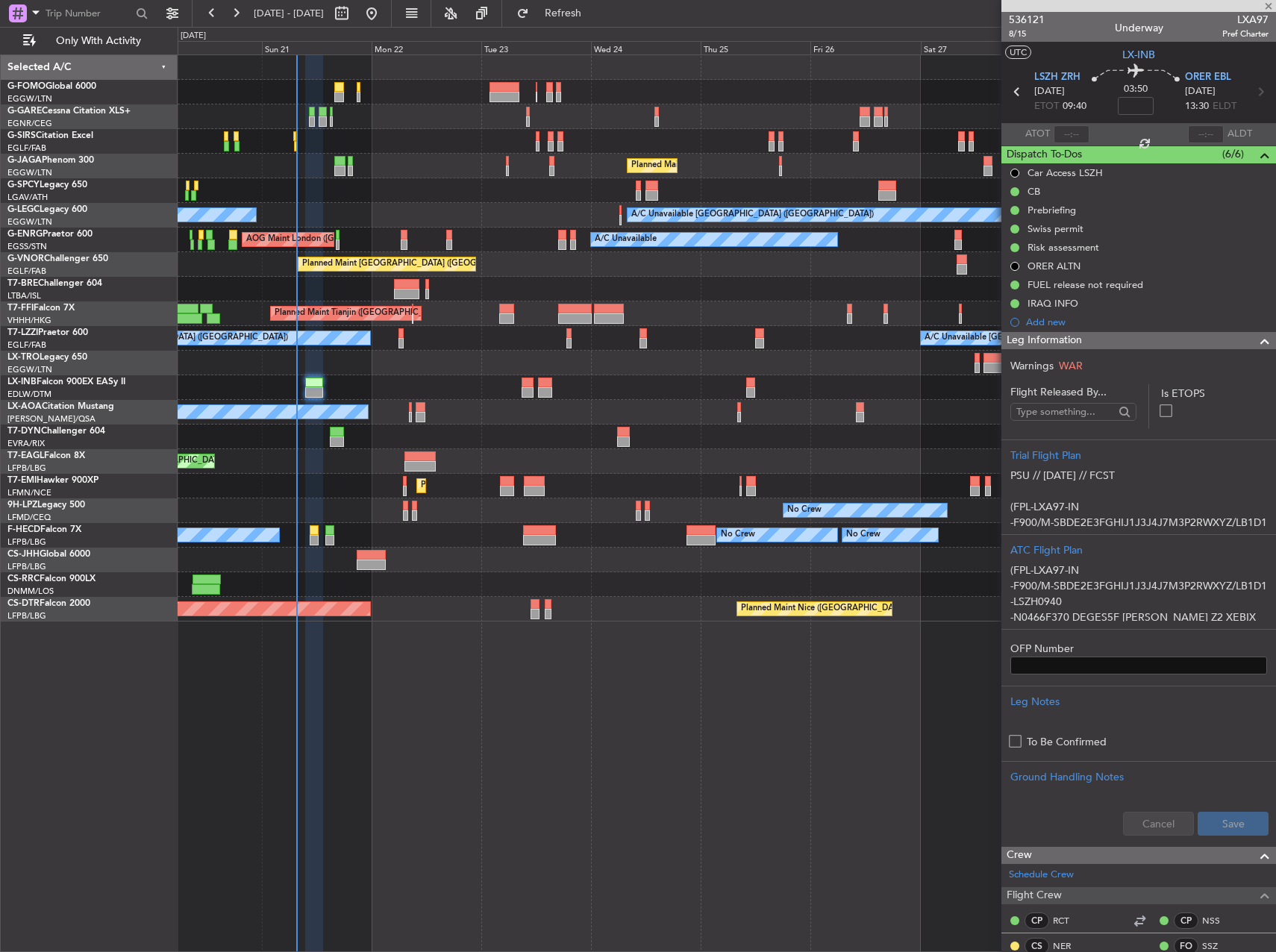
type input "8"
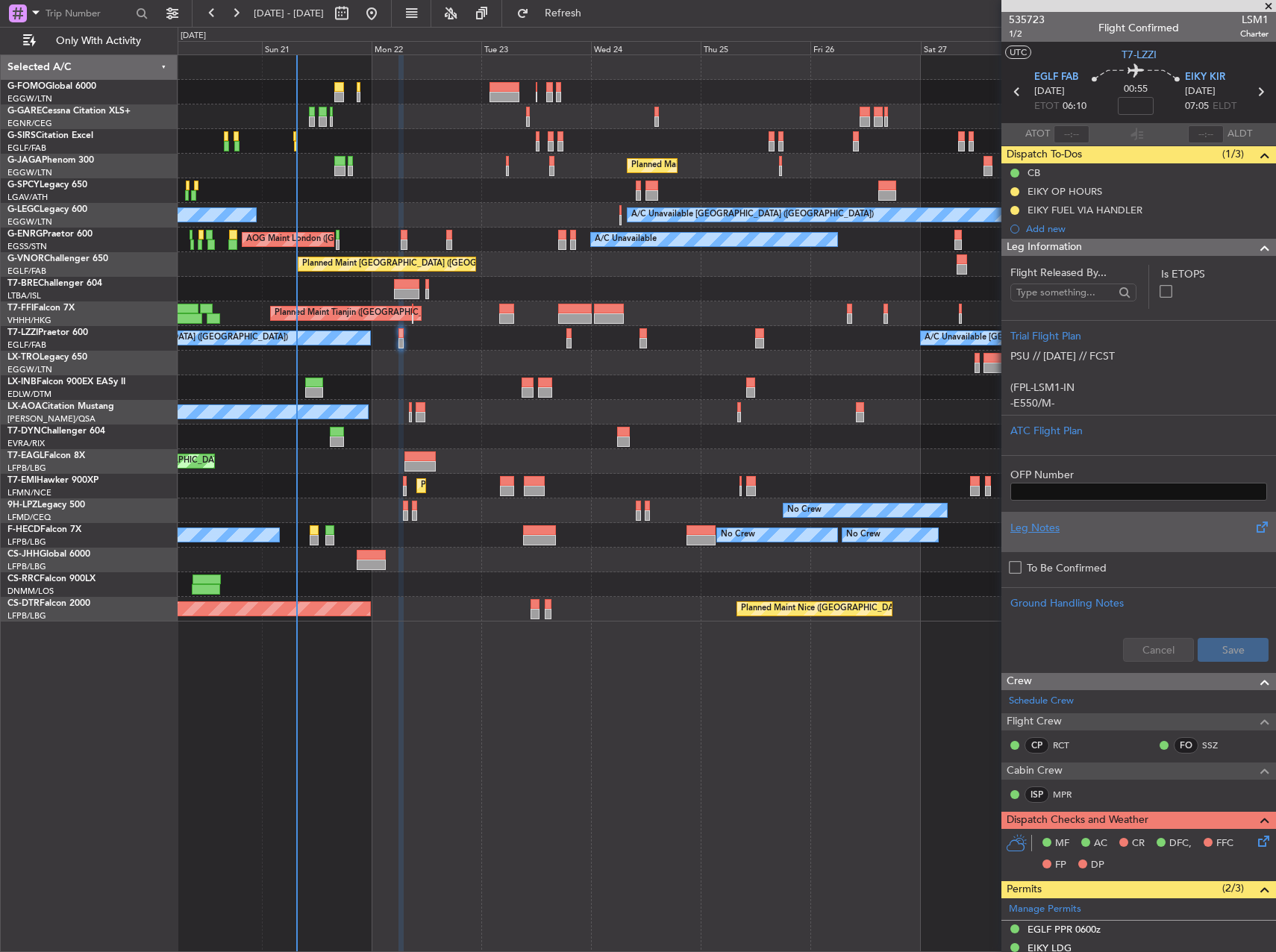
click at [1150, 533] on div "Leg Notes" at bounding box center [1138, 529] width 257 height 16
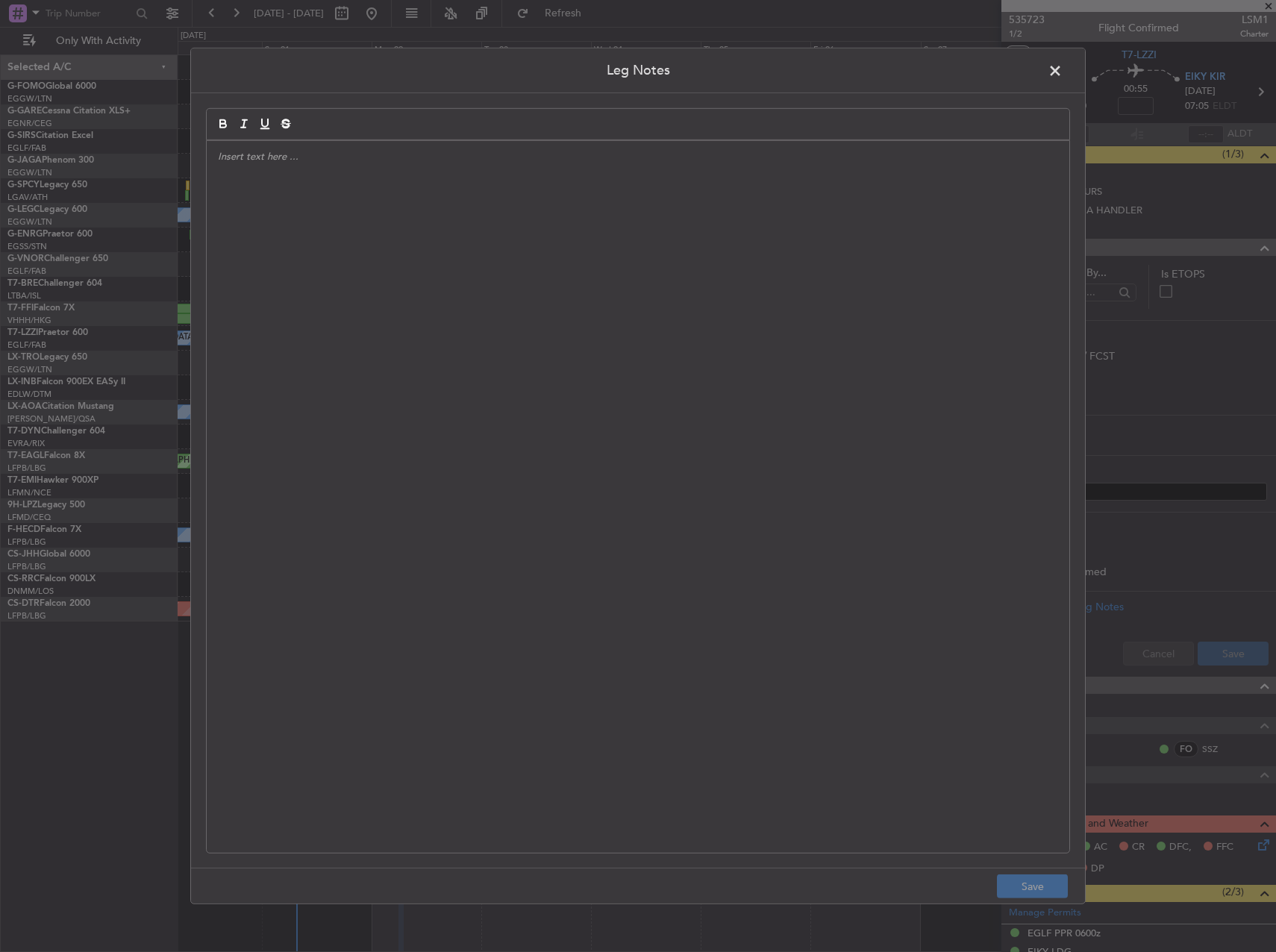
click at [702, 274] on div at bounding box center [638, 497] width 863 height 712
click at [427, 177] on div "EIKY FUEL 1.05 EURO/liter" at bounding box center [638, 497] width 863 height 712
copy p "EIKY FUEL 1.05 EURO/liter"
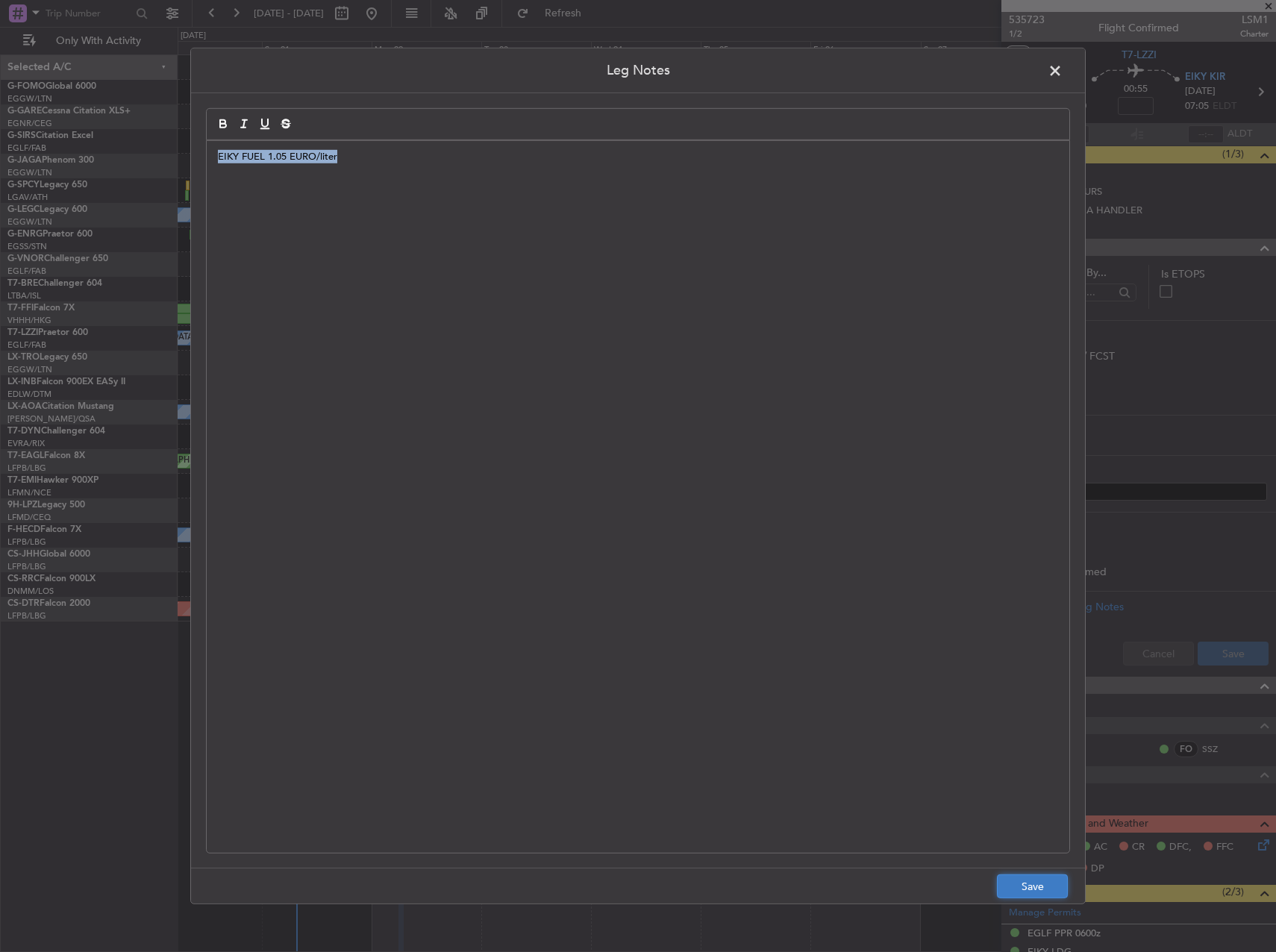
click at [1032, 893] on button "Save" at bounding box center [1033, 887] width 71 height 24
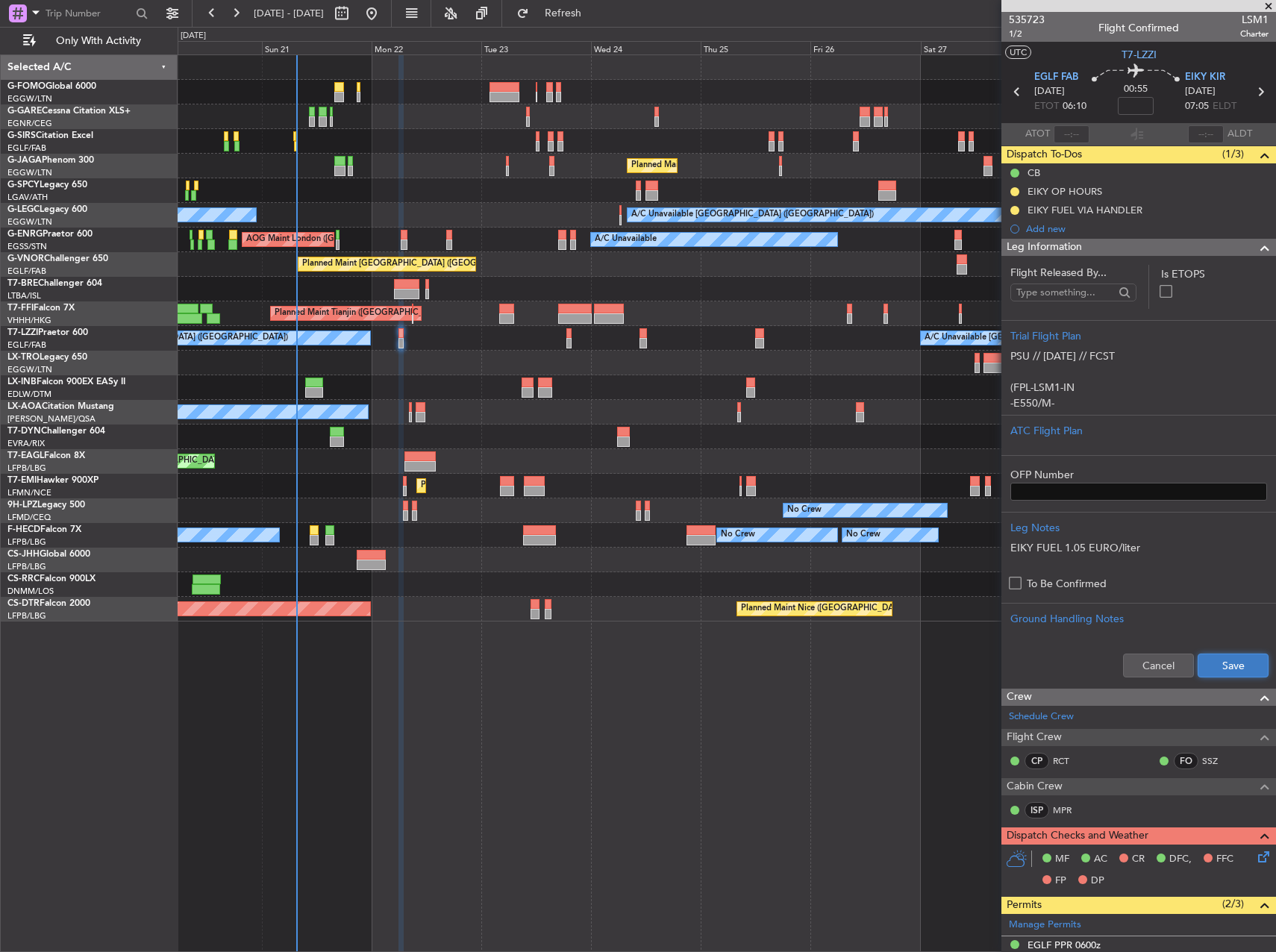
click at [1220, 658] on button "Save" at bounding box center [1233, 665] width 71 height 24
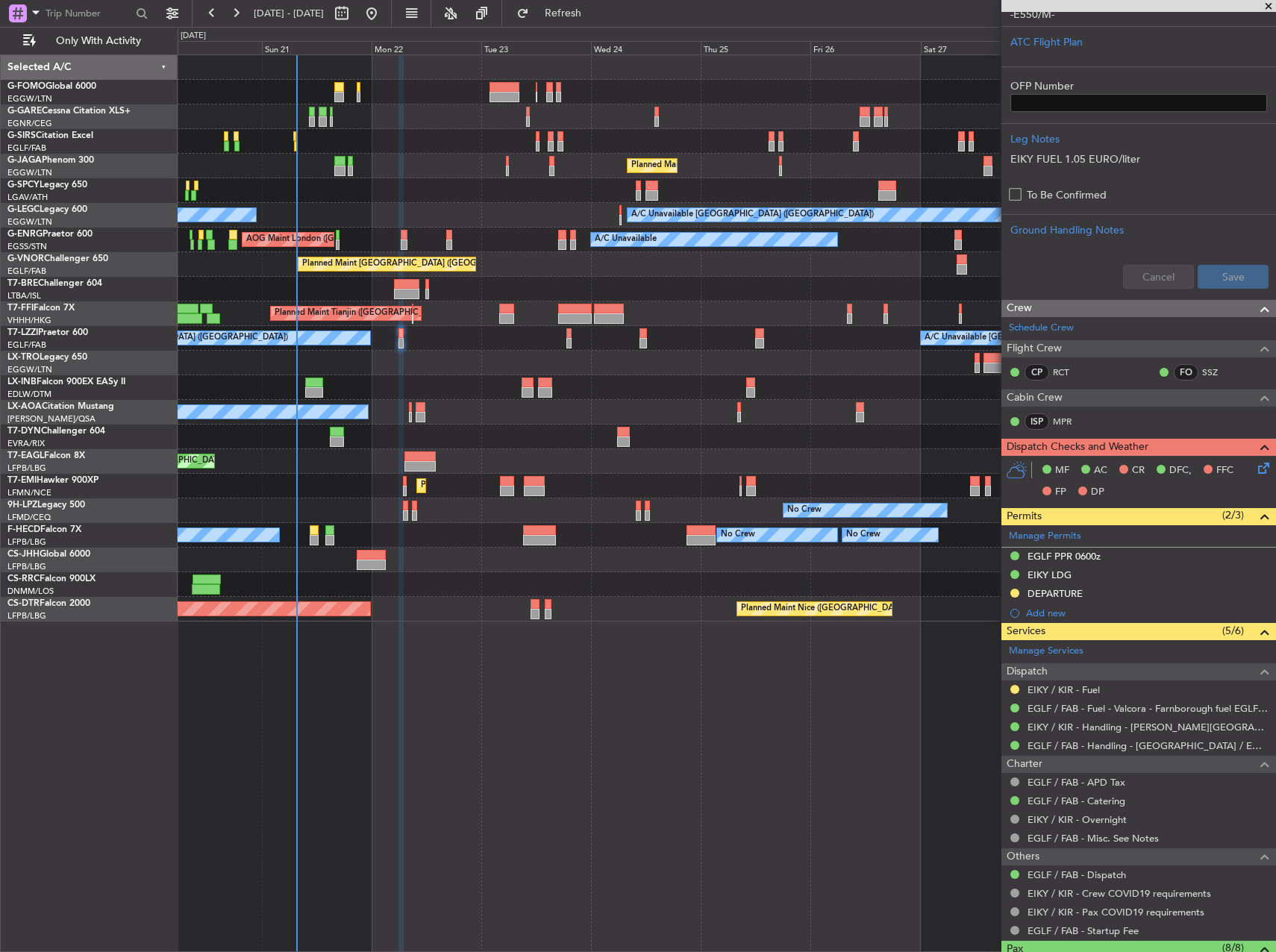
scroll to position [448, 0]
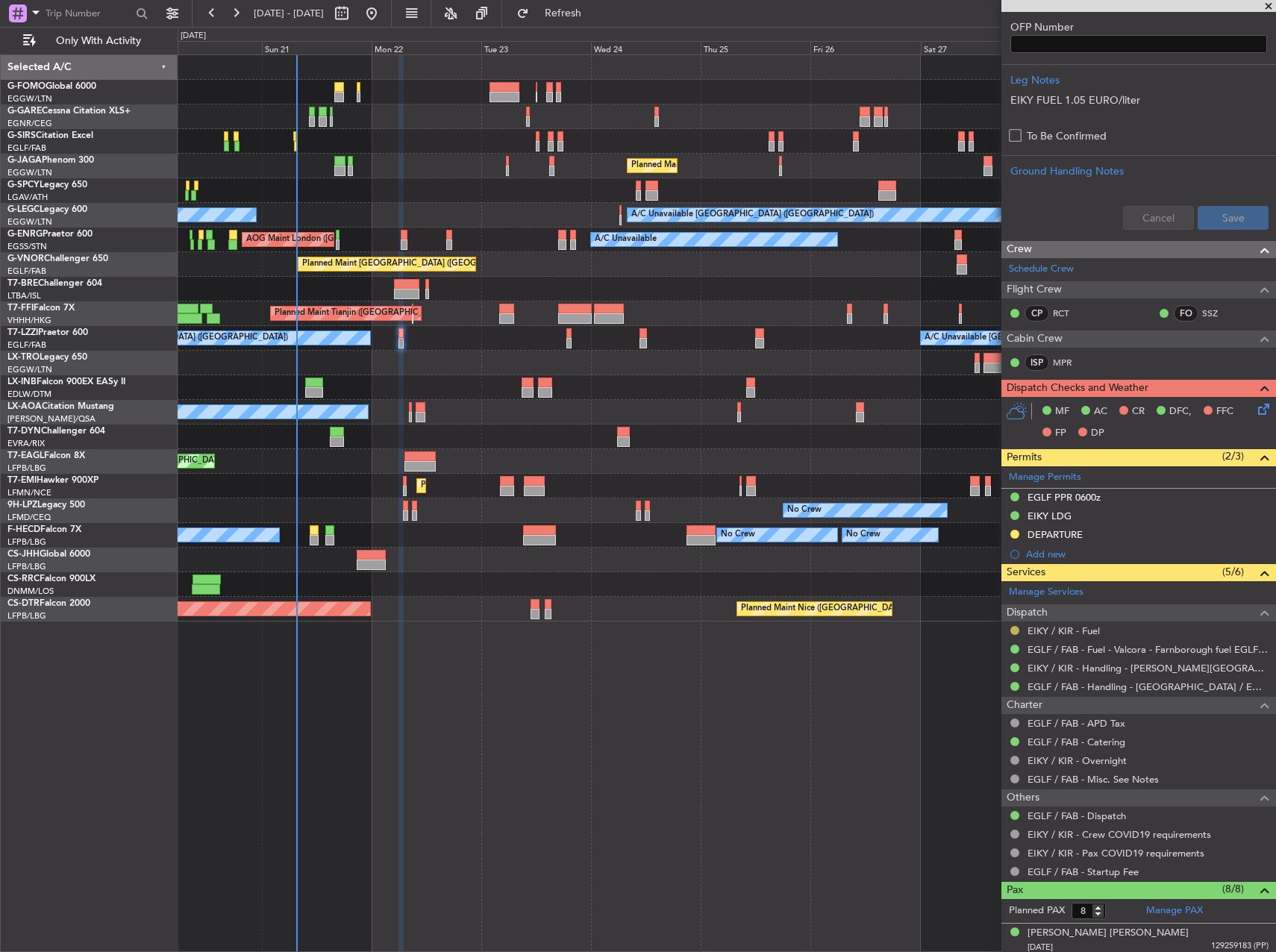
click at [1014, 631] on button at bounding box center [1014, 631] width 9 height 9
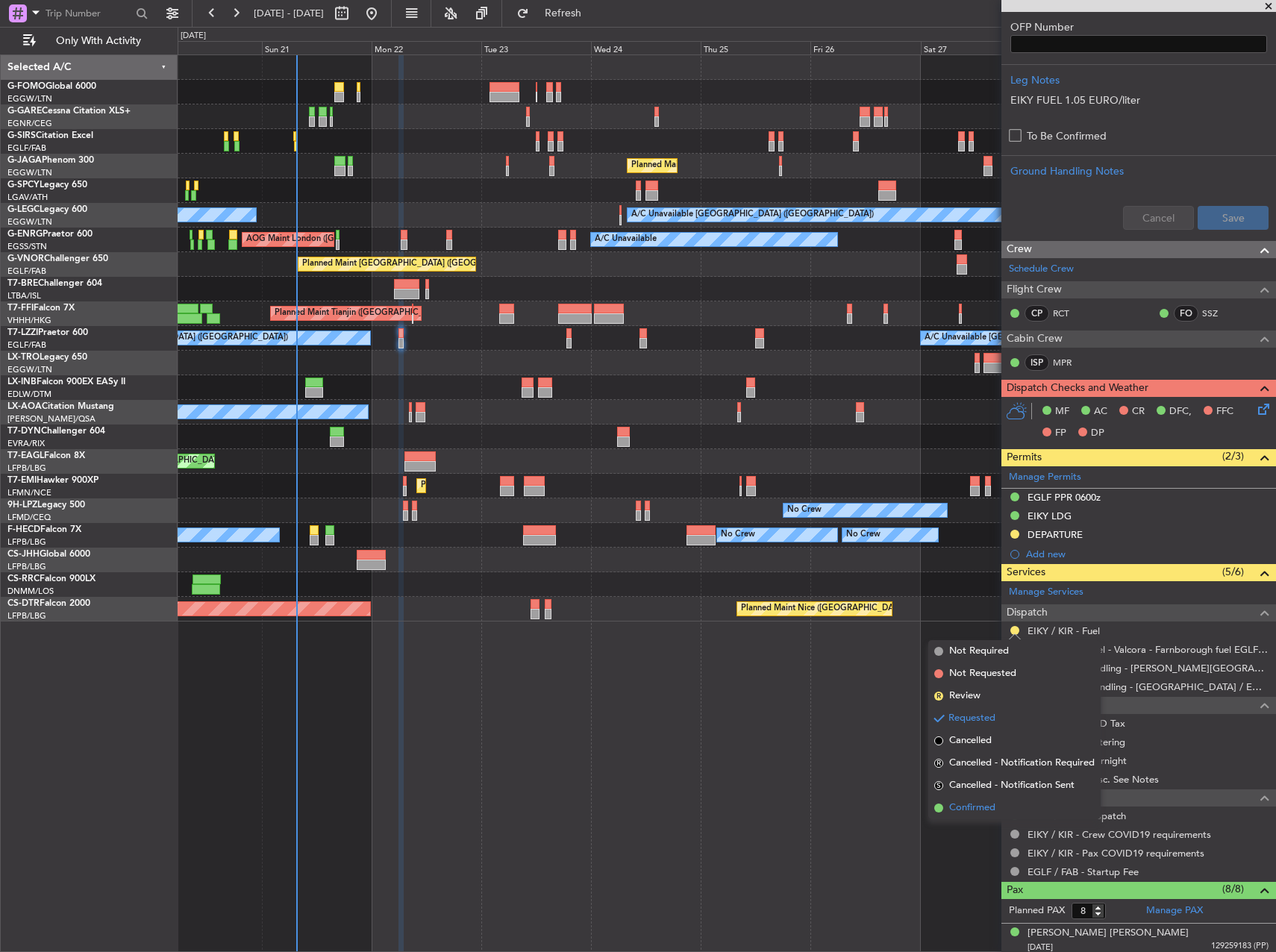
click at [998, 804] on li "Confirmed" at bounding box center [1014, 808] width 173 height 23
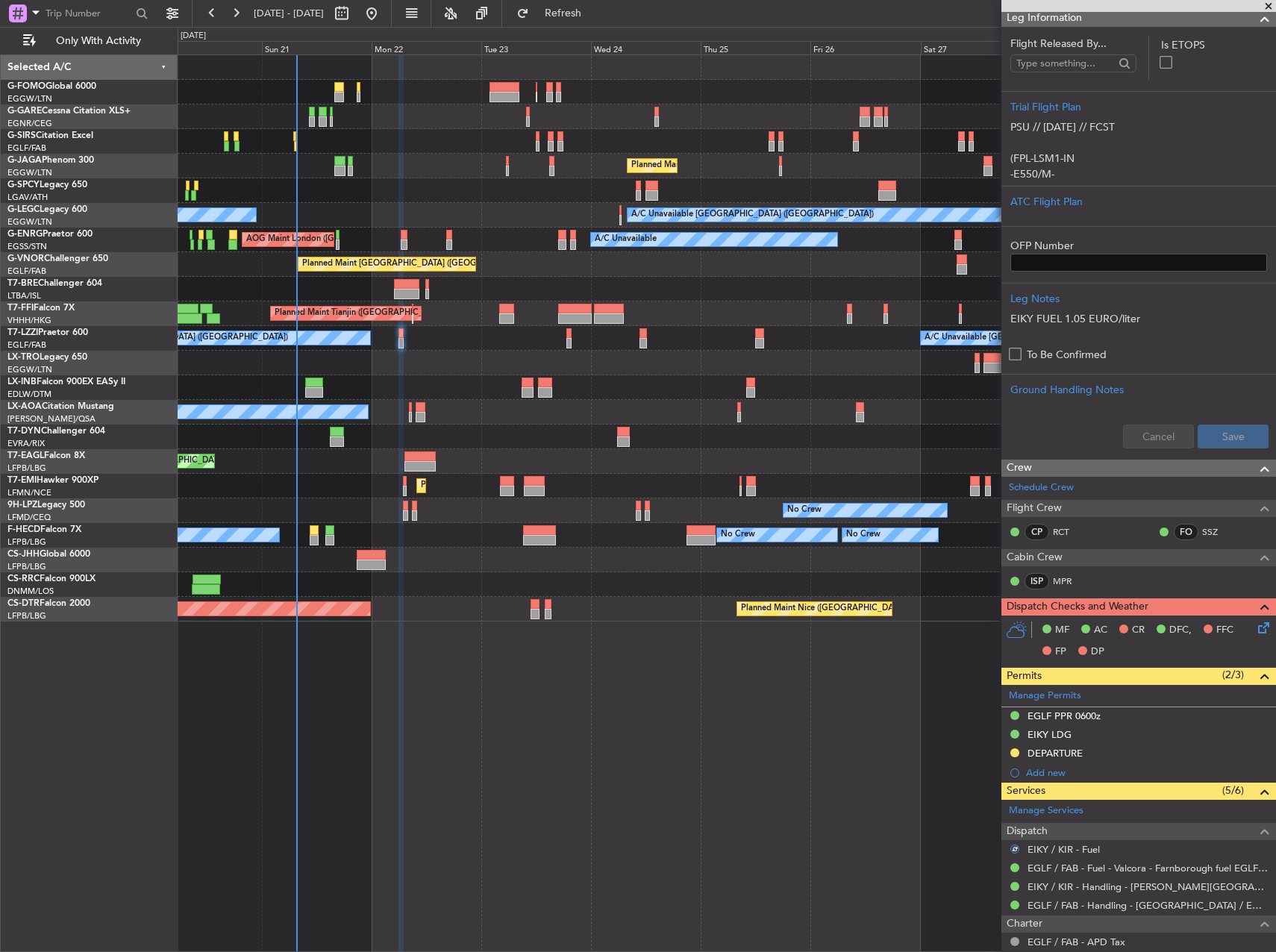
scroll to position [0, 0]
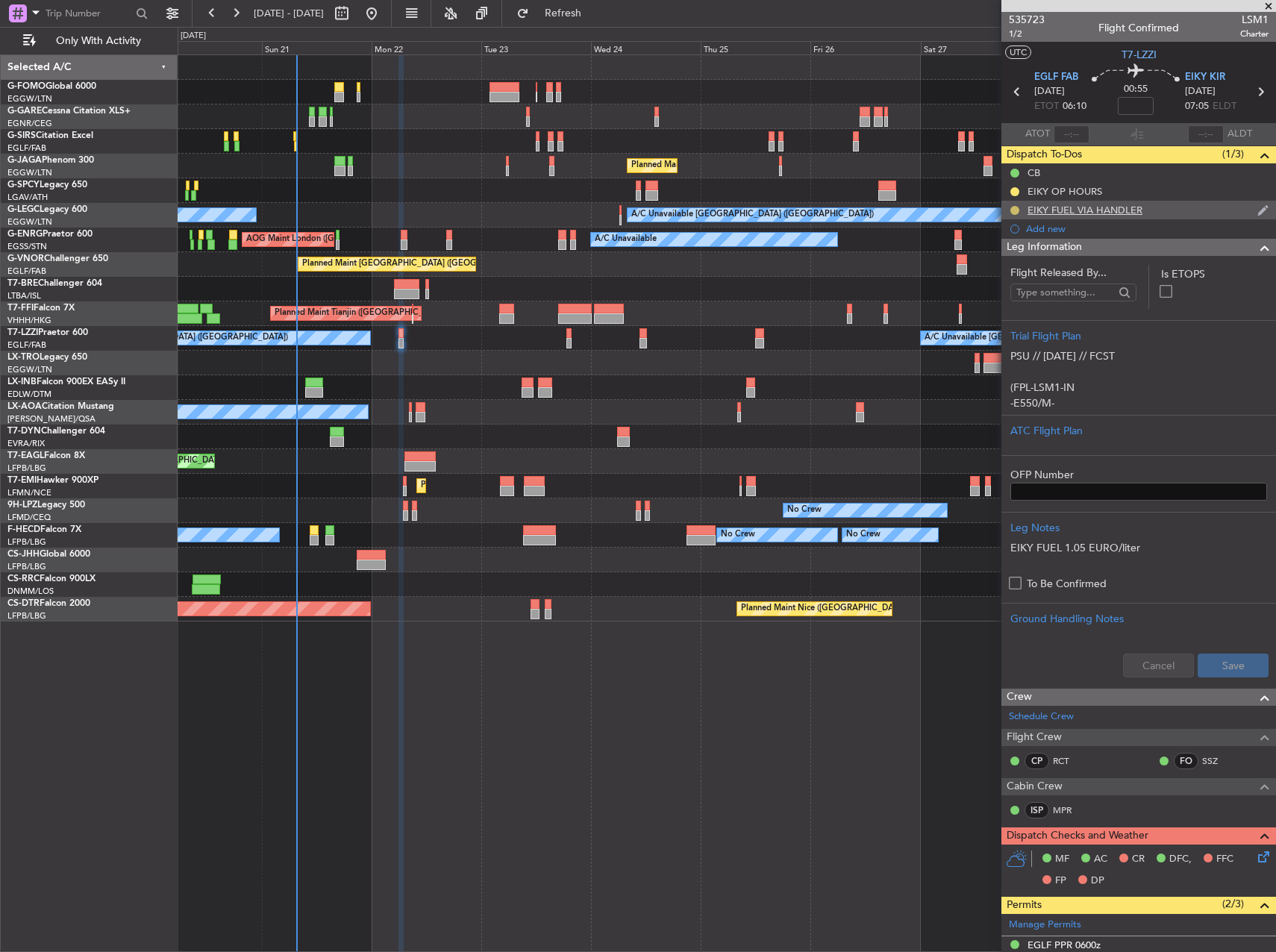
click at [1014, 209] on button at bounding box center [1014, 210] width 9 height 9
click at [1017, 280] on span "Completed" at bounding box center [1021, 276] width 50 height 15
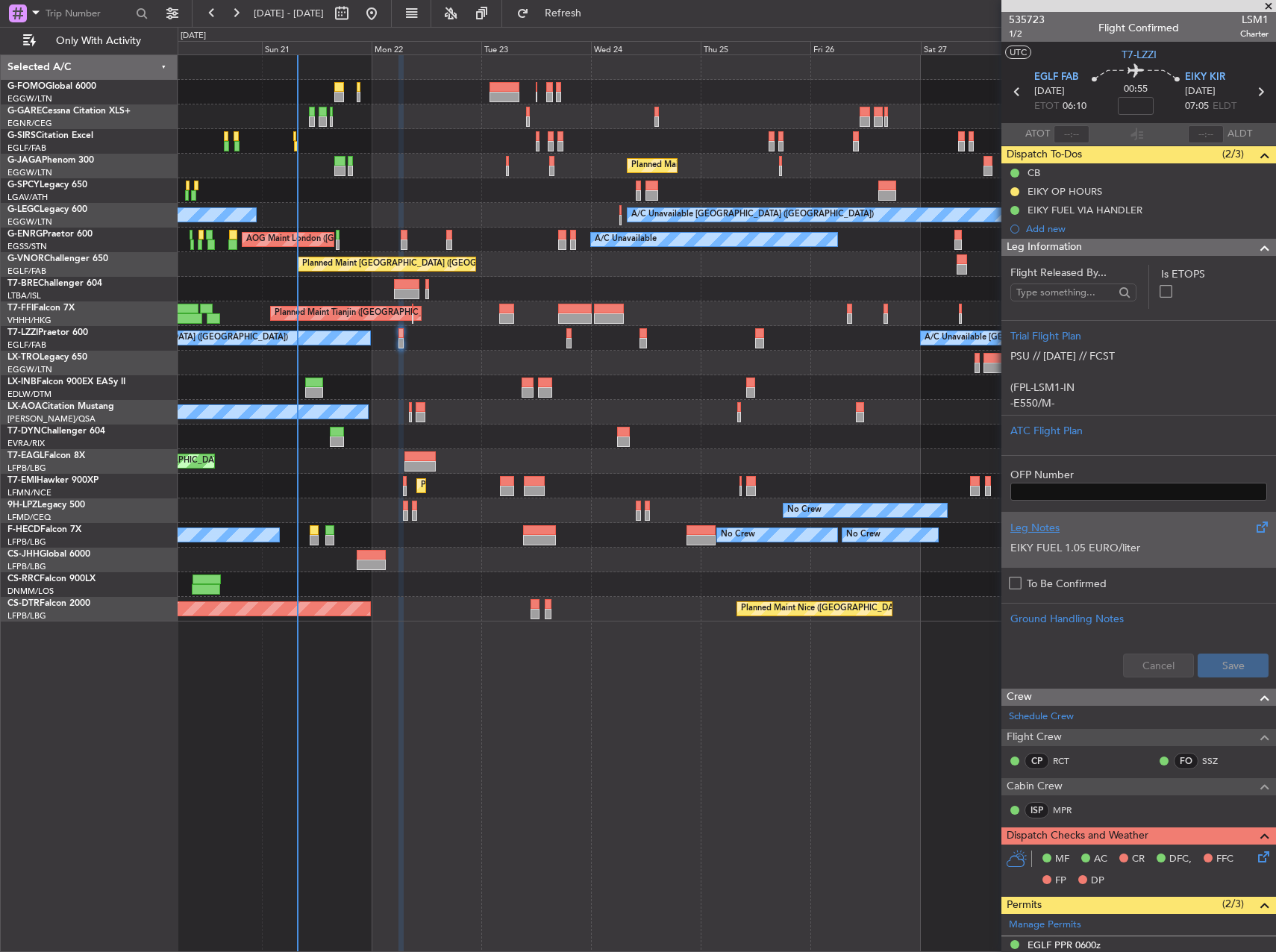
click at [1131, 557] on div "EIKY FUEL 1.05 EURO/liter" at bounding box center [1138, 547] width 257 height 25
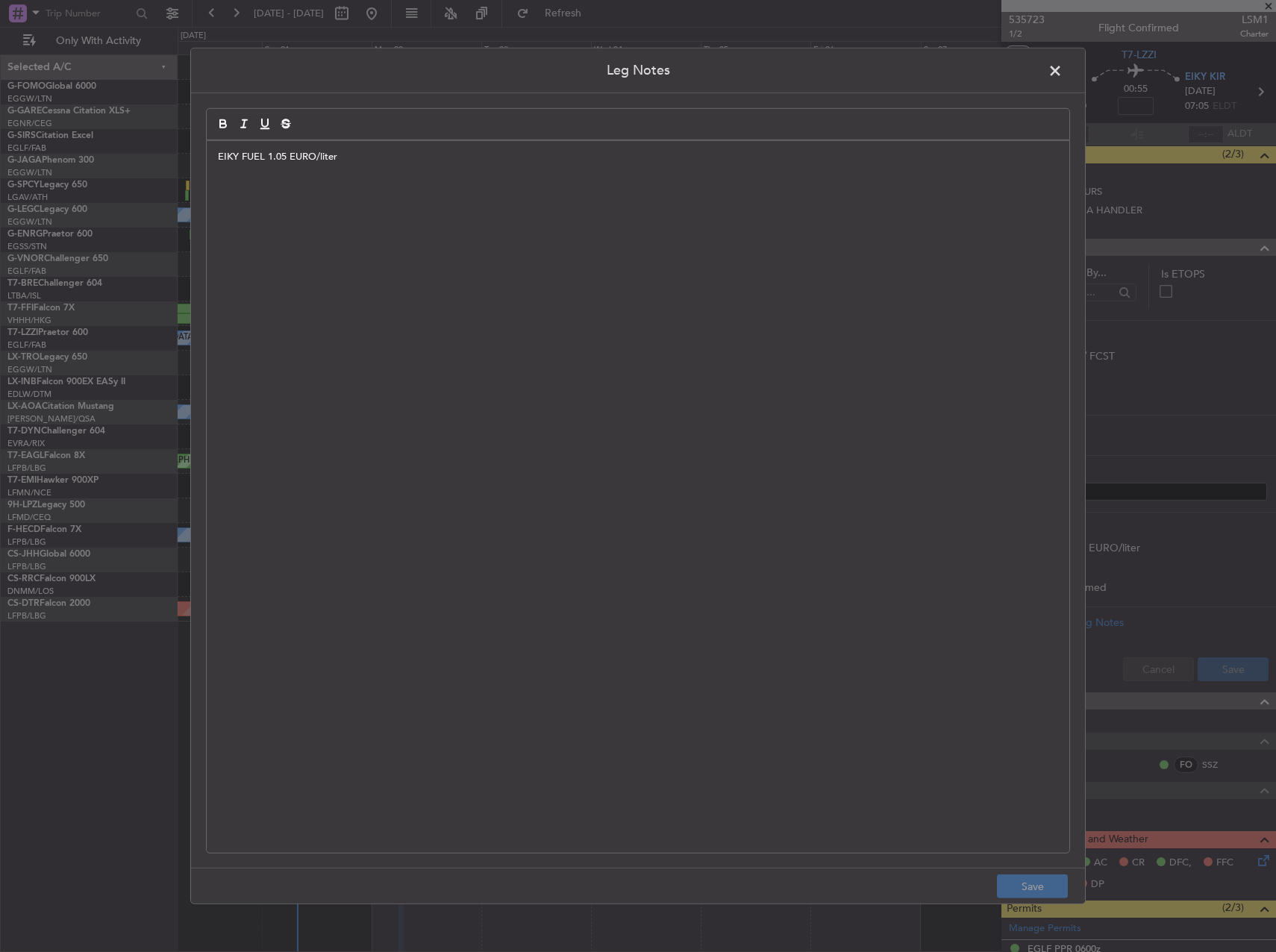
click at [369, 182] on div "EIKY FUEL 1.05 EURO/liter" at bounding box center [638, 497] width 863 height 712
click at [368, 182] on div "EIKY FUEL 1.05 EURO/liter" at bounding box center [638, 497] width 863 height 712
copy p "EIKY FUEL 1.05 EURO/liter"
drag, startPoint x: 1055, startPoint y: 74, endPoint x: 1043, endPoint y: 76, distance: 12.2
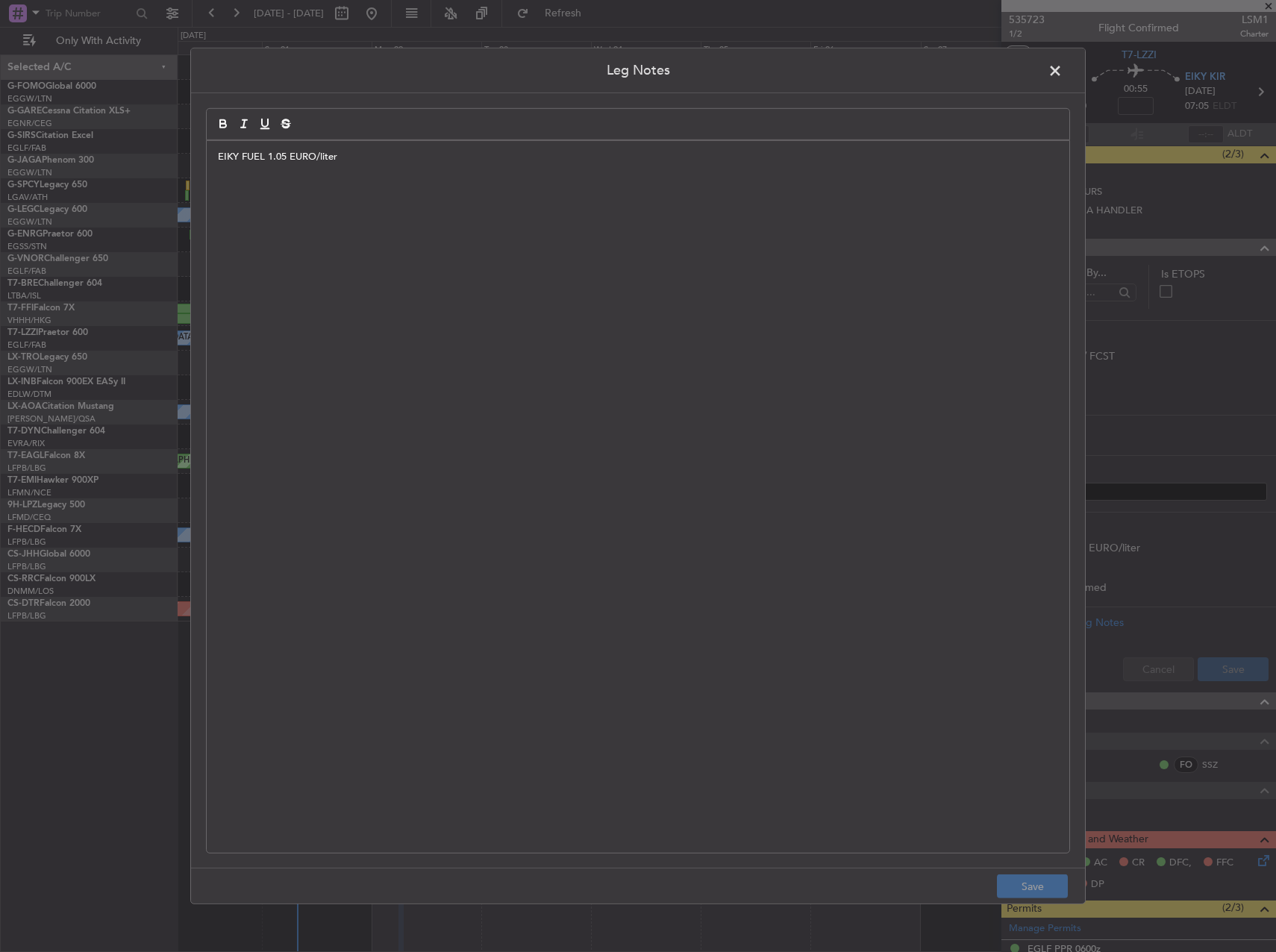
click at [1063, 74] on span at bounding box center [1063, 74] width 0 height 30
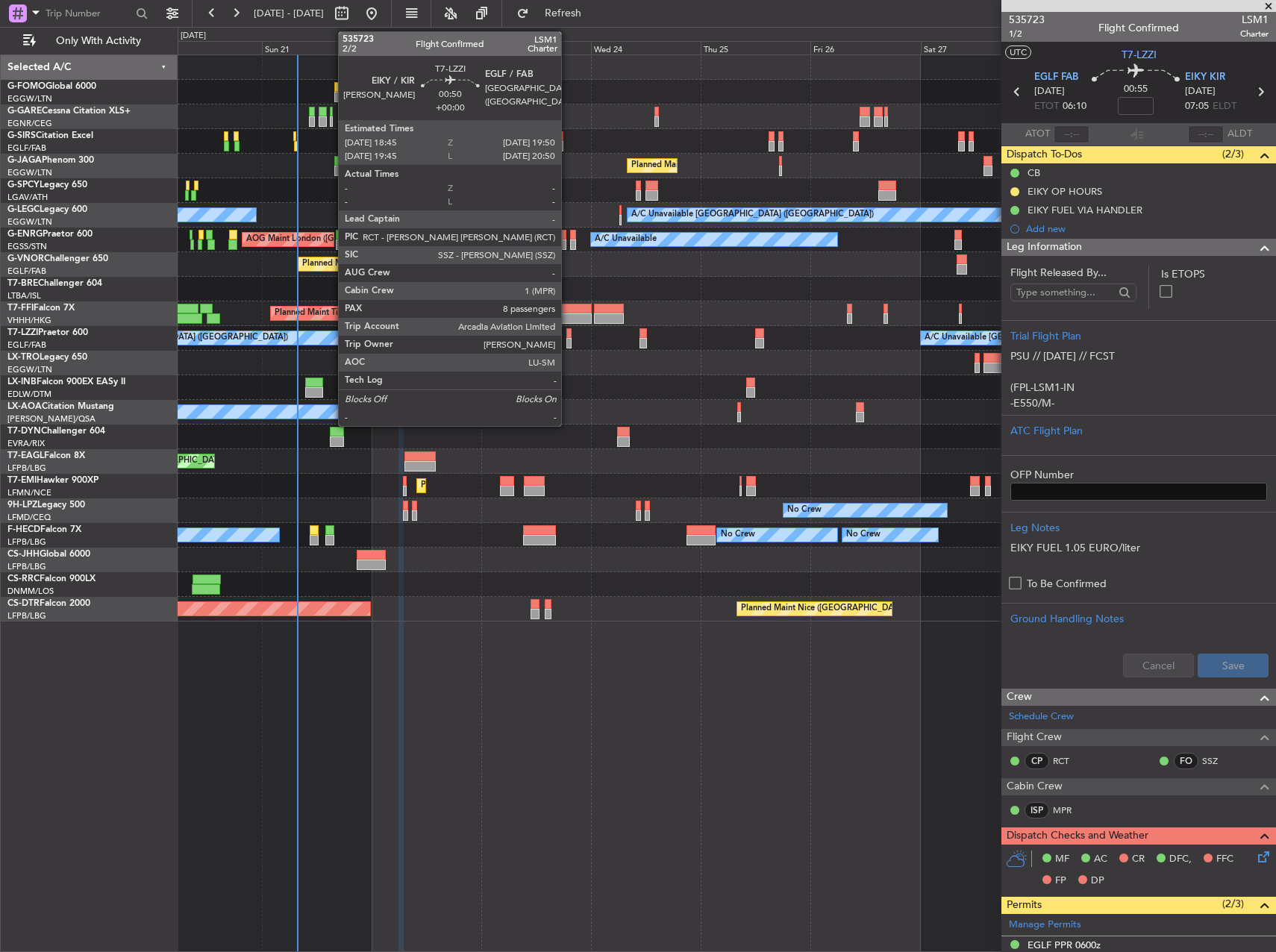
click at [568, 333] on div at bounding box center [568, 333] width 5 height 11
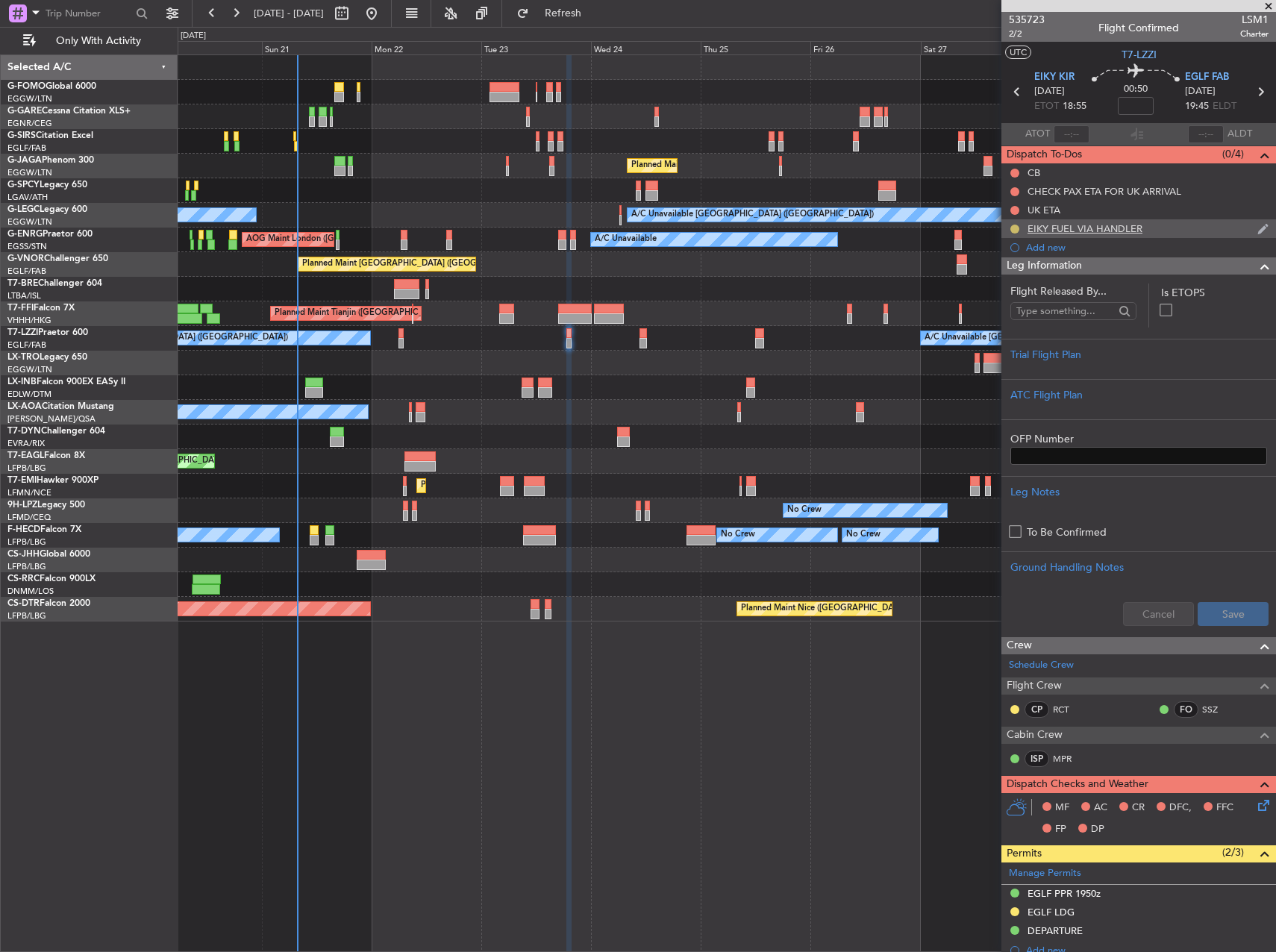
click at [1014, 226] on button at bounding box center [1014, 229] width 9 height 9
click at [1013, 298] on span "Completed" at bounding box center [1021, 295] width 50 height 15
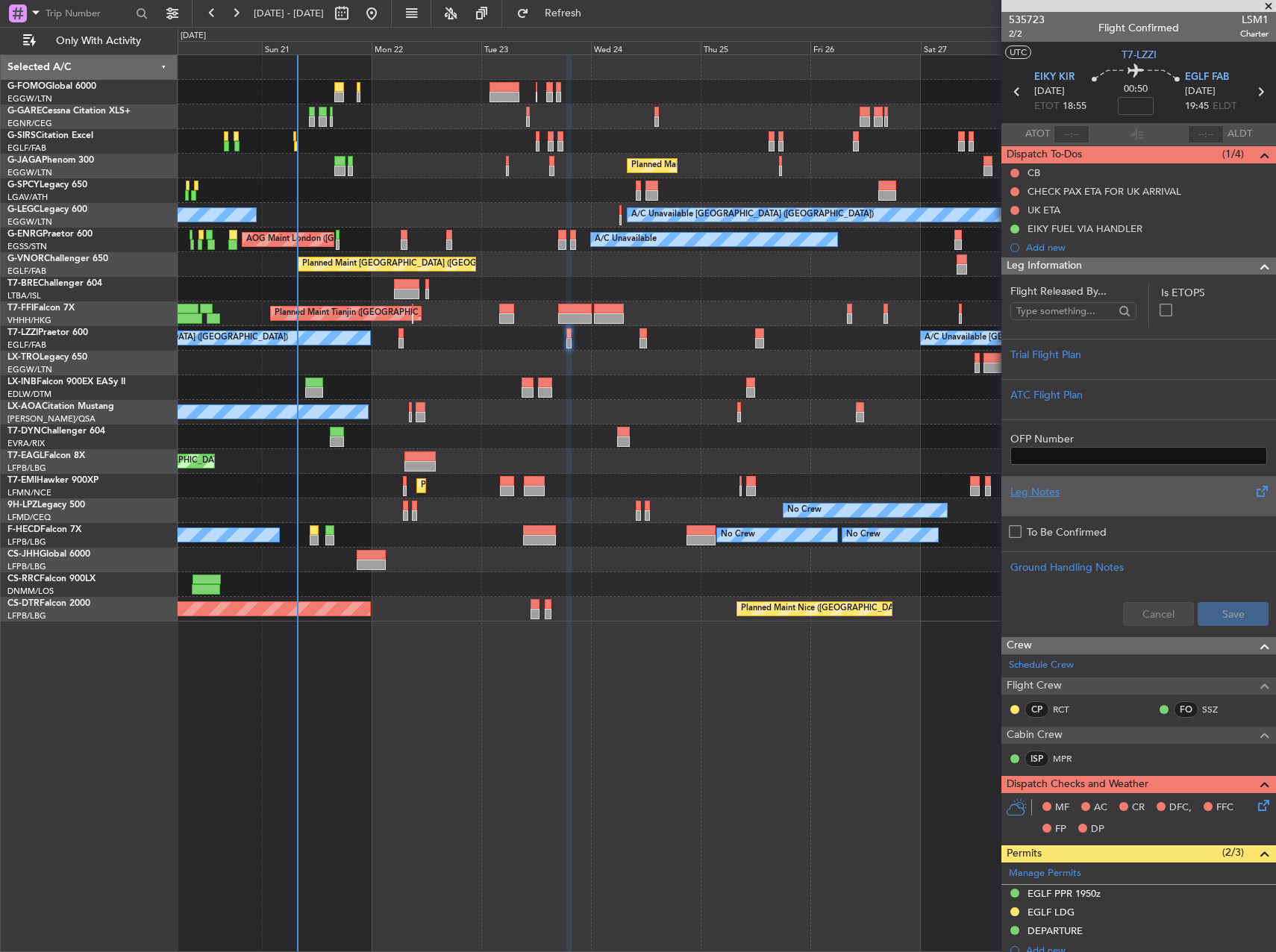
click at [1153, 498] on div "Leg Notes" at bounding box center [1138, 493] width 257 height 16
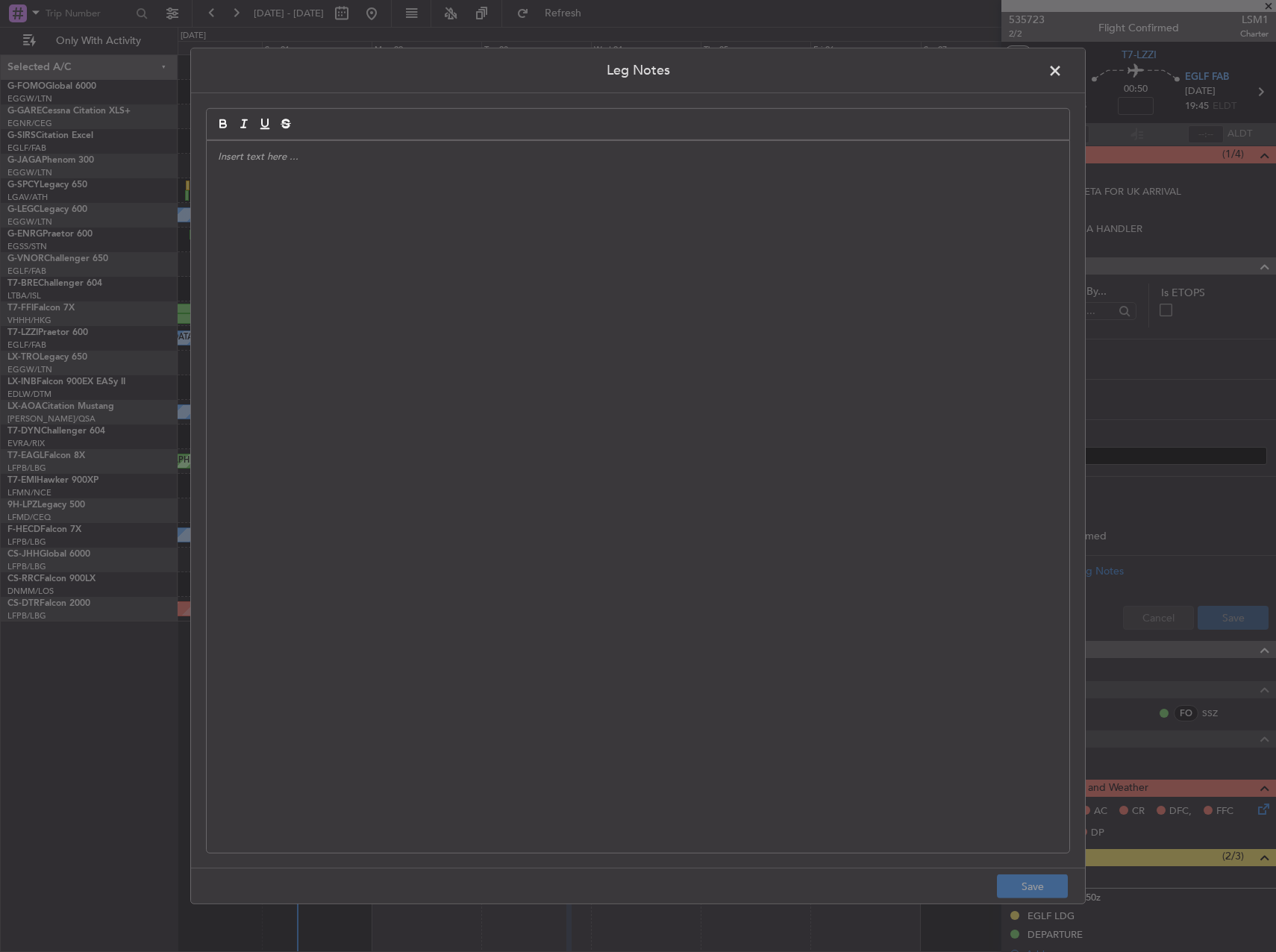
click at [752, 378] on div at bounding box center [638, 497] width 863 height 712
click at [1030, 892] on button "Save" at bounding box center [1033, 887] width 71 height 24
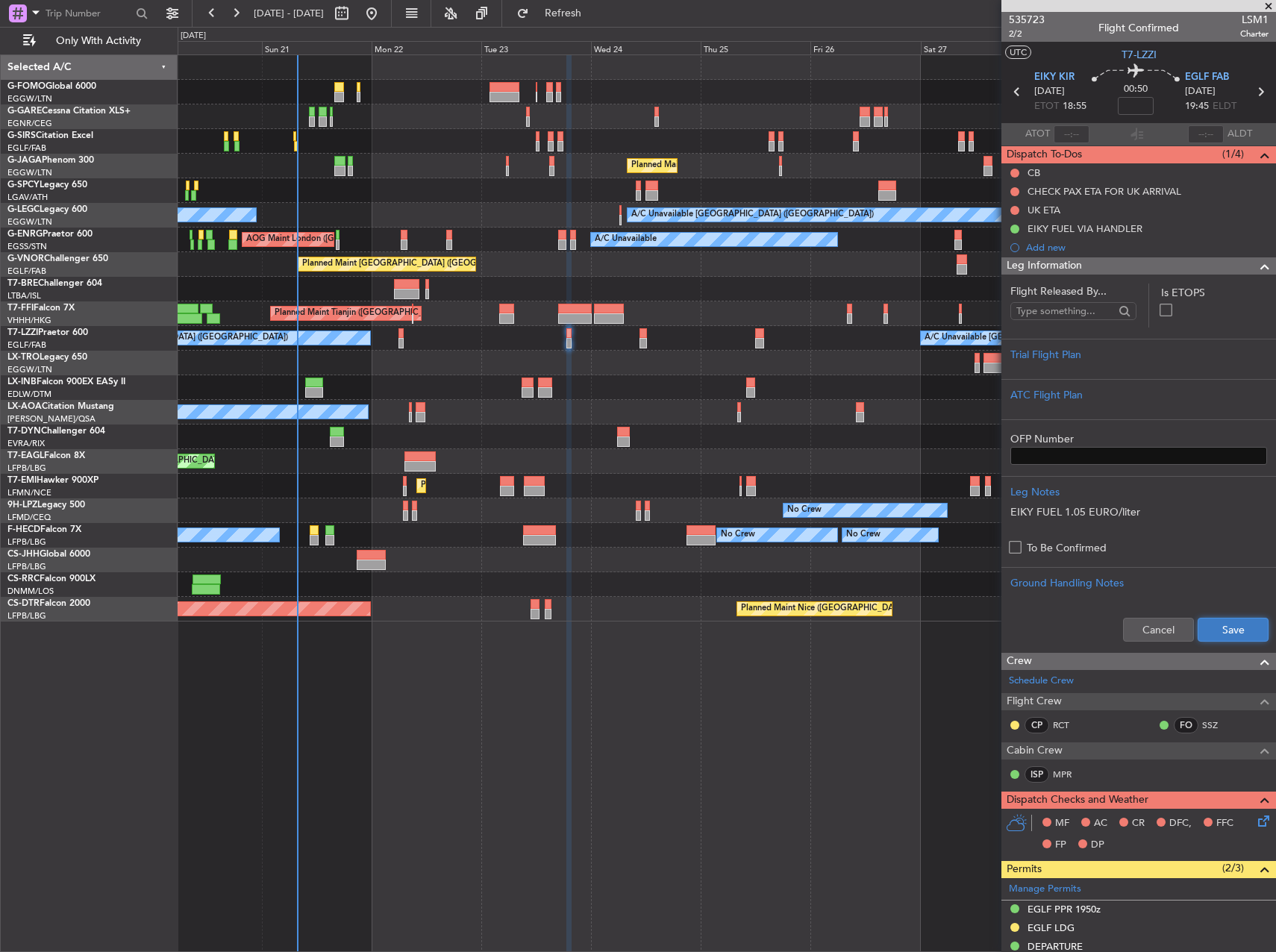
click at [1217, 640] on button "Save" at bounding box center [1233, 630] width 71 height 24
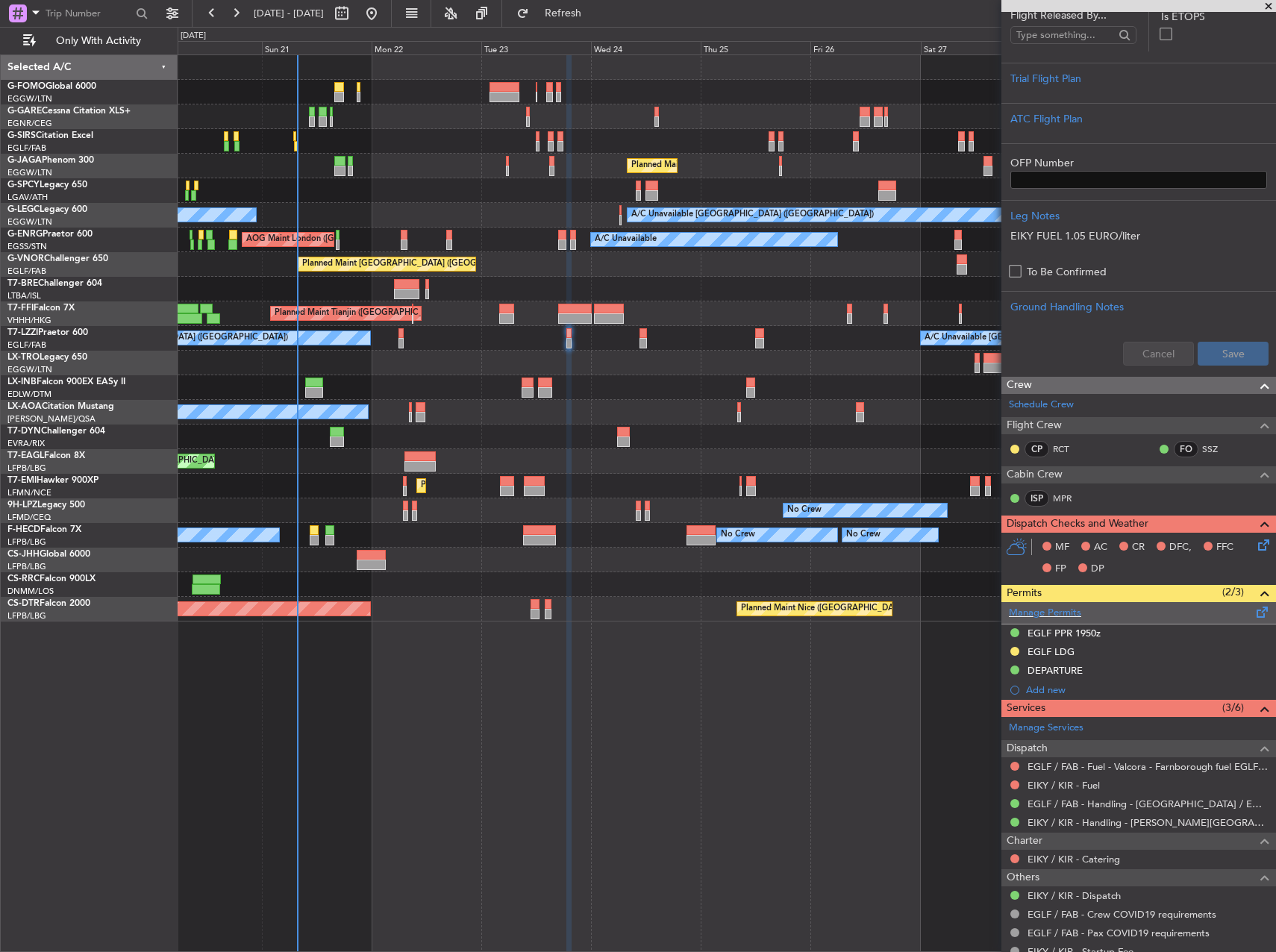
scroll to position [298, 0]
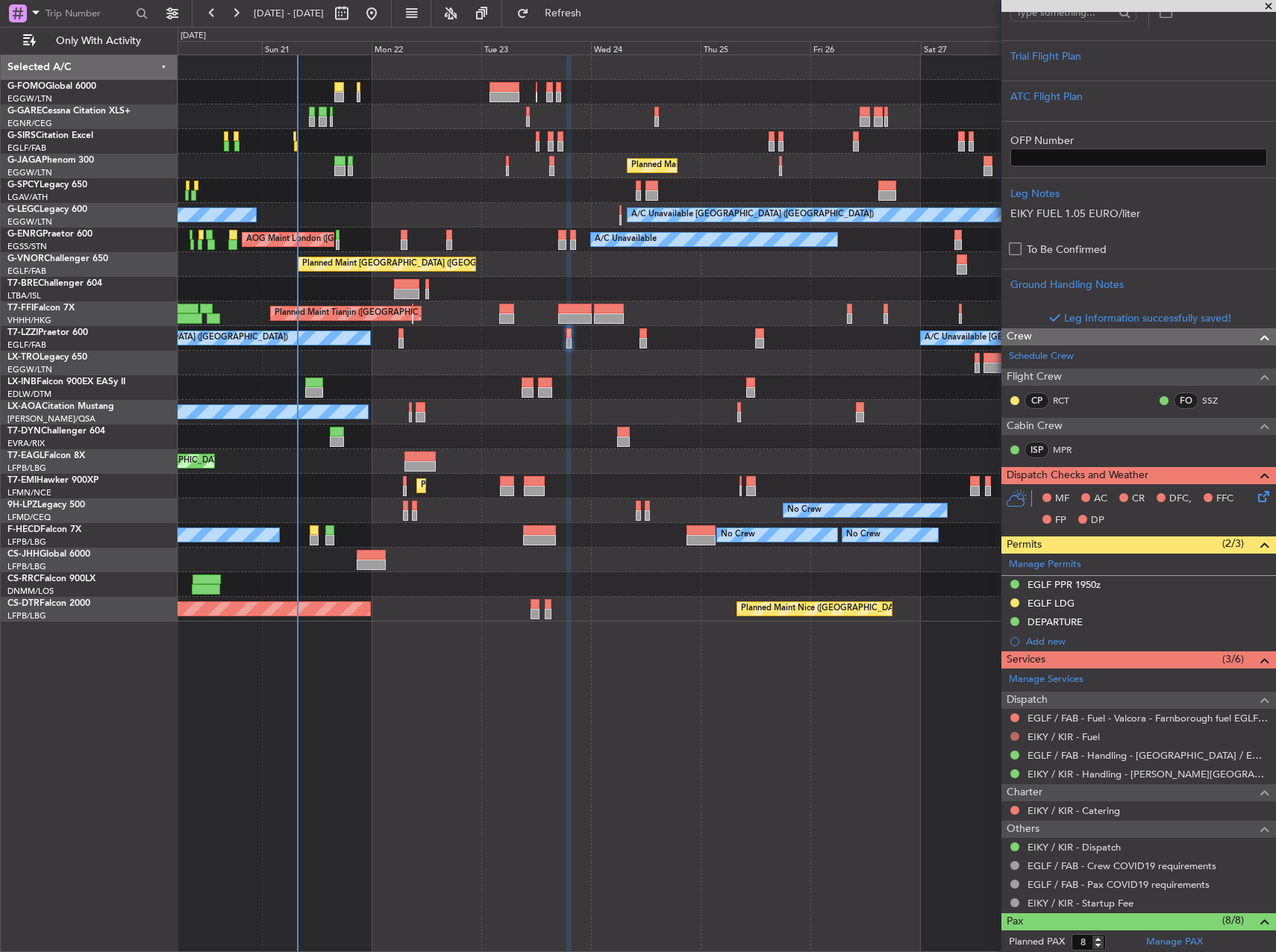
click at [1014, 738] on button at bounding box center [1014, 736] width 9 height 9
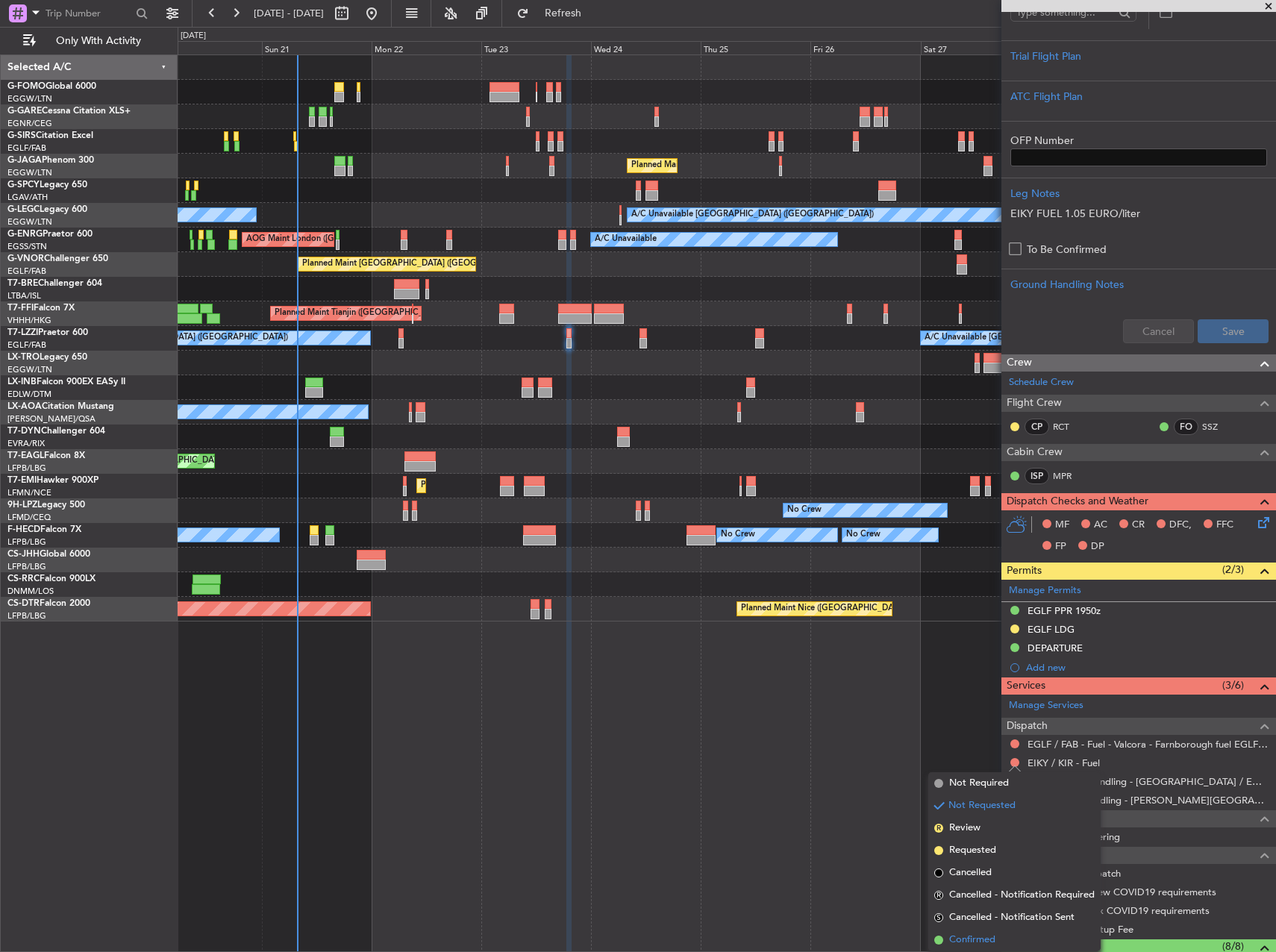
click at [979, 935] on span "Confirmed" at bounding box center [972, 940] width 47 height 15
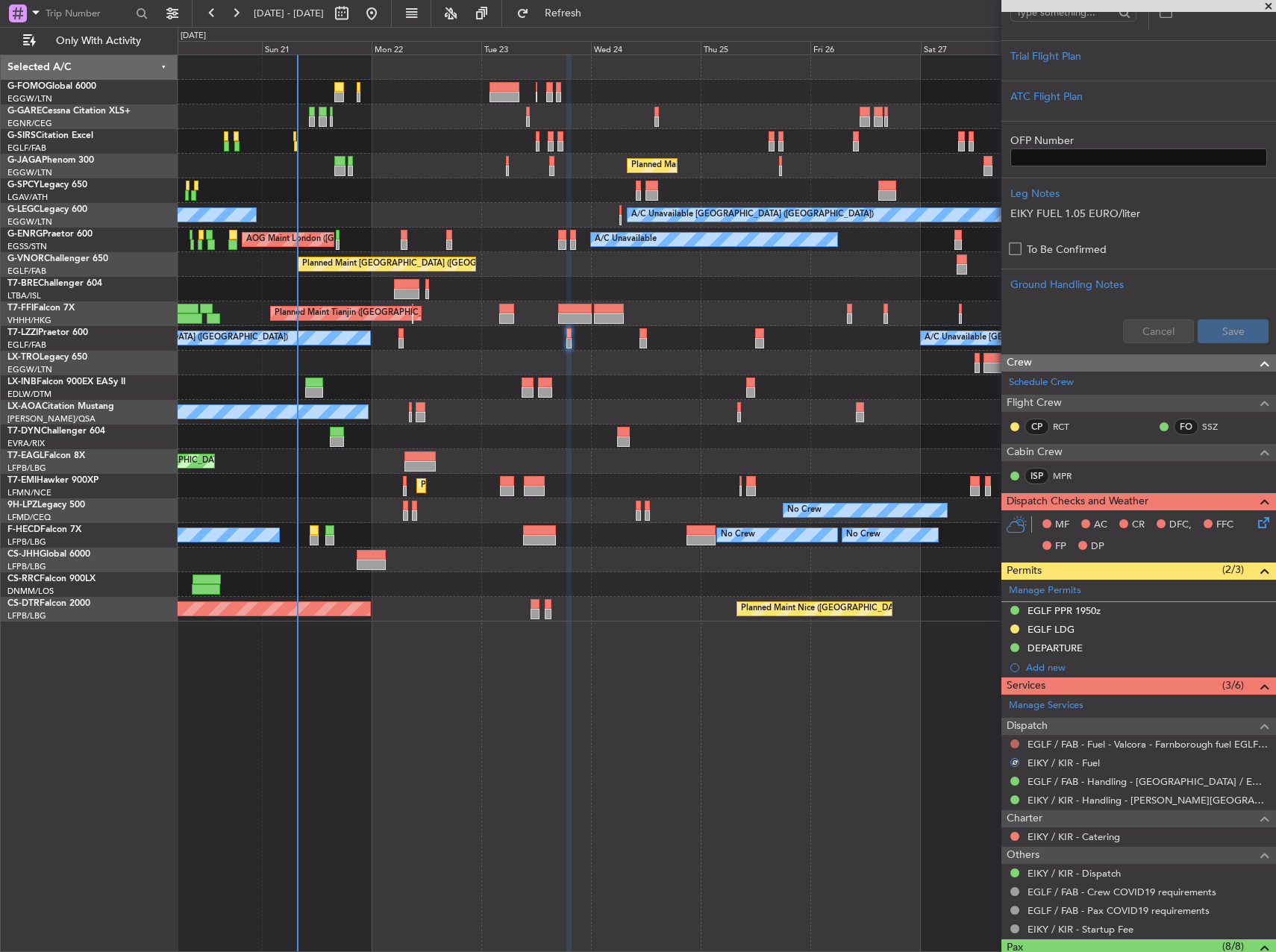
click at [1014, 744] on button at bounding box center [1014, 744] width 9 height 9
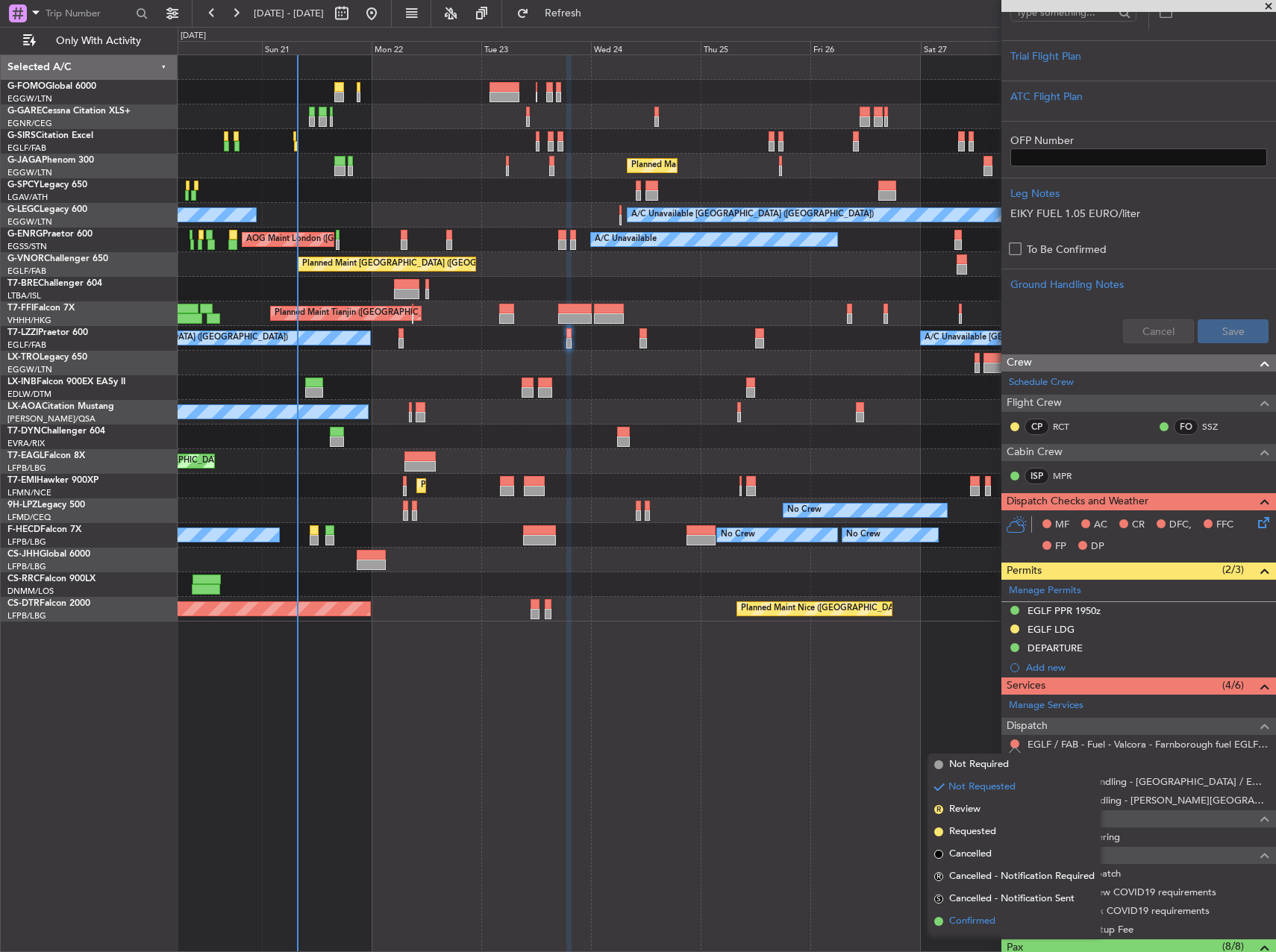
click at [1018, 919] on li "Confirmed" at bounding box center [1014, 921] width 173 height 23
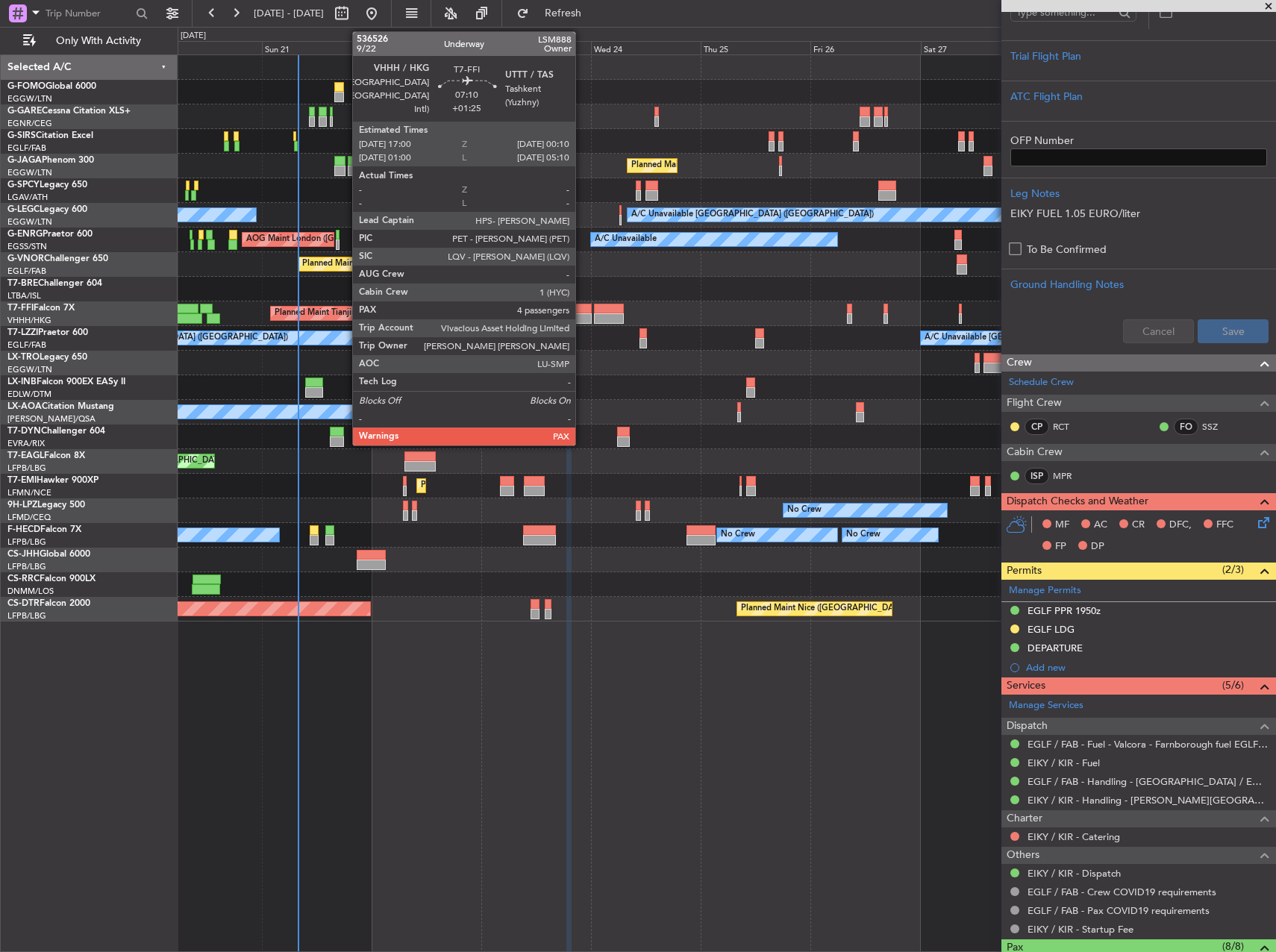
click at [582, 306] on div at bounding box center [574, 308] width 33 height 11
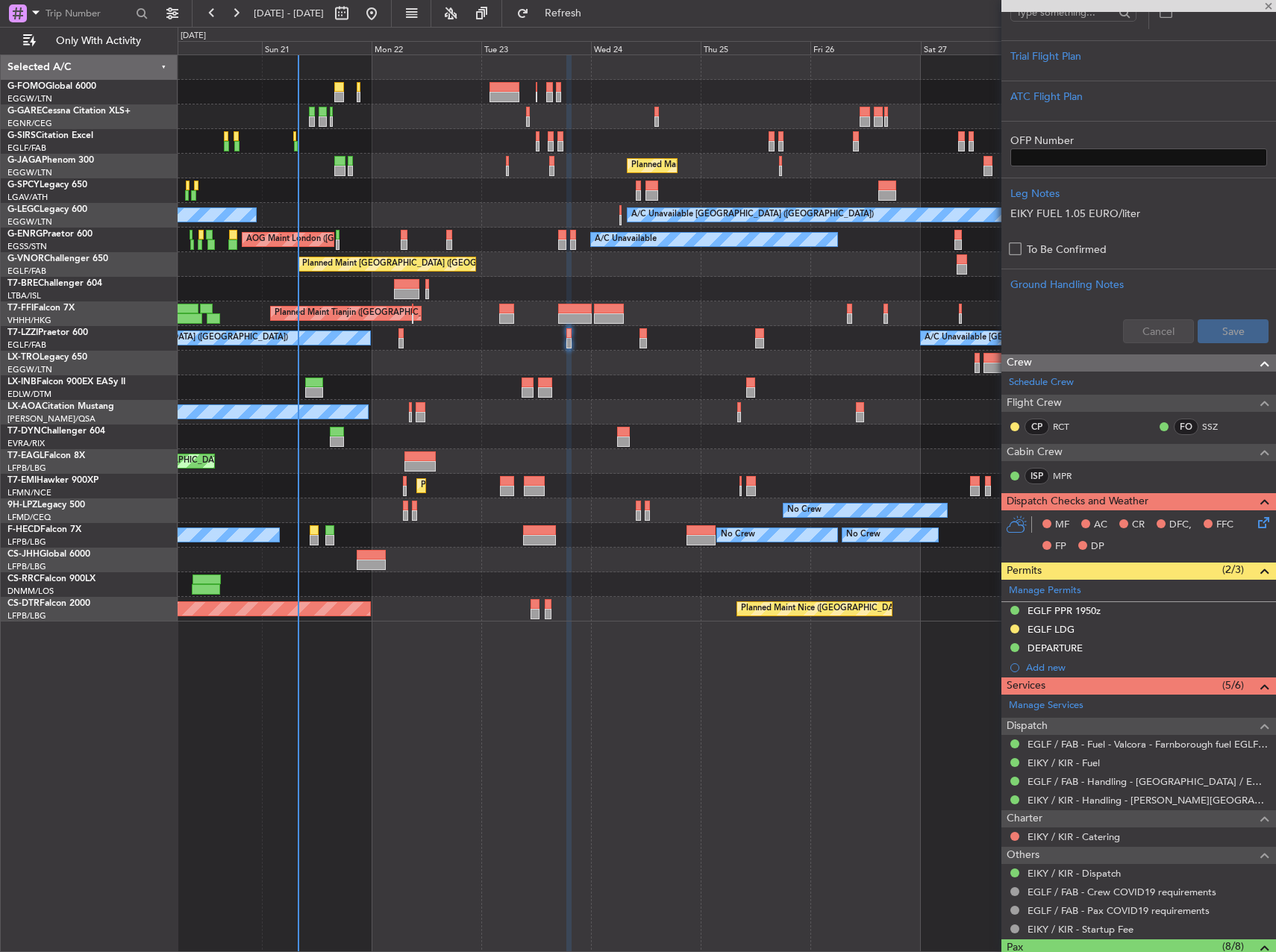
type input "+01:25"
type input "5"
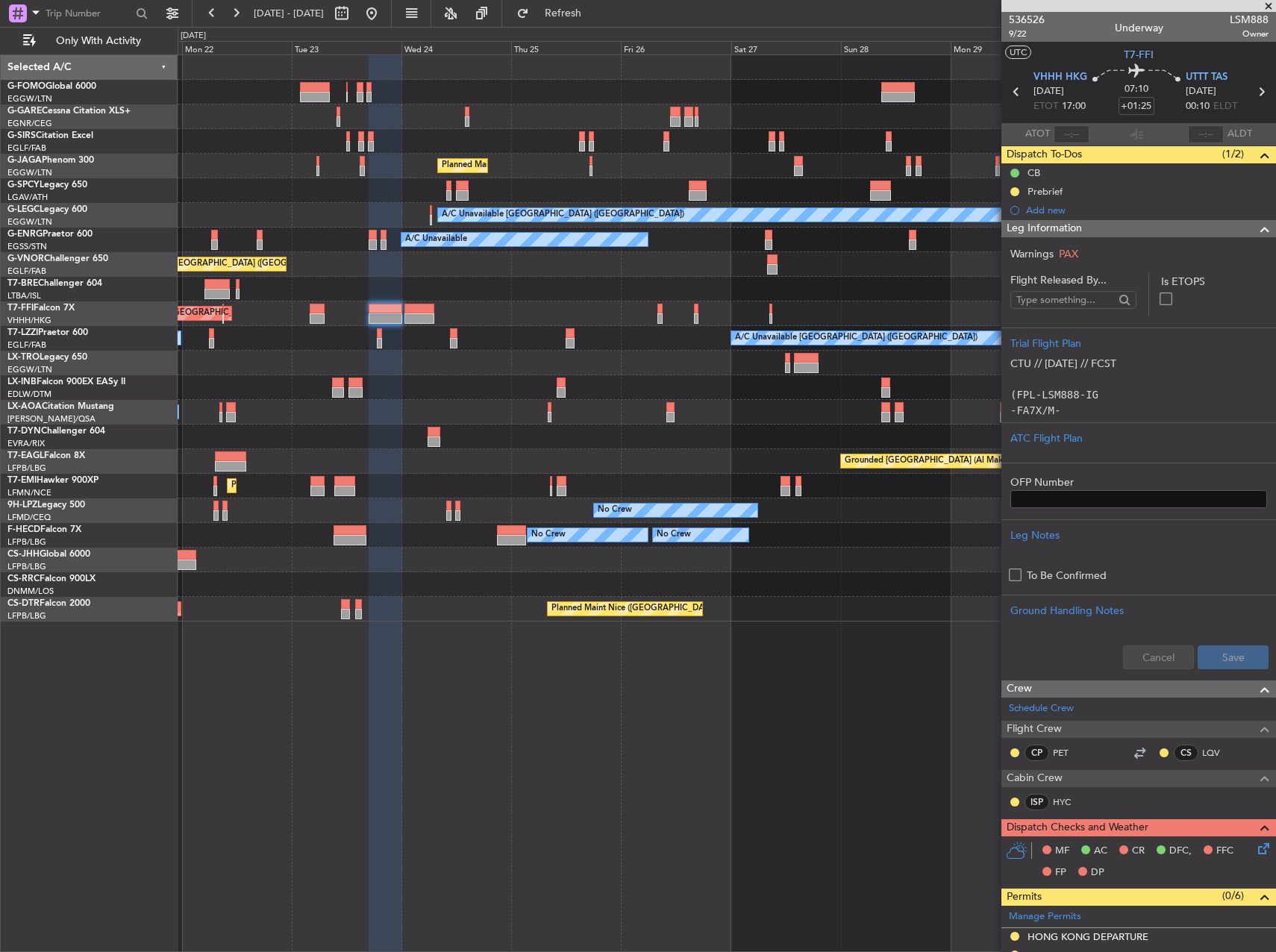
click at [569, 260] on div "Planned Maint [GEOGRAPHIC_DATA] ([GEOGRAPHIC_DATA])" at bounding box center [726, 264] width 1098 height 25
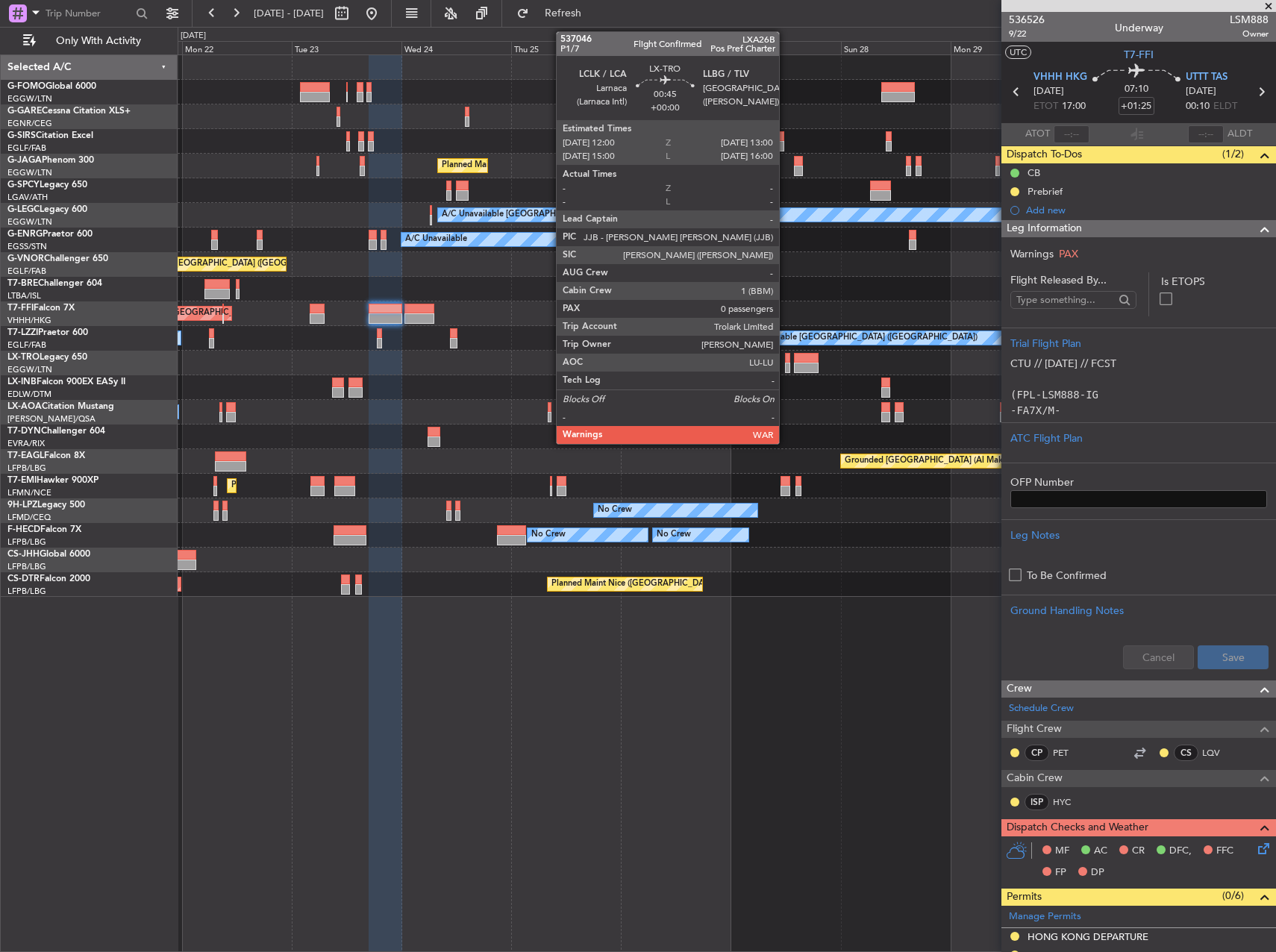
click at [786, 367] on div at bounding box center [787, 368] width 5 height 11
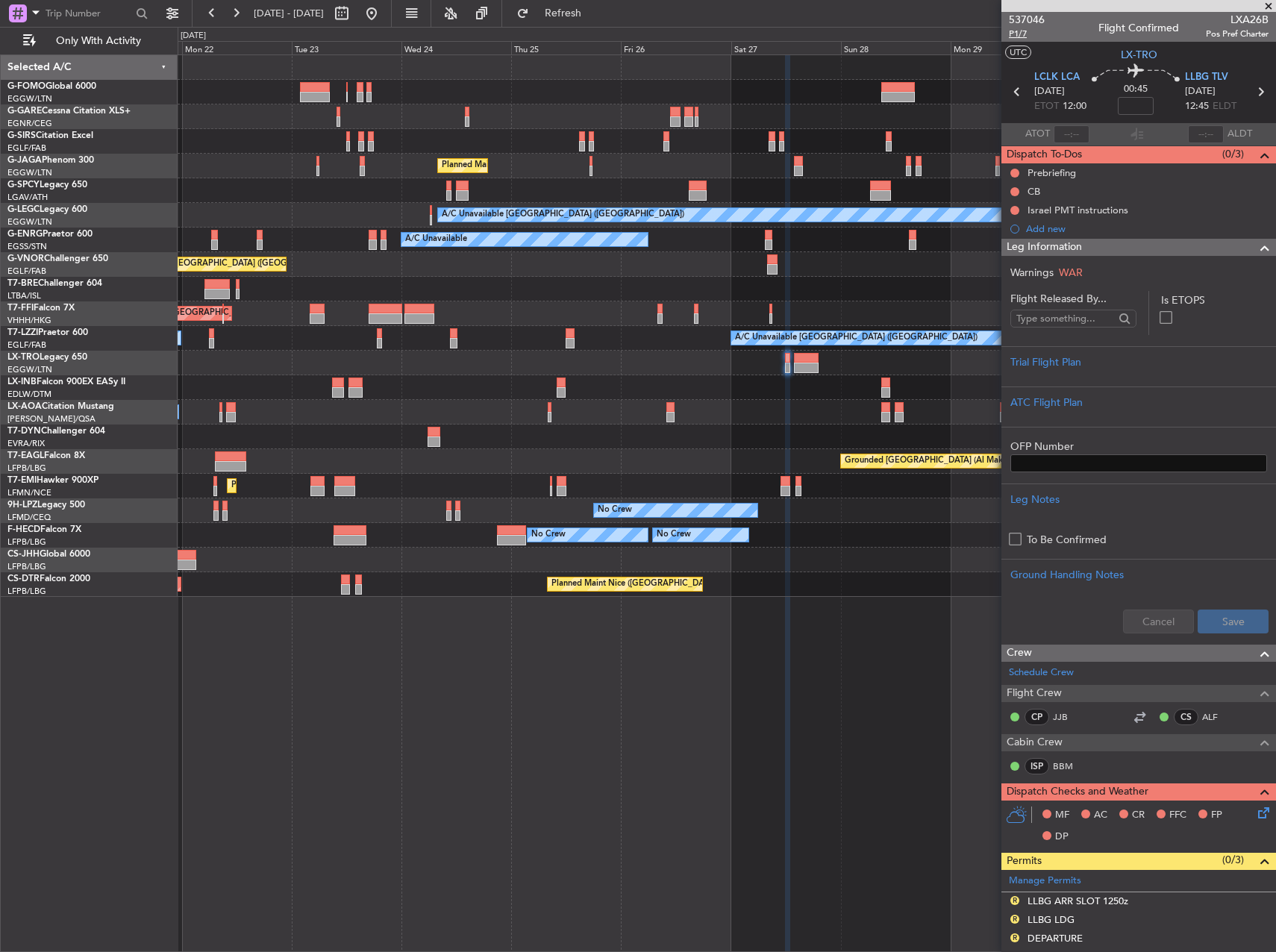
click at [1022, 34] on span "P1/7" at bounding box center [1027, 34] width 36 height 13
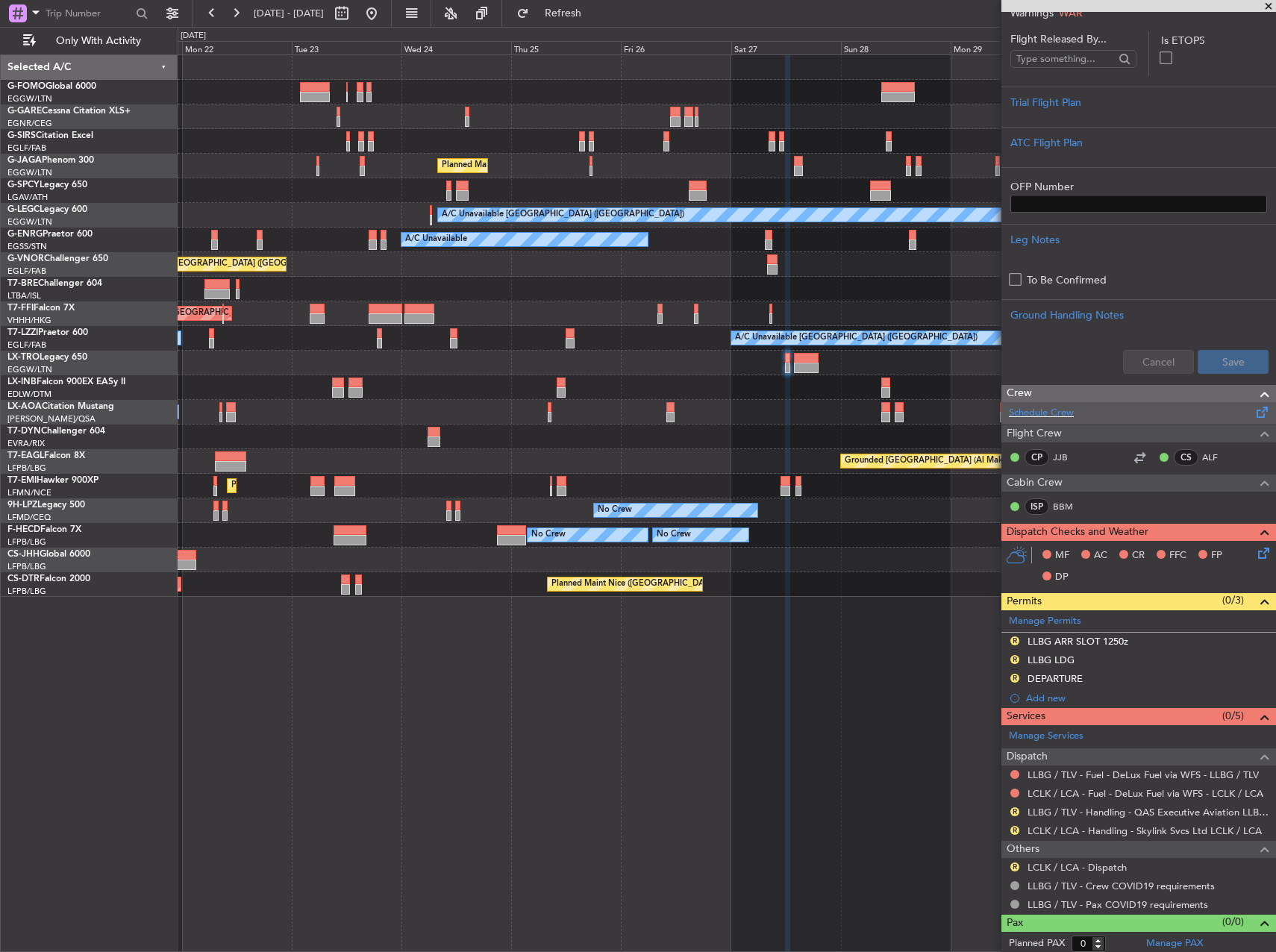
scroll to position [264, 0]
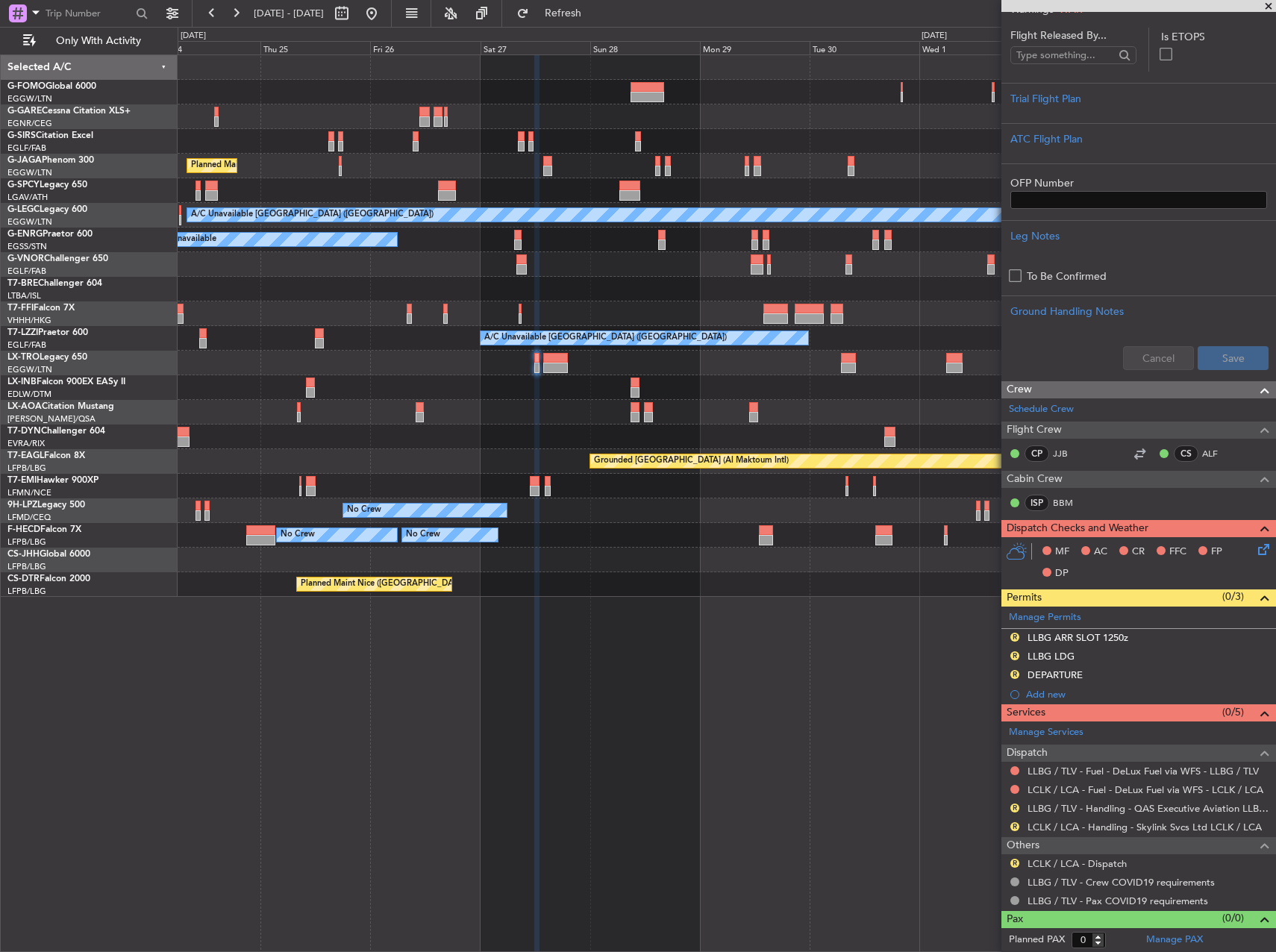
click at [615, 358] on div at bounding box center [726, 363] width 1098 height 25
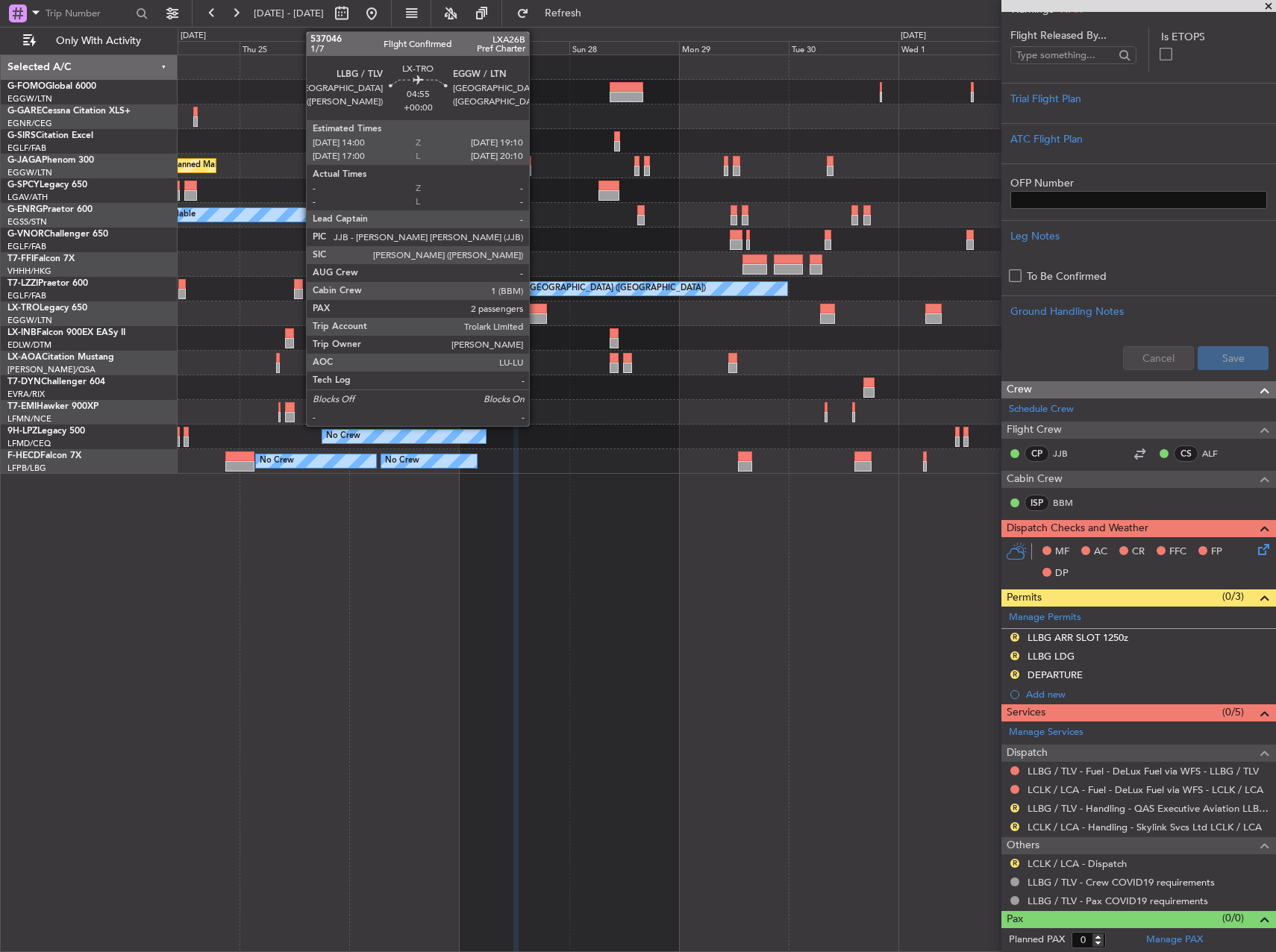
click at [535, 306] on div at bounding box center [534, 308] width 24 height 11
type input "2"
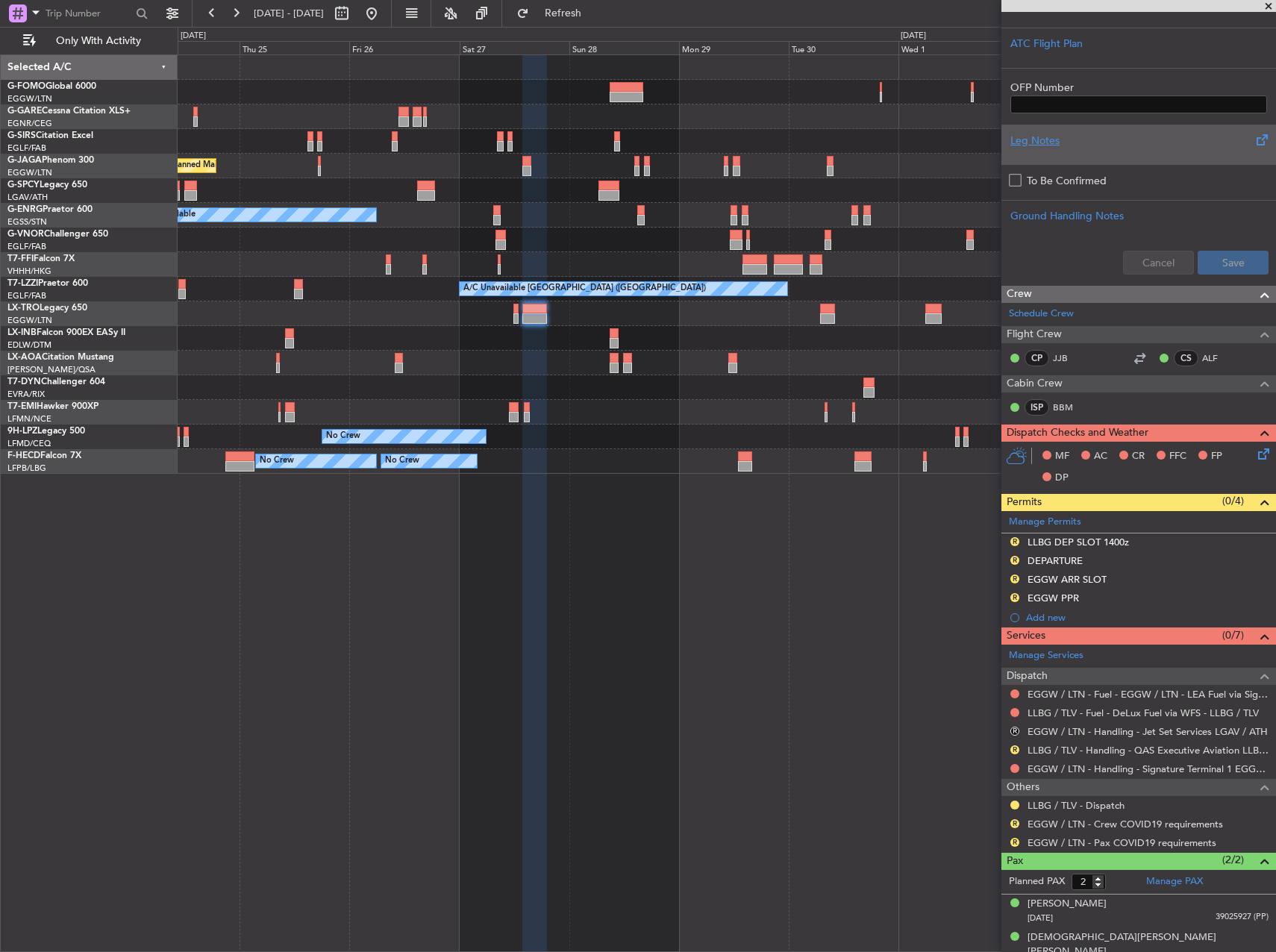
scroll to position [323, 0]
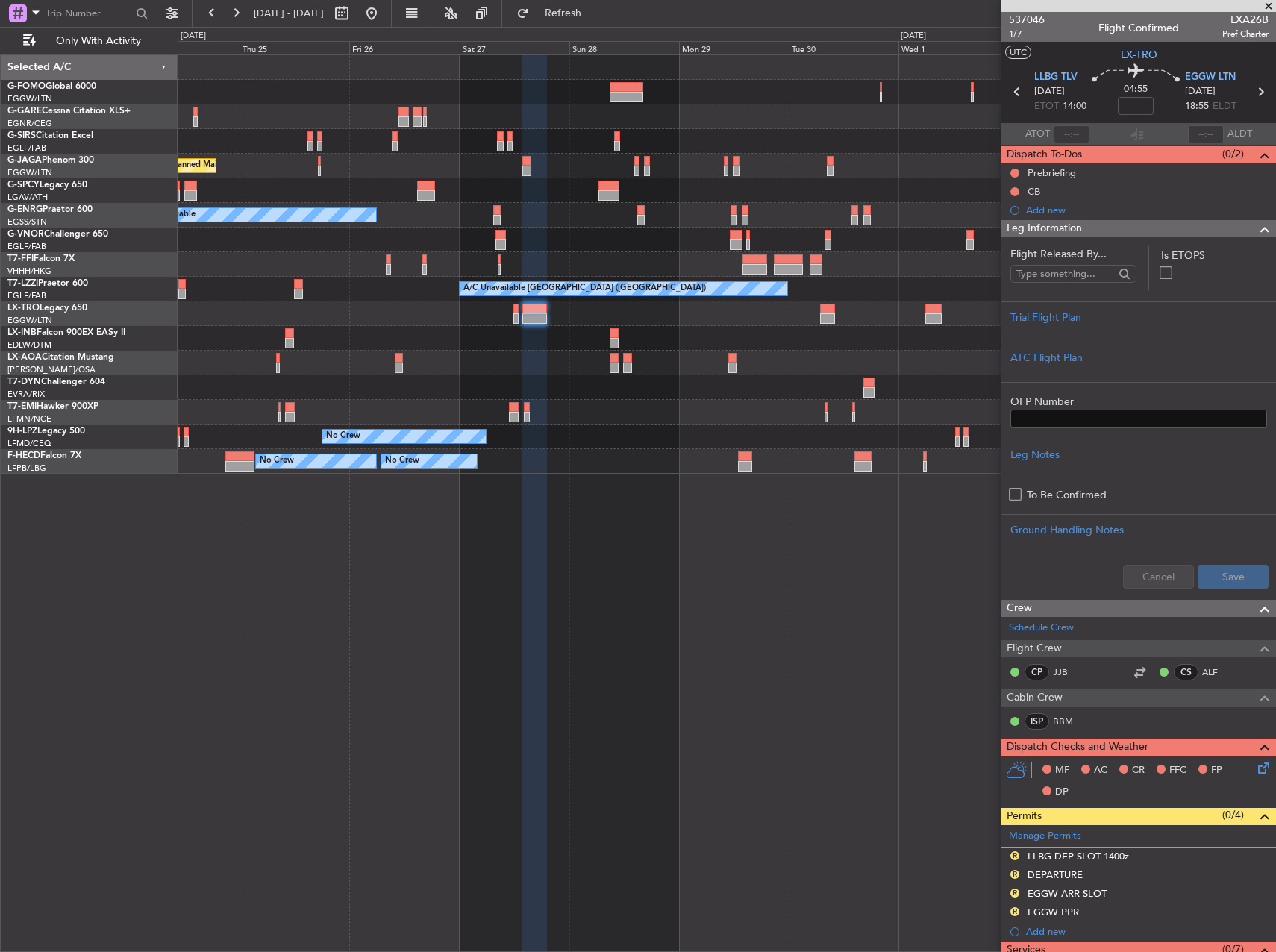
scroll to position [323, 0]
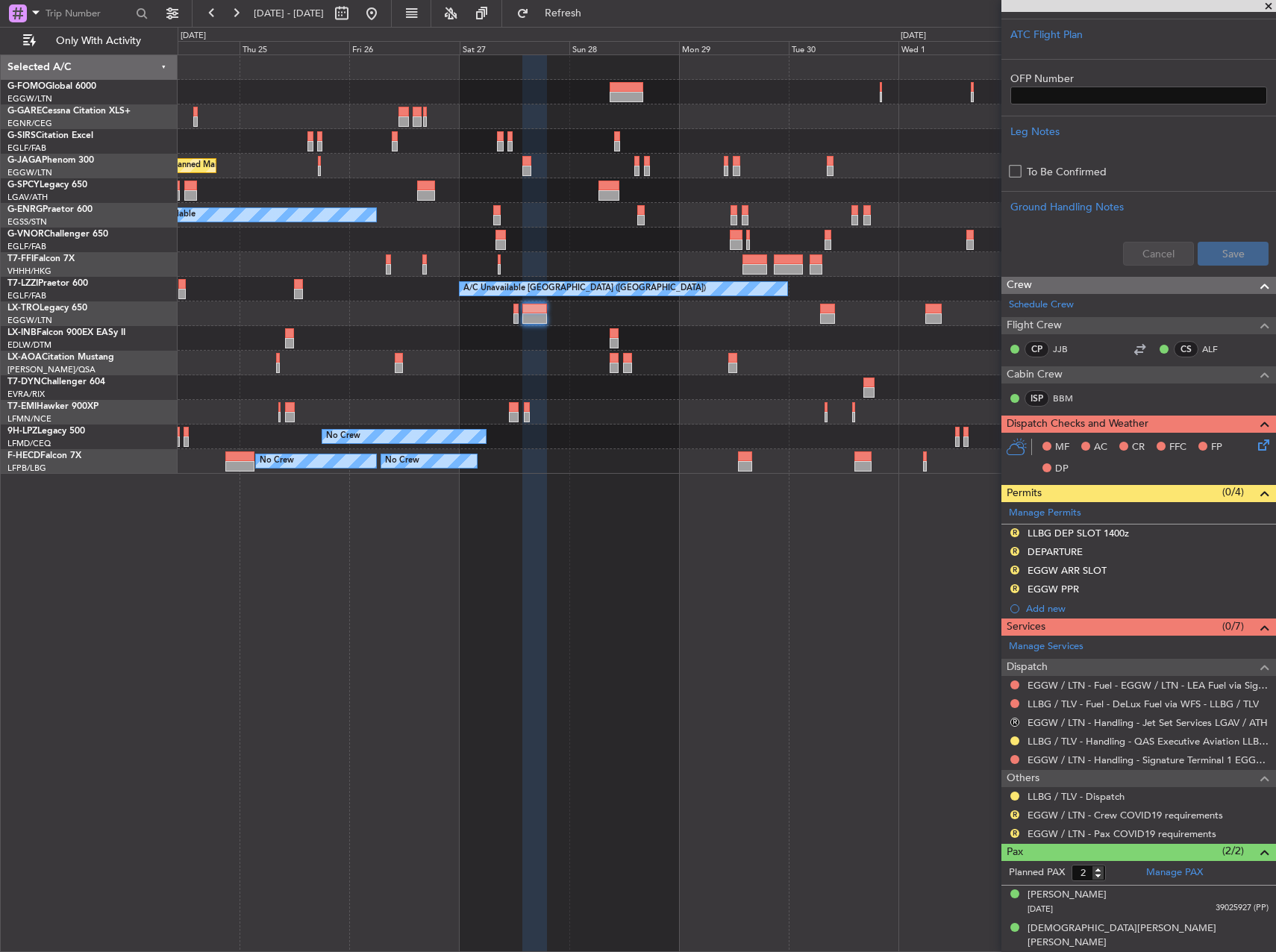
click at [697, 729] on div "Planned Maint London (Luton) A/C Unavailable Planned Maint London (Farnborough)…" at bounding box center [727, 504] width 1099 height 898
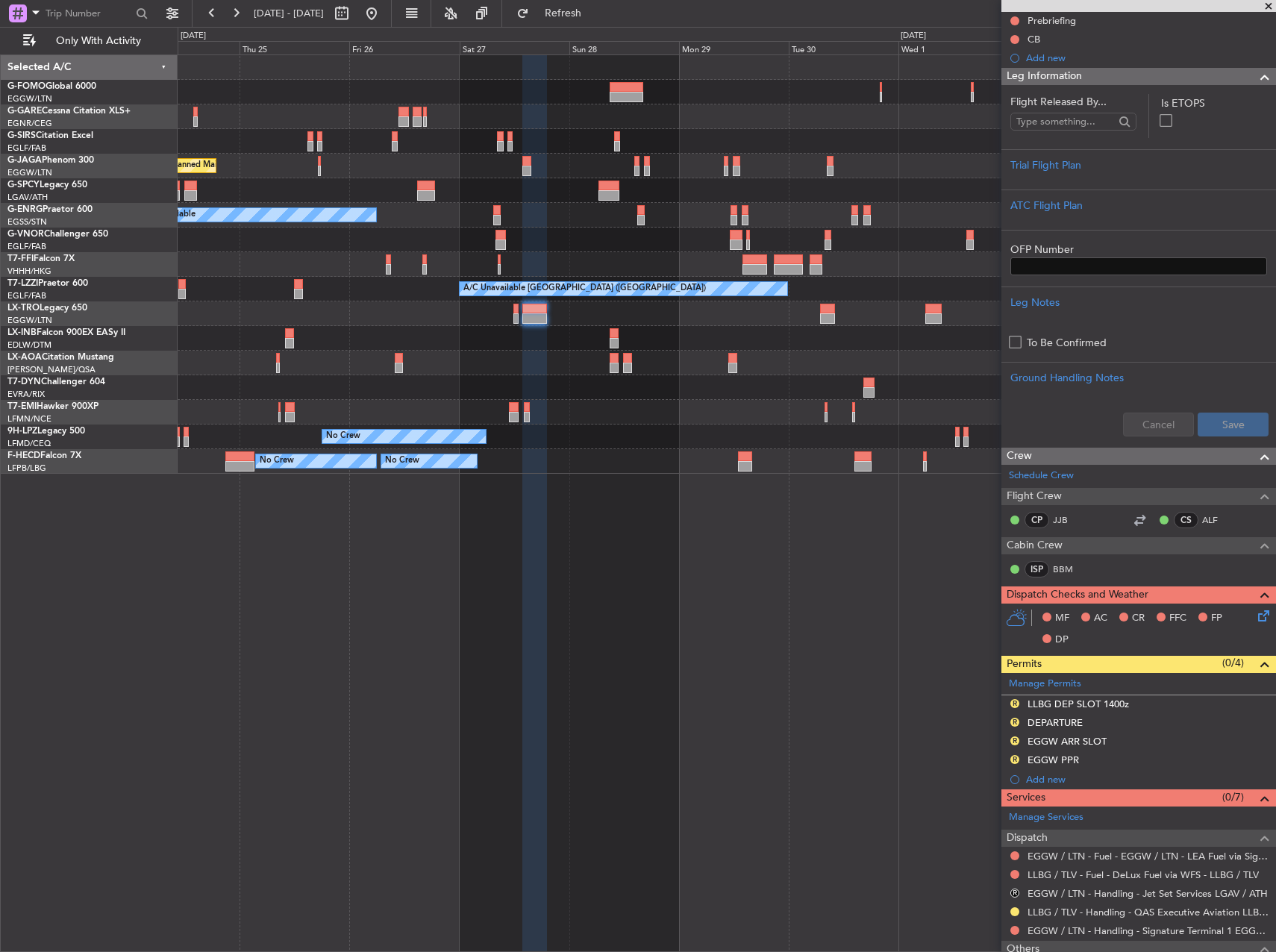
scroll to position [0, 0]
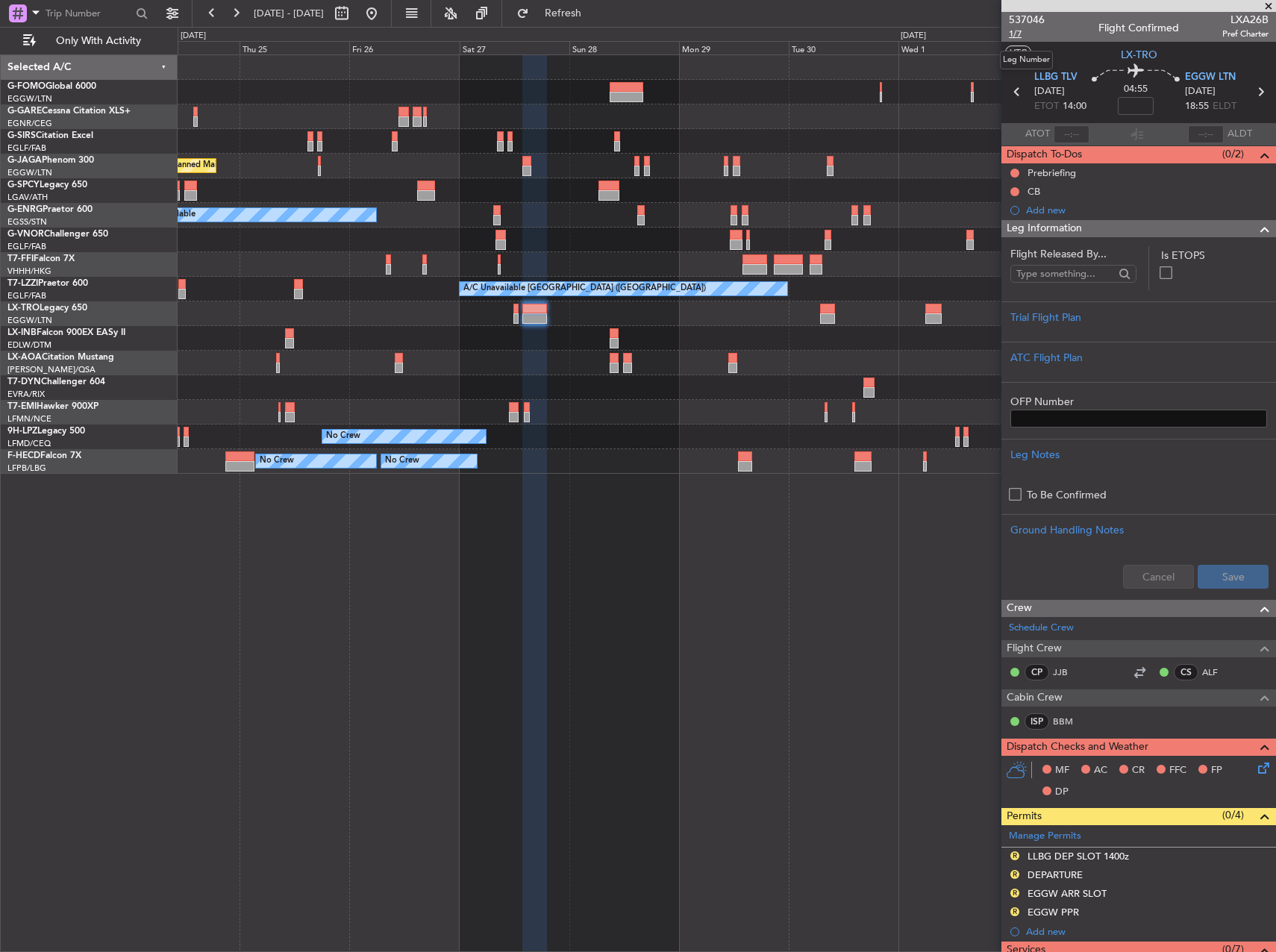
click at [1019, 35] on span "1/7" at bounding box center [1027, 34] width 36 height 13
click at [1070, 871] on div "DEPARTURE" at bounding box center [1056, 875] width 56 height 13
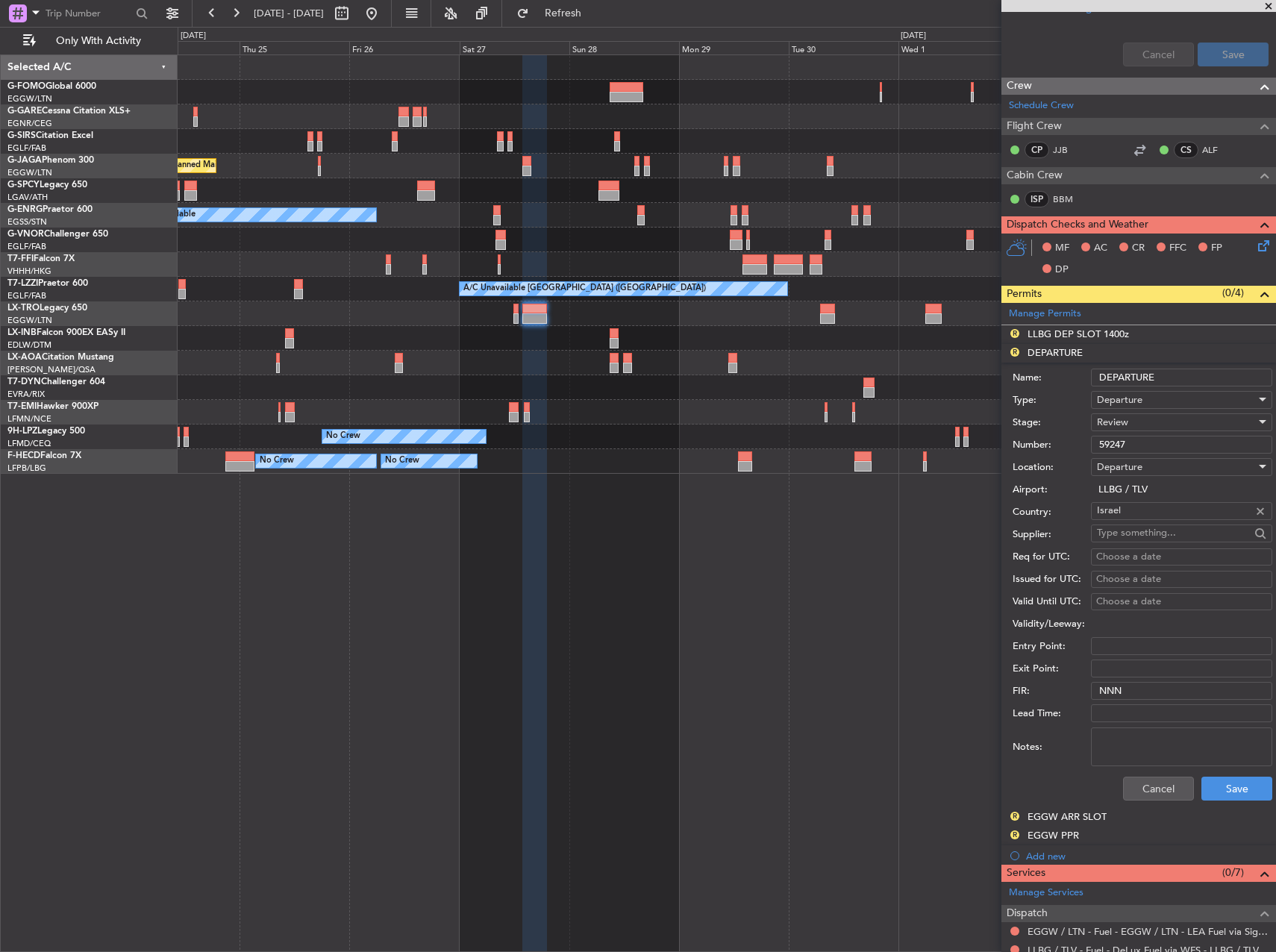
click at [1138, 803] on div "Cancel Save" at bounding box center [1142, 788] width 260 height 39
click at [1141, 791] on button "Cancel" at bounding box center [1159, 789] width 71 height 24
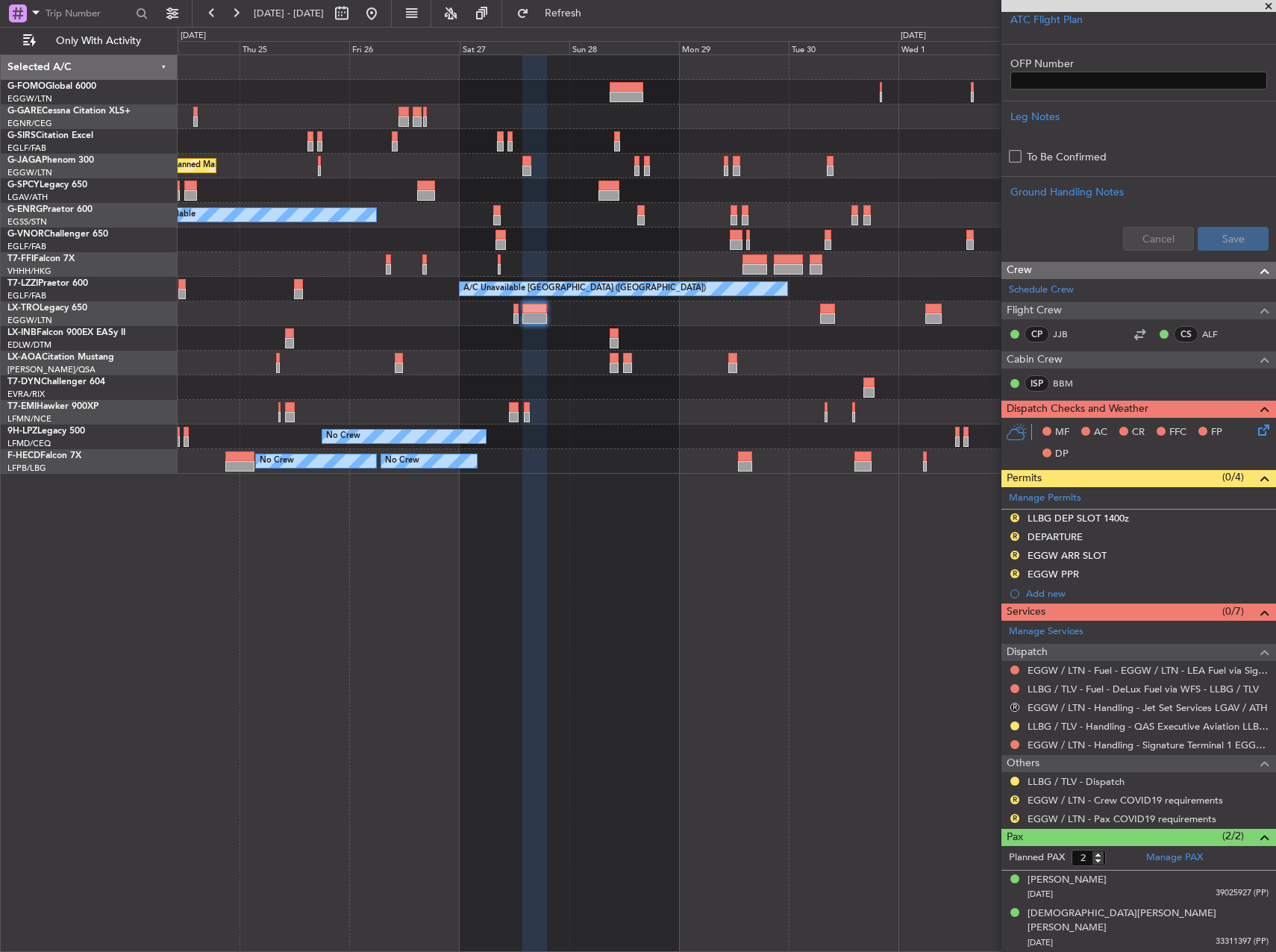
scroll to position [323, 0]
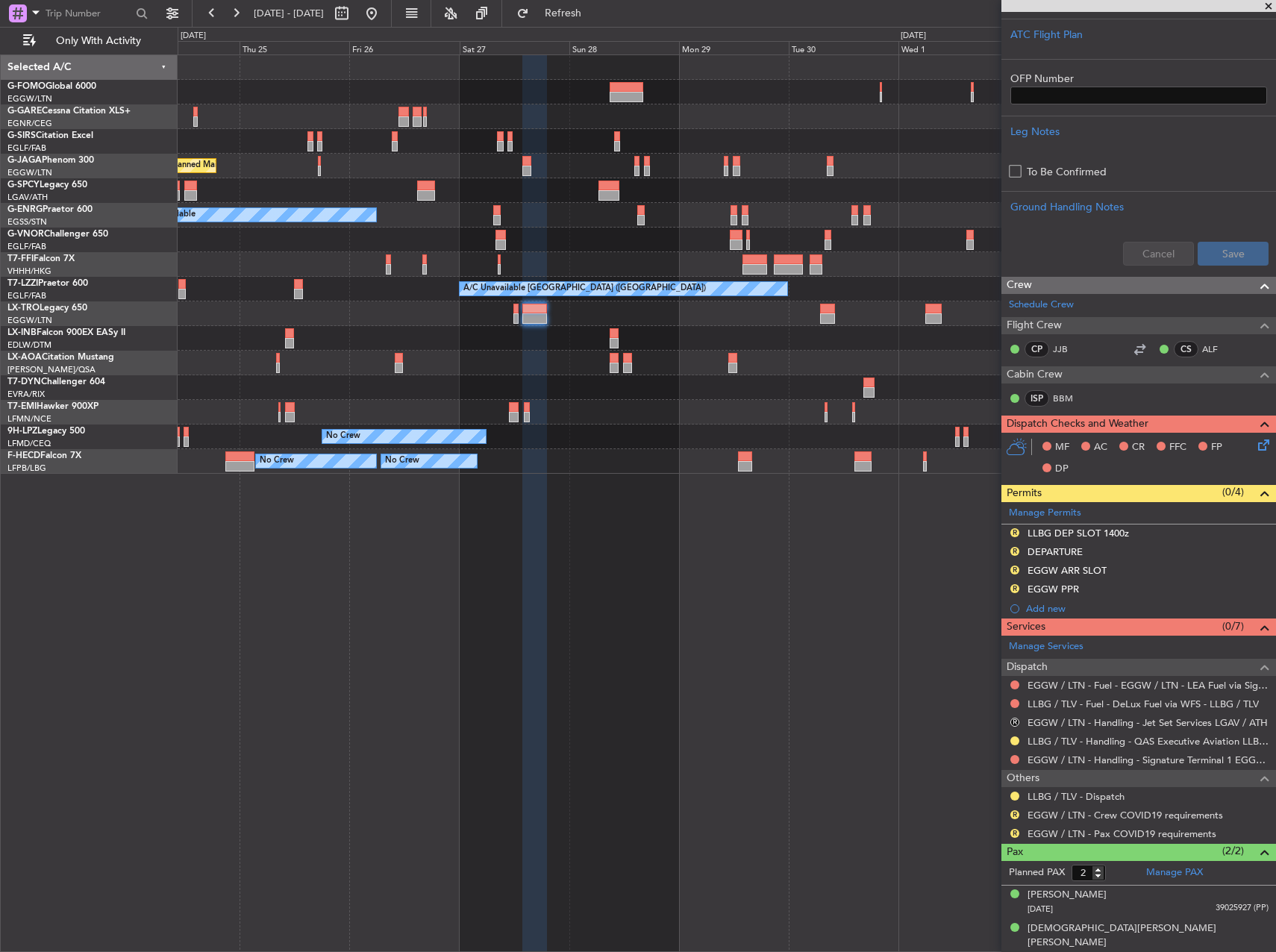
click at [743, 596] on div "Planned Maint London (Luton) A/C Unavailable Planned Maint London (Farnborough)…" at bounding box center [727, 504] width 1099 height 898
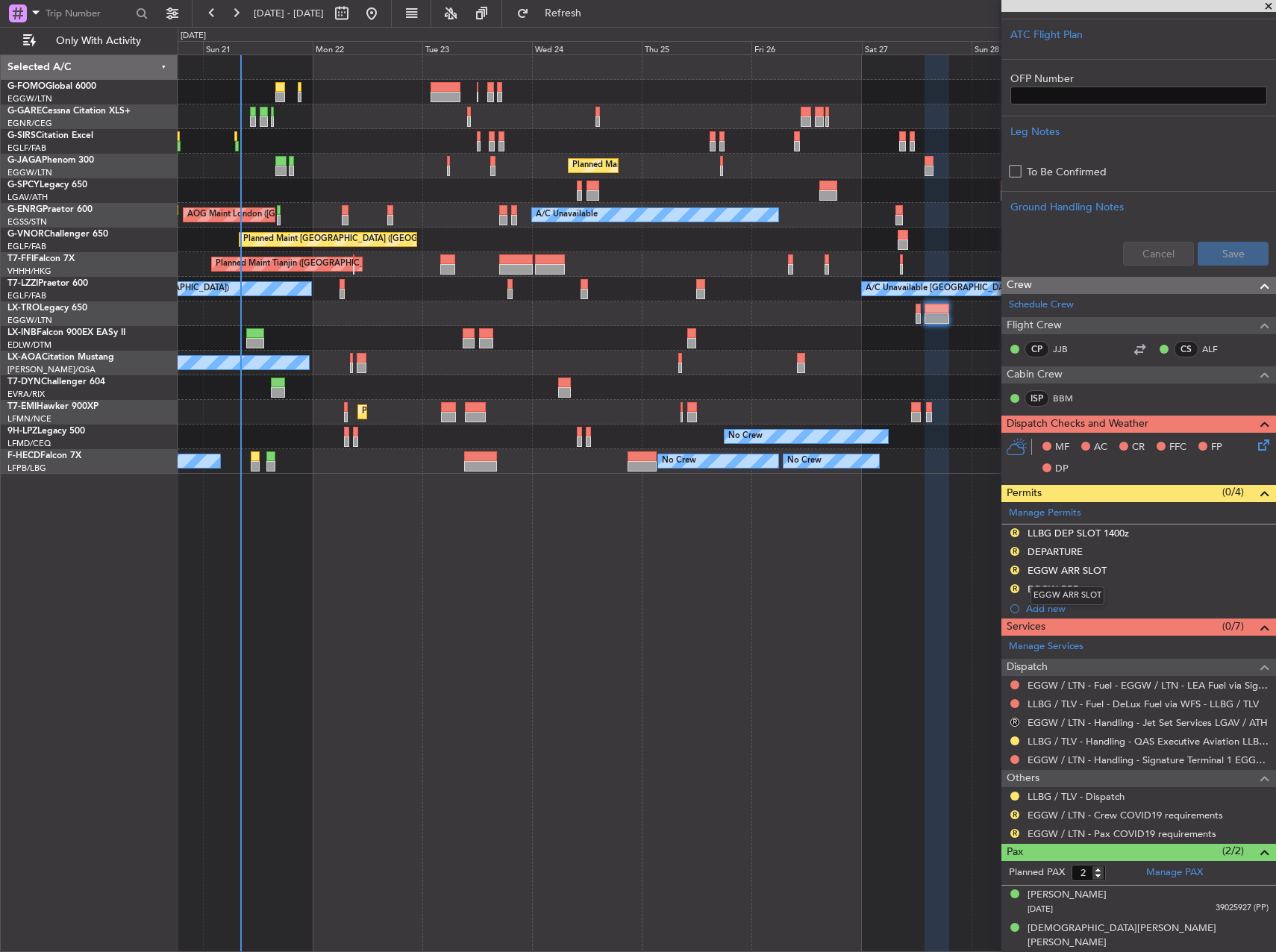
click at [1090, 571] on fb-app "24 Sep 2025 - 04 Oct 2025 Refresh Quick Links Only With Activity Unplanned Main…" at bounding box center [638, 481] width 1276 height 941
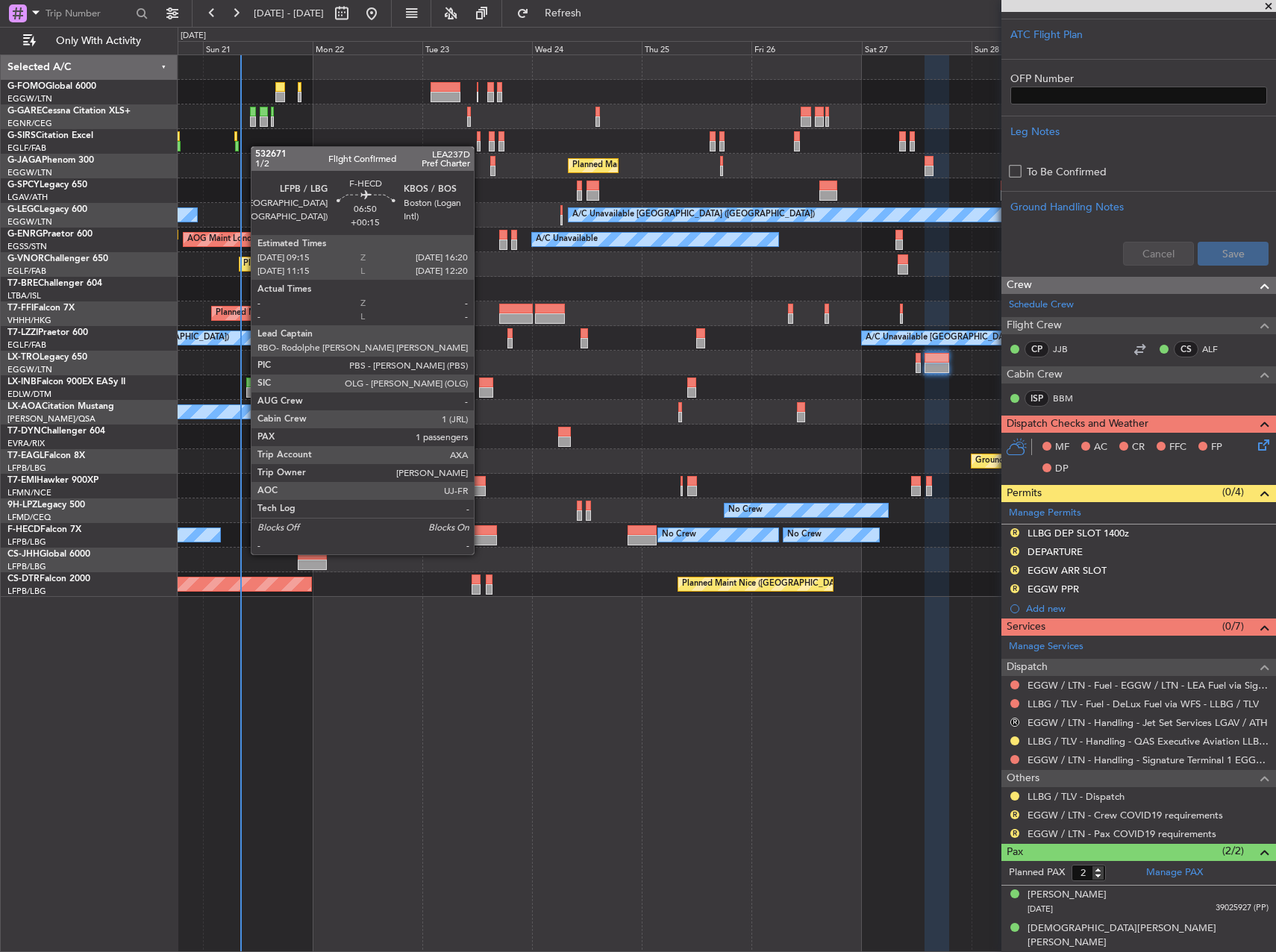
click at [481, 539] on div at bounding box center [480, 540] width 33 height 11
type input "+00:15"
type input "1"
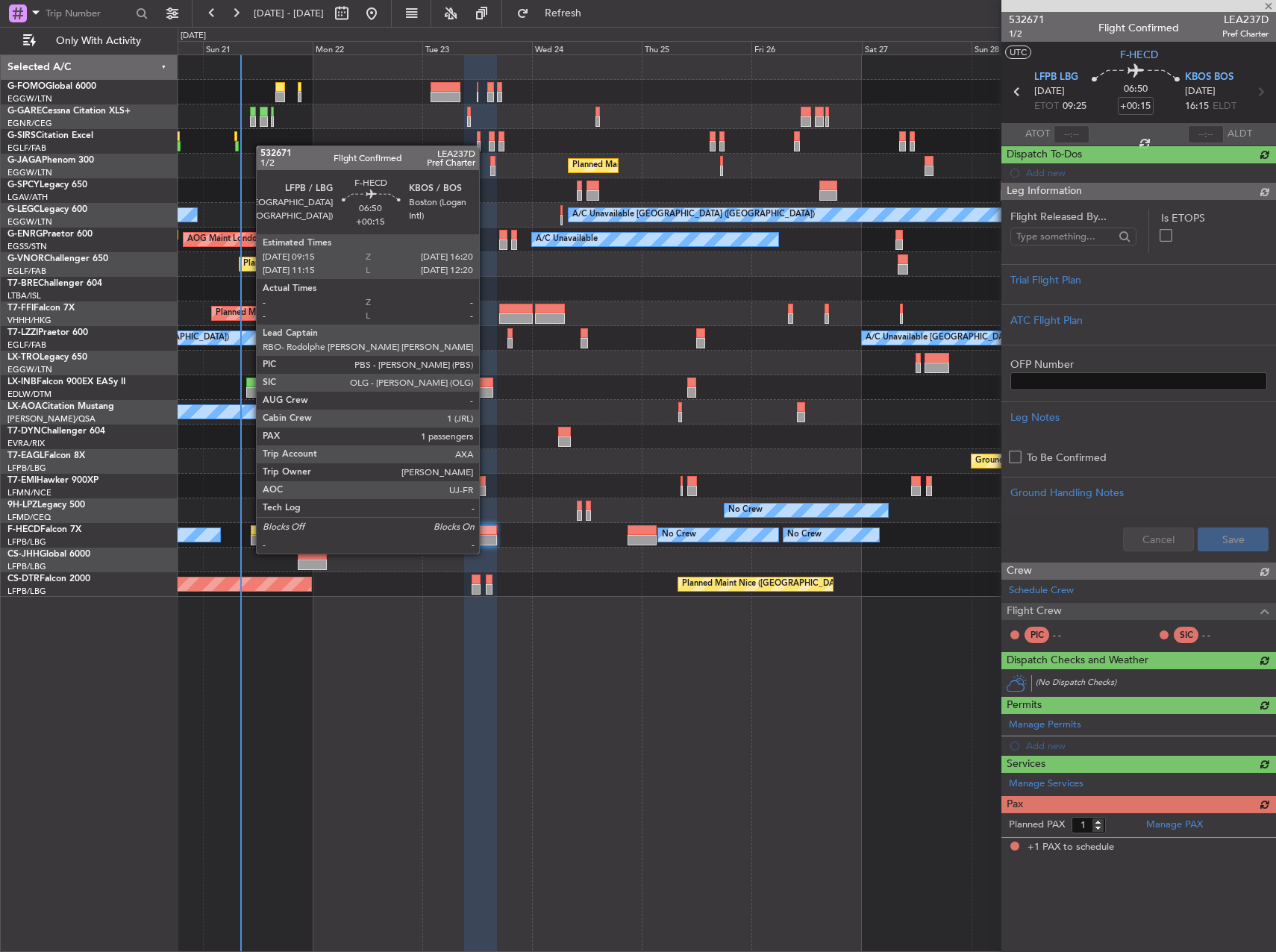
scroll to position [0, 0]
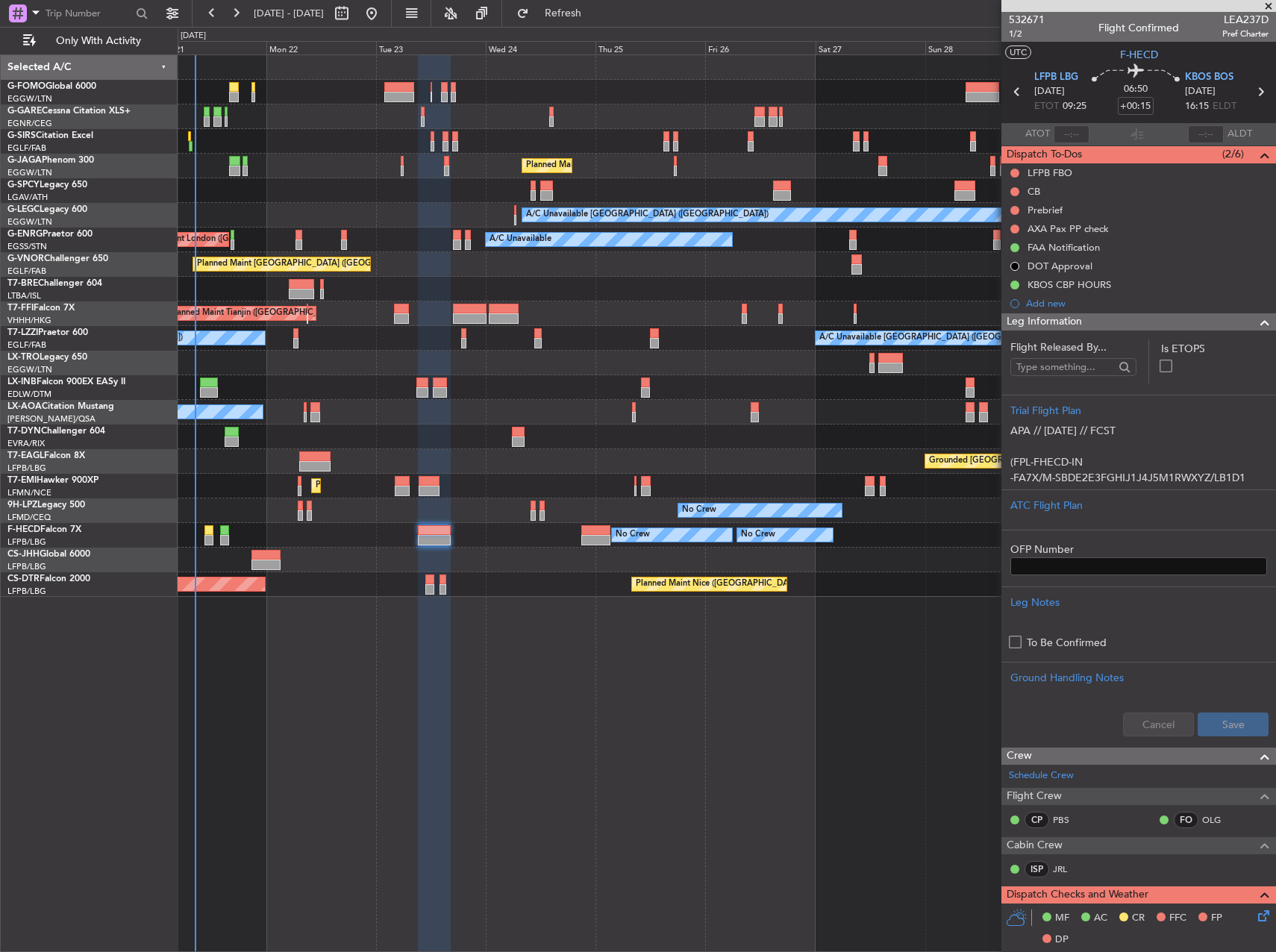
click at [395, 243] on div "A/C Unavailable AOG Maint London (Stansted)" at bounding box center [726, 240] width 1098 height 25
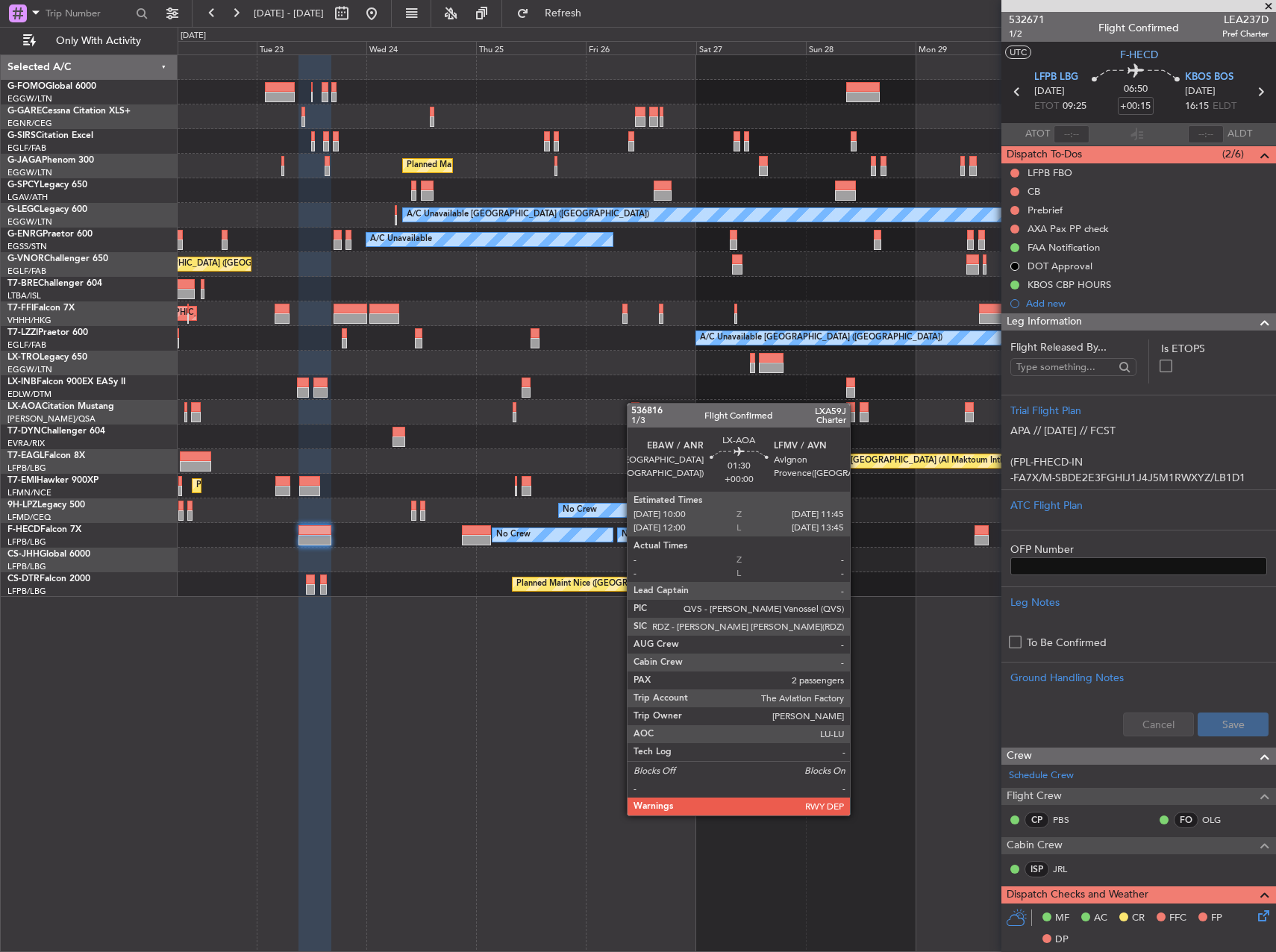
click at [635, 403] on div "Planned Maint London (Luton) A/C Unavailable London (Luton) A/C Unavailable A/C…" at bounding box center [726, 326] width 1098 height 541
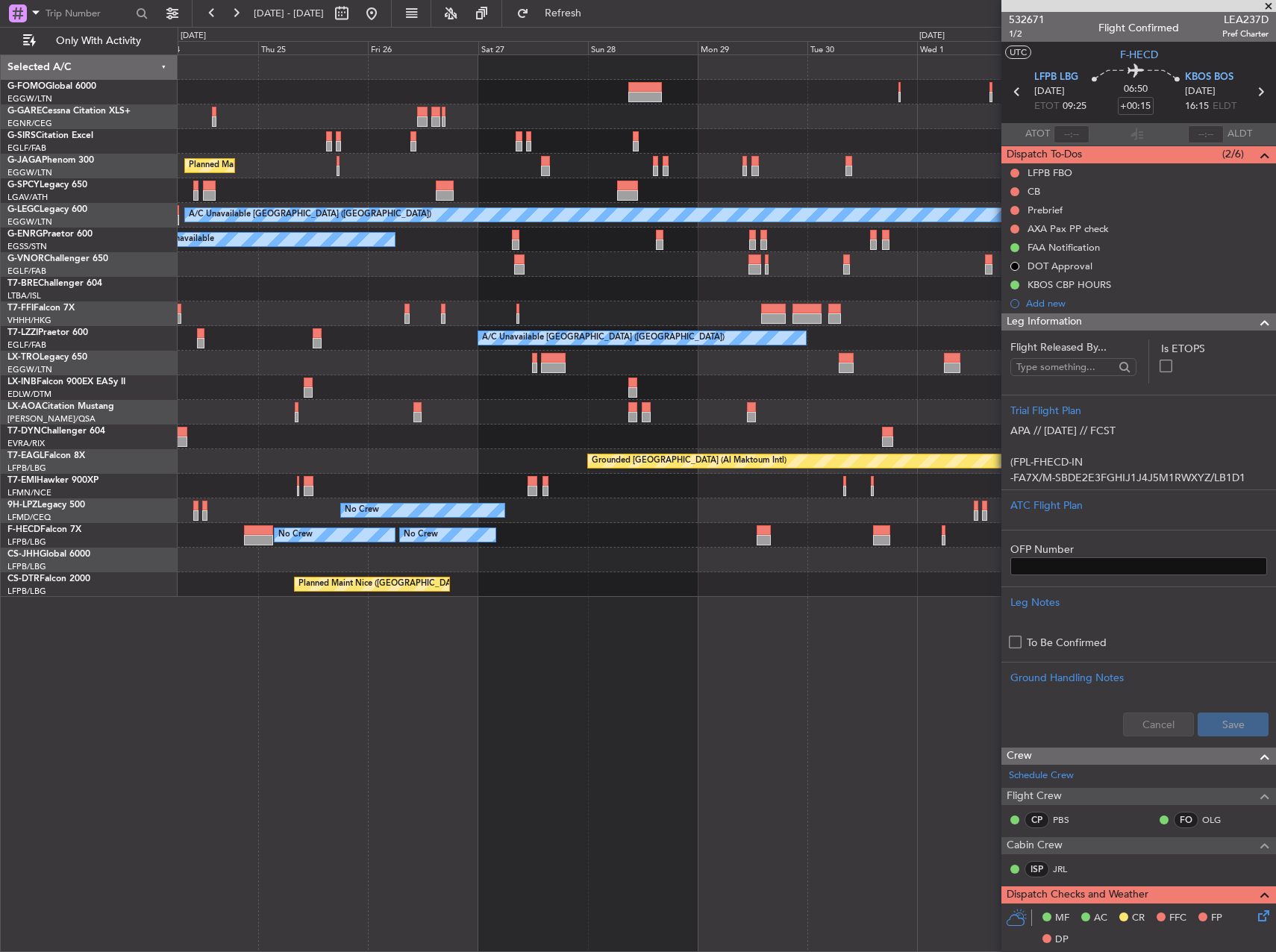
click at [523, 403] on div "No Crew Antwerp (Deurne) No Crew Nice (Côte d'Azur Airport)" at bounding box center [726, 412] width 1098 height 25
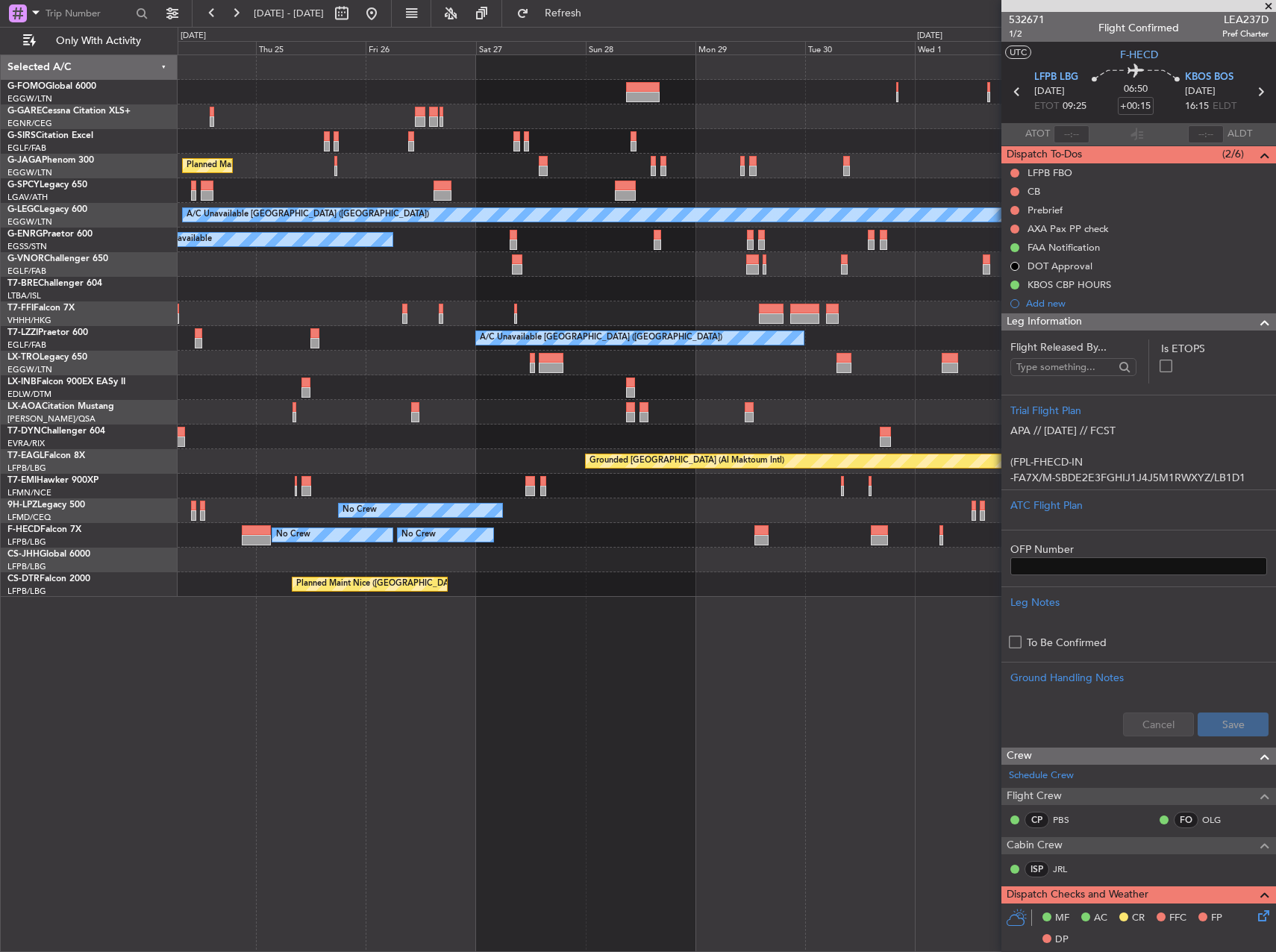
click at [586, 382] on div at bounding box center [726, 388] width 1098 height 25
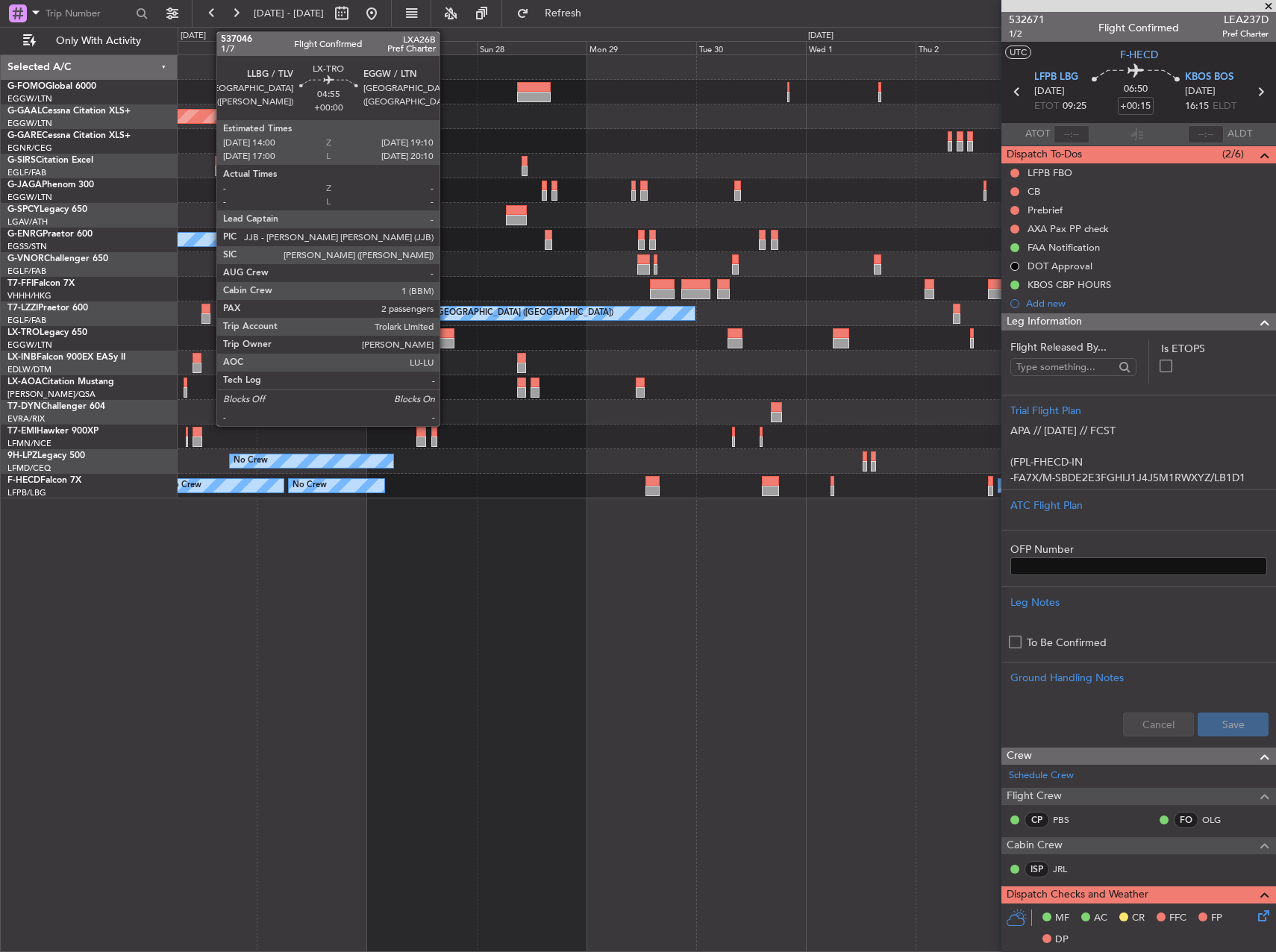
click at [446, 343] on div at bounding box center [442, 343] width 24 height 11
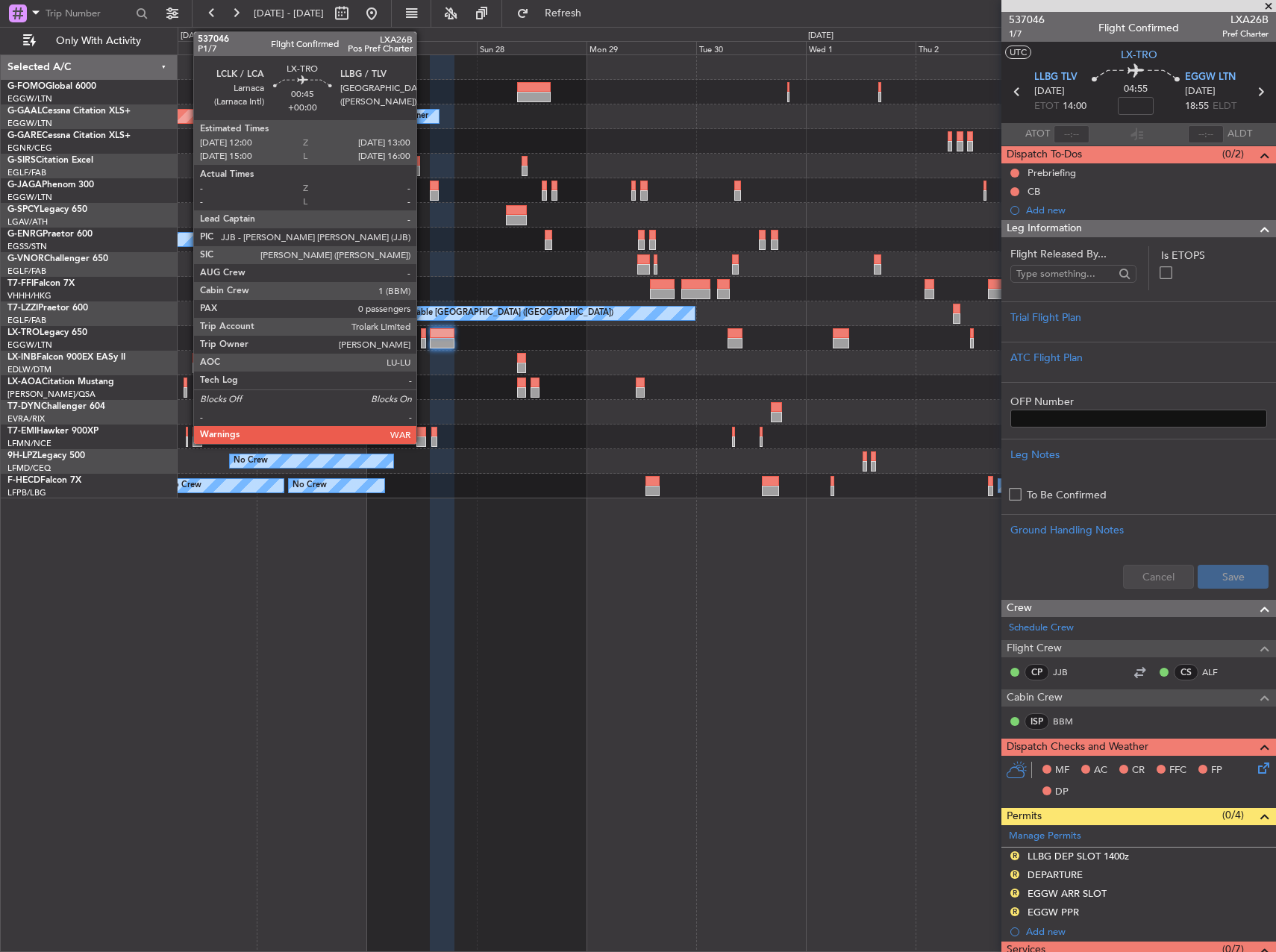
click at [423, 336] on div at bounding box center [423, 333] width 5 height 11
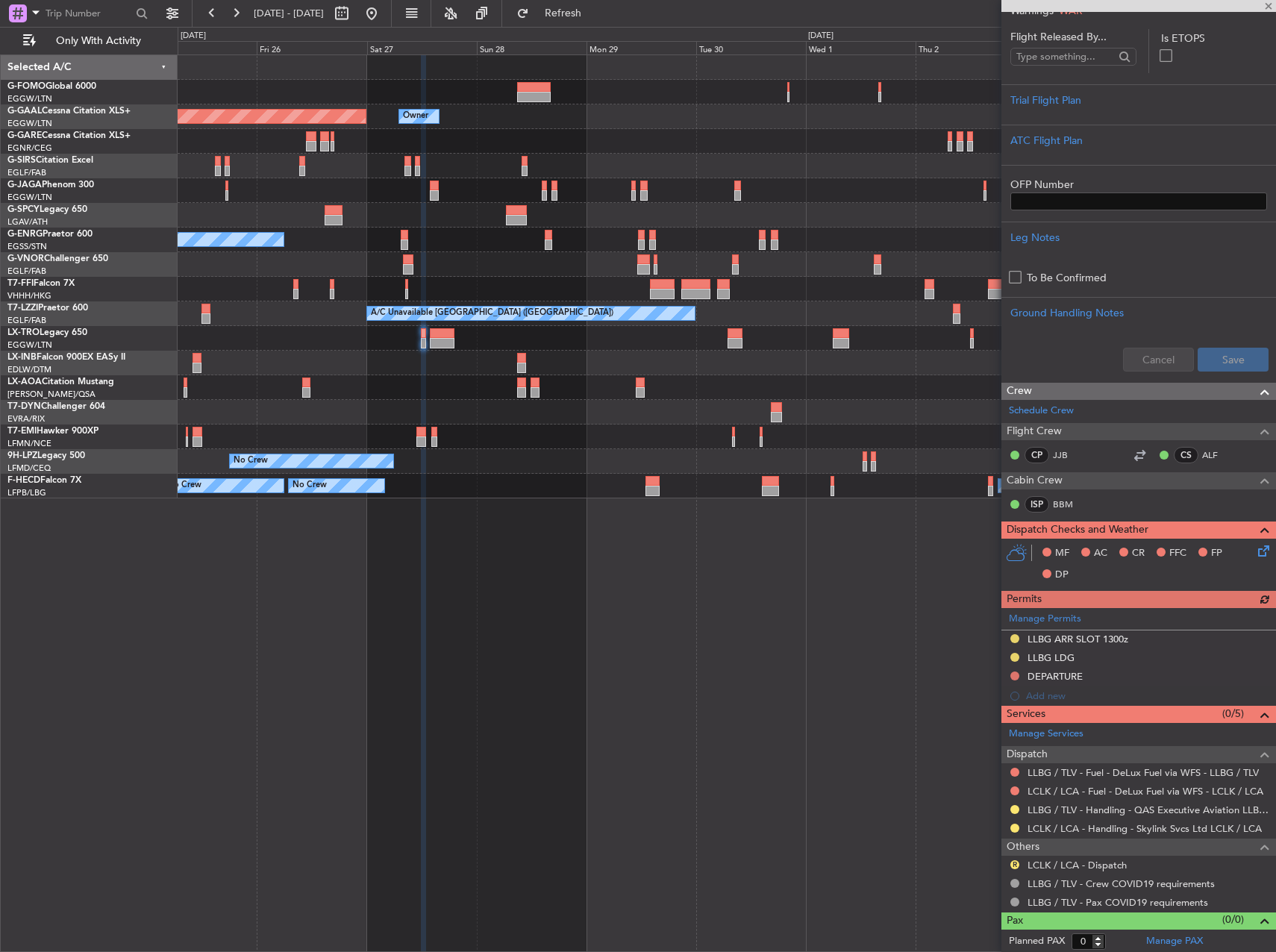
scroll to position [264, 0]
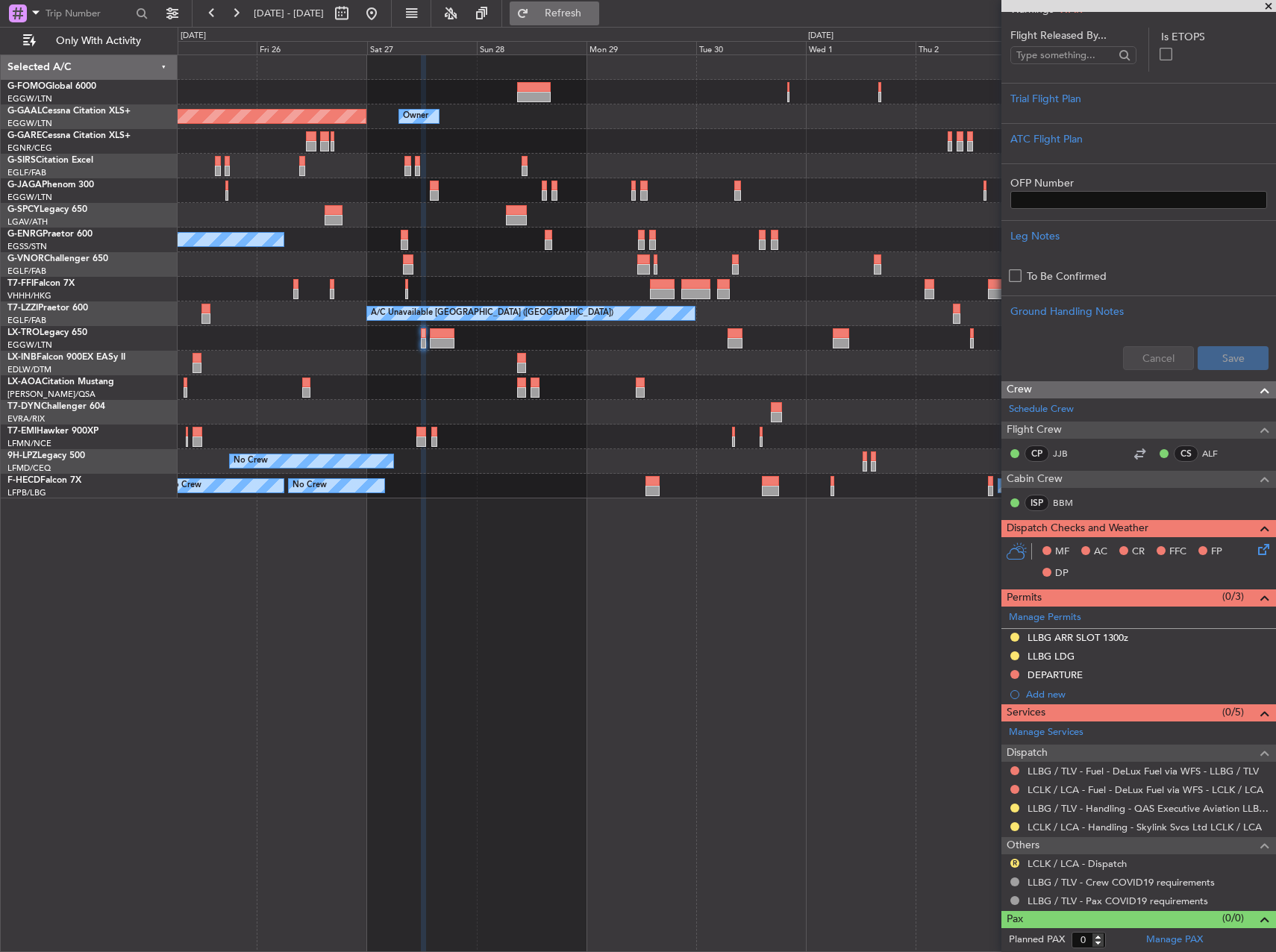
click at [595, 11] on span "Refresh" at bounding box center [563, 13] width 62 height 11
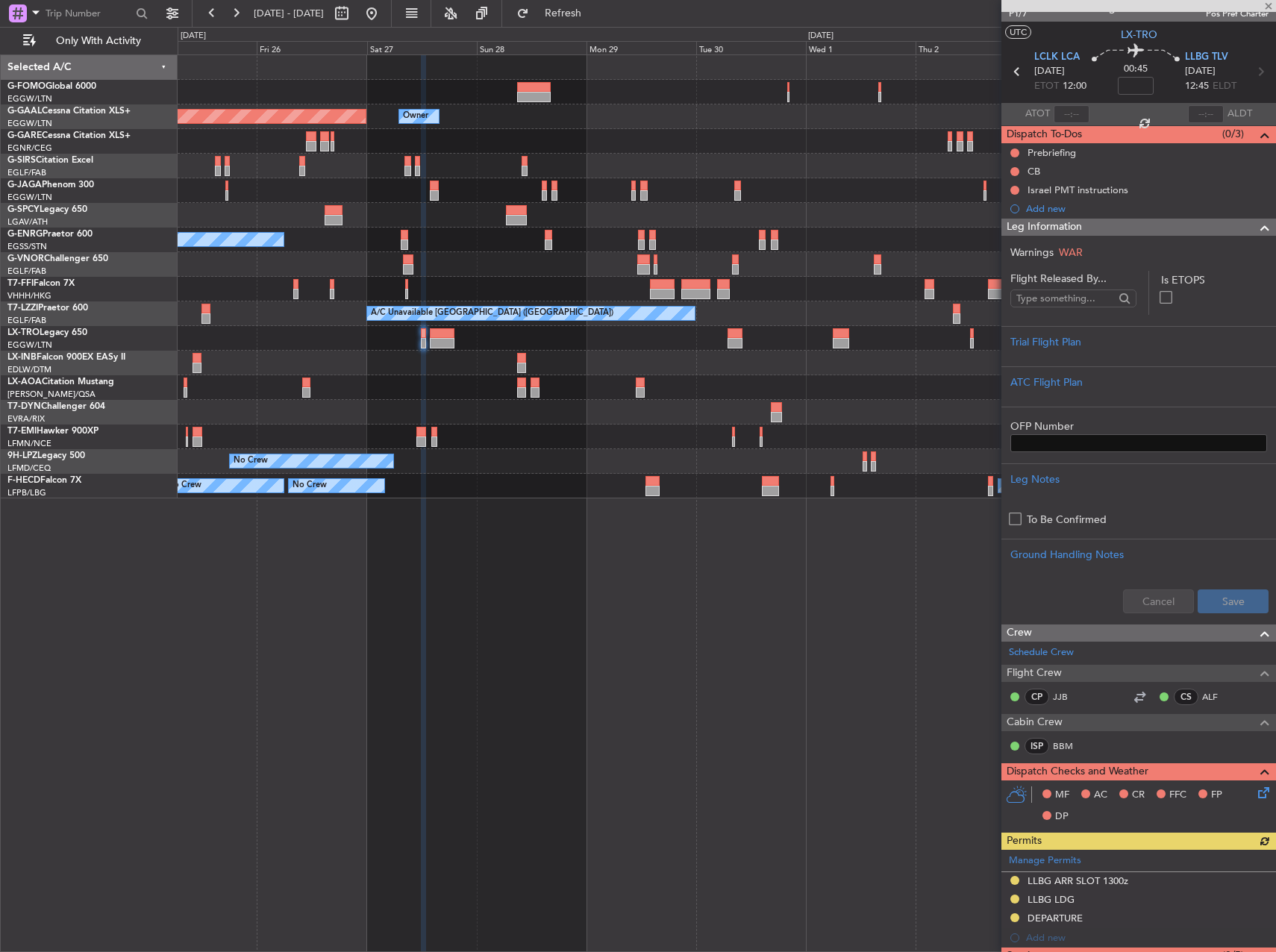
scroll to position [0, 0]
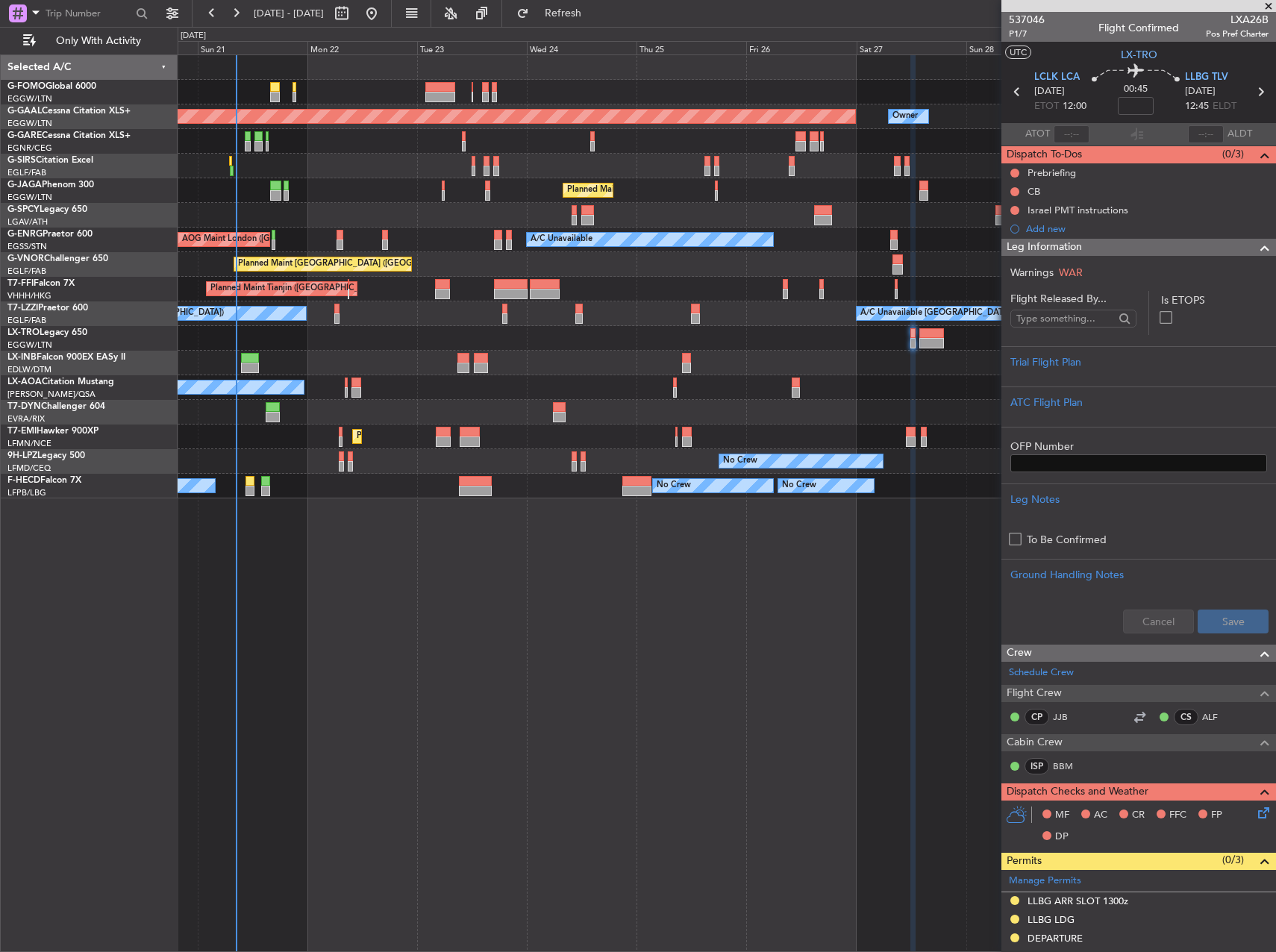
click at [1062, 551] on fb-app "25 Sep 2025 - 05 Oct 2025 Refresh Quick Links Only With Activity Planned Maint …" at bounding box center [638, 481] width 1276 height 941
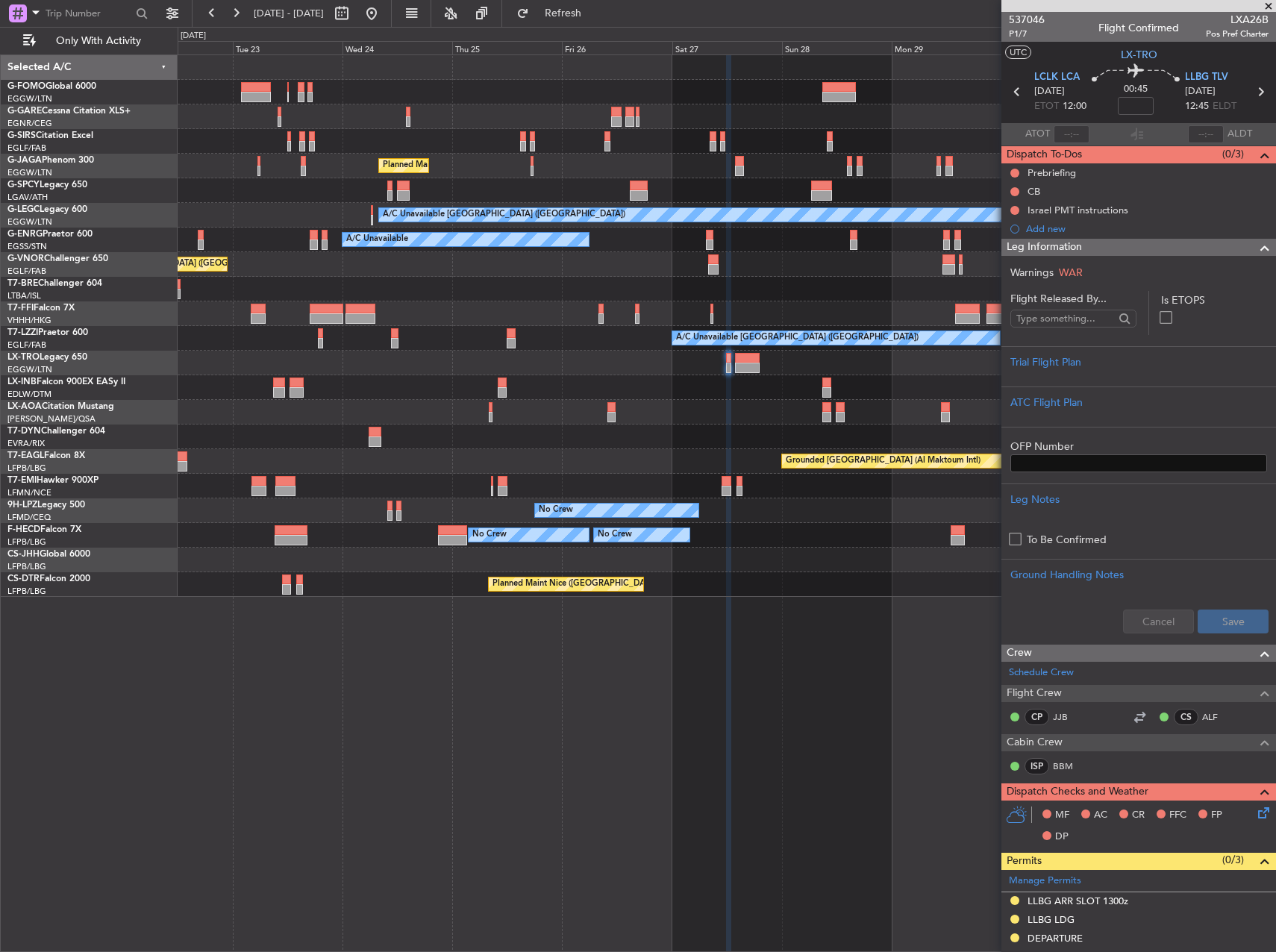
click at [676, 421] on div "No Crew Antwerp (Deurne) No Crew Nice (Côte d'Azur Airport)" at bounding box center [726, 412] width 1098 height 25
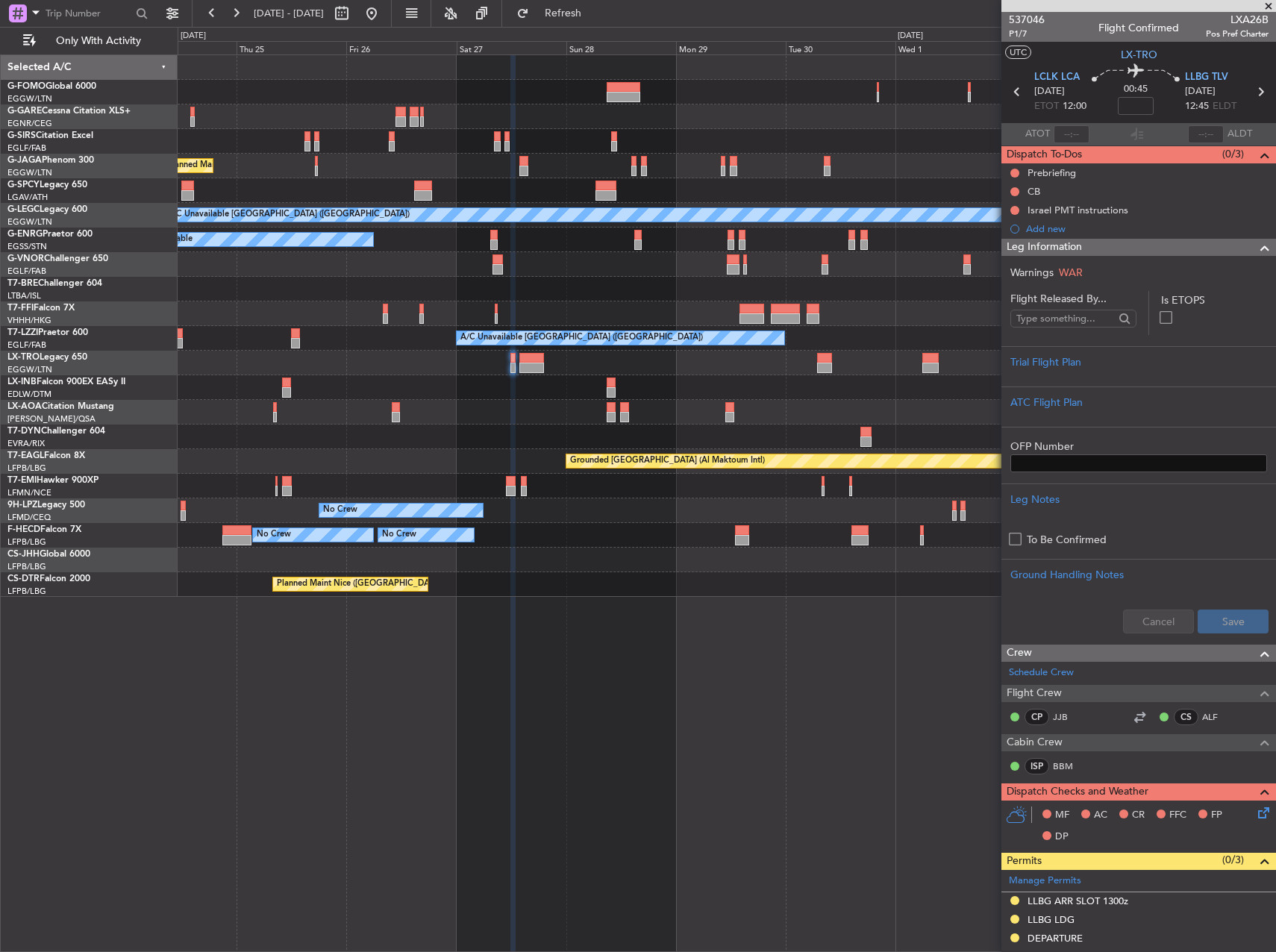
click at [580, 404] on div "No Crew Antwerp (Deurne) No Crew Nice (Côte d'Azur Airport)" at bounding box center [726, 412] width 1098 height 25
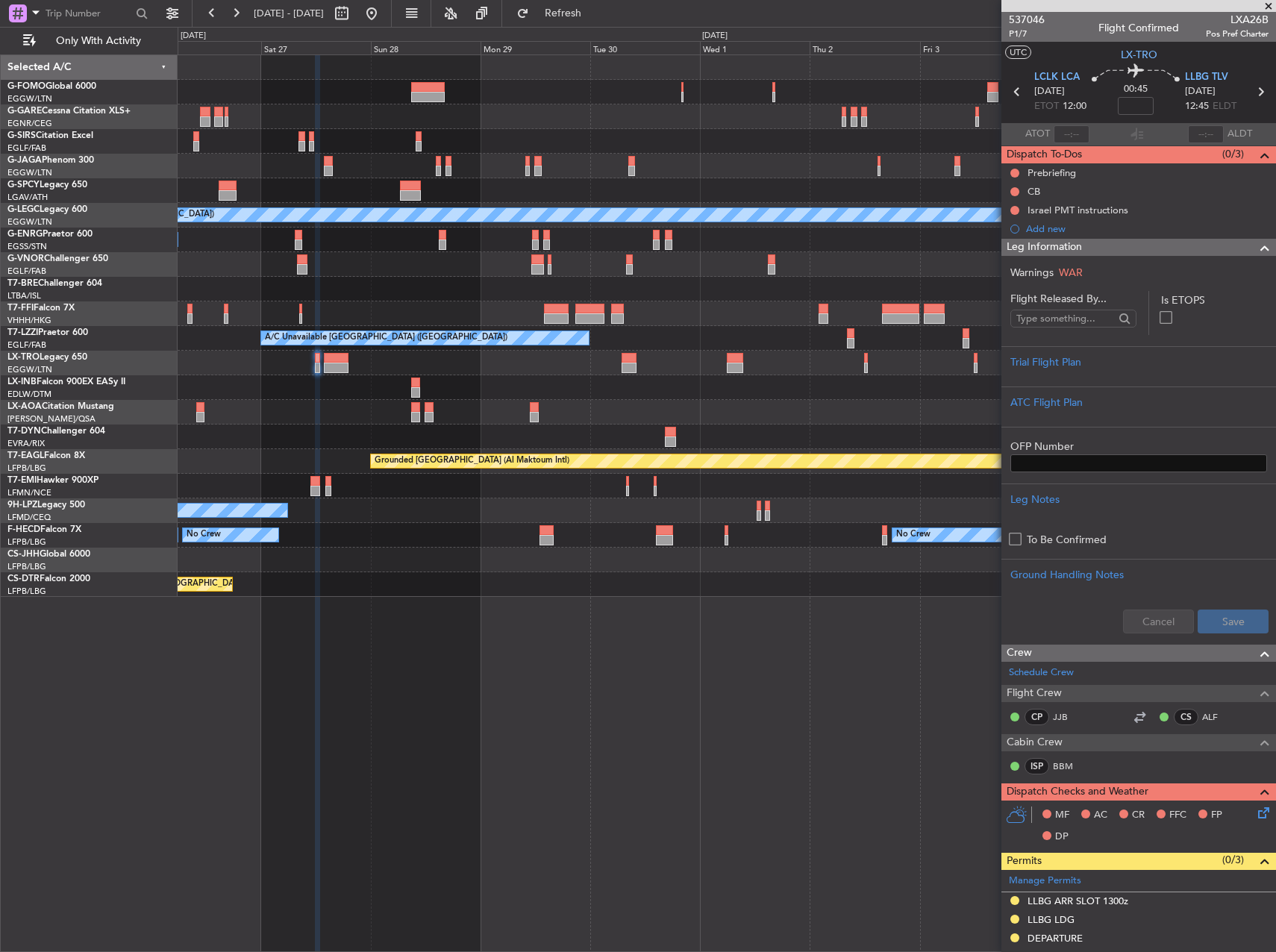
click at [578, 410] on div "Planned Maint London (Luton) A/C Unavailable London (Luton) A/C Unavailable A/C…" at bounding box center [726, 326] width 1098 height 541
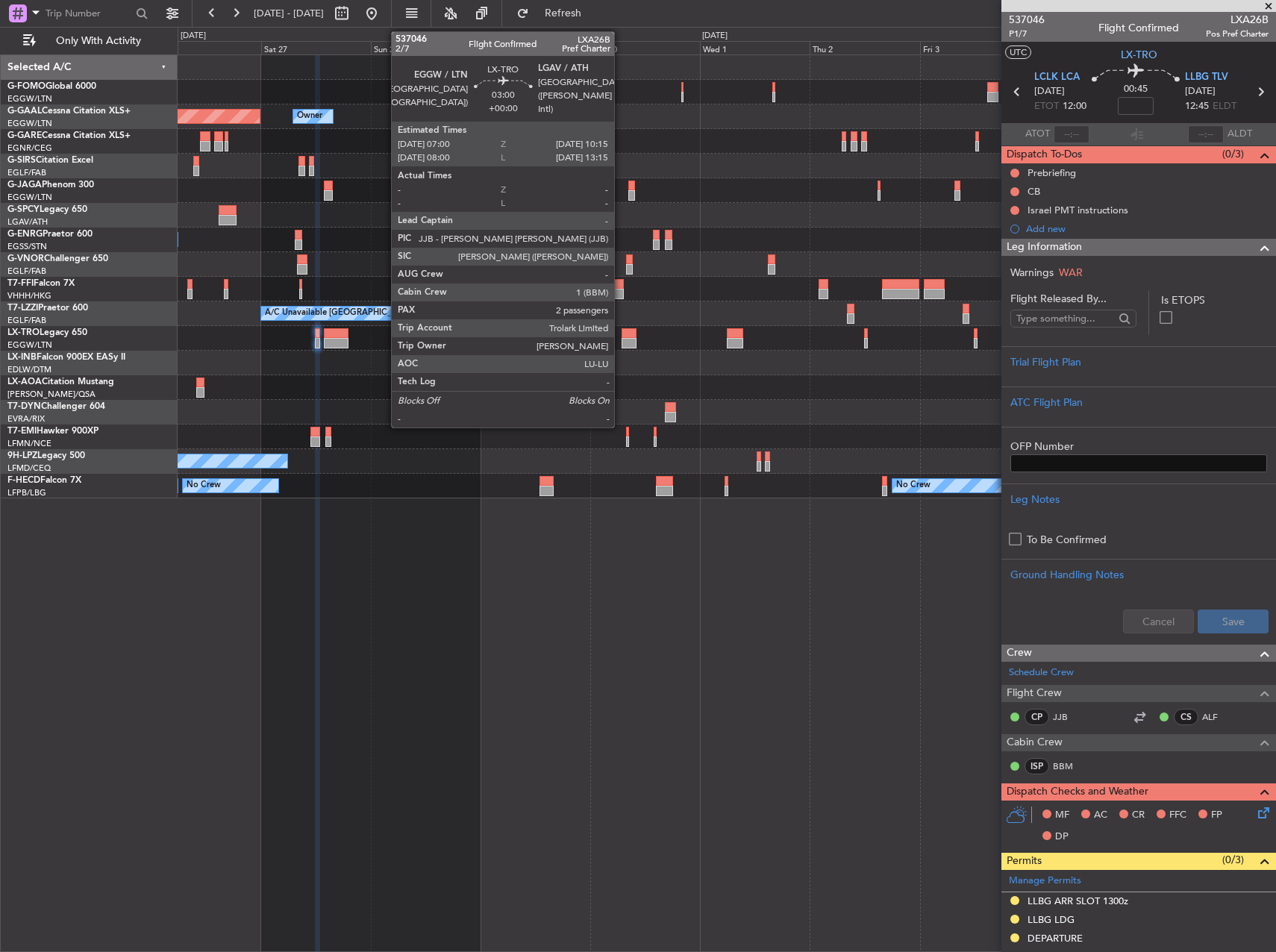
click at [621, 332] on div "A/C Unavailable" at bounding box center [726, 338] width 1098 height 25
click at [627, 335] on div at bounding box center [629, 333] width 15 height 11
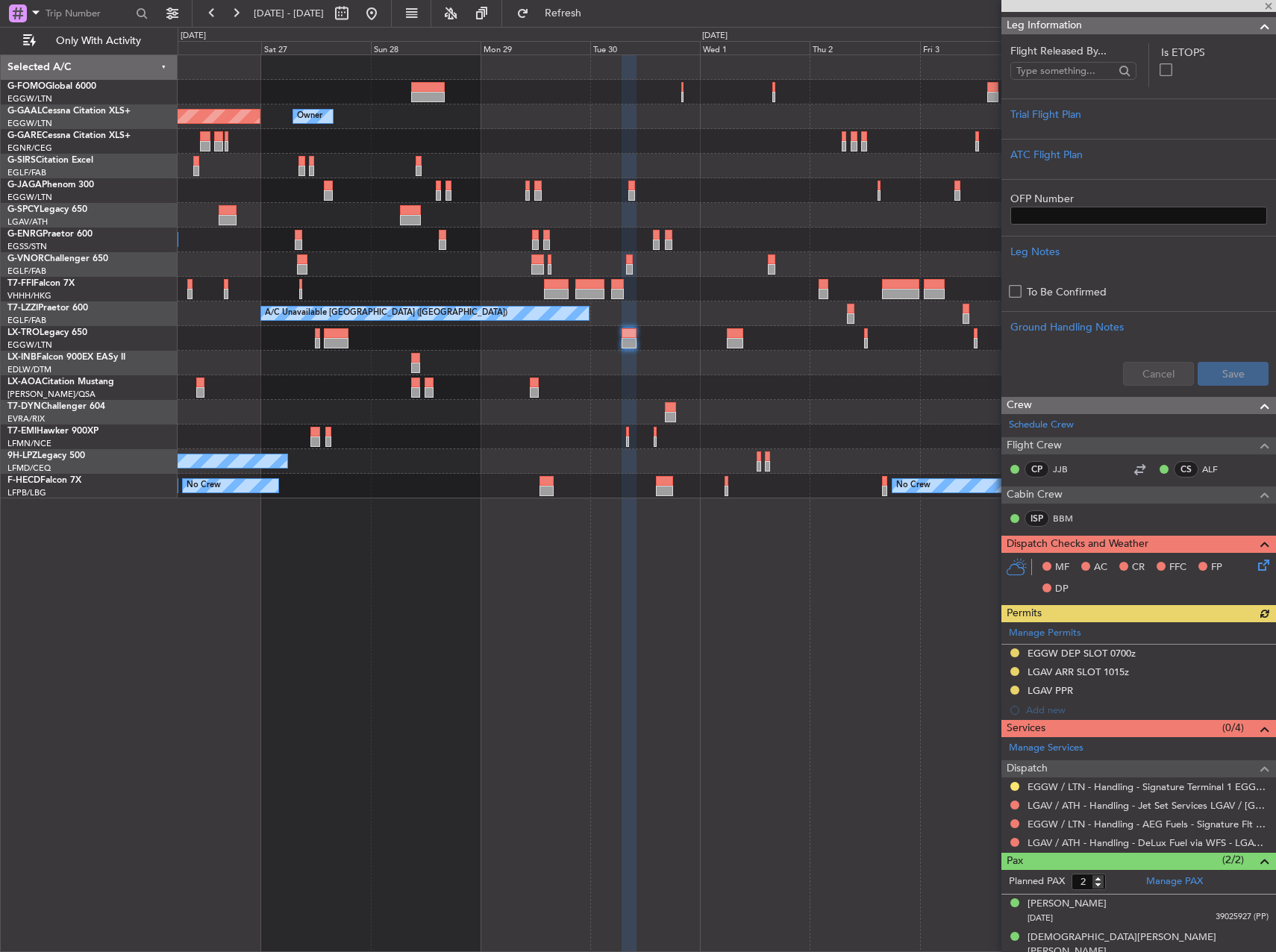
scroll to position [231, 0]
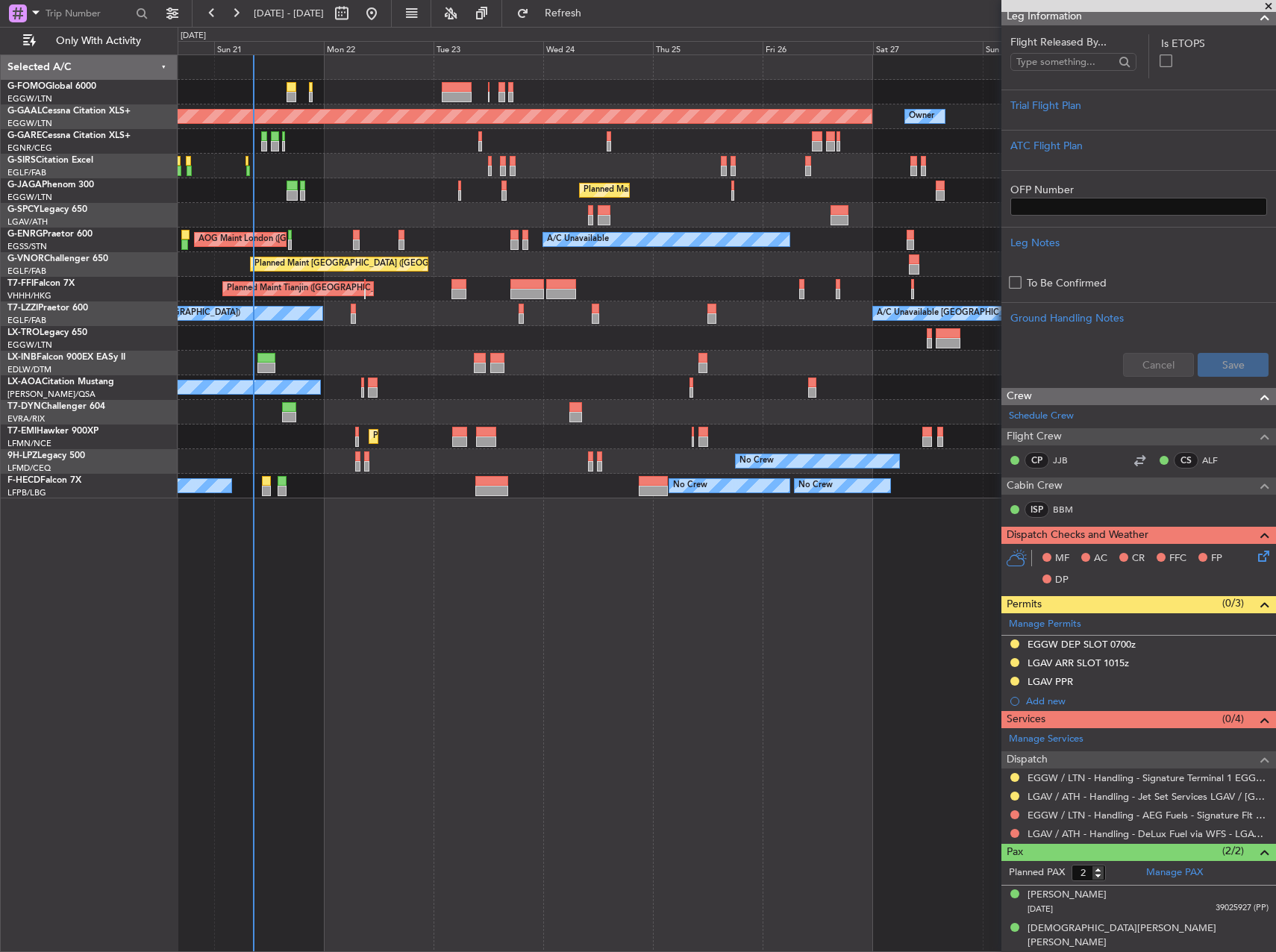
click at [1203, 600] on fb-app "26 Sep 2025 - 06 Oct 2025 Refresh Quick Links Only With Activity Planned Maint …" at bounding box center [638, 481] width 1276 height 941
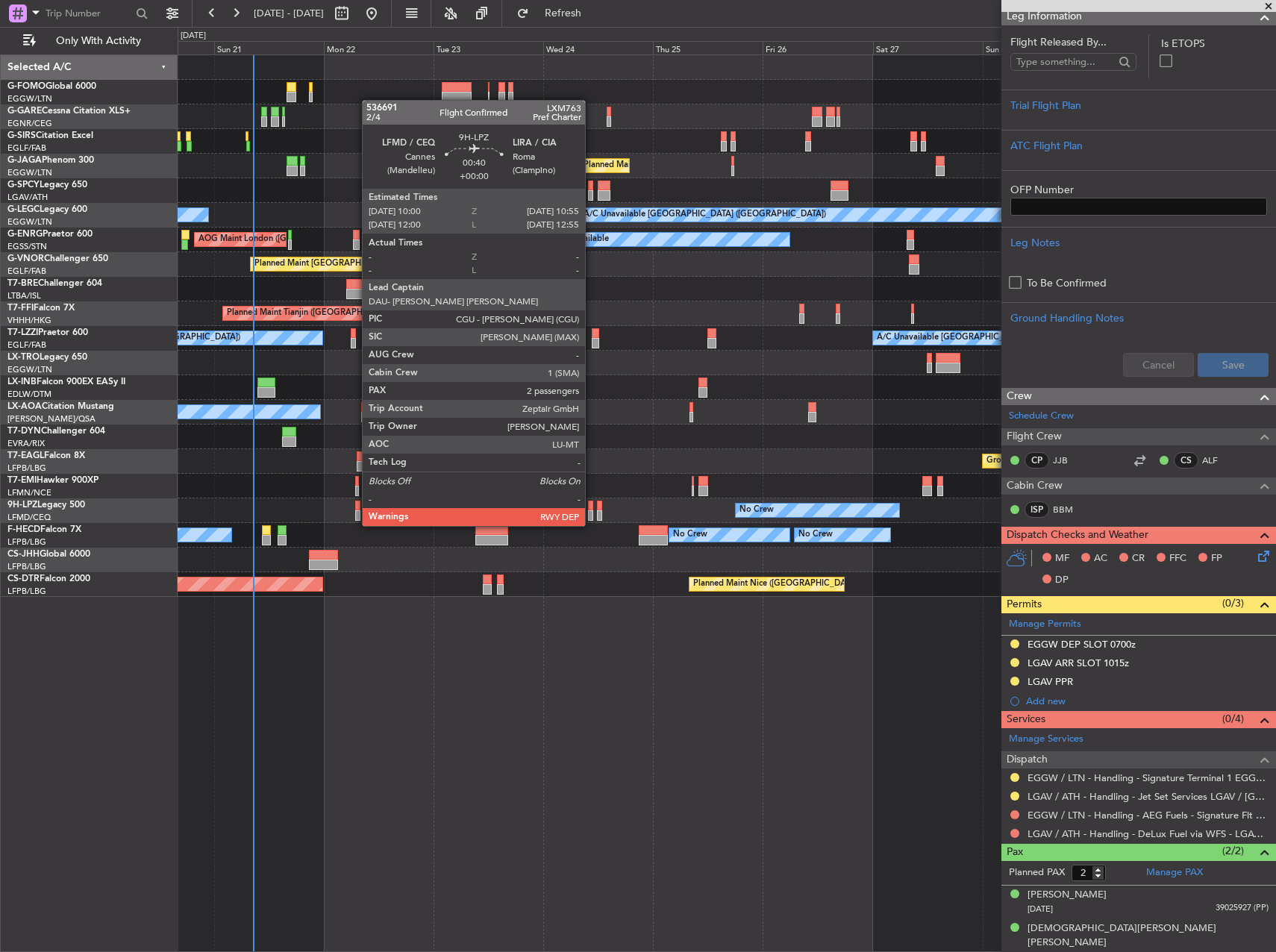
click at [592, 512] on div at bounding box center [590, 516] width 5 height 11
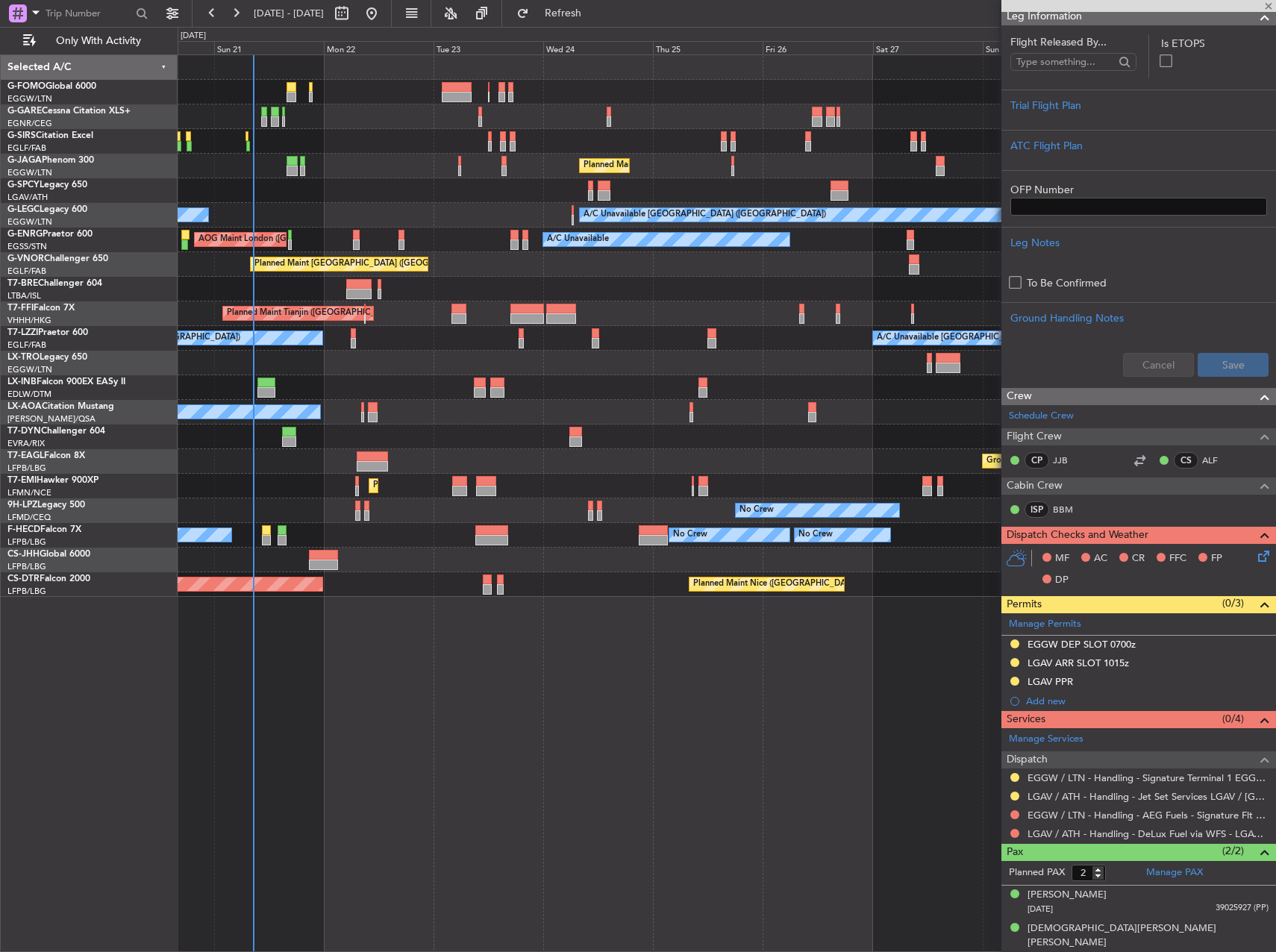
scroll to position [0, 0]
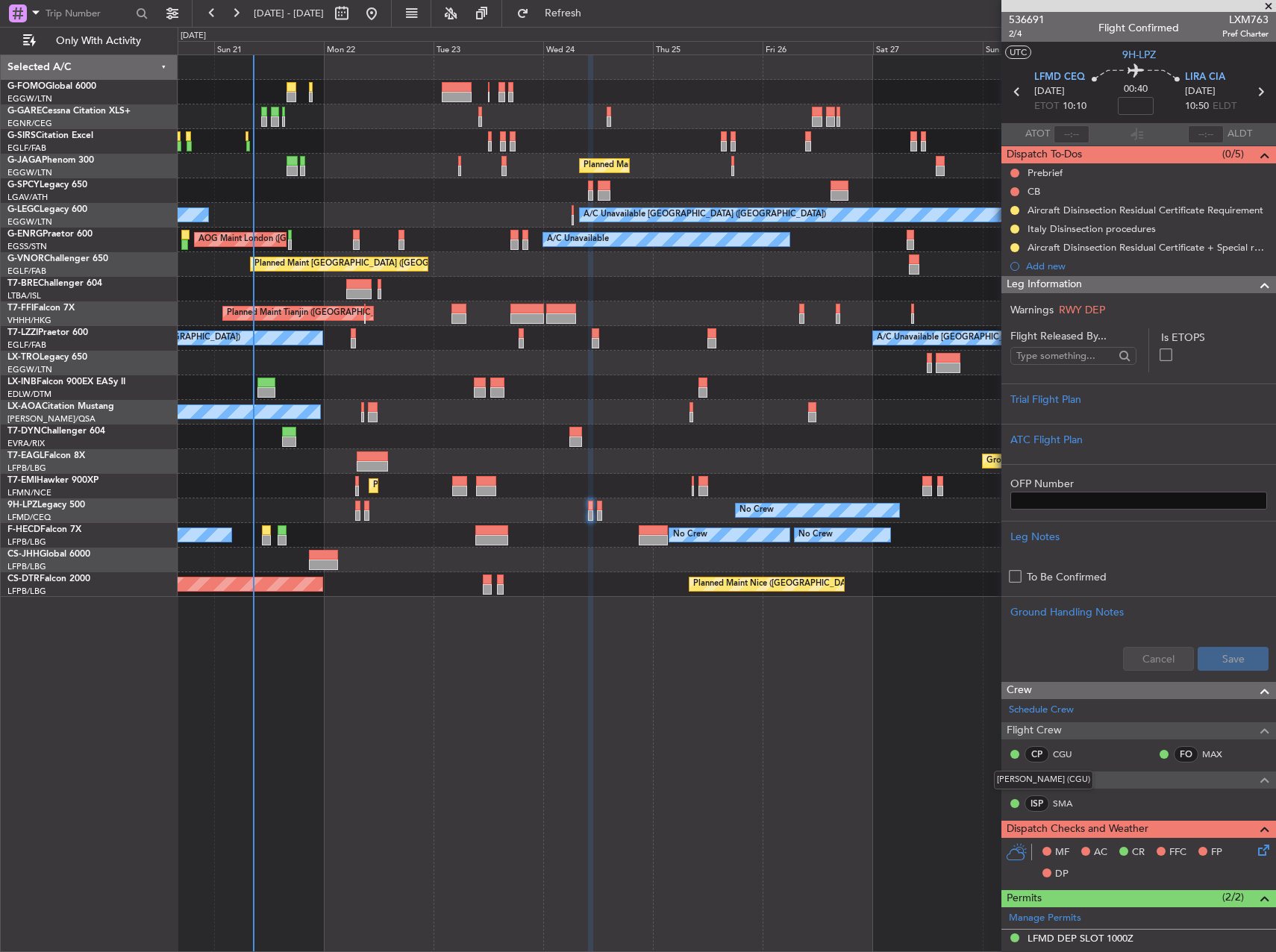
click at [908, 784] on div "Unplanned Maint [GEOGRAPHIC_DATA] ([GEOGRAPHIC_DATA]) Planned Maint [GEOGRAPHIC…" at bounding box center [727, 504] width 1099 height 898
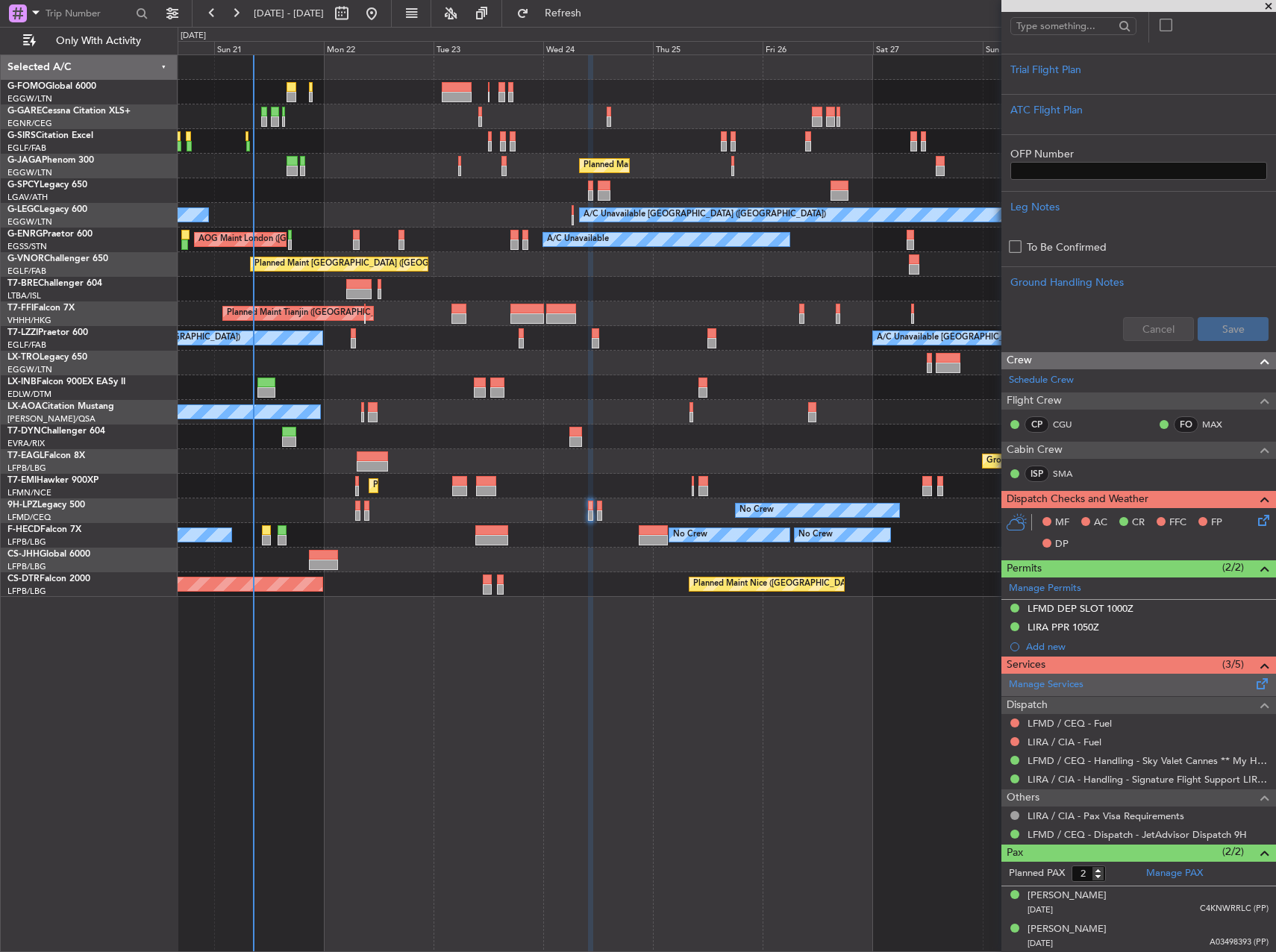
scroll to position [330, 0]
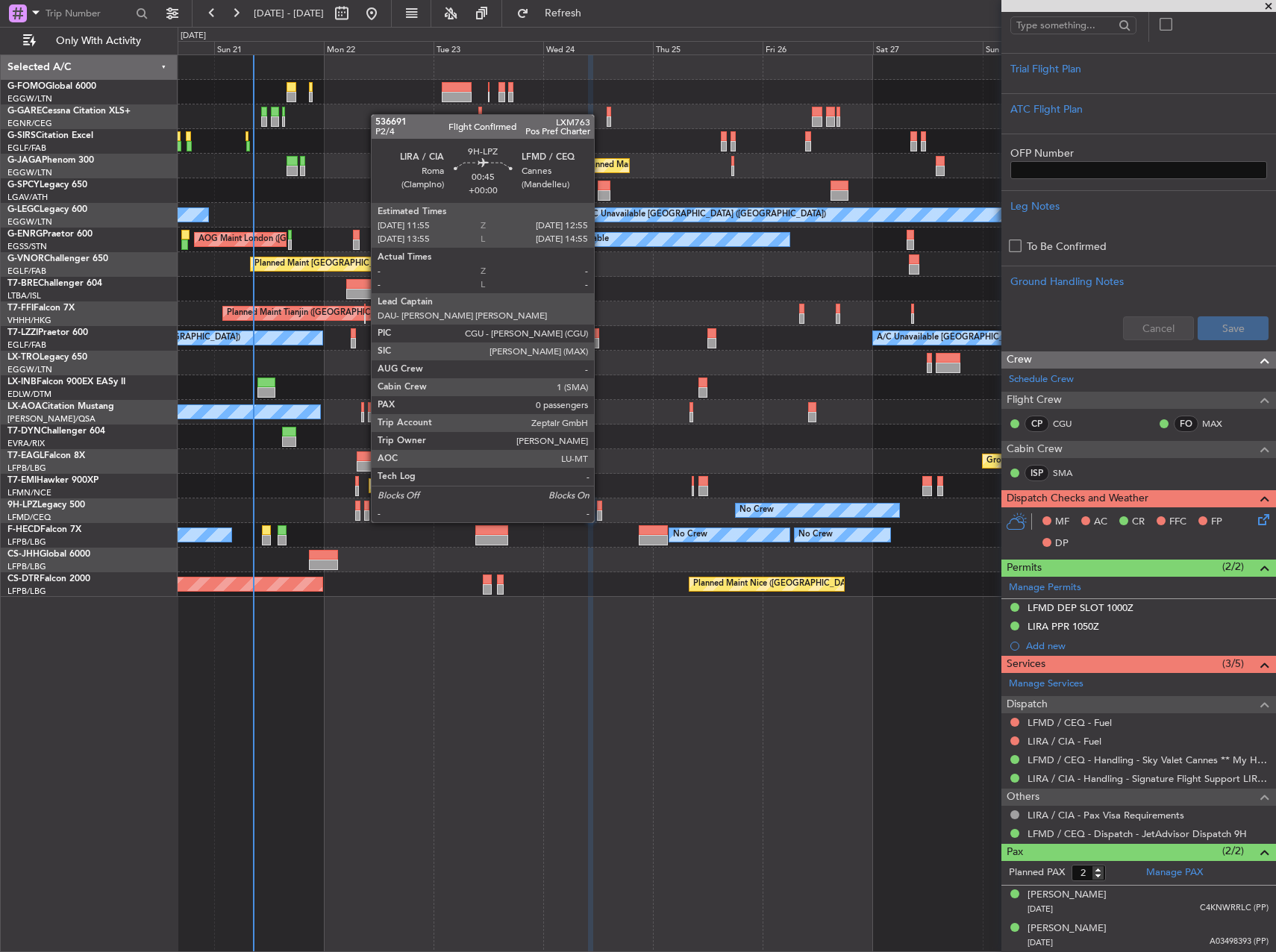
click at [601, 509] on div at bounding box center [599, 506] width 5 height 11
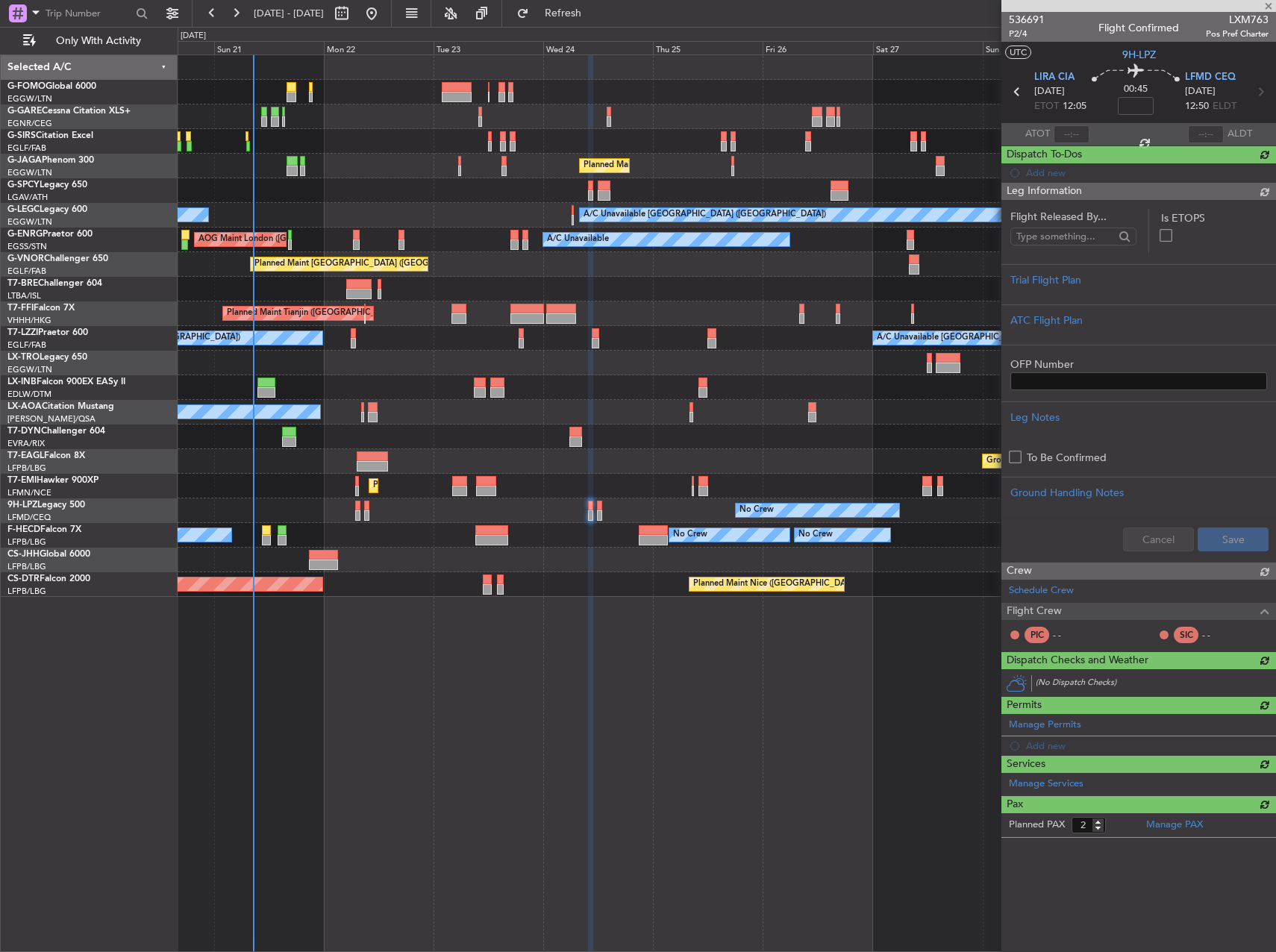
type input "0"
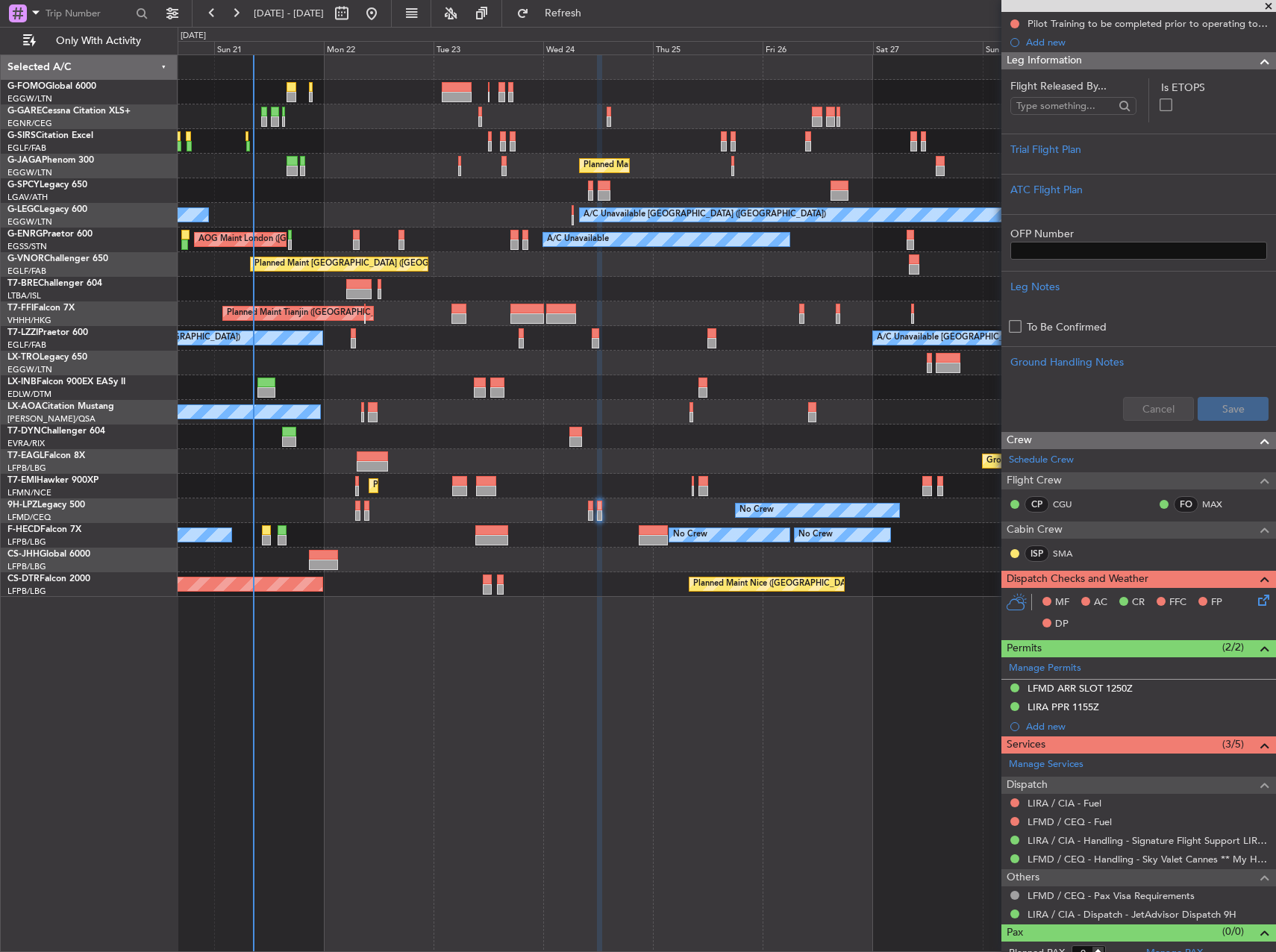
scroll to position [237, 0]
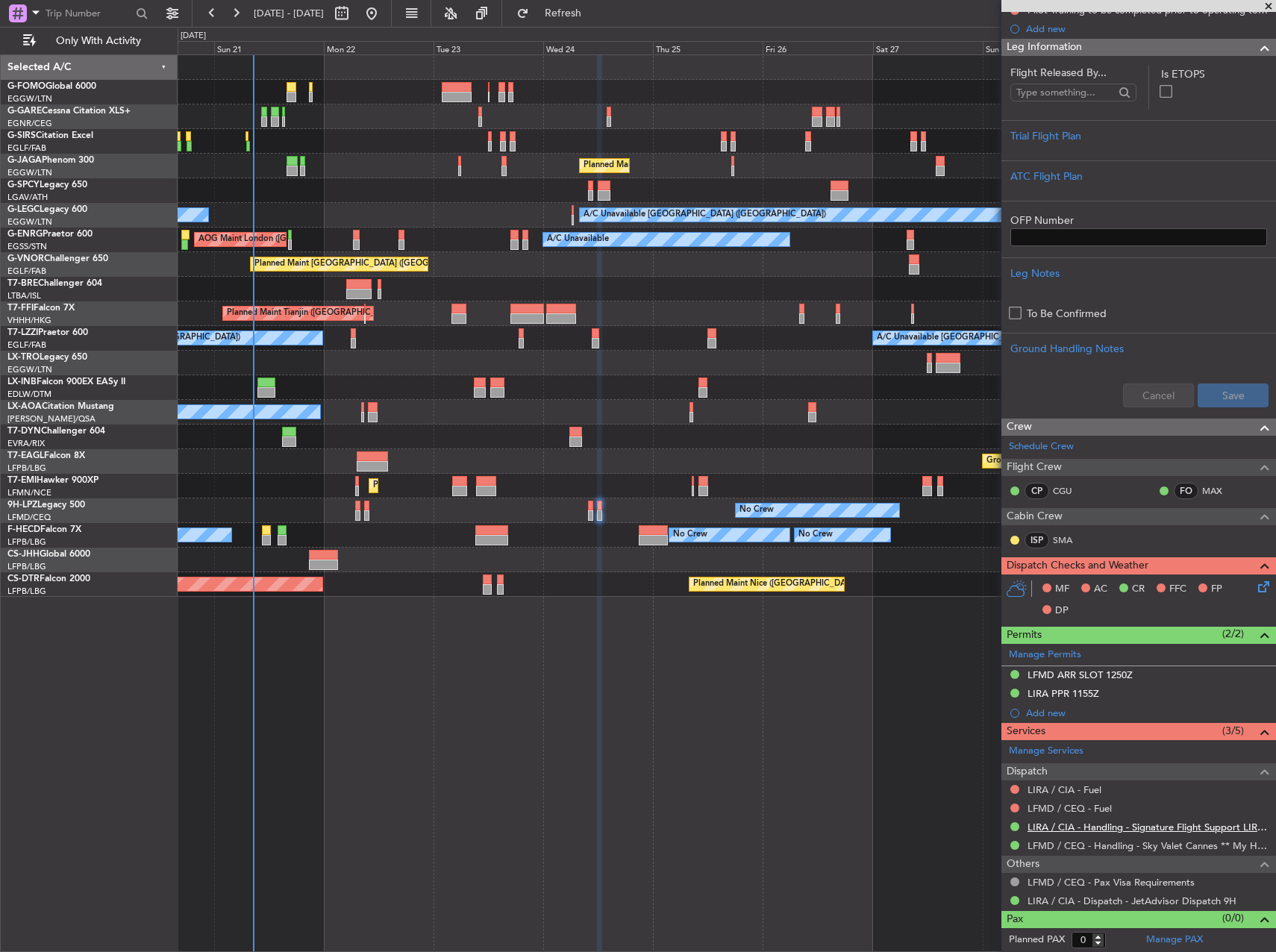
click at [1107, 826] on link "LIRA / CIA - Handling - Signature Flight Support LIRA / CIA" at bounding box center [1148, 827] width 241 height 13
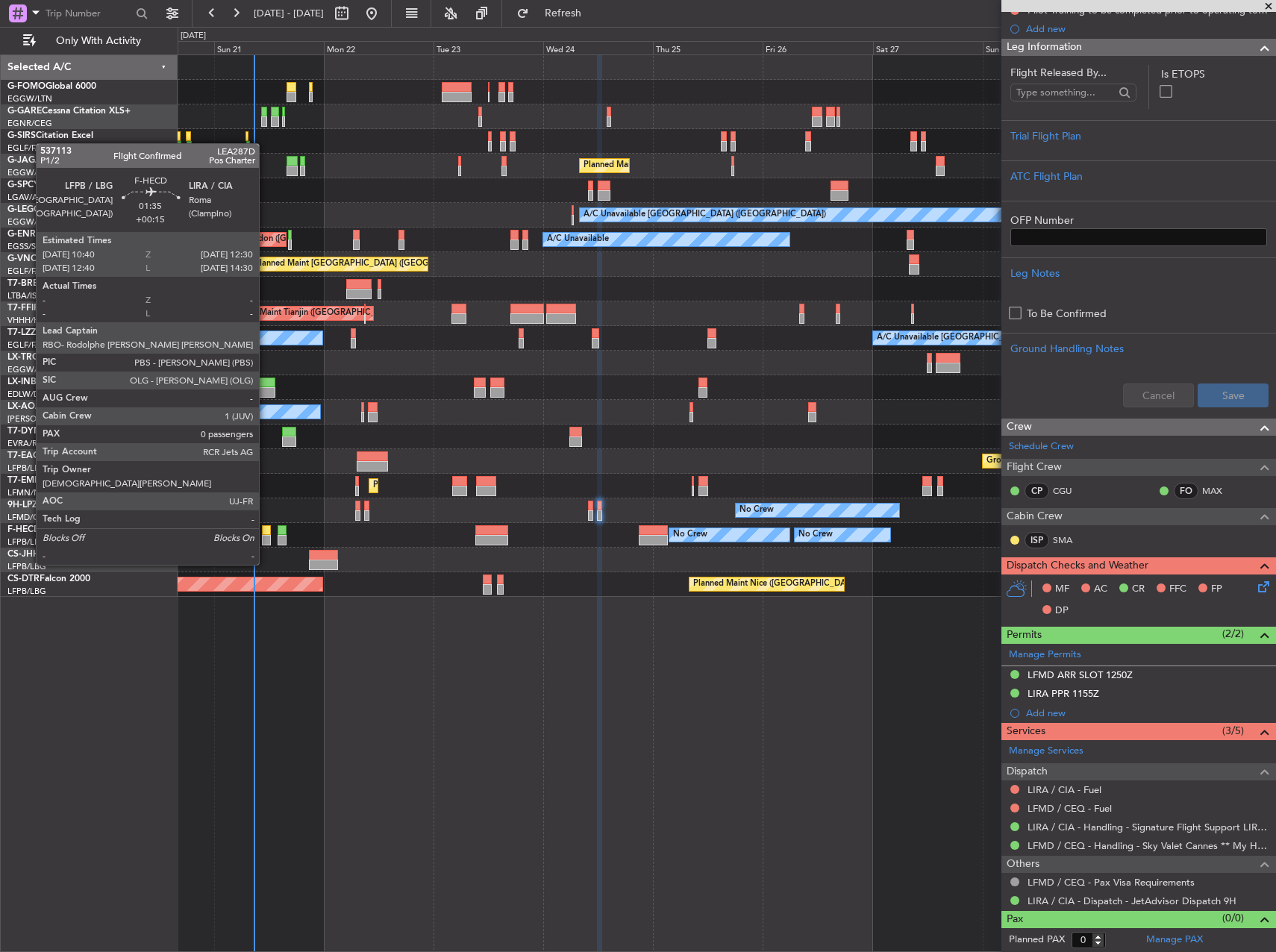
click at [266, 536] on div at bounding box center [266, 540] width 9 height 11
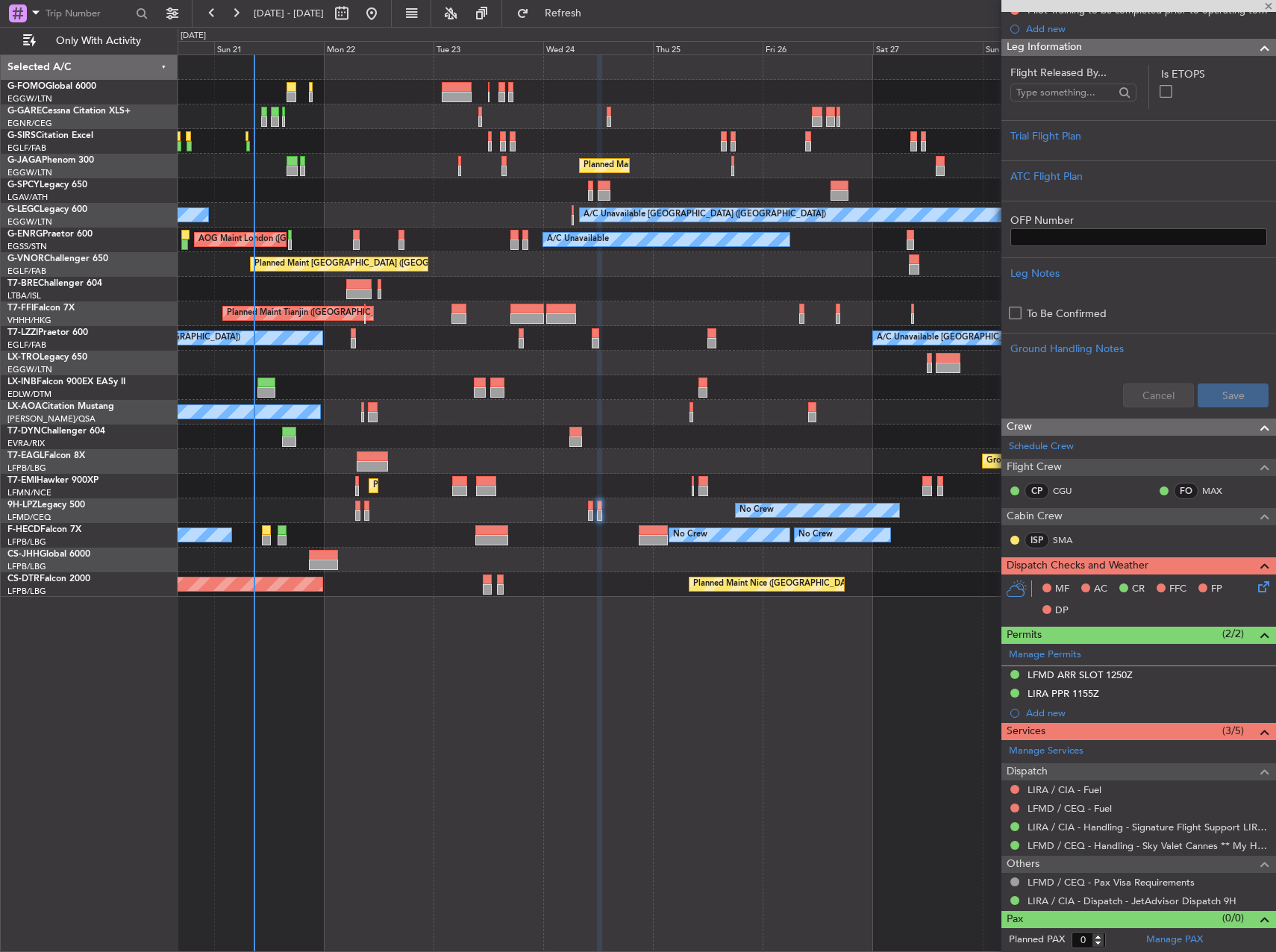
type input "+00:15"
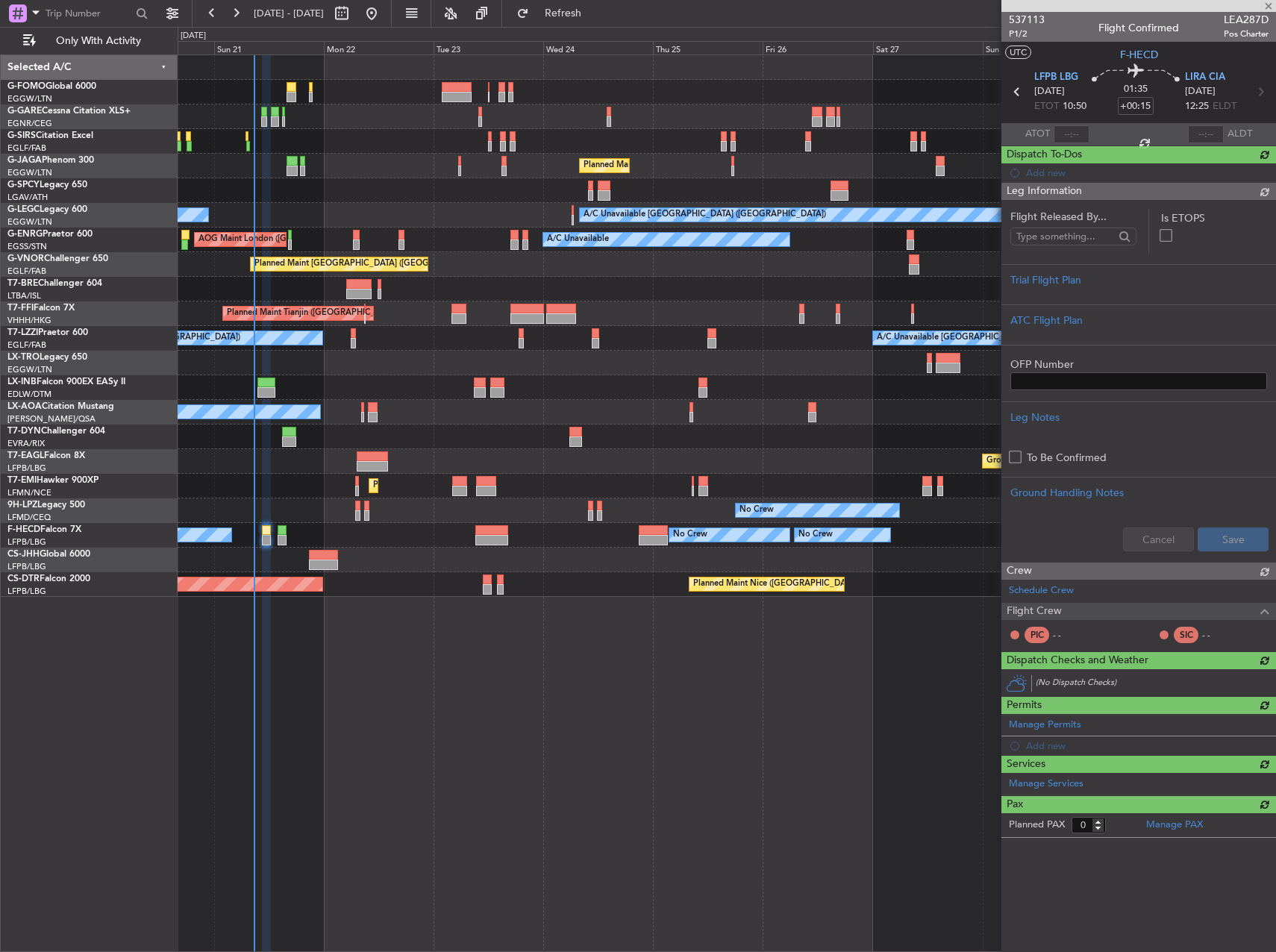
scroll to position [0, 0]
